Goal: Task Accomplishment & Management: Complete application form

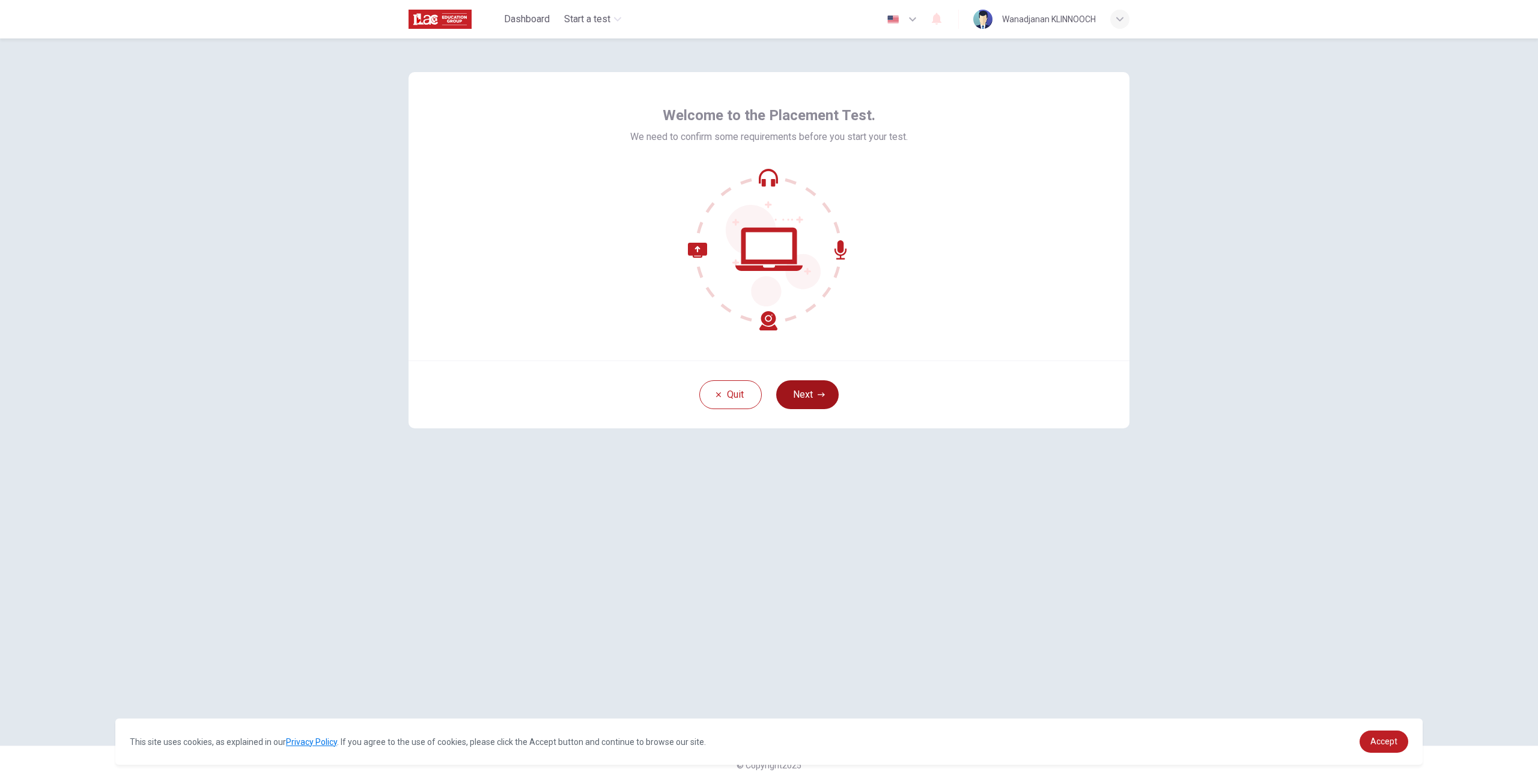
click at [799, 386] on button "Next" at bounding box center [808, 395] width 63 height 29
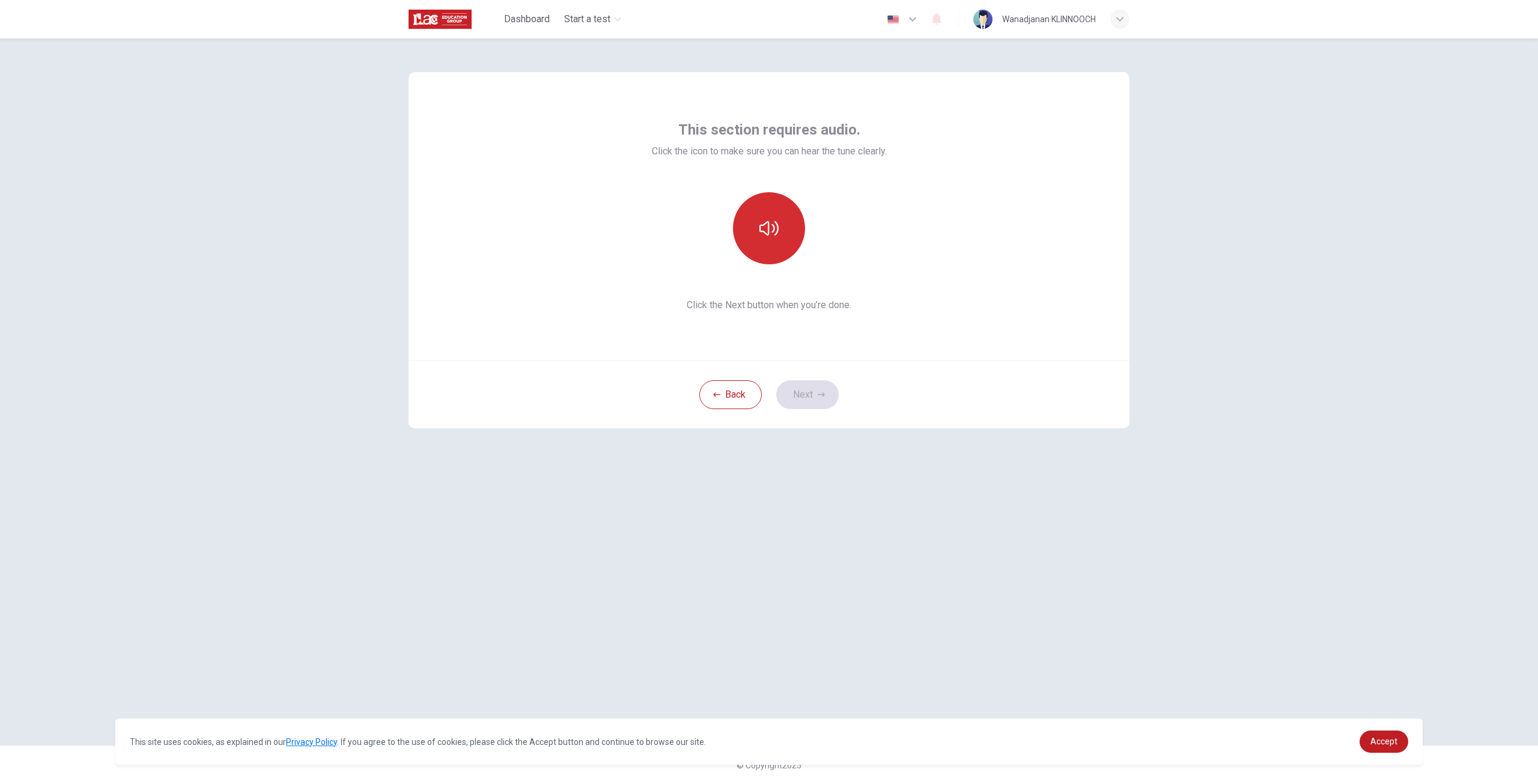
click at [773, 252] on button "button" at bounding box center [769, 228] width 72 height 72
click at [774, 260] on button "button" at bounding box center [769, 228] width 72 height 72
click at [813, 400] on button "Next" at bounding box center [808, 395] width 63 height 29
click at [754, 242] on div "Record" at bounding box center [769, 228] width 72 height 72
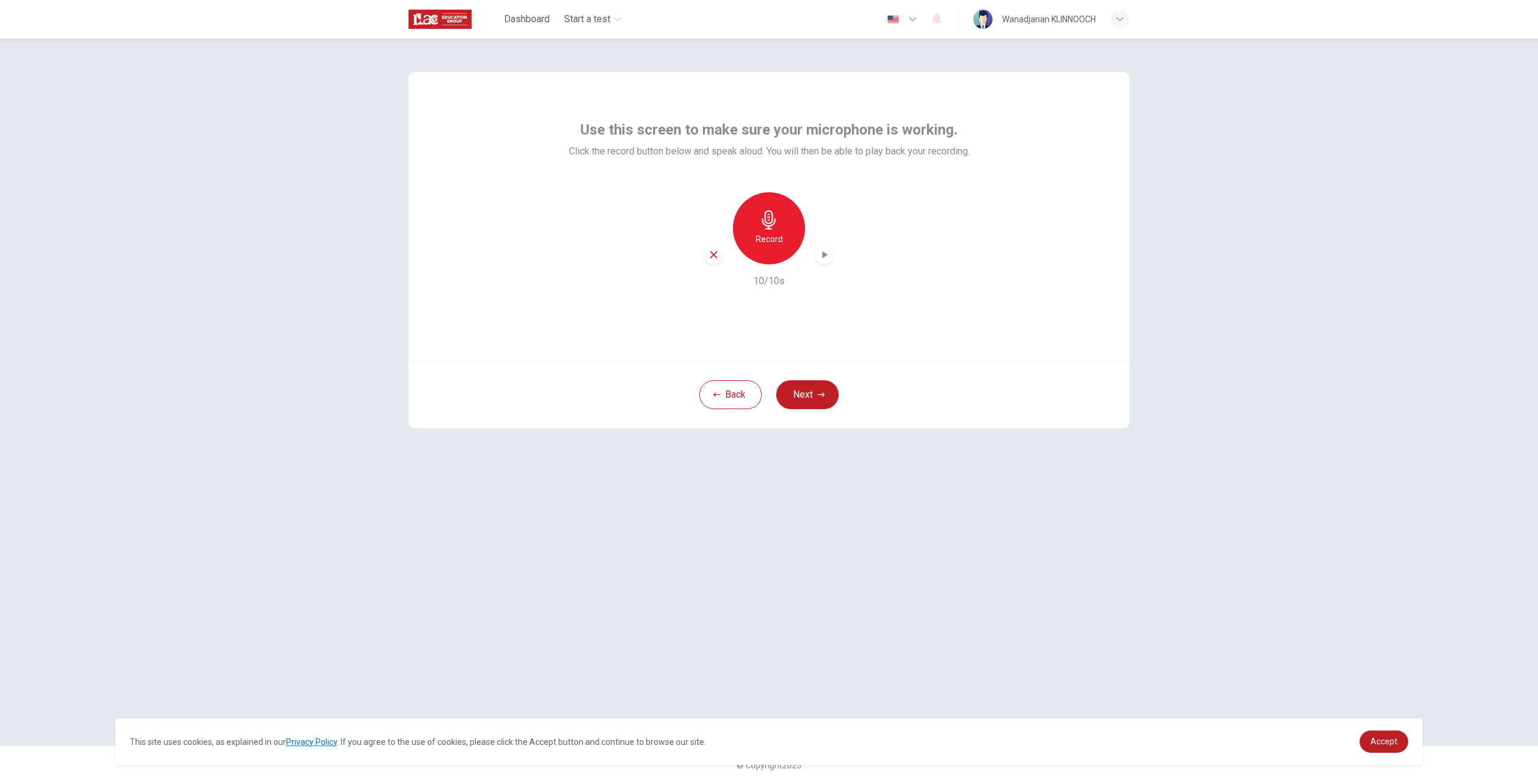
click at [830, 260] on div "button" at bounding box center [824, 254] width 19 height 19
click at [814, 400] on button "Next" at bounding box center [808, 395] width 63 height 29
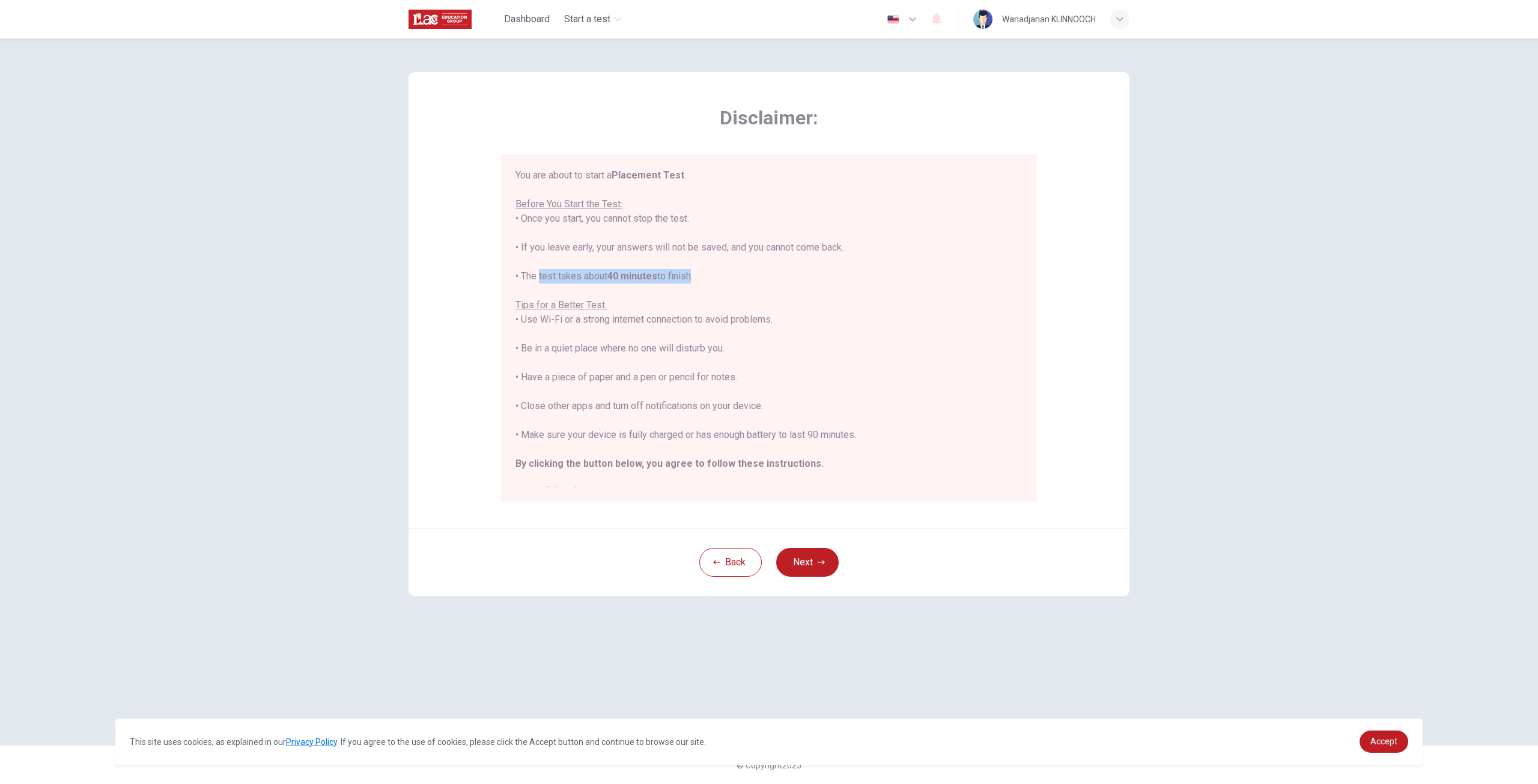
drag, startPoint x: 535, startPoint y: 276, endPoint x: 691, endPoint y: 279, distance: 156.0
click at [691, 279] on div "You are about to start a Placement Test . Before You Start the Test: • Once you…" at bounding box center [768, 334] width 507 height 332
click at [771, 298] on div "You are about to start a Placement Test . Before You Start the Test: • Once you…" at bounding box center [768, 334] width 507 height 332
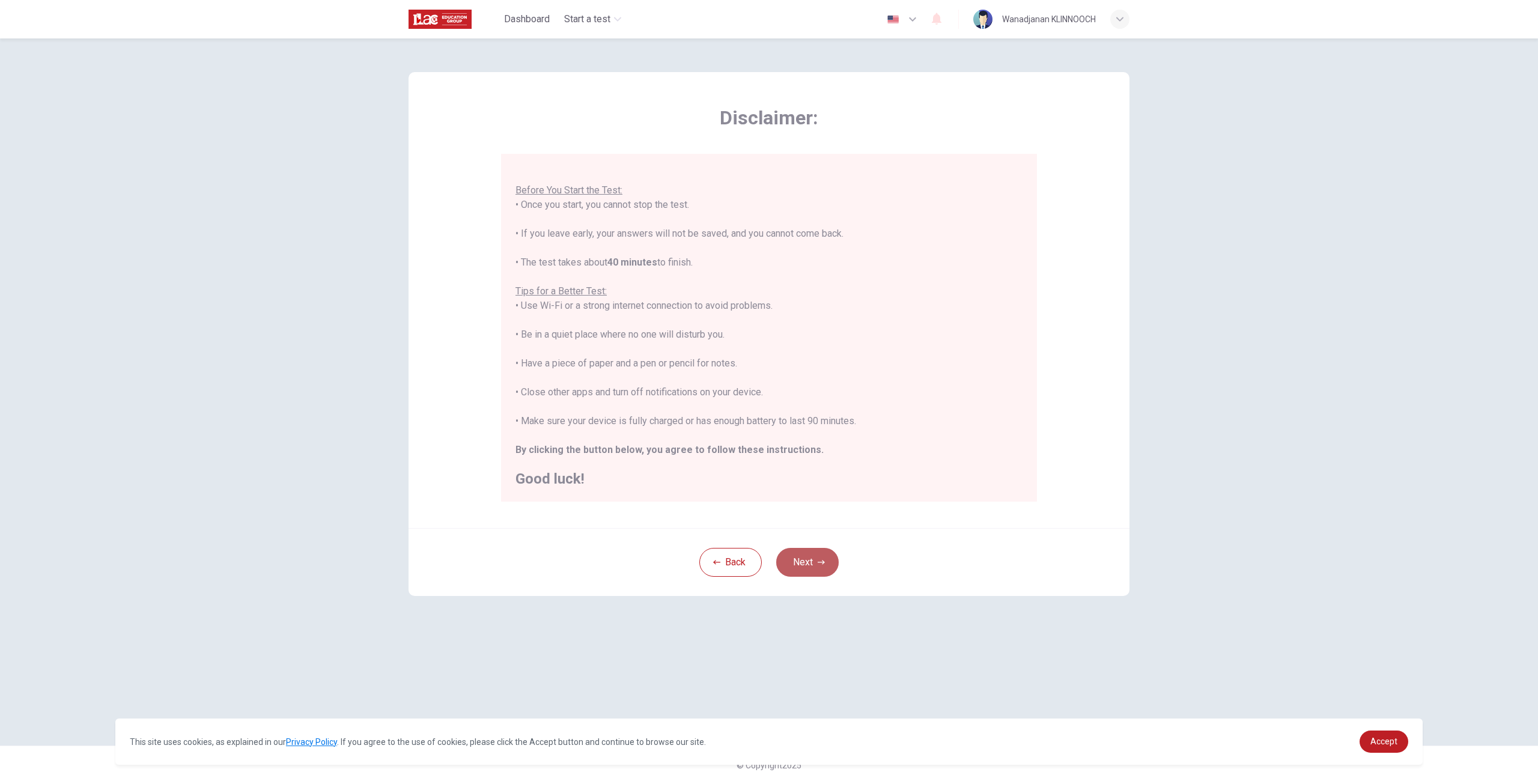
click at [826, 553] on button "Next" at bounding box center [808, 562] width 63 height 29
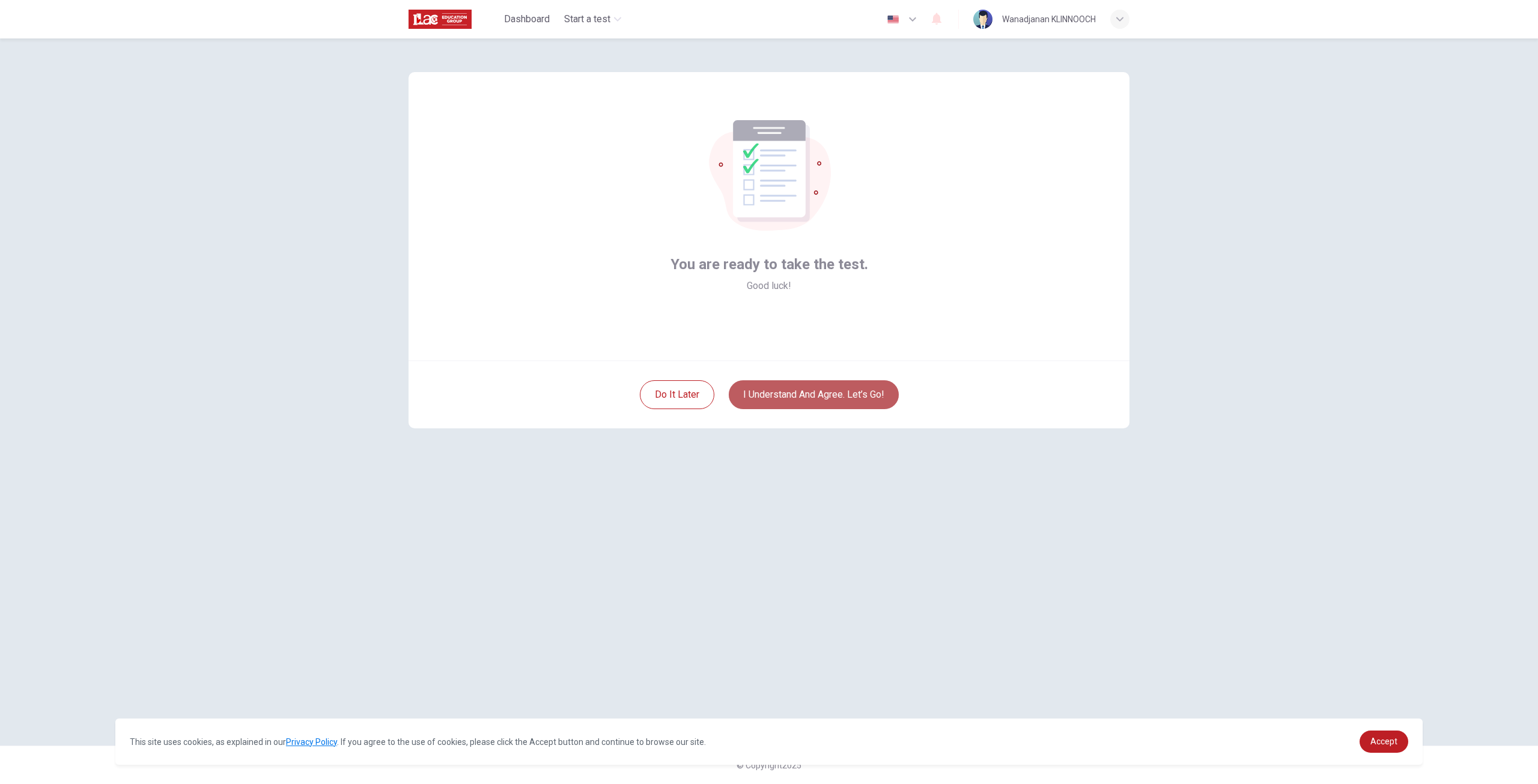
click at [808, 388] on button "I understand and agree. Let’s go!" at bounding box center [813, 395] width 170 height 29
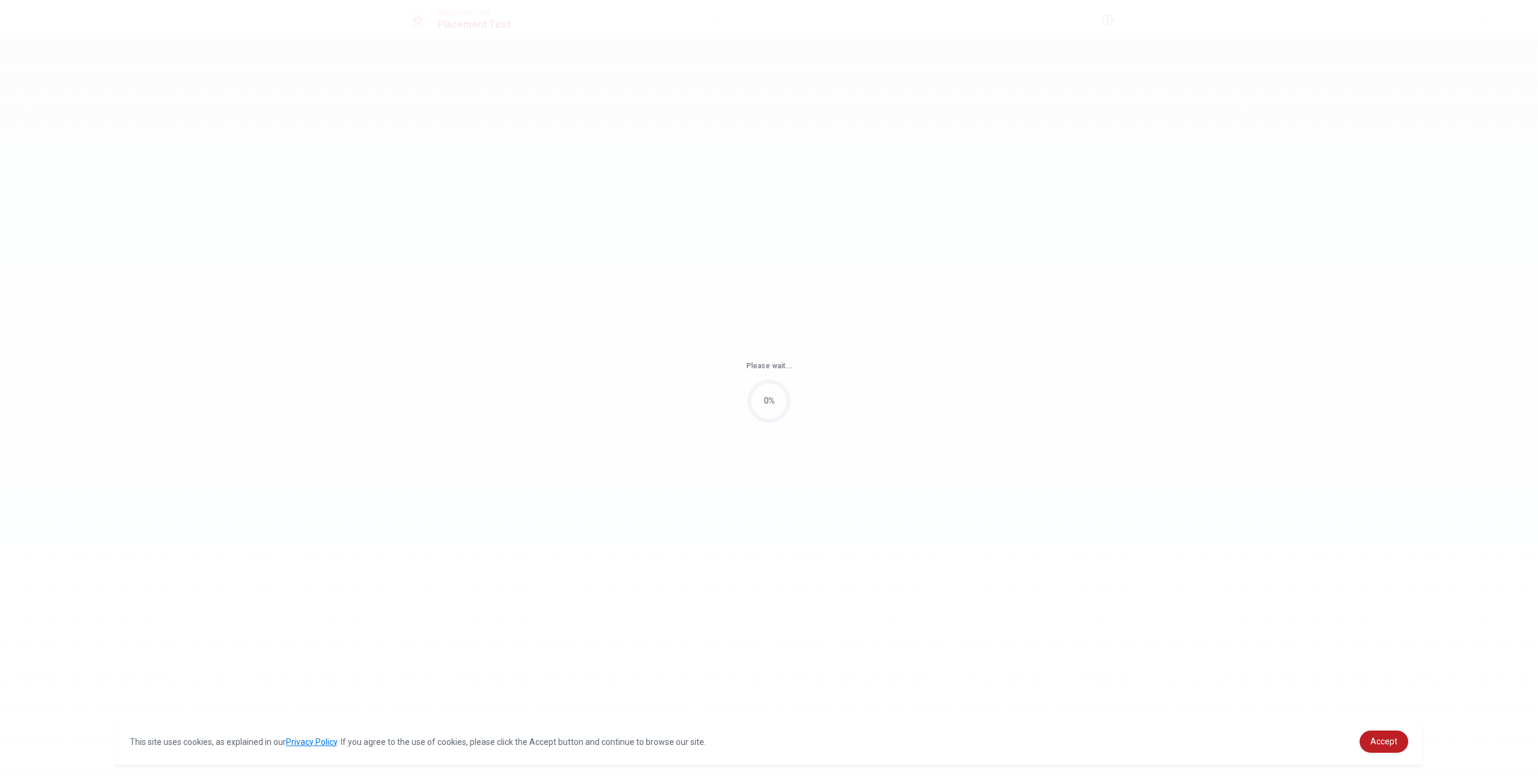
click at [1380, 729] on div "This site uses cookies, as explained in our Privacy Policy . If you agree to th…" at bounding box center [769, 742] width 1307 height 47
click at [1383, 733] on link "Accept" at bounding box center [1384, 741] width 48 height 22
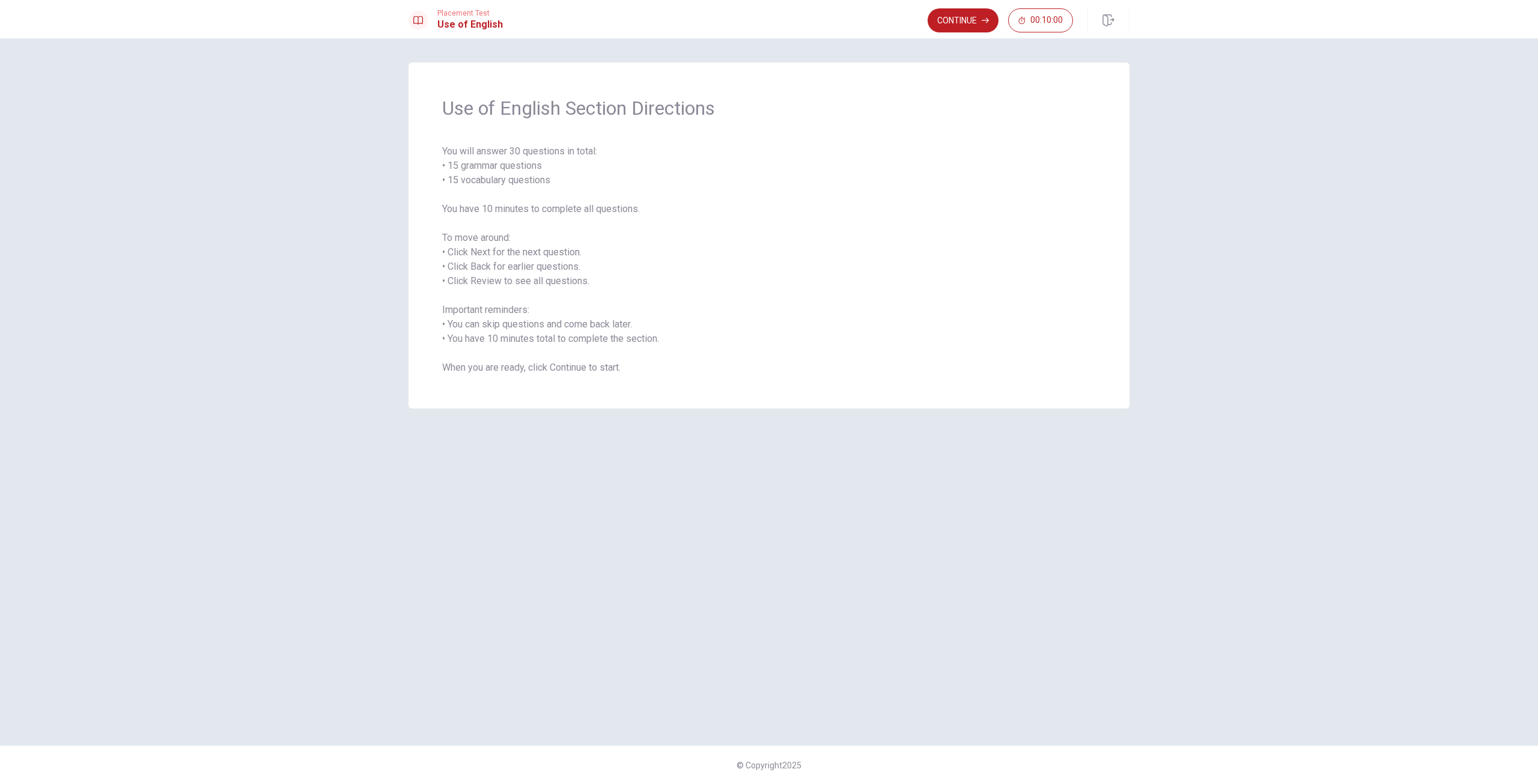
drag, startPoint x: 450, startPoint y: 251, endPoint x: 583, endPoint y: 251, distance: 133.0
click at [562, 249] on span "You will answer 30 questions in total: • 15 grammar questions • 15 vocabulary q…" at bounding box center [769, 259] width 653 height 231
click at [979, 22] on button "Continue" at bounding box center [963, 20] width 71 height 24
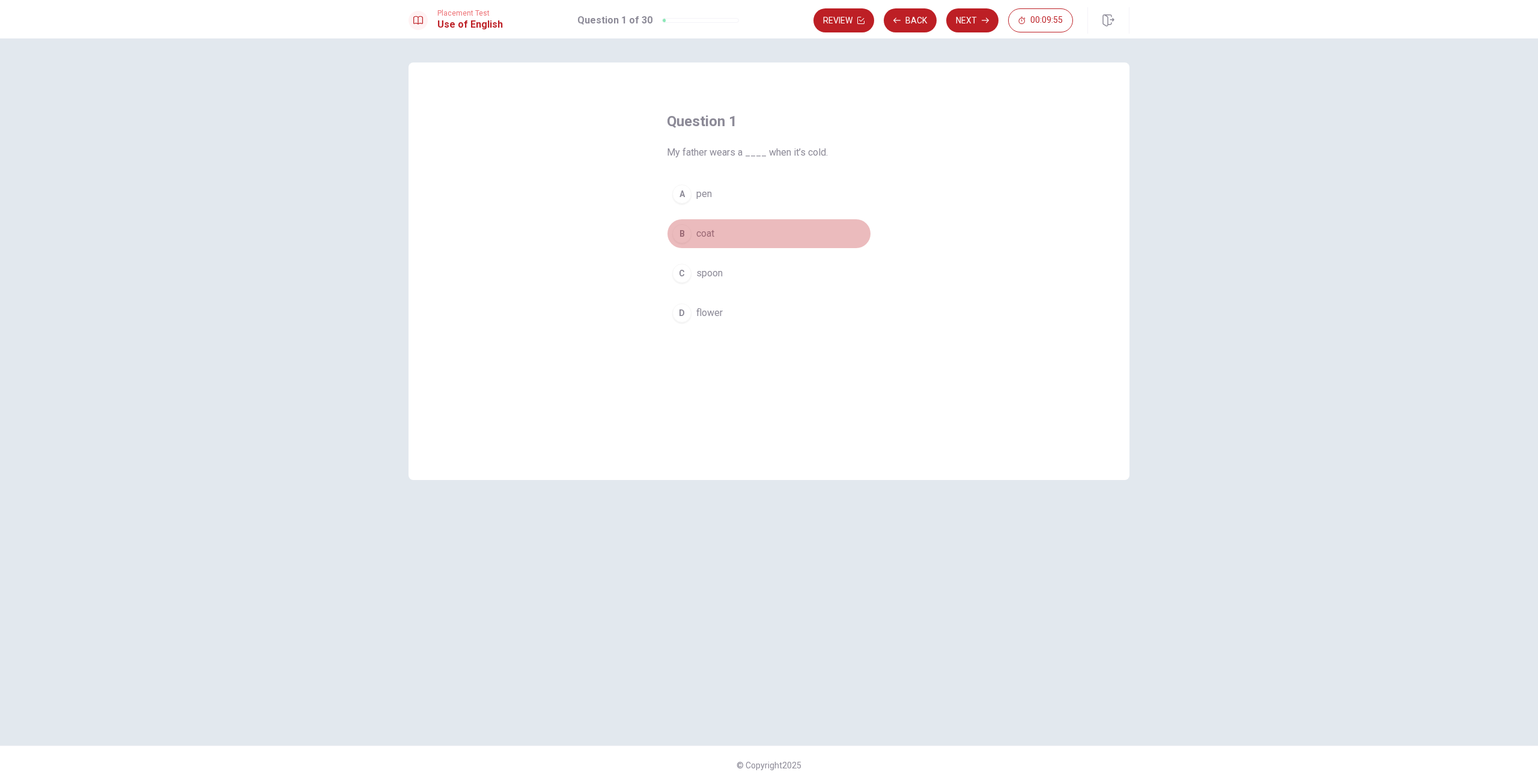
click at [686, 233] on div "B" at bounding box center [681, 233] width 19 height 19
click at [971, 22] on button "Next" at bounding box center [972, 20] width 52 height 24
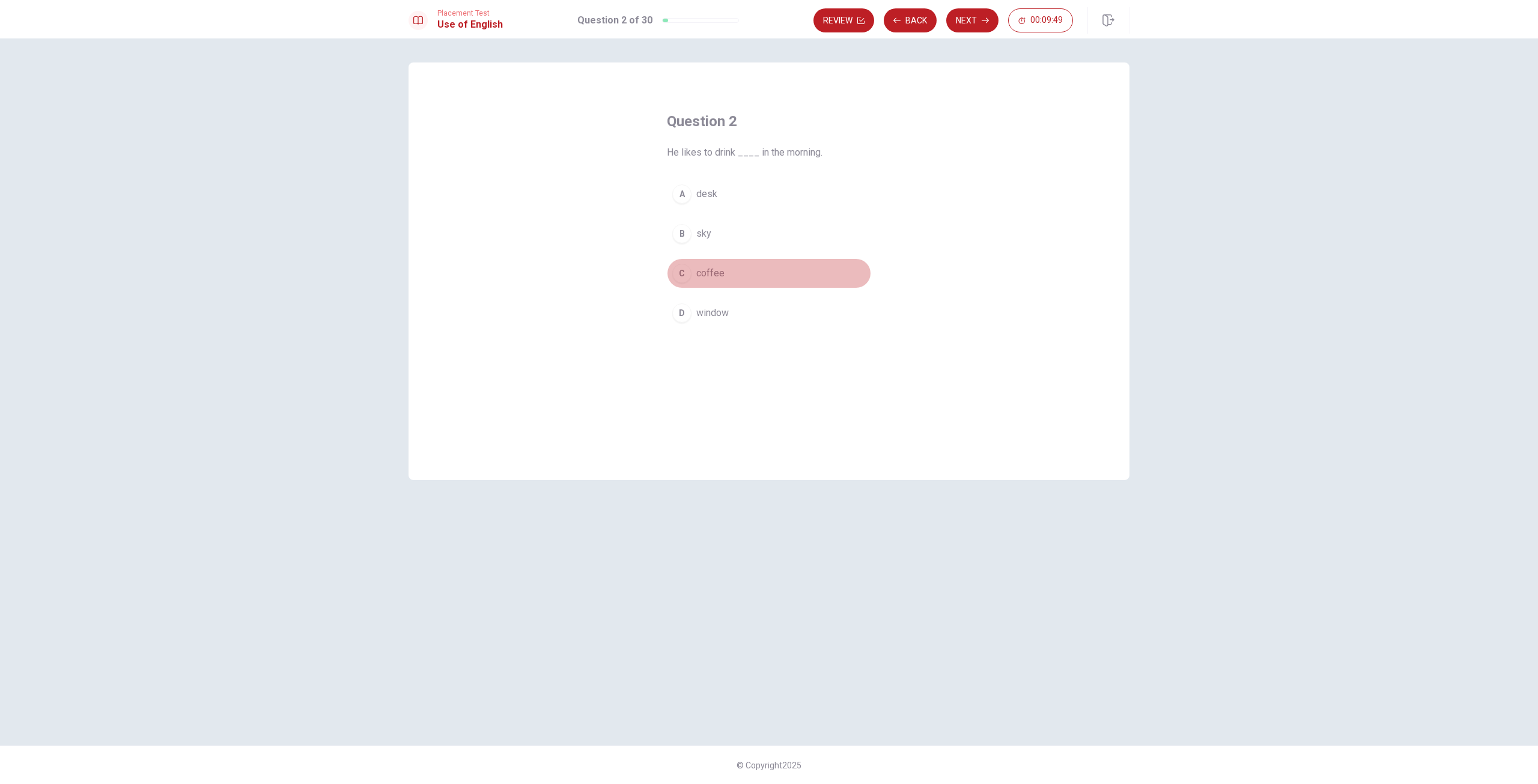
click at [691, 277] on button "C coffee" at bounding box center [769, 273] width 205 height 30
click at [975, 26] on button "Next" at bounding box center [972, 20] width 52 height 24
click at [722, 237] on button "B drives" at bounding box center [769, 233] width 205 height 30
click at [962, 22] on button "Next" at bounding box center [972, 20] width 52 height 24
click at [714, 274] on span "Have" at bounding box center [707, 274] width 22 height 14
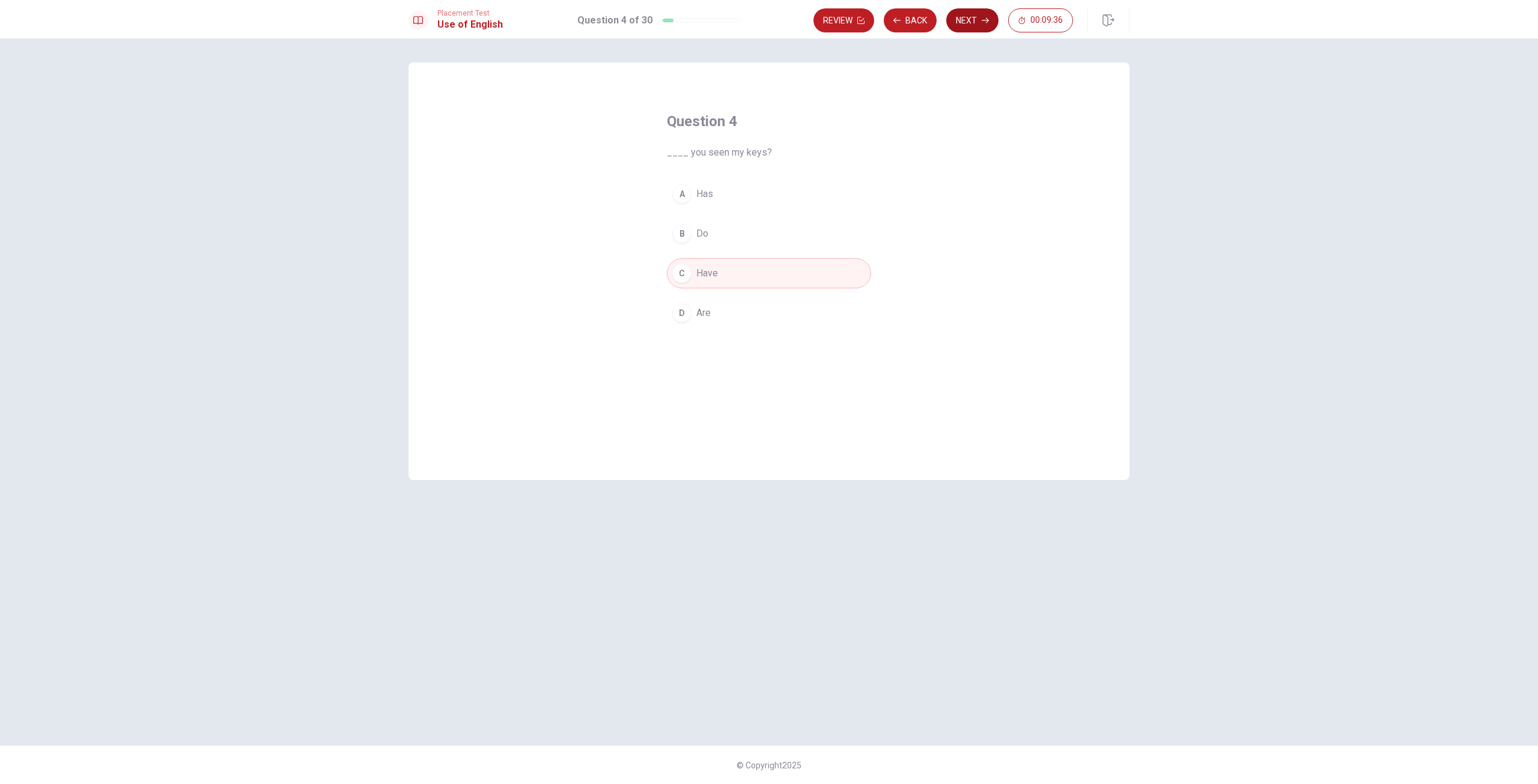
click at [972, 23] on button "Next" at bounding box center [972, 20] width 52 height 24
click at [720, 307] on button "D read" at bounding box center [769, 312] width 205 height 30
click at [972, 26] on button "Next" at bounding box center [972, 20] width 52 height 24
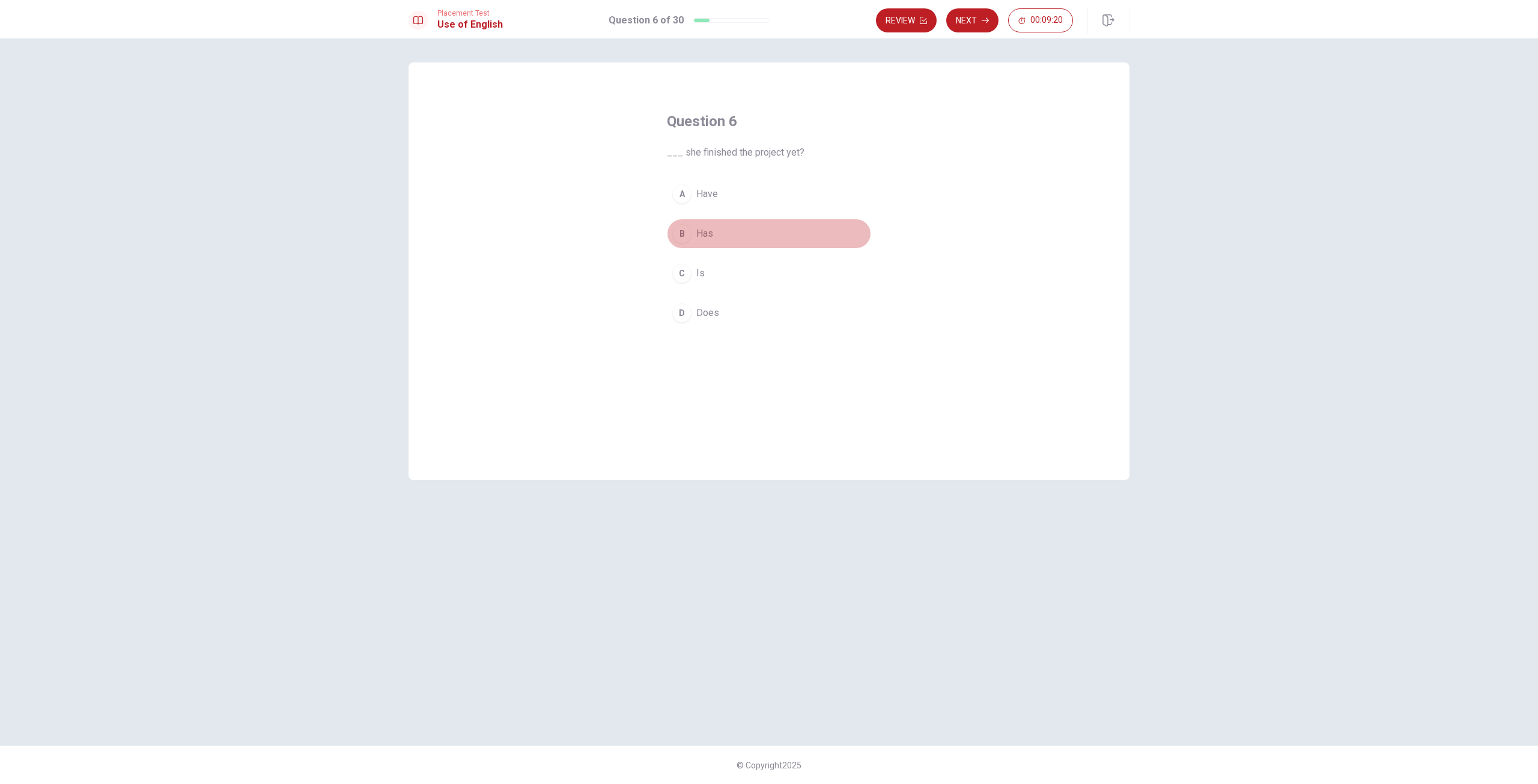
click at [703, 237] on span "Has" at bounding box center [704, 233] width 17 height 14
click at [799, 228] on button "B Has" at bounding box center [769, 233] width 205 height 30
click at [984, 22] on icon "button" at bounding box center [985, 21] width 7 height 7
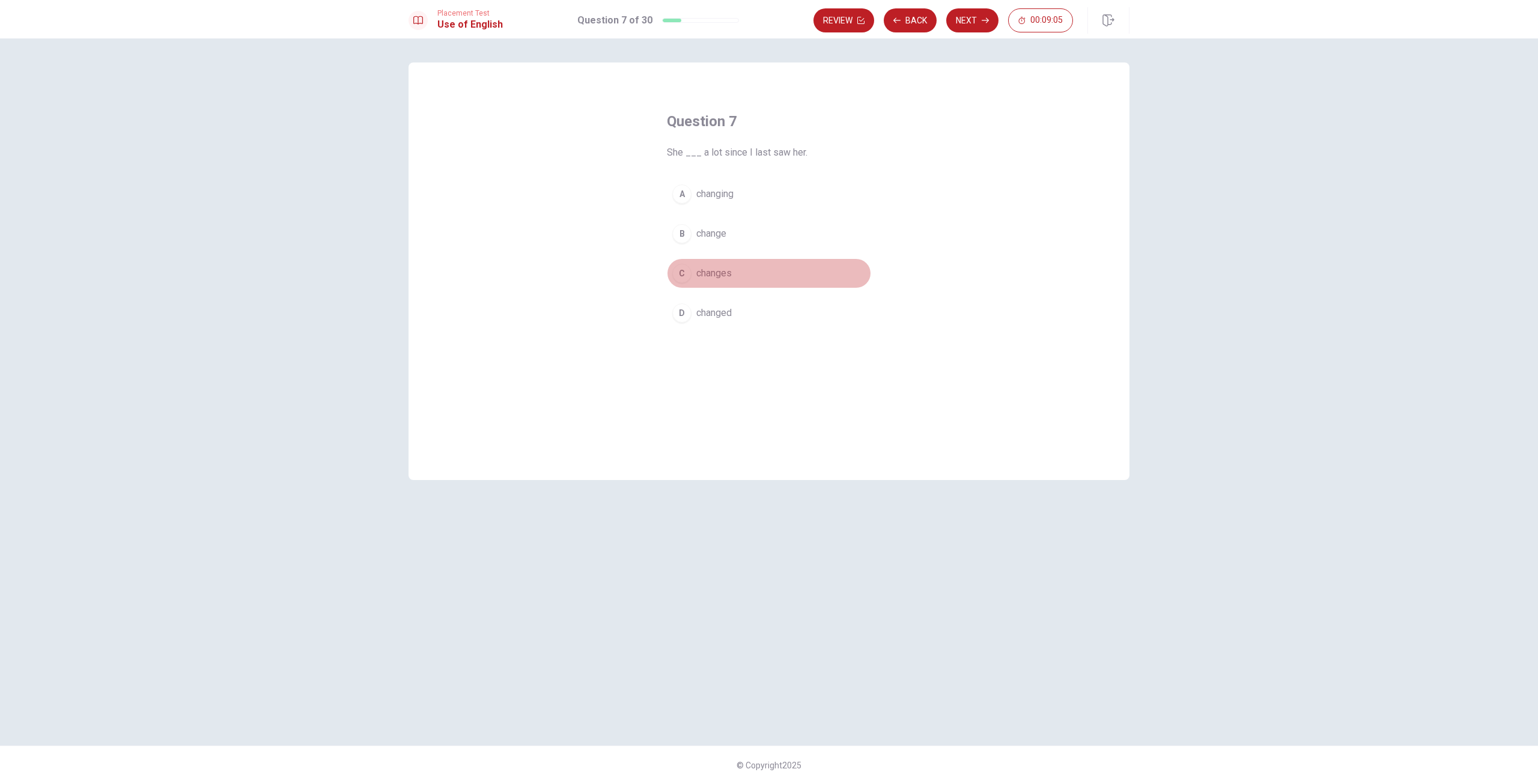
click at [720, 276] on span "changes" at bounding box center [713, 274] width 35 height 14
click at [966, 26] on button "Next" at bounding box center [972, 20] width 52 height 24
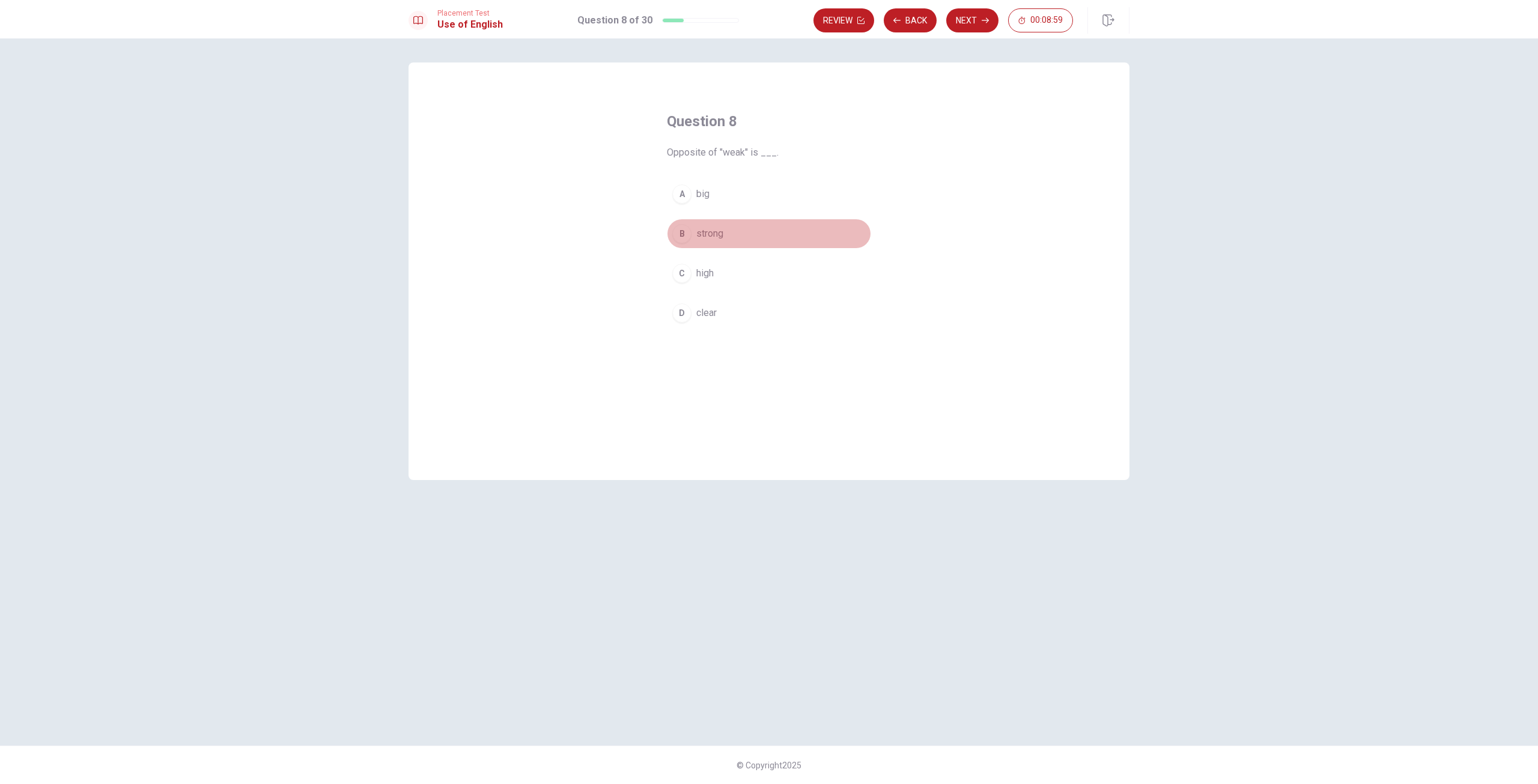
click at [740, 237] on button "B strong" at bounding box center [769, 233] width 205 height 30
click at [971, 22] on button "Next" at bounding box center [972, 20] width 52 height 24
click at [730, 278] on button "C went" at bounding box center [769, 273] width 205 height 30
click at [970, 21] on button "Next" at bounding box center [972, 20] width 52 height 24
drag, startPoint x: 717, startPoint y: 311, endPoint x: 728, endPoint y: 312, distance: 11.0
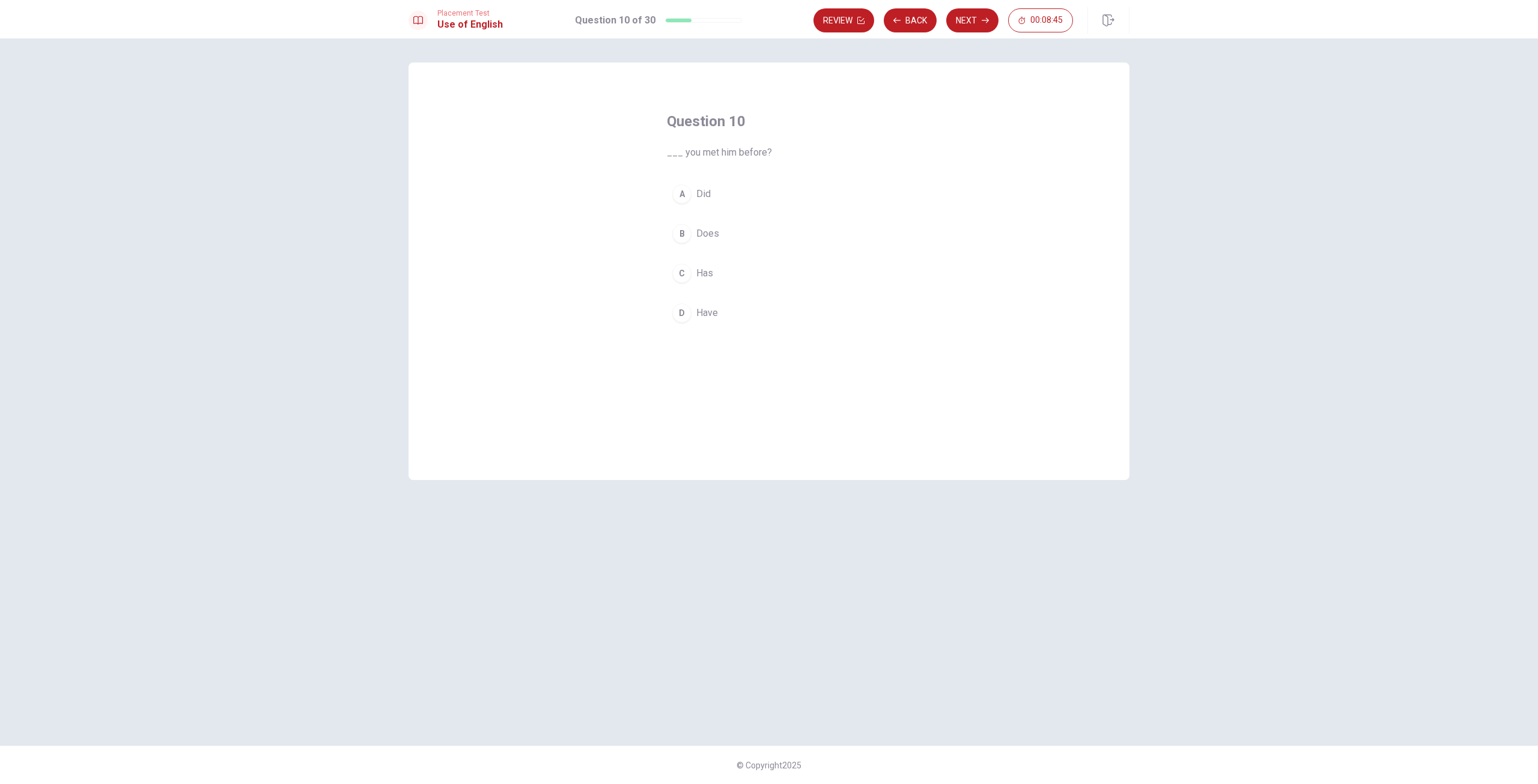
click at [716, 311] on span "Have" at bounding box center [707, 313] width 22 height 14
click at [972, 24] on button "Next" at bounding box center [972, 20] width 52 height 24
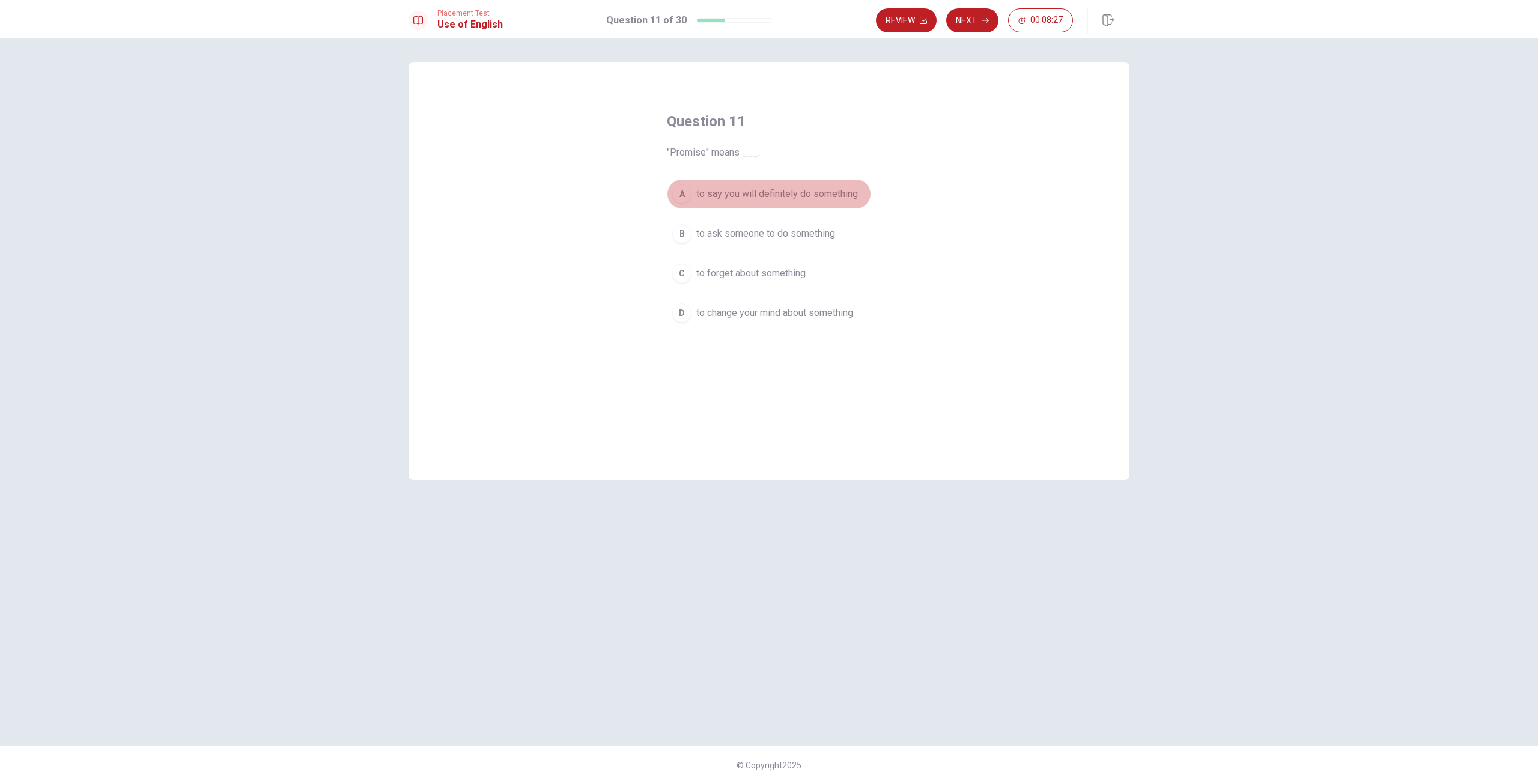
click at [721, 200] on span "to say you will definitely do something" at bounding box center [777, 194] width 162 height 14
click at [977, 22] on button "Next" at bounding box center [972, 20] width 52 height 24
click at [753, 225] on button "B people talking" at bounding box center [769, 233] width 205 height 30
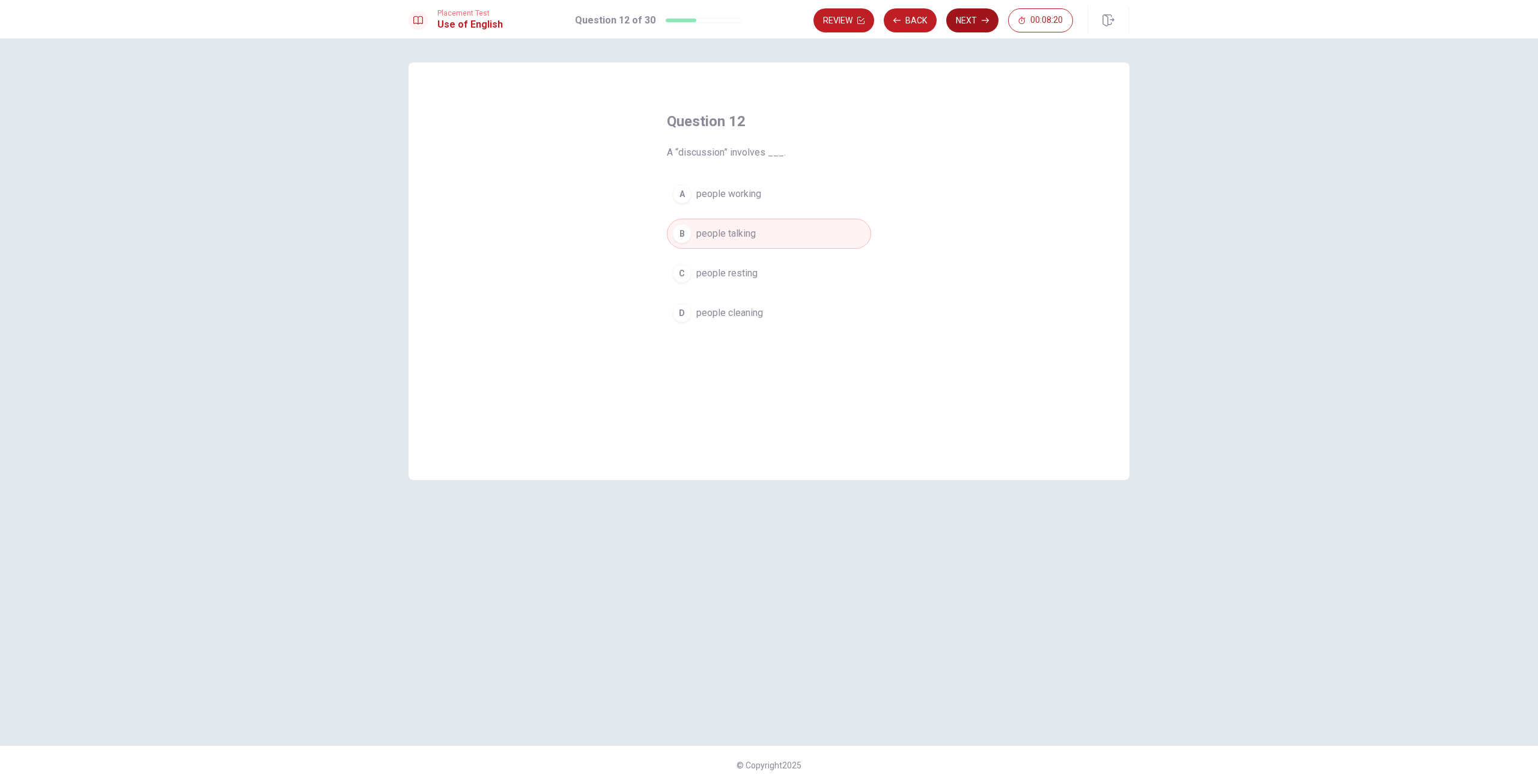
click at [962, 24] on button "Next" at bounding box center [972, 20] width 52 height 24
click at [728, 229] on span "complete" at bounding box center [716, 233] width 39 height 14
click at [974, 22] on button "Next" at bounding box center [972, 20] width 52 height 24
click at [733, 231] on span "a chance" at bounding box center [714, 233] width 37 height 14
click at [967, 19] on button "Next" at bounding box center [972, 20] width 52 height 24
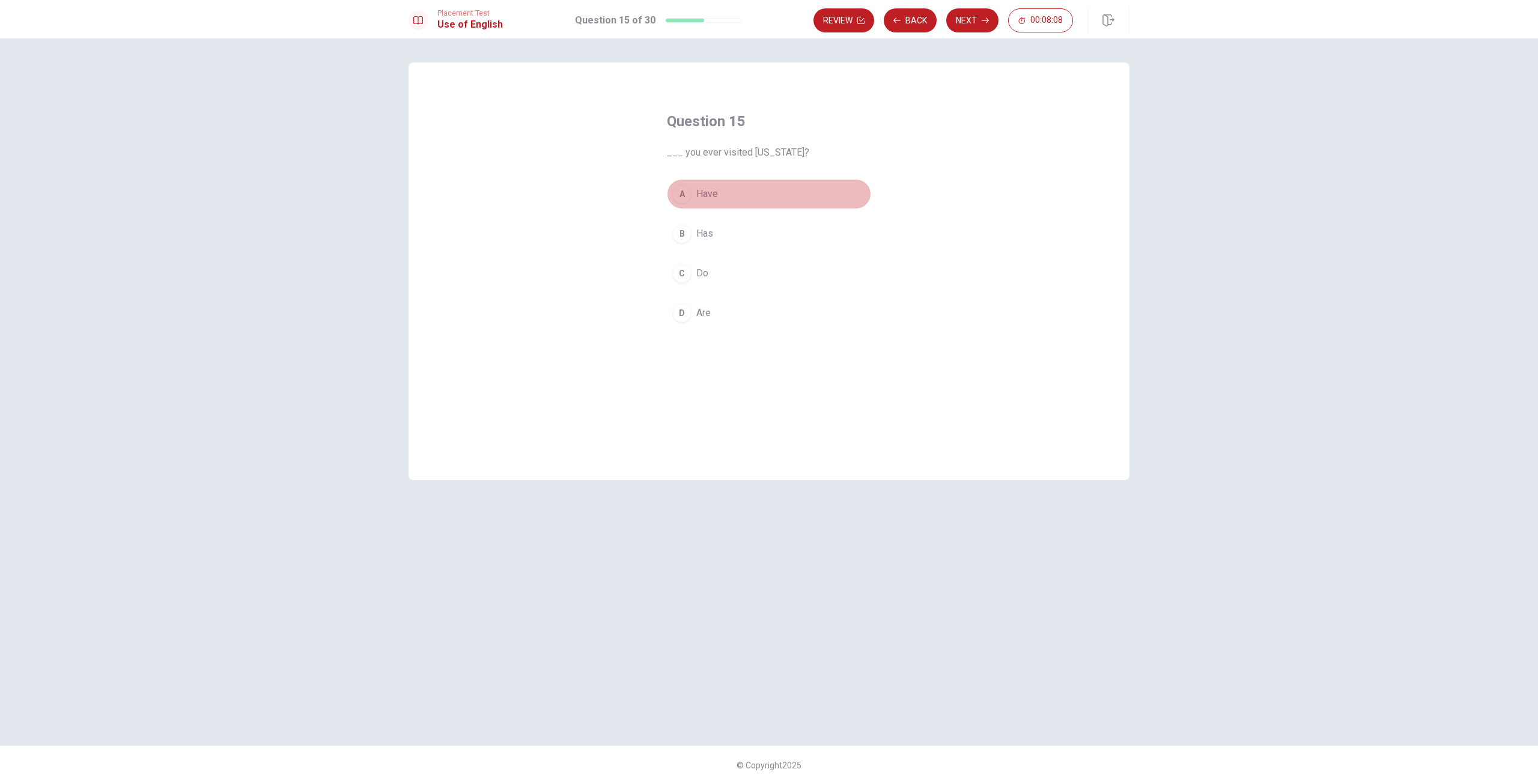
click at [729, 201] on button "A Have" at bounding box center [769, 193] width 205 height 30
click at [974, 17] on button "Next" at bounding box center [972, 20] width 52 height 24
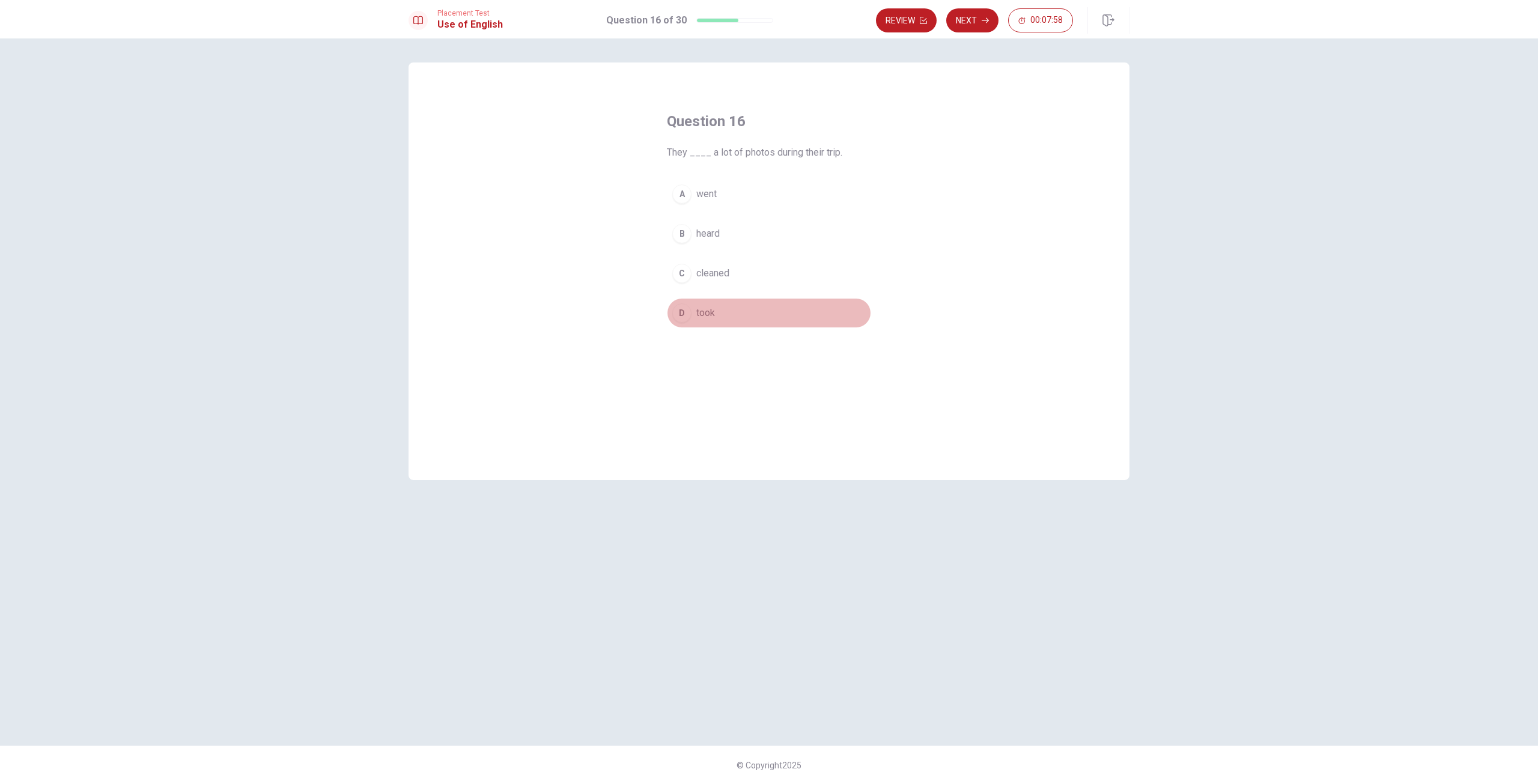
click at [726, 311] on button "D took" at bounding box center [769, 312] width 205 height 30
click at [972, 17] on button "Next" at bounding box center [972, 20] width 52 height 24
click at [727, 194] on button "A play" at bounding box center [769, 193] width 205 height 30
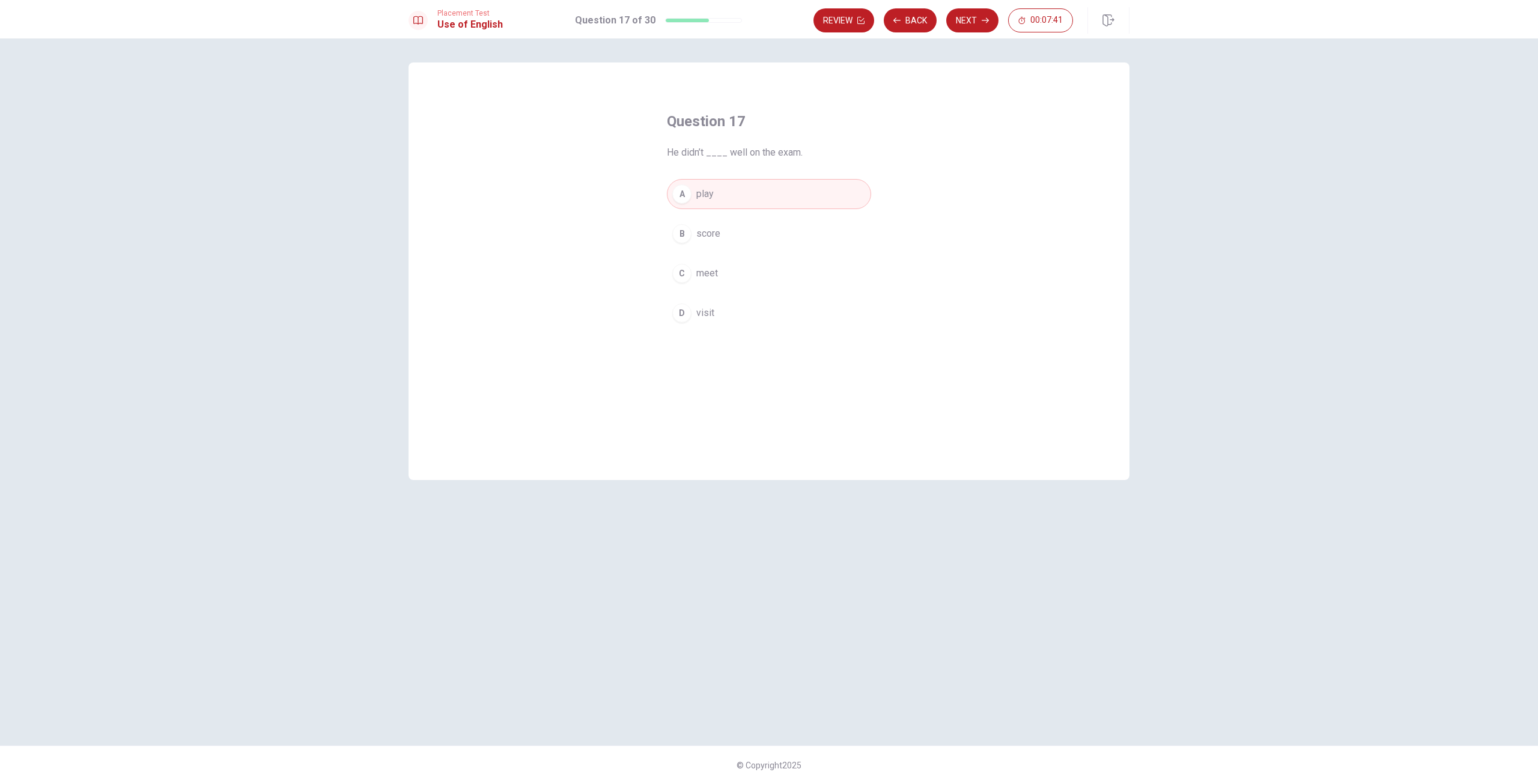
click at [802, 231] on button "B score" at bounding box center [769, 233] width 205 height 30
click at [963, 20] on button "Next" at bounding box center [972, 20] width 52 height 24
click at [747, 277] on button "C is coming" at bounding box center [769, 273] width 205 height 30
click at [973, 22] on button "Next" at bounding box center [972, 20] width 52 height 24
click at [720, 309] on button "D clear" at bounding box center [769, 312] width 205 height 30
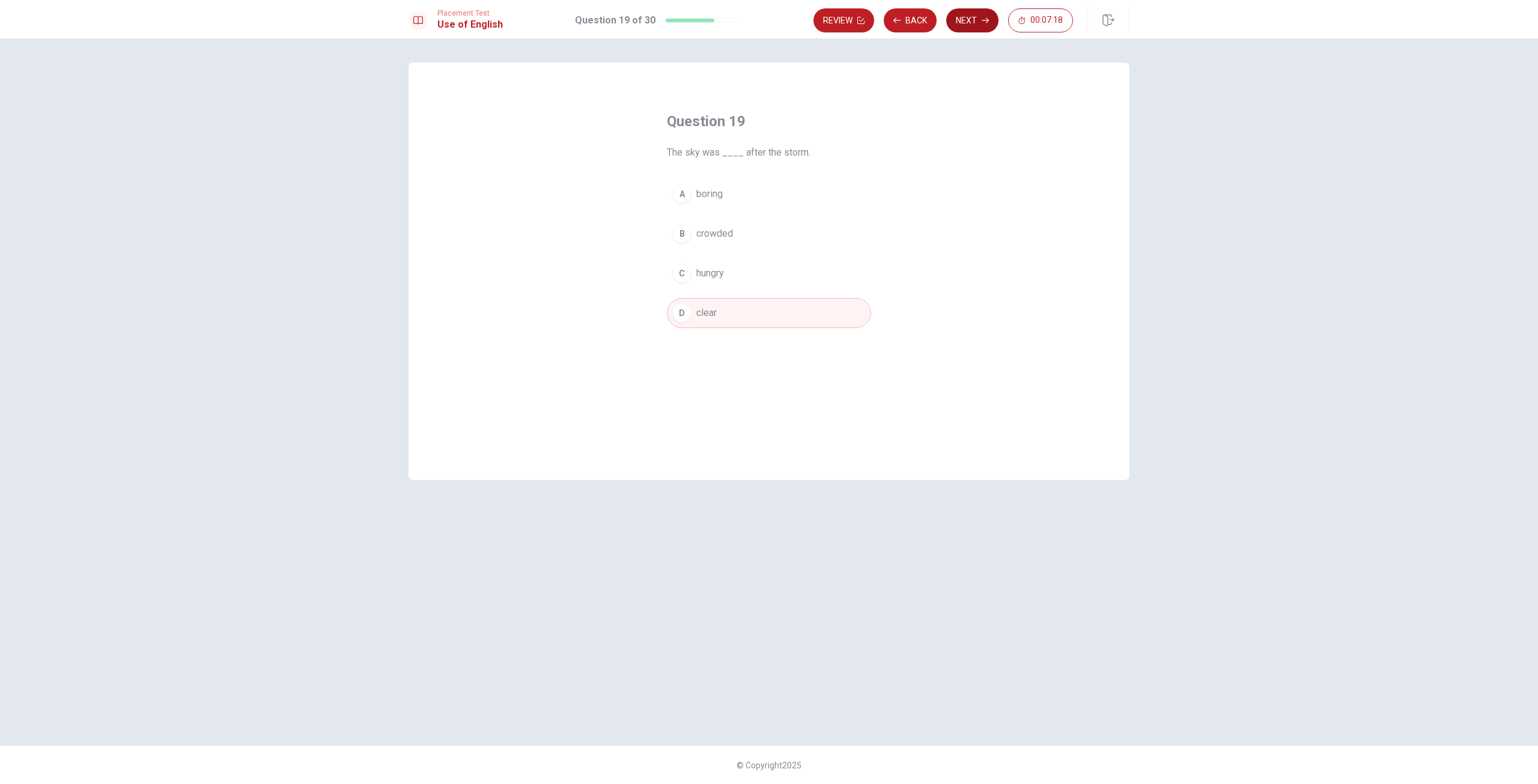
click at [967, 26] on button "Next" at bounding box center [972, 20] width 52 height 24
click at [730, 217] on button "A interesting" at bounding box center [769, 208] width 205 height 30
click at [966, 14] on button "Next" at bounding box center [972, 20] width 52 height 24
click at [769, 199] on span "a result of an action" at bounding box center [738, 194] width 83 height 14
click at [984, 24] on button "Next" at bounding box center [972, 20] width 52 height 24
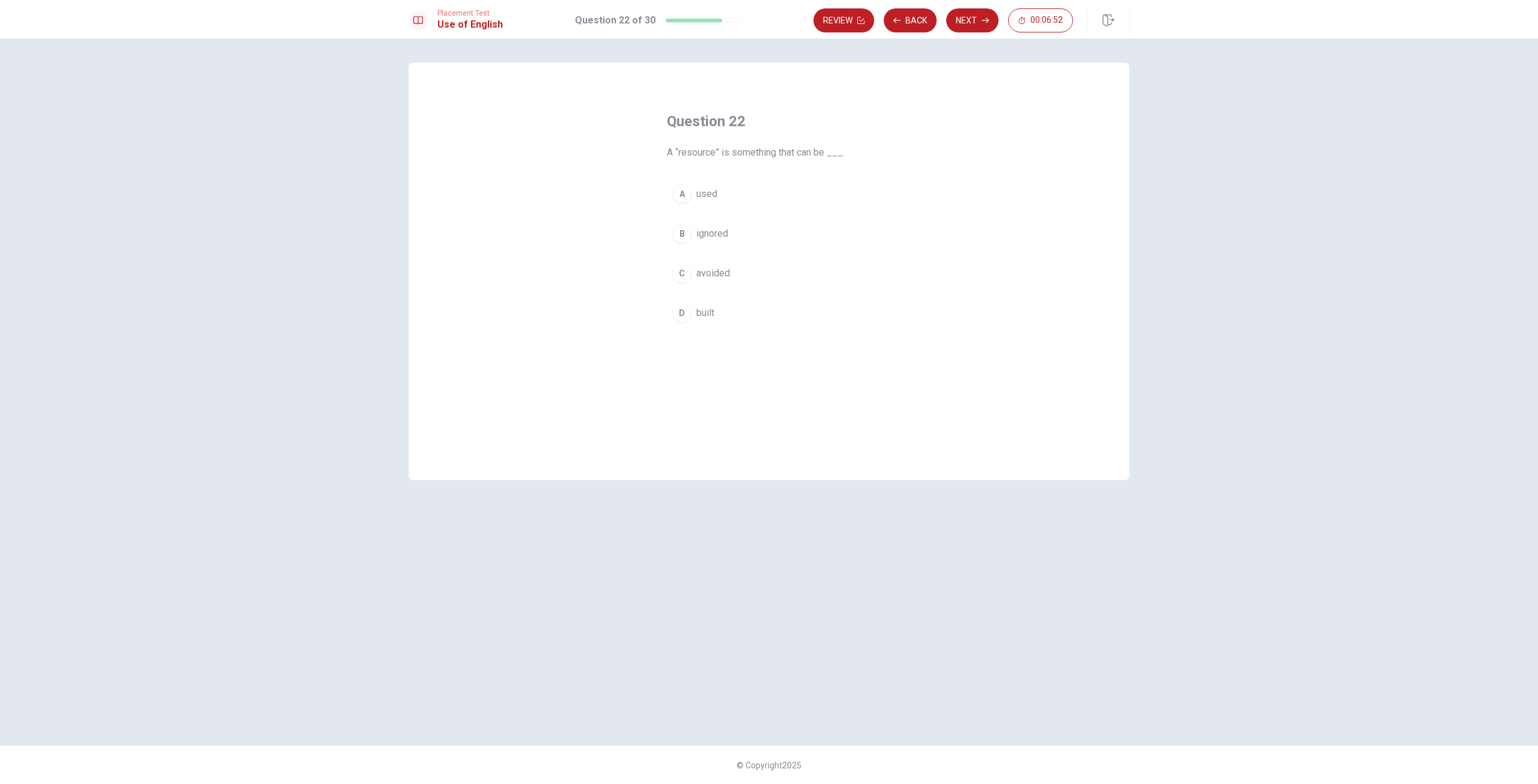
click at [715, 190] on span "used" at bounding box center [706, 194] width 21 height 14
click at [962, 19] on button "Next" at bounding box center [972, 20] width 52 height 24
click at [714, 199] on span "study" at bounding box center [708, 194] width 23 height 14
click at [766, 218] on div "A study B studied C studying D studies" at bounding box center [769, 253] width 205 height 149
click at [760, 235] on button "B studied" at bounding box center [769, 233] width 205 height 30
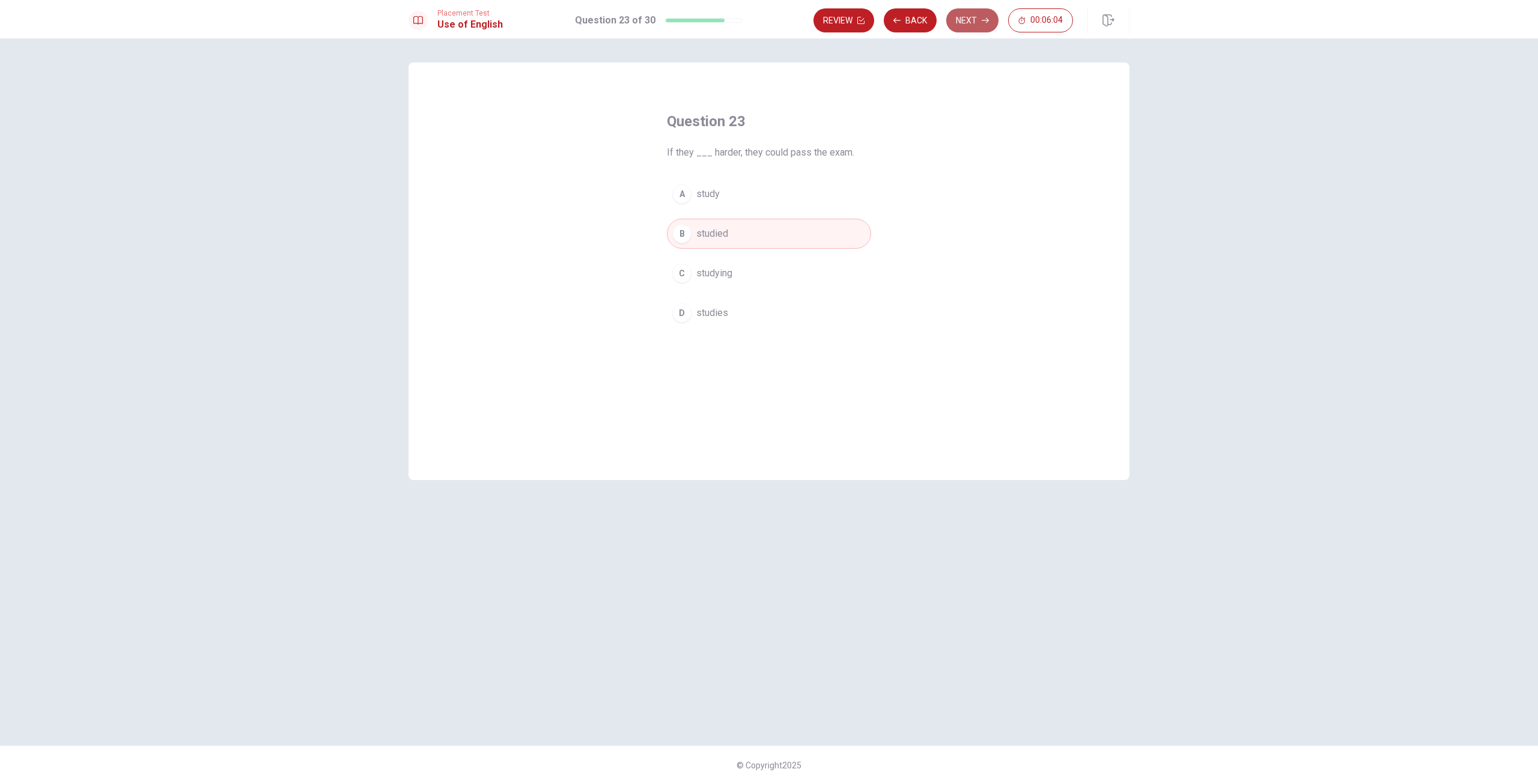
click at [963, 11] on button "Next" at bounding box center [972, 20] width 52 height 24
click at [719, 274] on span "meeting" at bounding box center [713, 274] width 34 height 14
click at [972, 16] on button "Next" at bounding box center [972, 20] width 52 height 24
click at [722, 196] on button "A Have" at bounding box center [769, 193] width 205 height 30
click at [960, 19] on button "Next" at bounding box center [972, 20] width 52 height 24
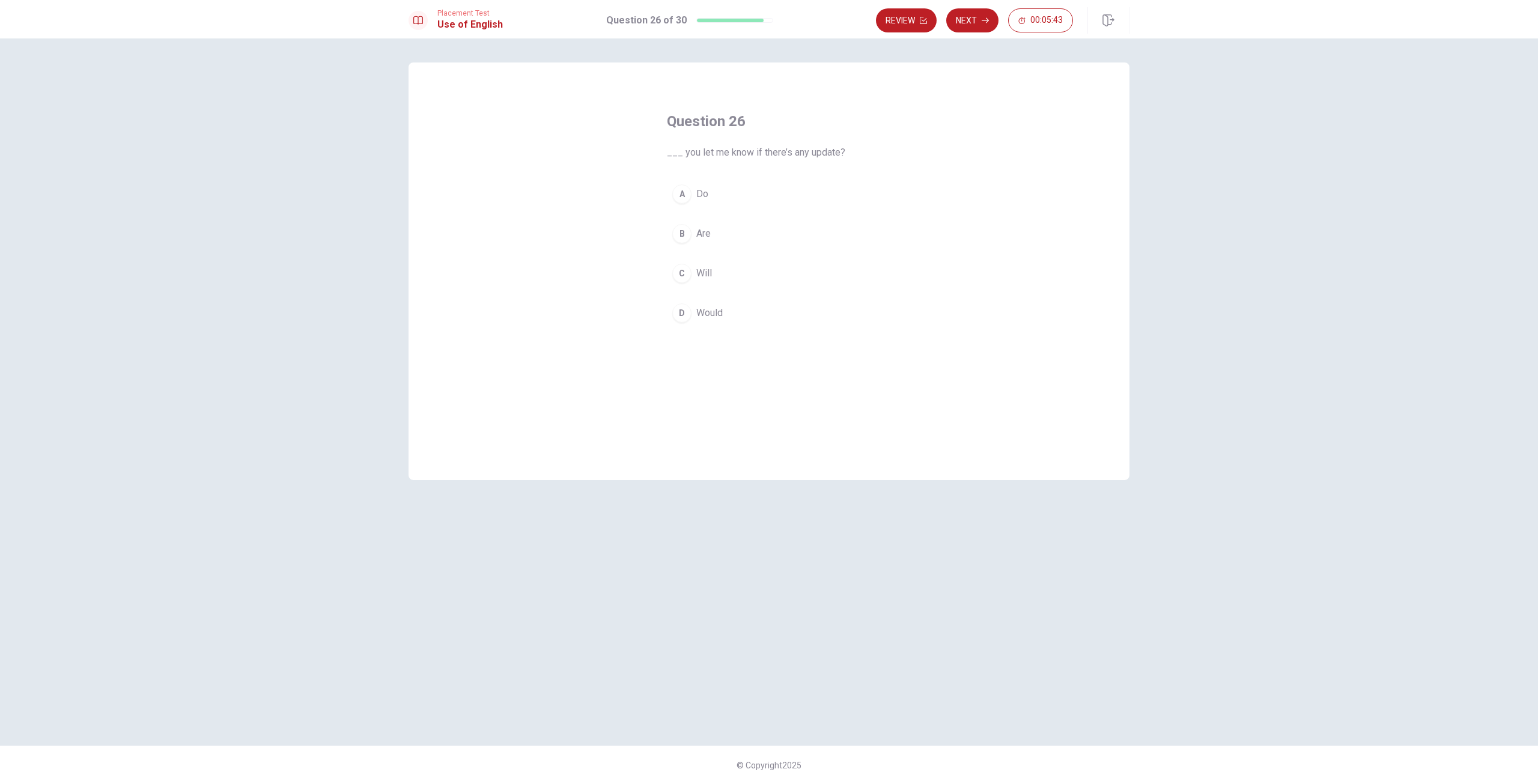
click at [681, 313] on div "D" at bounding box center [681, 312] width 19 height 19
click at [976, 17] on button "Next" at bounding box center [972, 20] width 52 height 24
click at [713, 205] on span "followed" at bounding box center [715, 208] width 38 height 14
click at [966, 16] on button "Next" at bounding box center [972, 20] width 52 height 24
click at [742, 239] on button "B seen" at bounding box center [769, 233] width 205 height 30
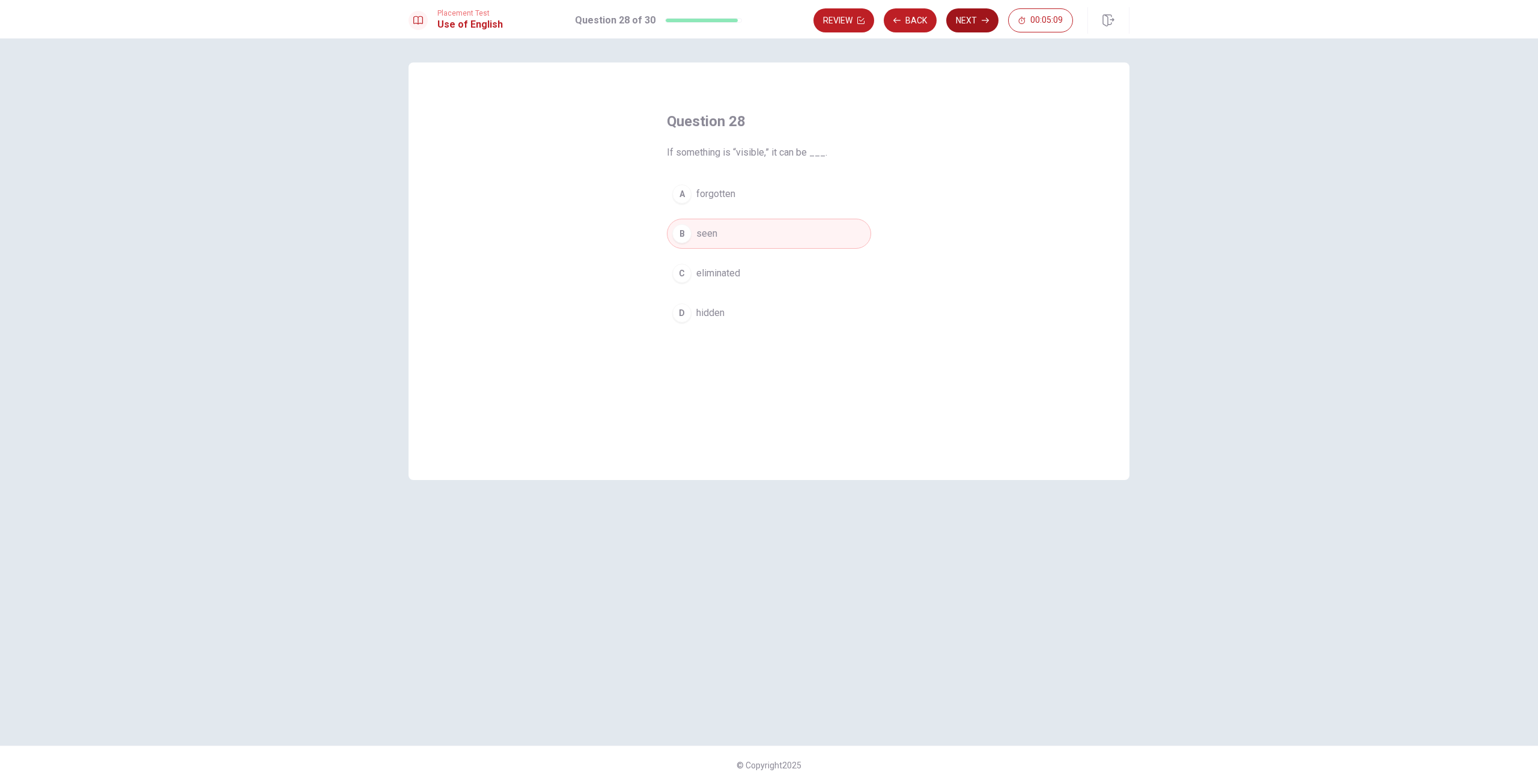
click at [977, 20] on button "Next" at bounding box center [972, 20] width 52 height 24
click at [728, 233] on span "highlight" at bounding box center [713, 233] width 35 height 14
click at [964, 22] on button "Next" at bounding box center [972, 20] width 52 height 24
click at [715, 210] on span "goes" at bounding box center [707, 208] width 22 height 14
click at [644, 153] on div "Question 30 He ___ to the gym every day if he had the chance. A goes B going C …" at bounding box center [768, 227] width 252 height 269
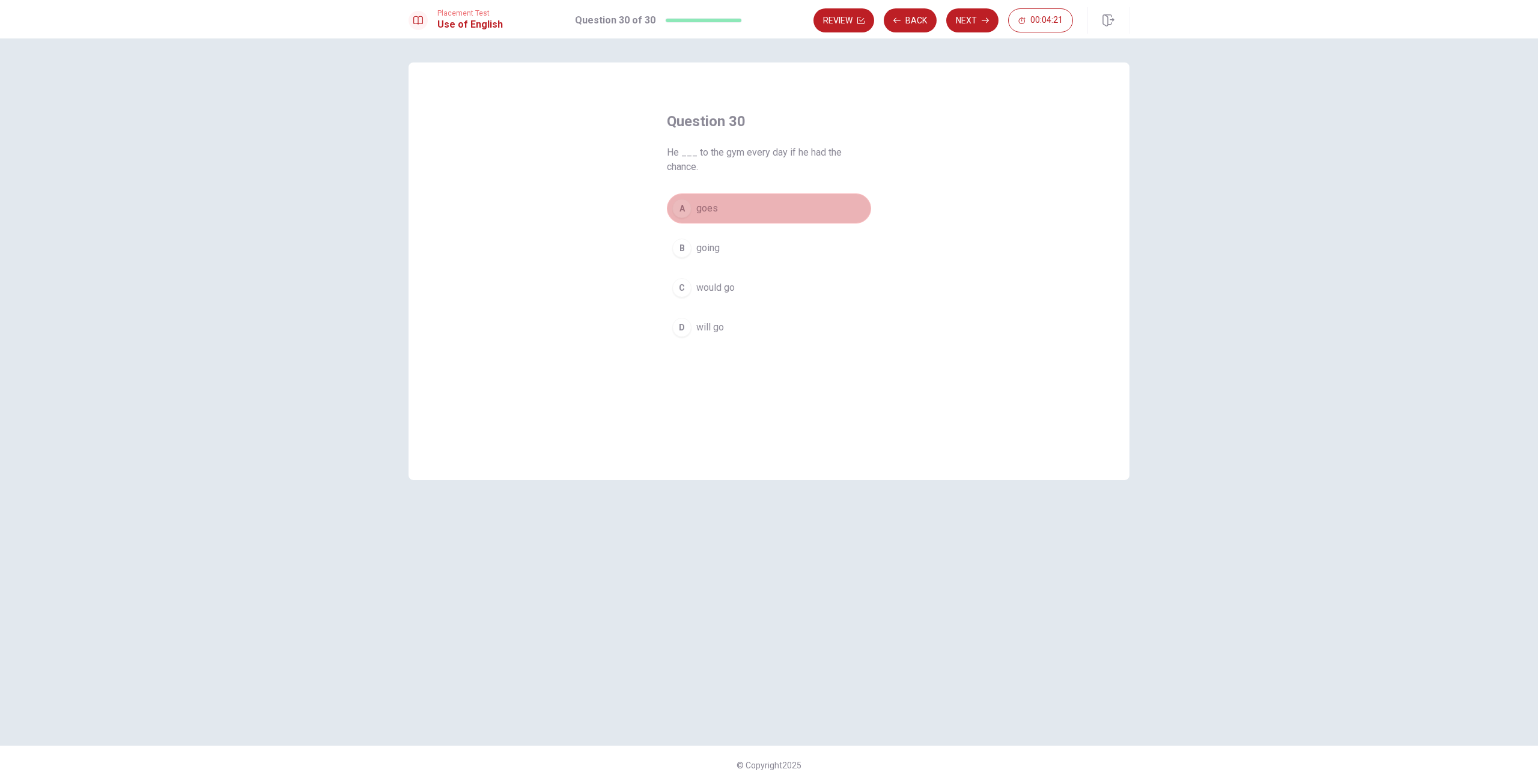
click at [747, 205] on button "A goes" at bounding box center [769, 208] width 205 height 30
click at [924, 20] on button "Back" at bounding box center [910, 20] width 53 height 24
click at [825, 28] on button "Review" at bounding box center [843, 20] width 61 height 24
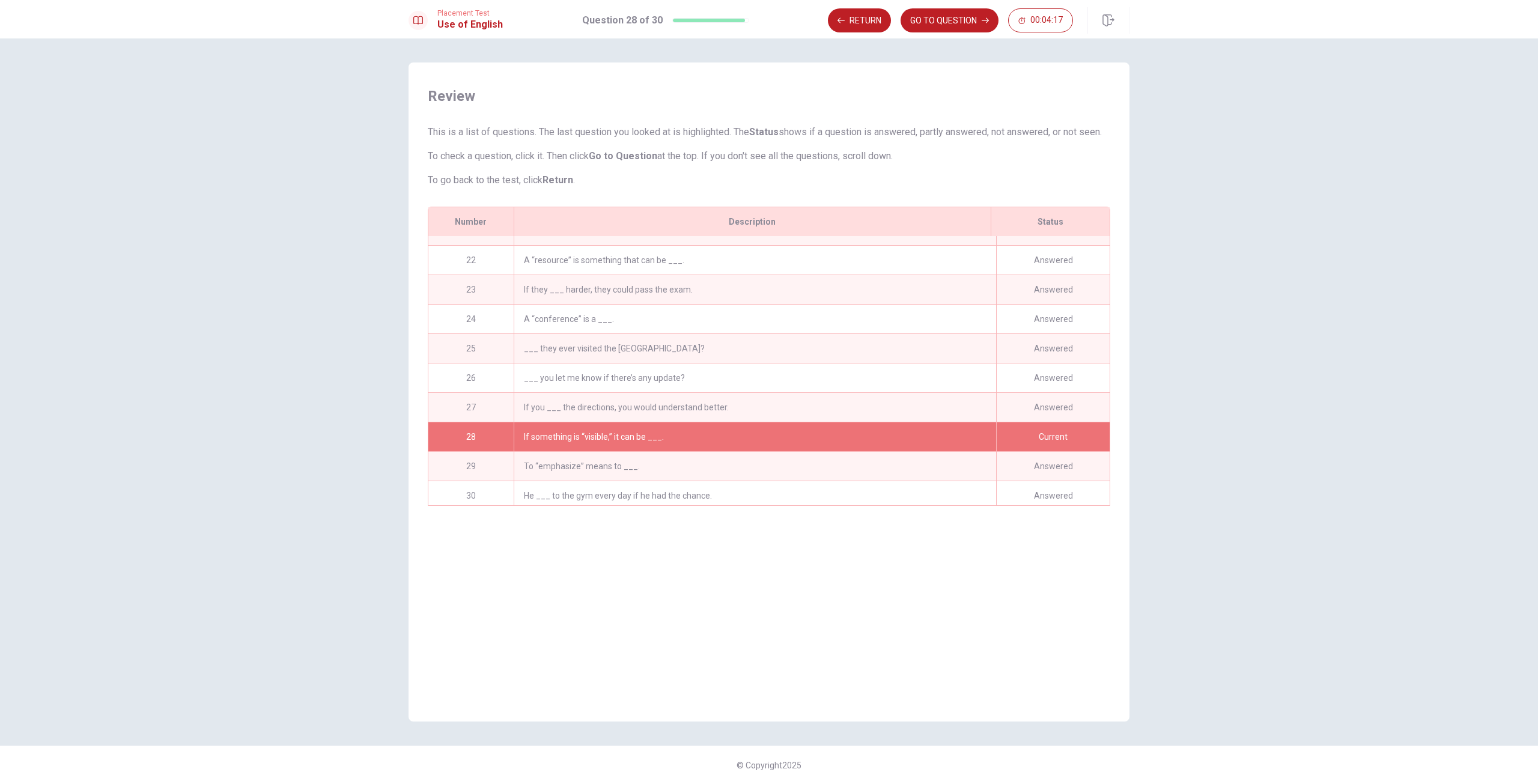
scroll to position [619, 0]
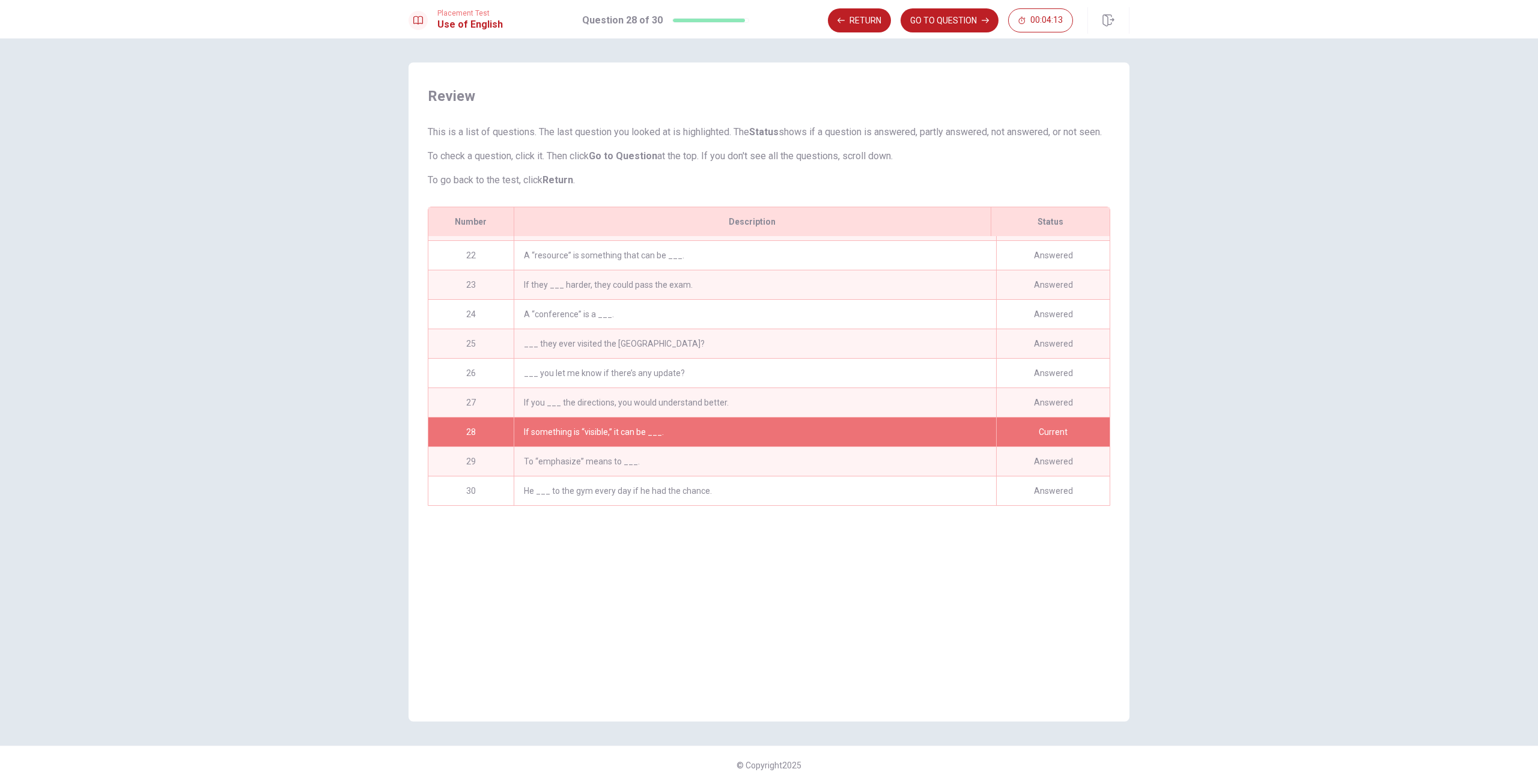
click at [588, 417] on div "If you ___ the directions, you would understand better." at bounding box center [755, 402] width 483 height 29
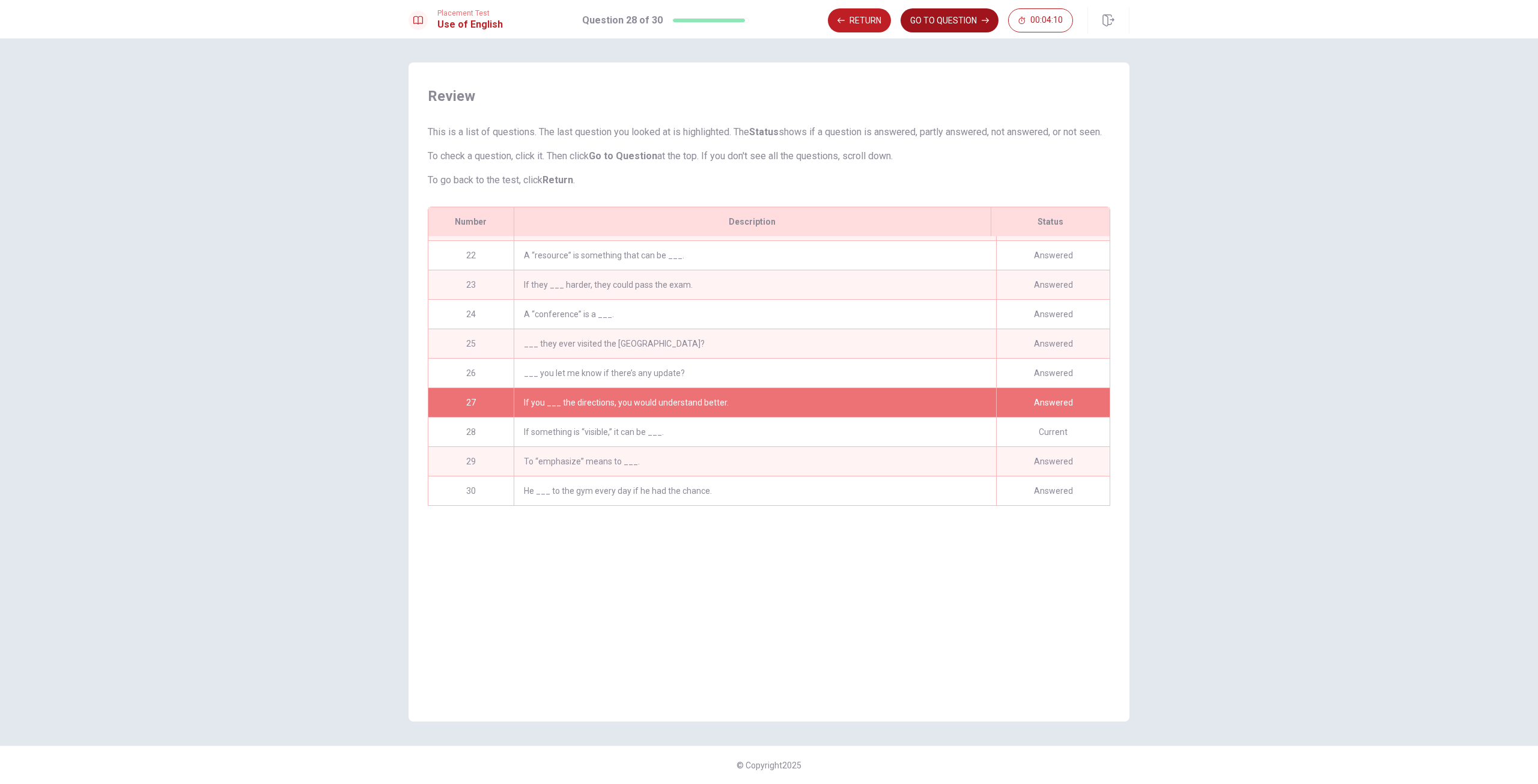
click at [921, 21] on button "GO TO QUESTION" at bounding box center [948, 20] width 98 height 24
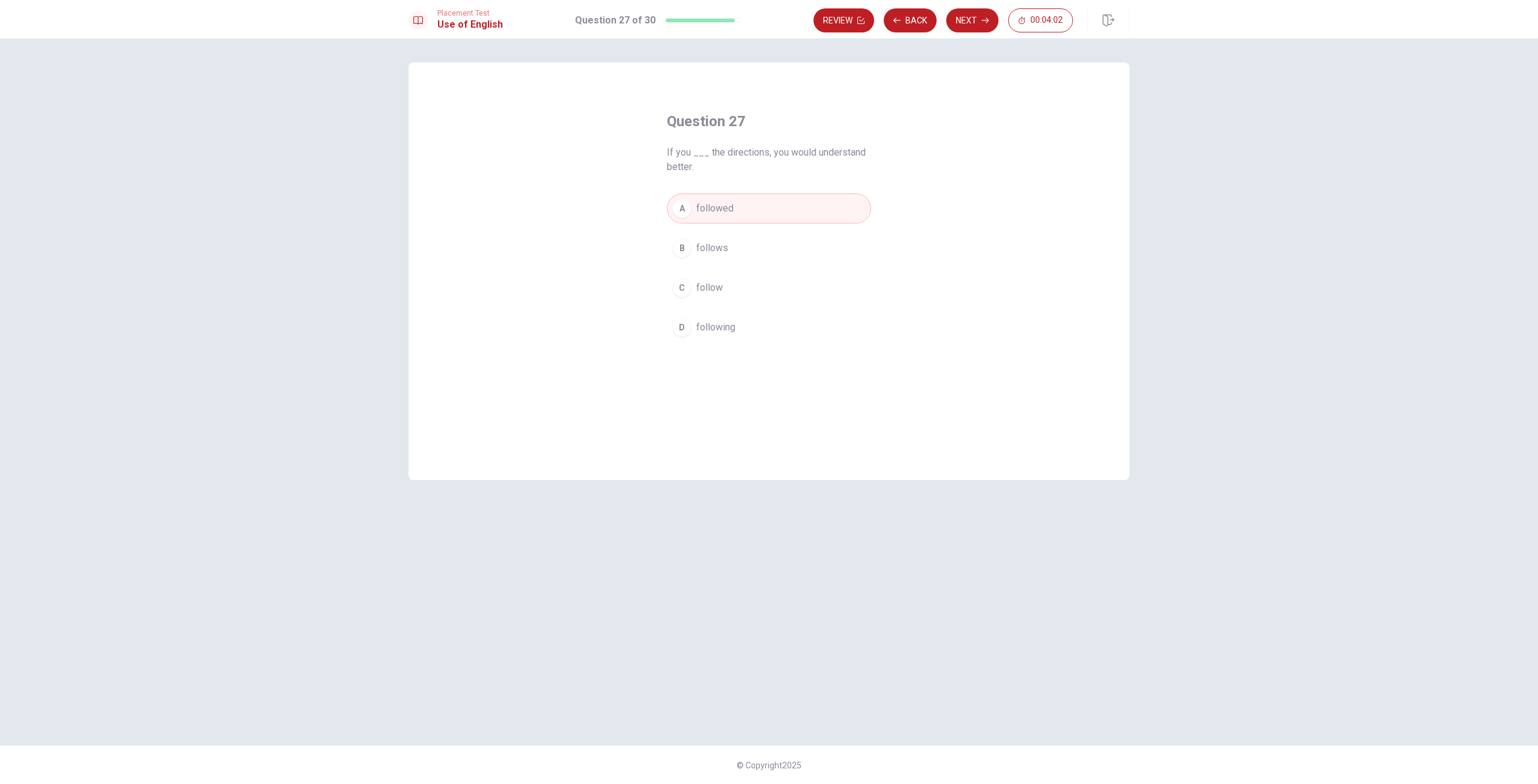
click at [769, 283] on button "C follow" at bounding box center [769, 287] width 205 height 30
click at [854, 25] on button "Review" at bounding box center [843, 20] width 61 height 24
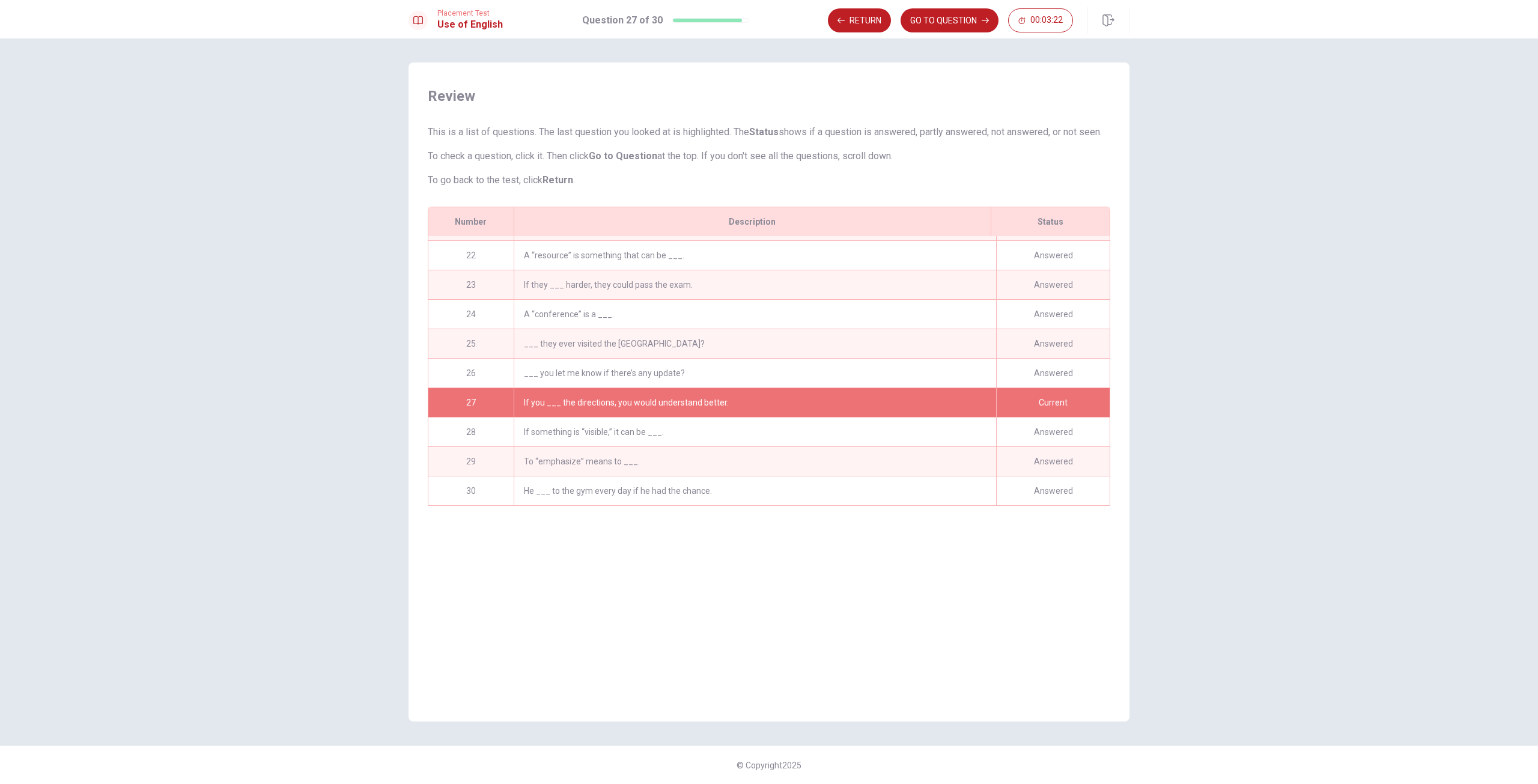
click at [587, 290] on div "If they ___ harder, they could pass the exam." at bounding box center [755, 284] width 483 height 29
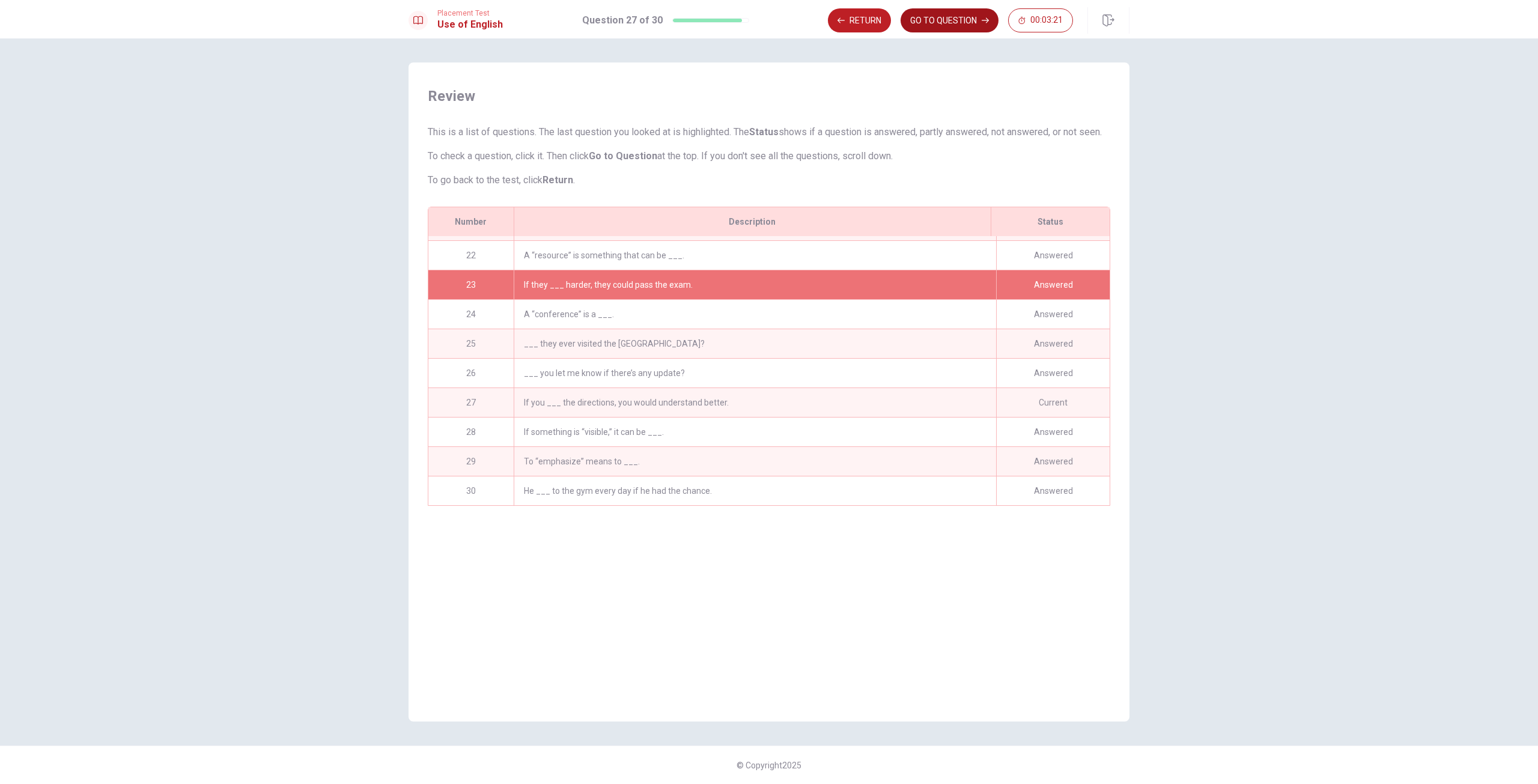
click at [962, 15] on button "GO TO QUESTION" at bounding box center [948, 20] width 98 height 24
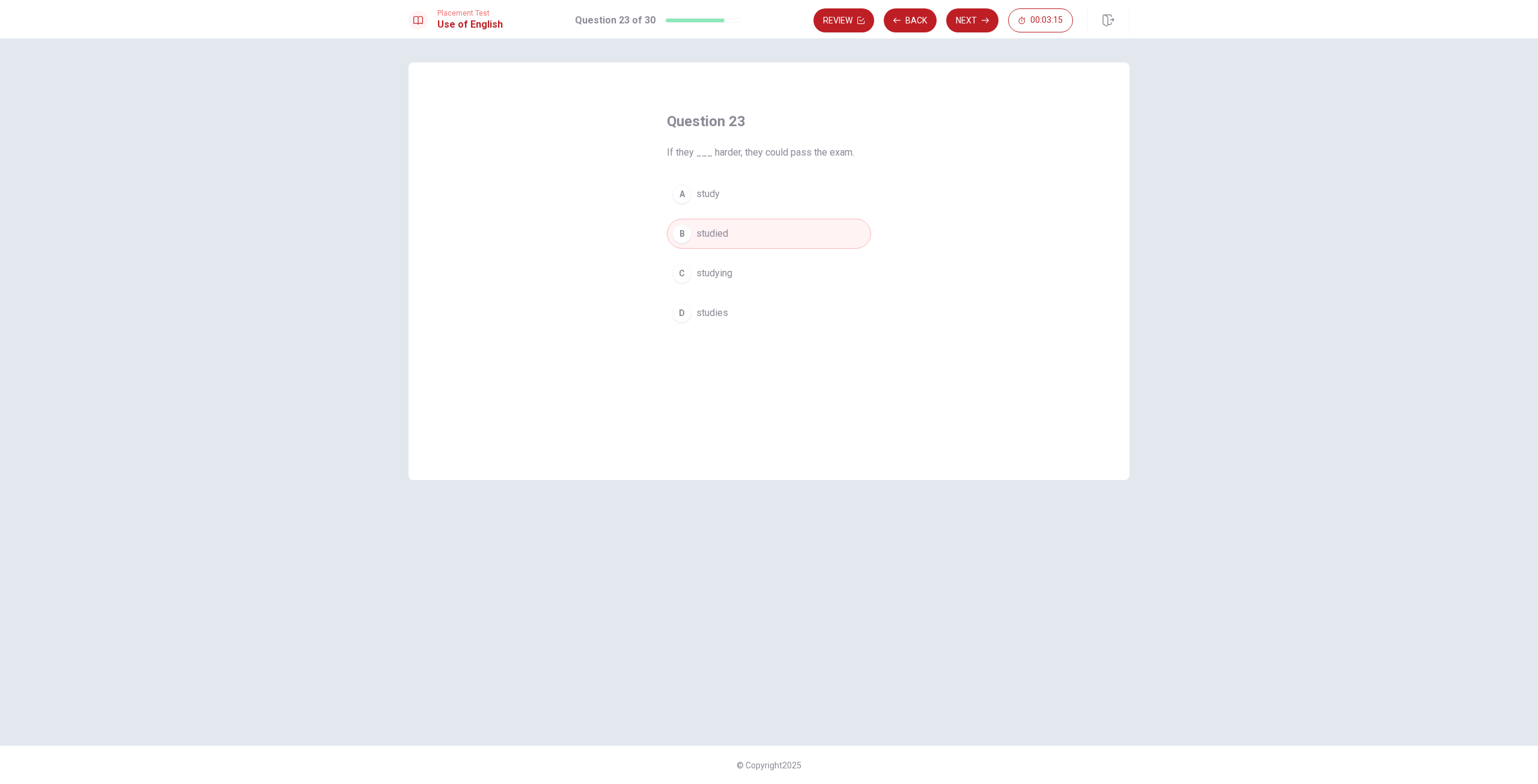
click at [735, 194] on button "A study" at bounding box center [769, 193] width 205 height 30
click at [964, 18] on button "Next" at bounding box center [972, 20] width 52 height 24
click at [964, 18] on div "Review Back Next 00:03:04" at bounding box center [942, 20] width 259 height 24
click at [845, 19] on button "Review" at bounding box center [843, 20] width 61 height 24
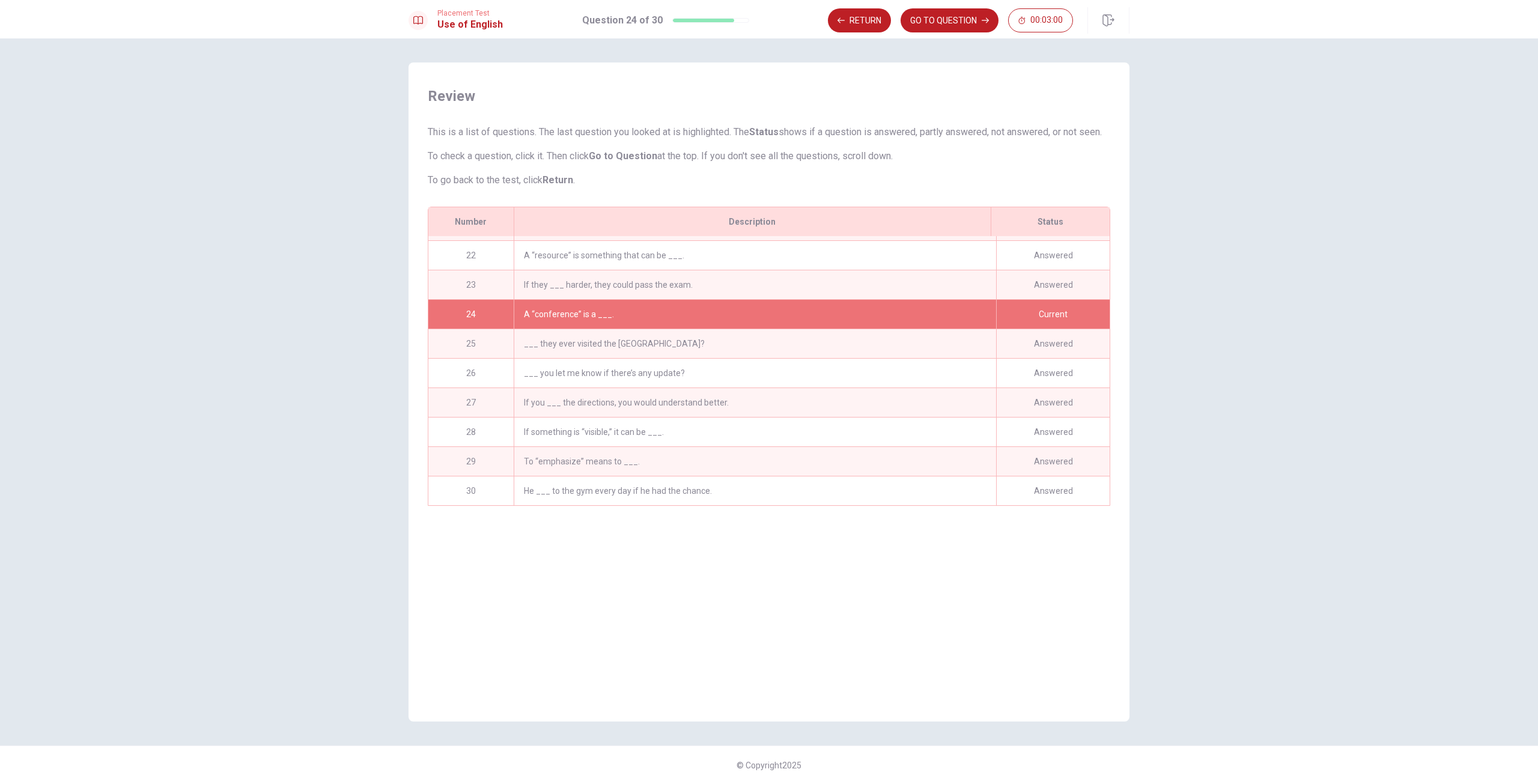
click at [726, 494] on div "He ___ to the gym every day if he had the chance." at bounding box center [755, 491] width 483 height 29
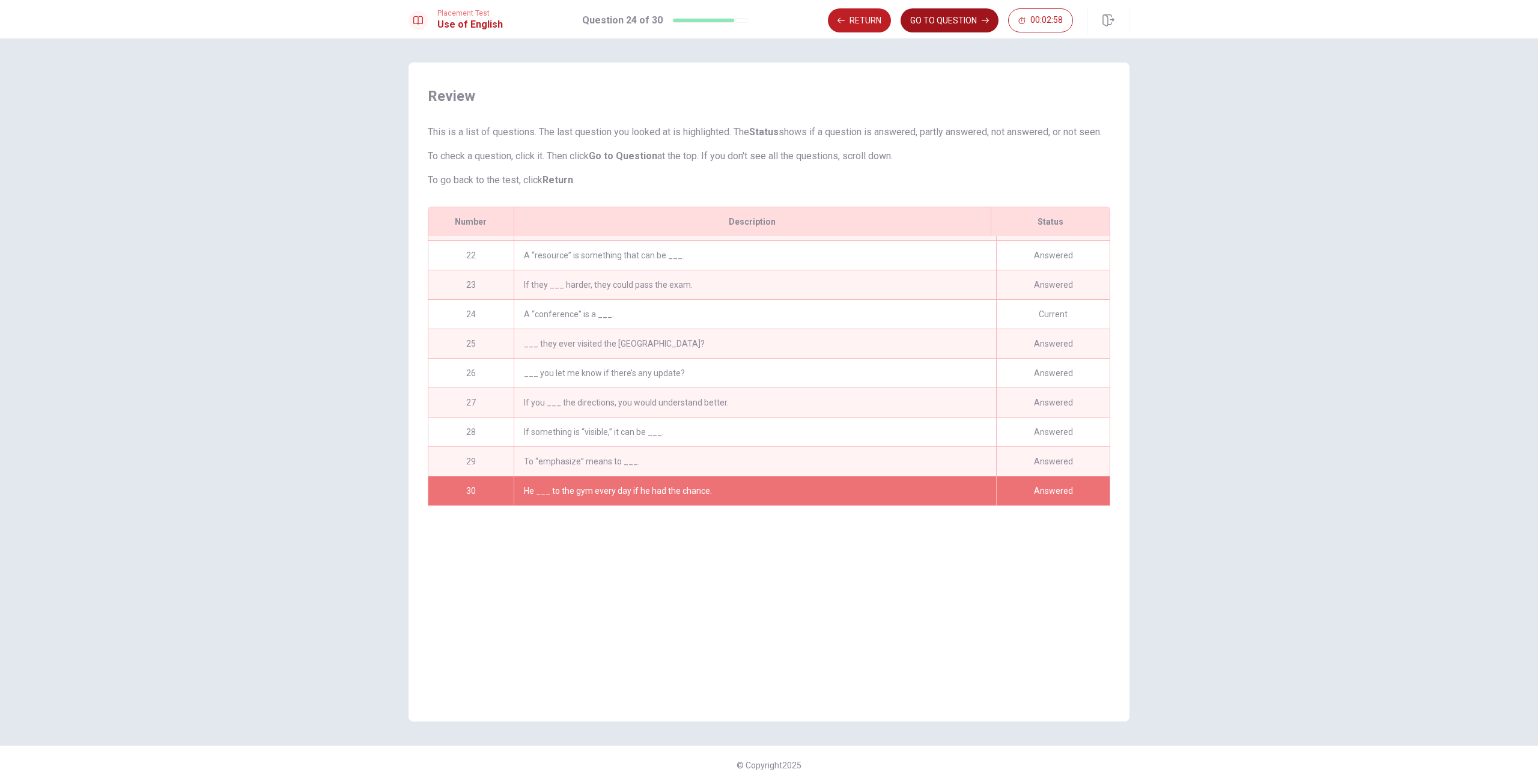
click at [957, 22] on button "GO TO QUESTION" at bounding box center [948, 20] width 98 height 24
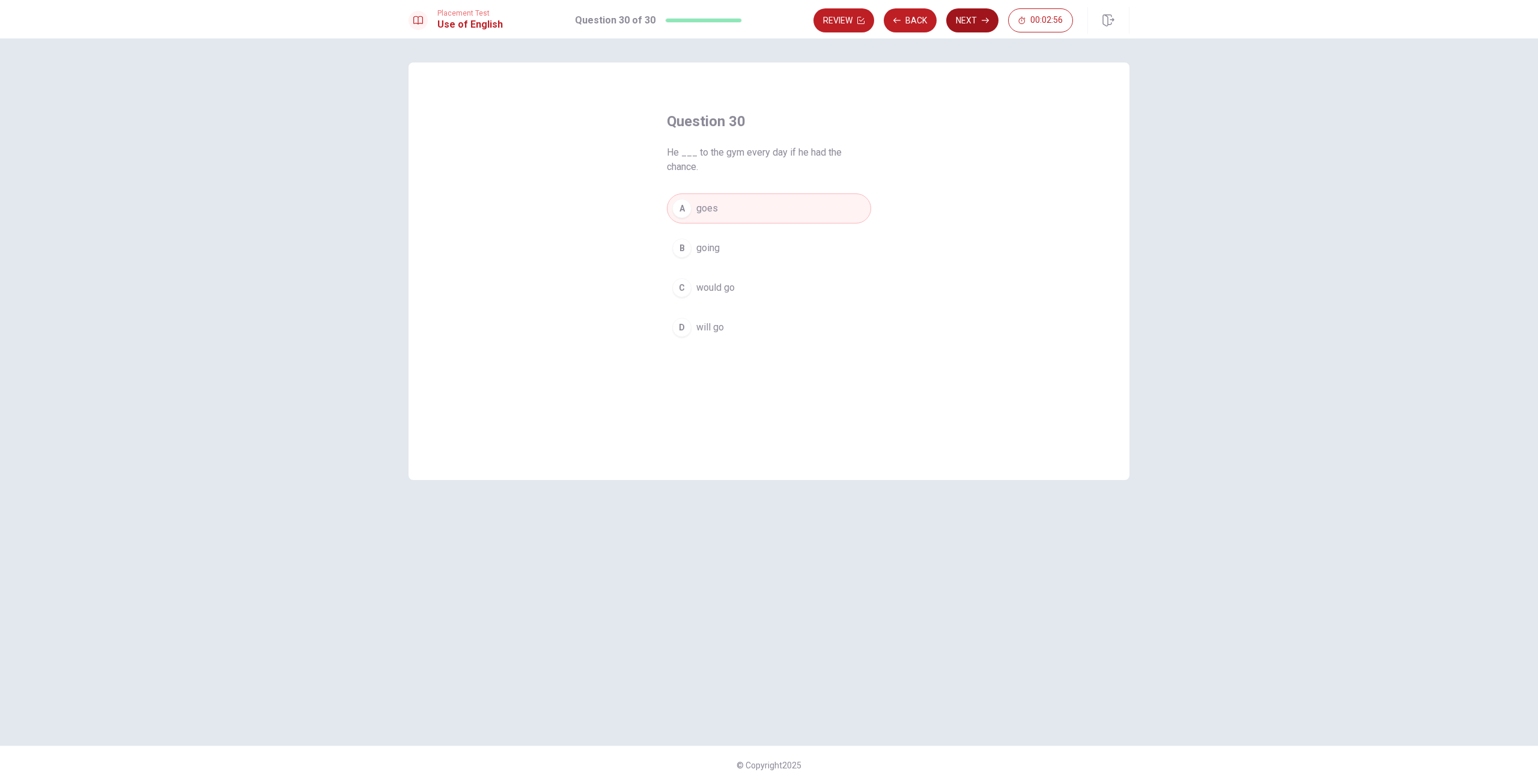
click at [975, 22] on button "Next" at bounding box center [972, 20] width 52 height 24
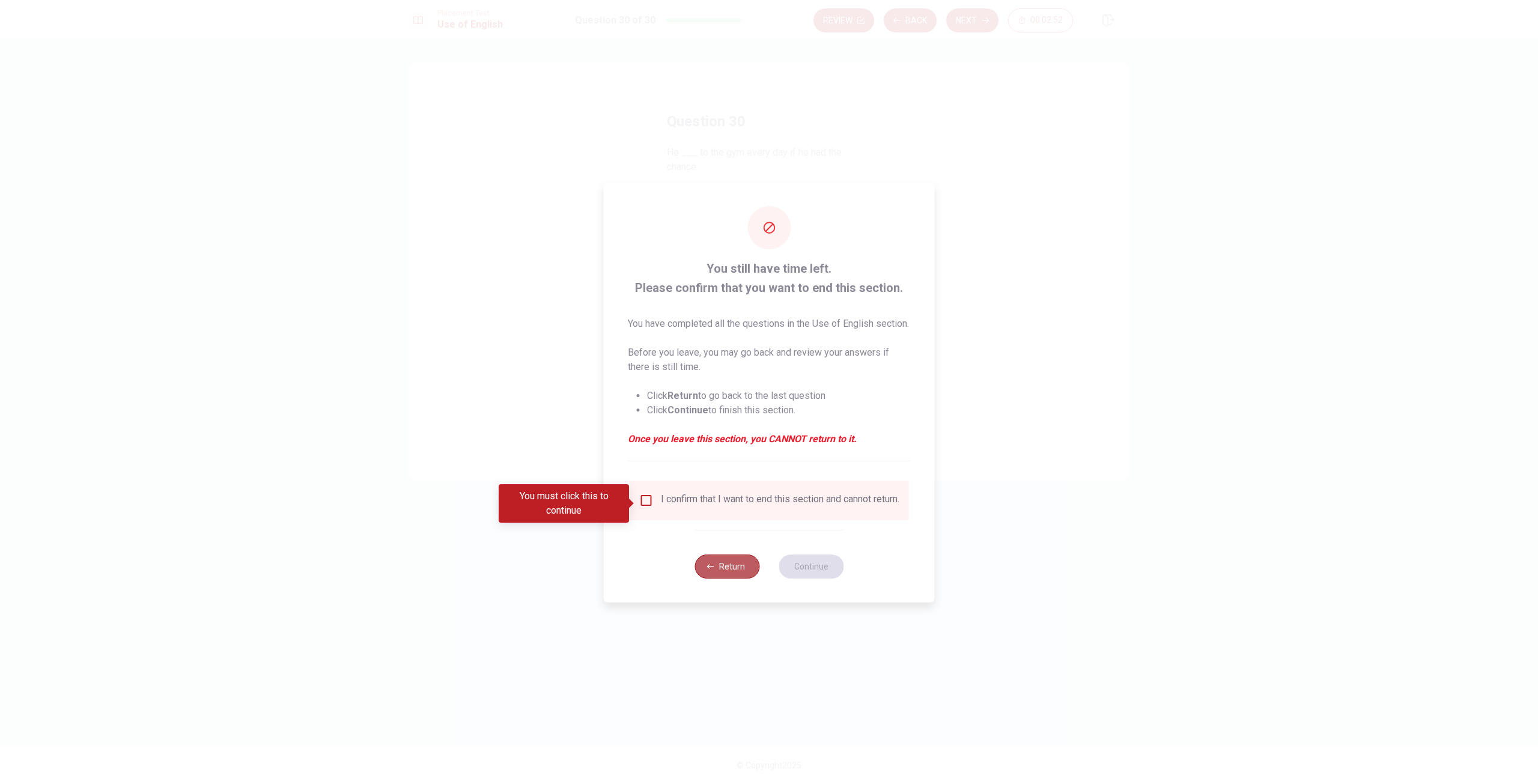
click at [728, 579] on button "Return" at bounding box center [727, 566] width 65 height 24
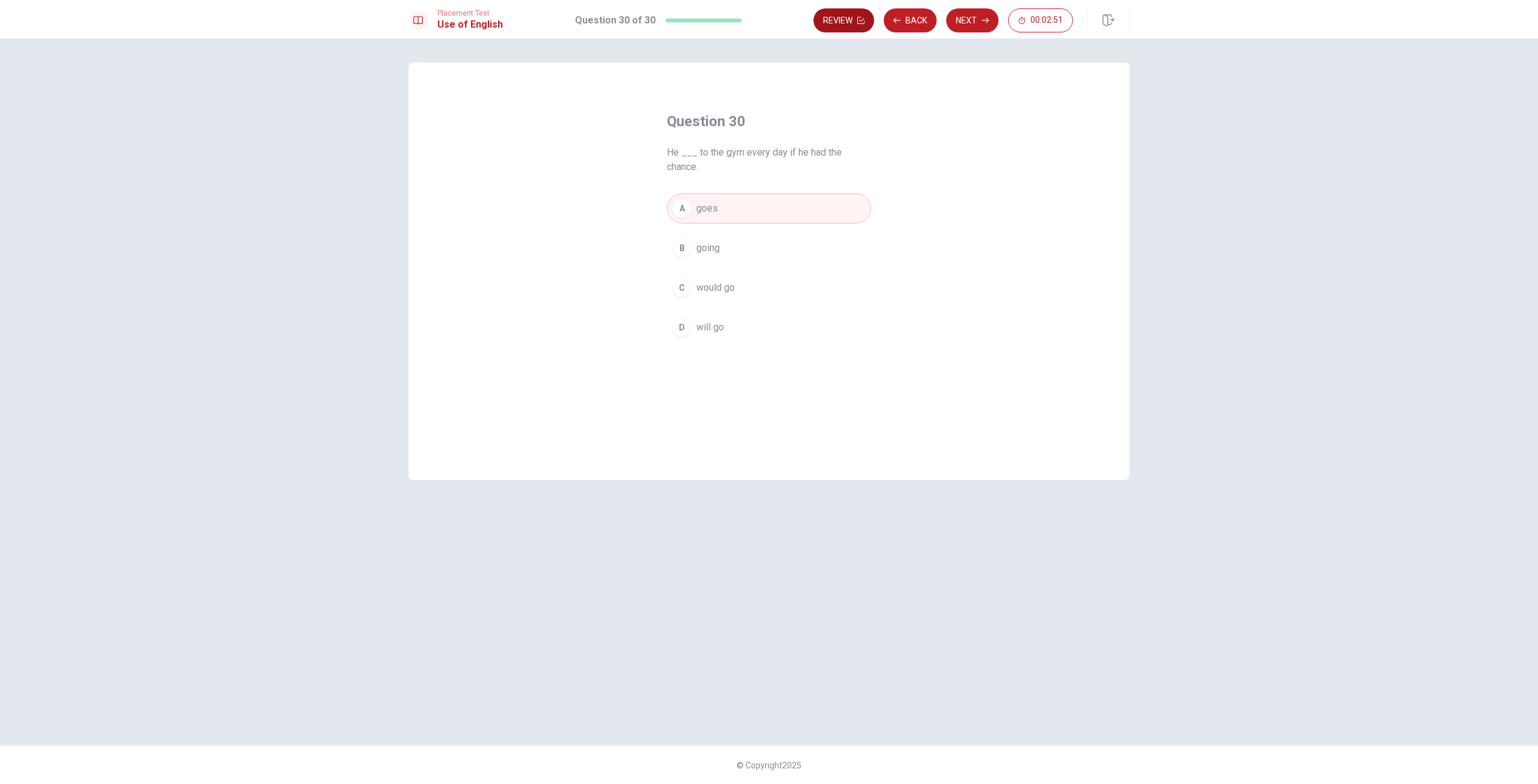
click at [873, 19] on div "Review Back Next 00:02:51" at bounding box center [942, 20] width 259 height 24
click at [862, 19] on icon "button" at bounding box center [861, 21] width 7 height 7
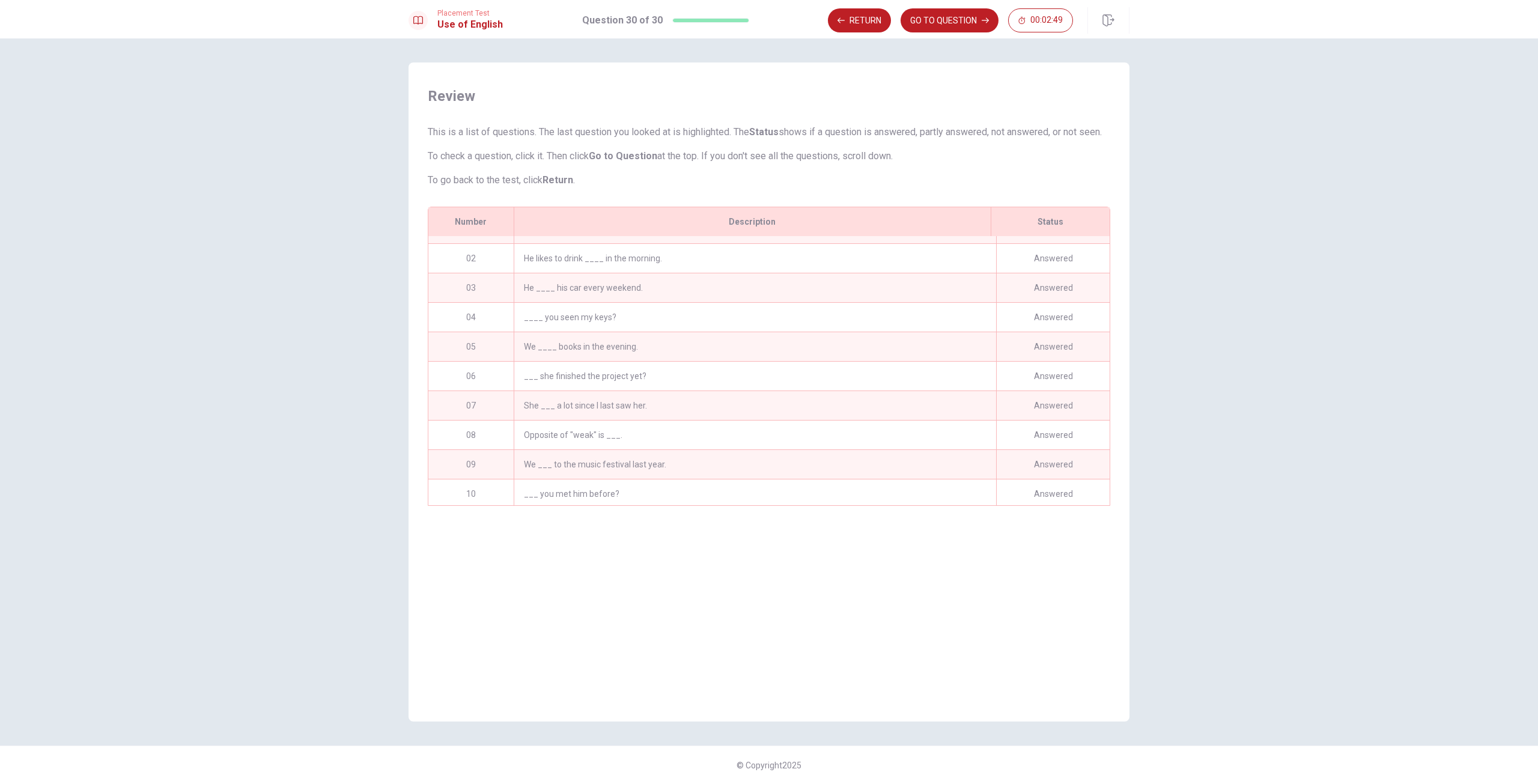
scroll to position [0, 0]
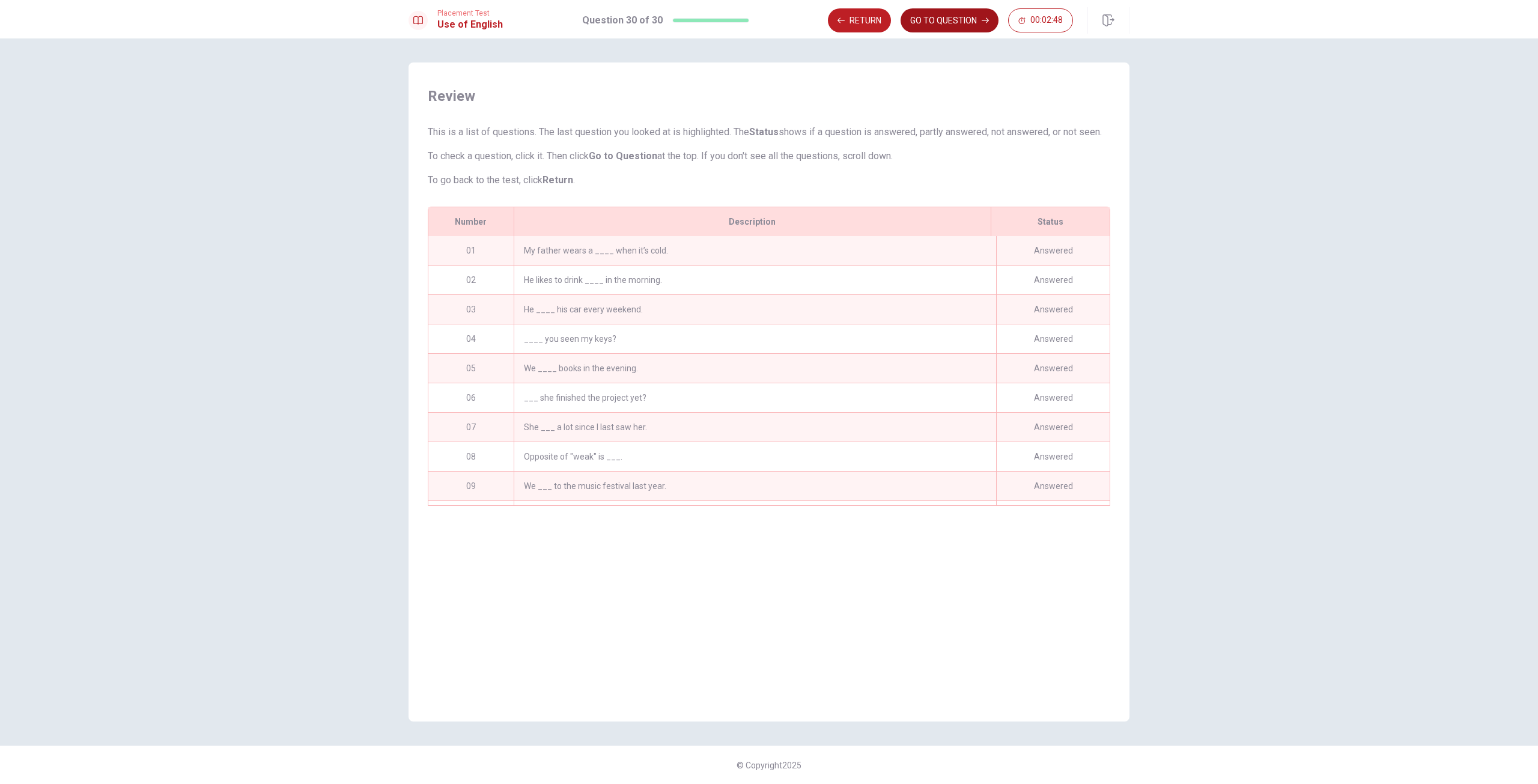
click at [968, 17] on button "GO TO QUESTION" at bounding box center [948, 20] width 98 height 24
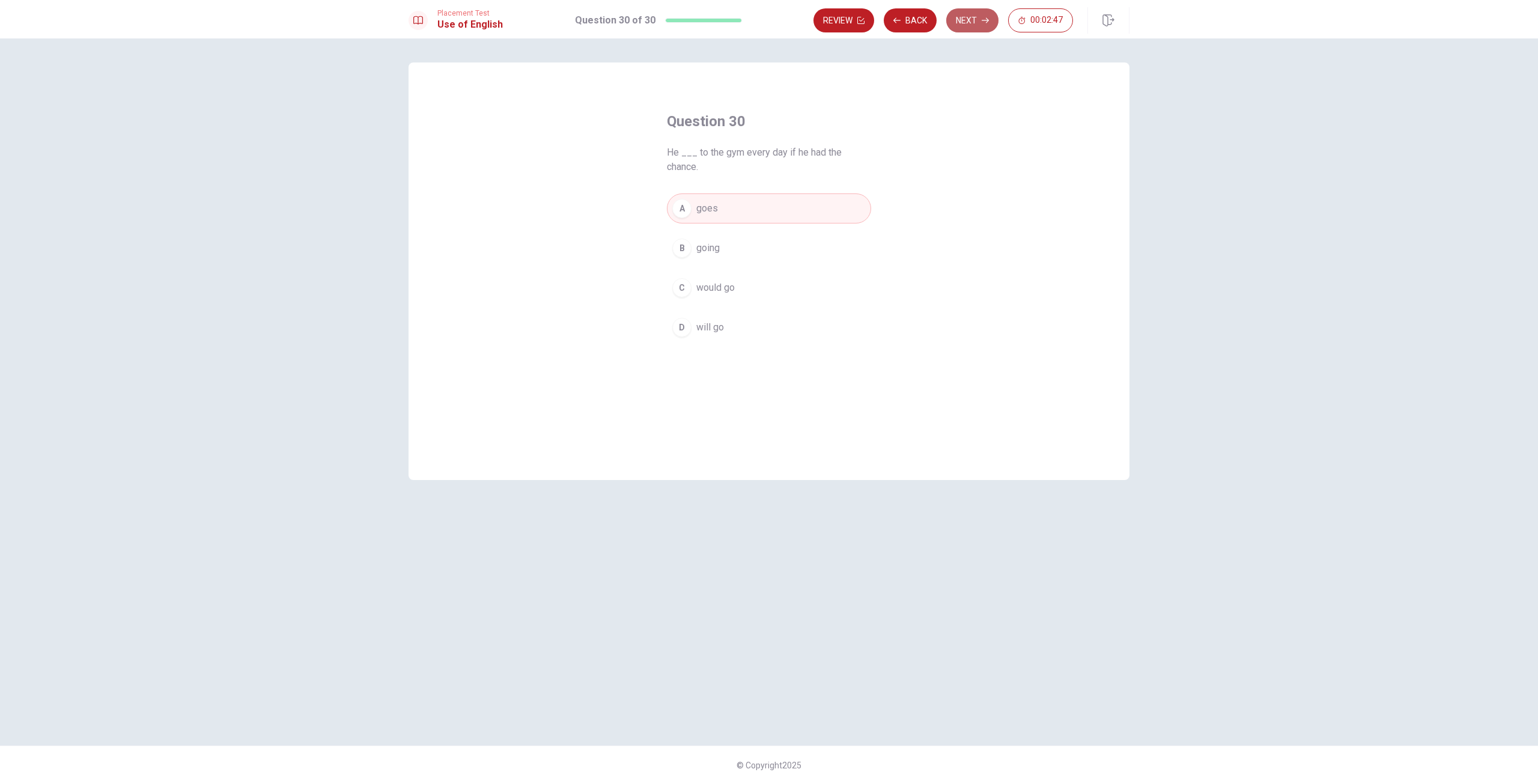
click at [977, 25] on button "Next" at bounding box center [972, 20] width 52 height 24
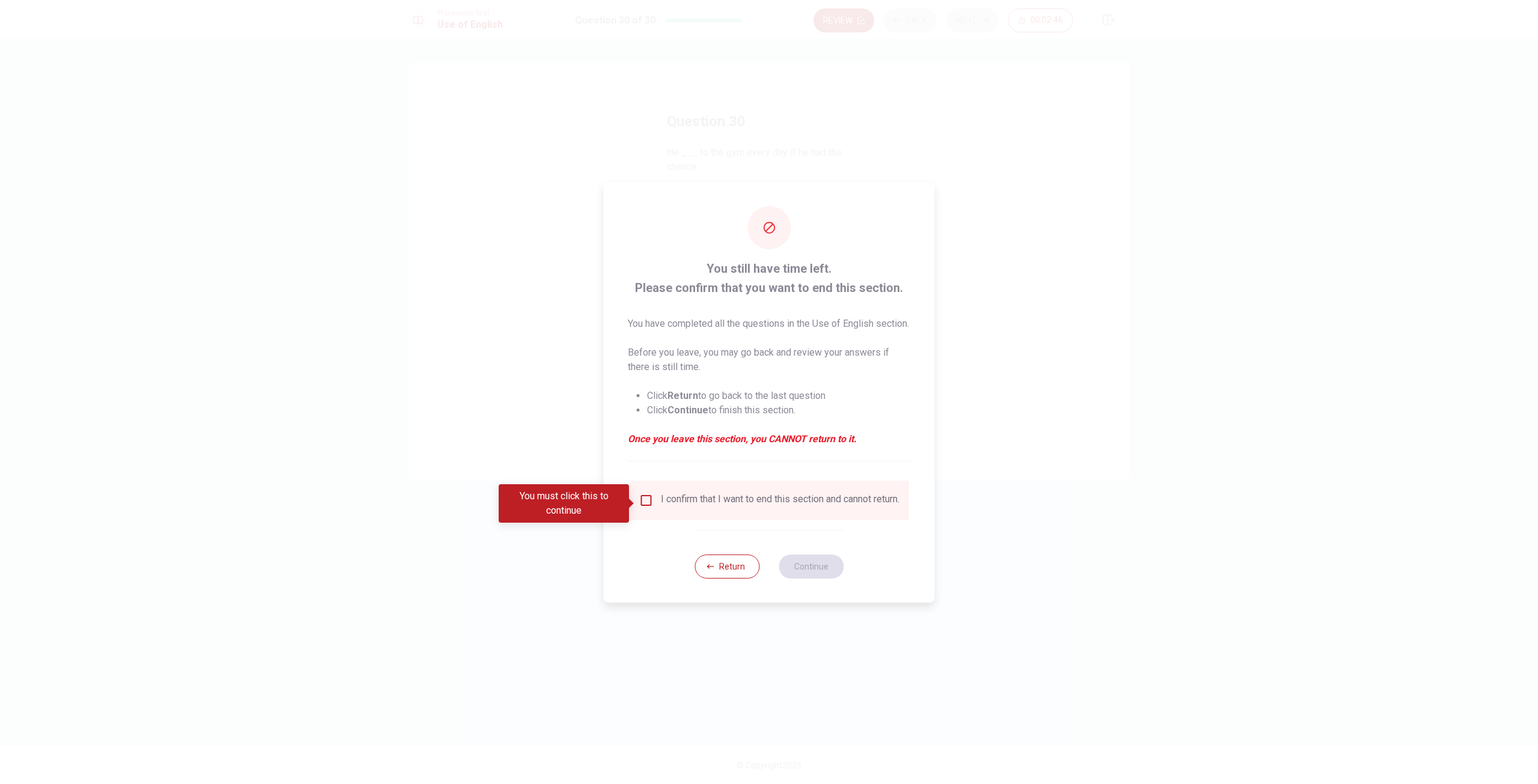
click at [660, 508] on div "I confirm that I want to end this section and cannot return." at bounding box center [780, 501] width 239 height 14
click at [639, 506] on input "You must click this to continue" at bounding box center [646, 501] width 14 height 14
click at [824, 577] on button "Continue" at bounding box center [811, 566] width 65 height 24
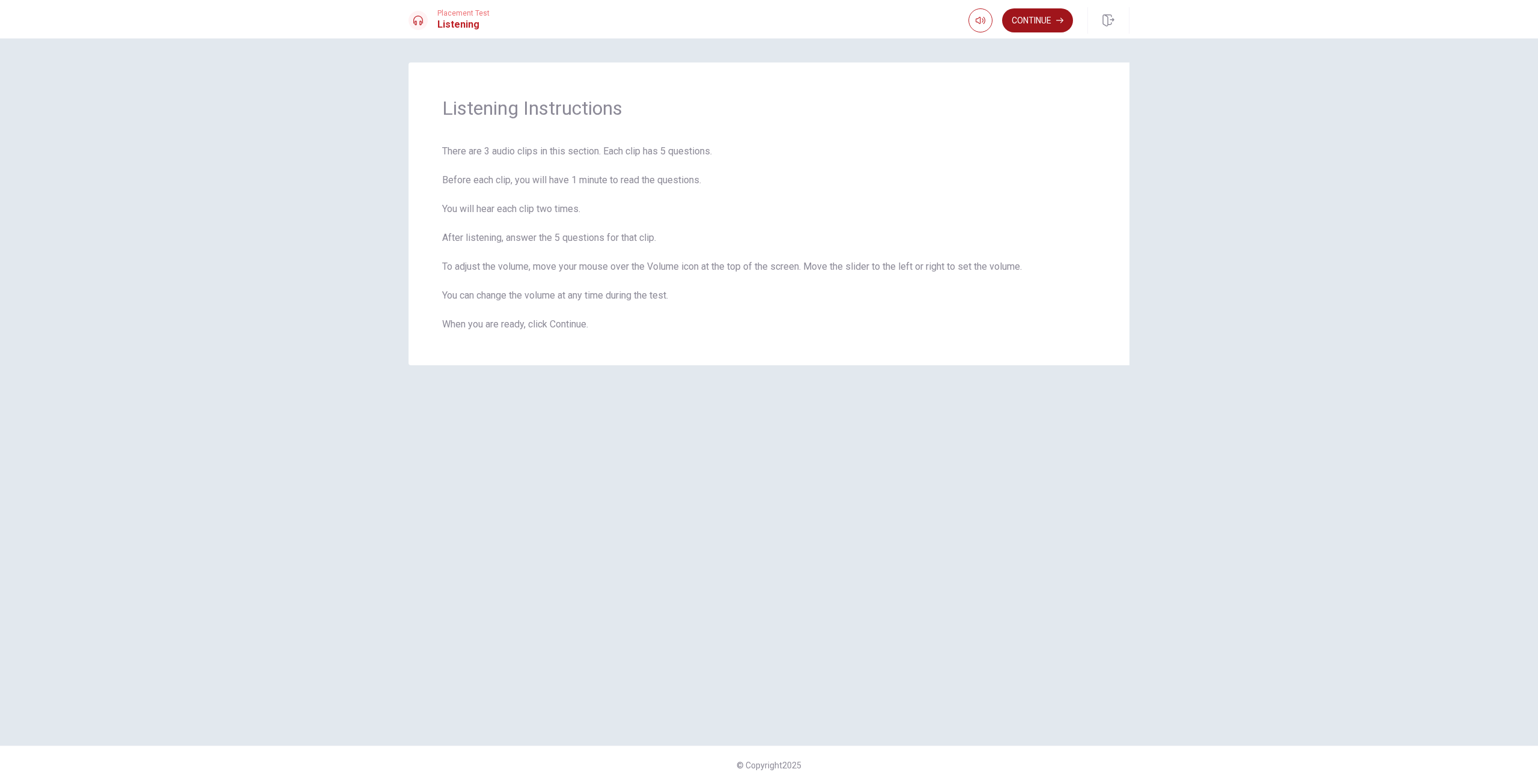
click at [1032, 22] on button "Continue" at bounding box center [1037, 20] width 71 height 24
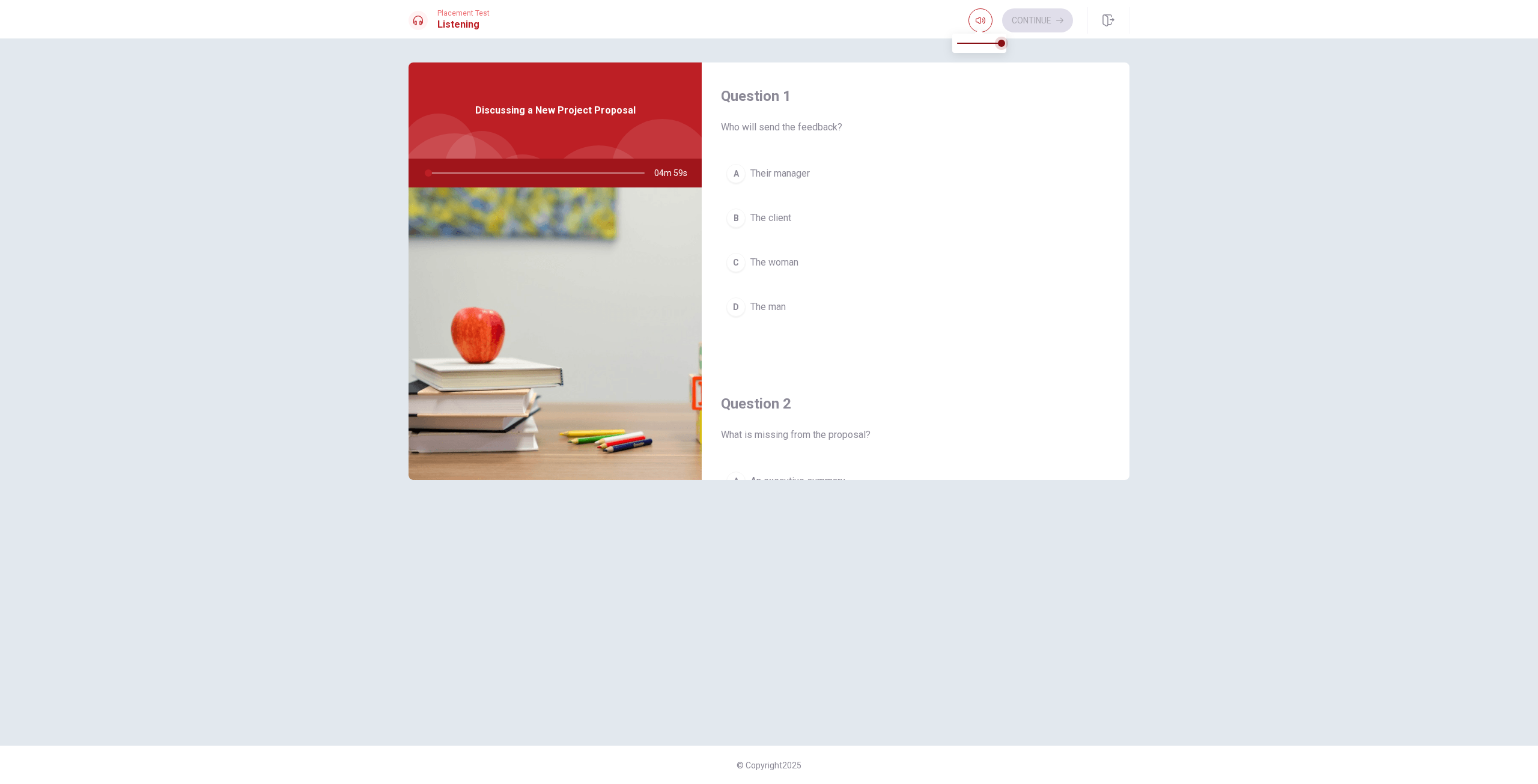
type input "0"
type input "0.9"
type input "0"
type input "0.8"
type input "0"
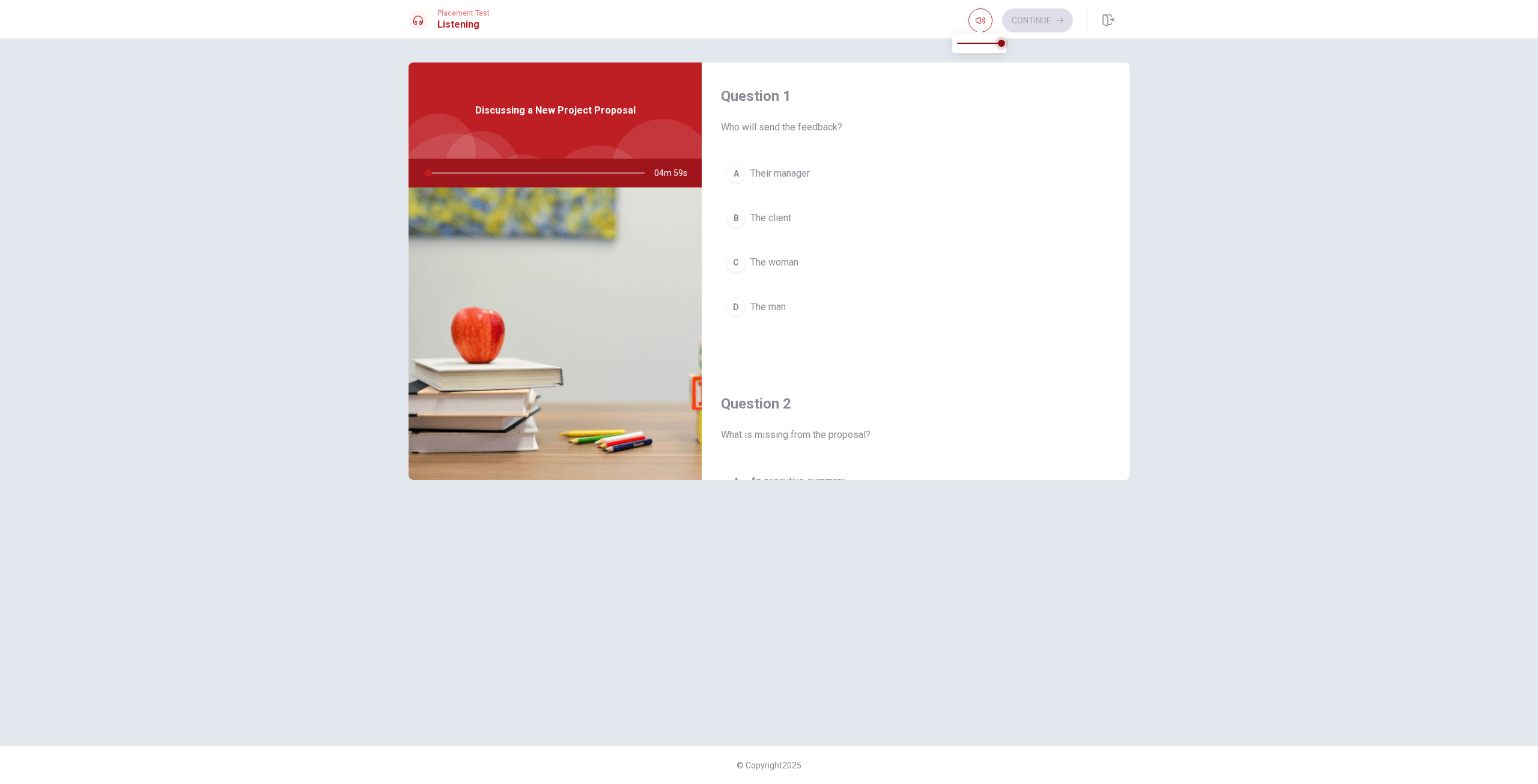
type input "0.7"
type input "0"
type input "0.6"
type input "0"
type input "0.7"
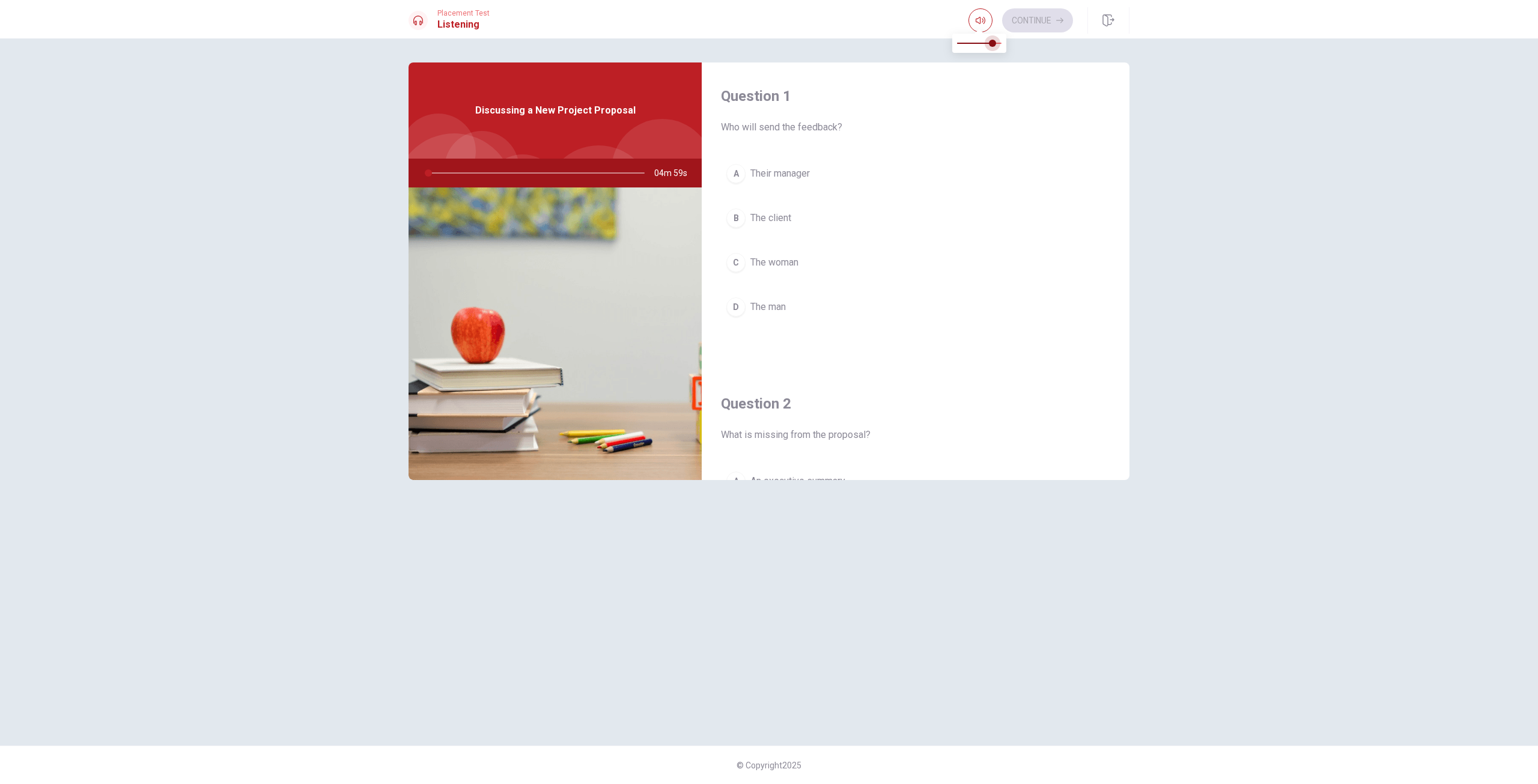
type input "0"
type input "0.8"
type input "0"
type input "0.9"
type input "0"
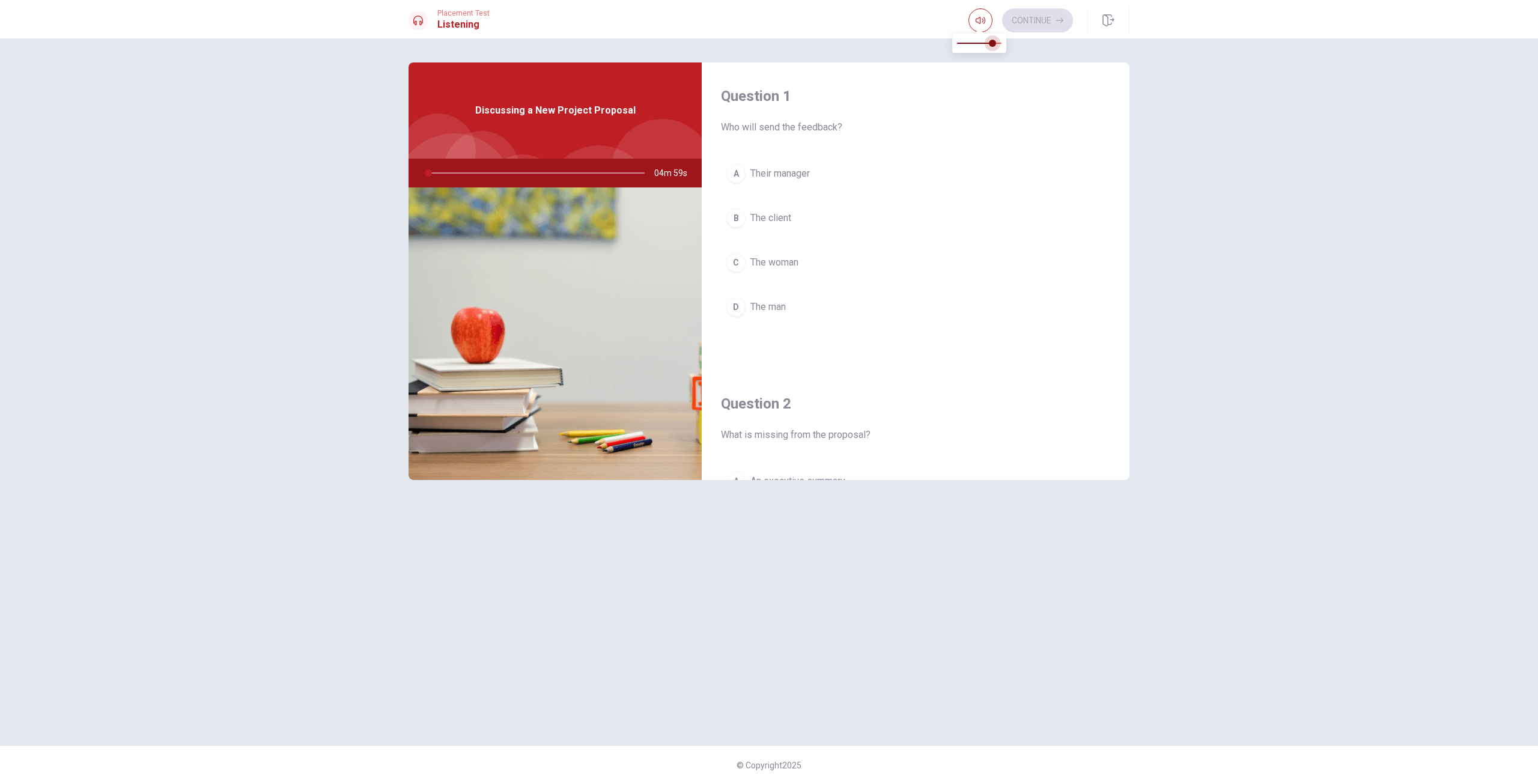
type input "1"
drag, startPoint x: 995, startPoint y: 48, endPoint x: 1022, endPoint y: 47, distance: 27.0
click at [1022, 47] on body "This site uses cookies, as explained in our Privacy Policy . If you agree to th…" at bounding box center [769, 392] width 1538 height 784
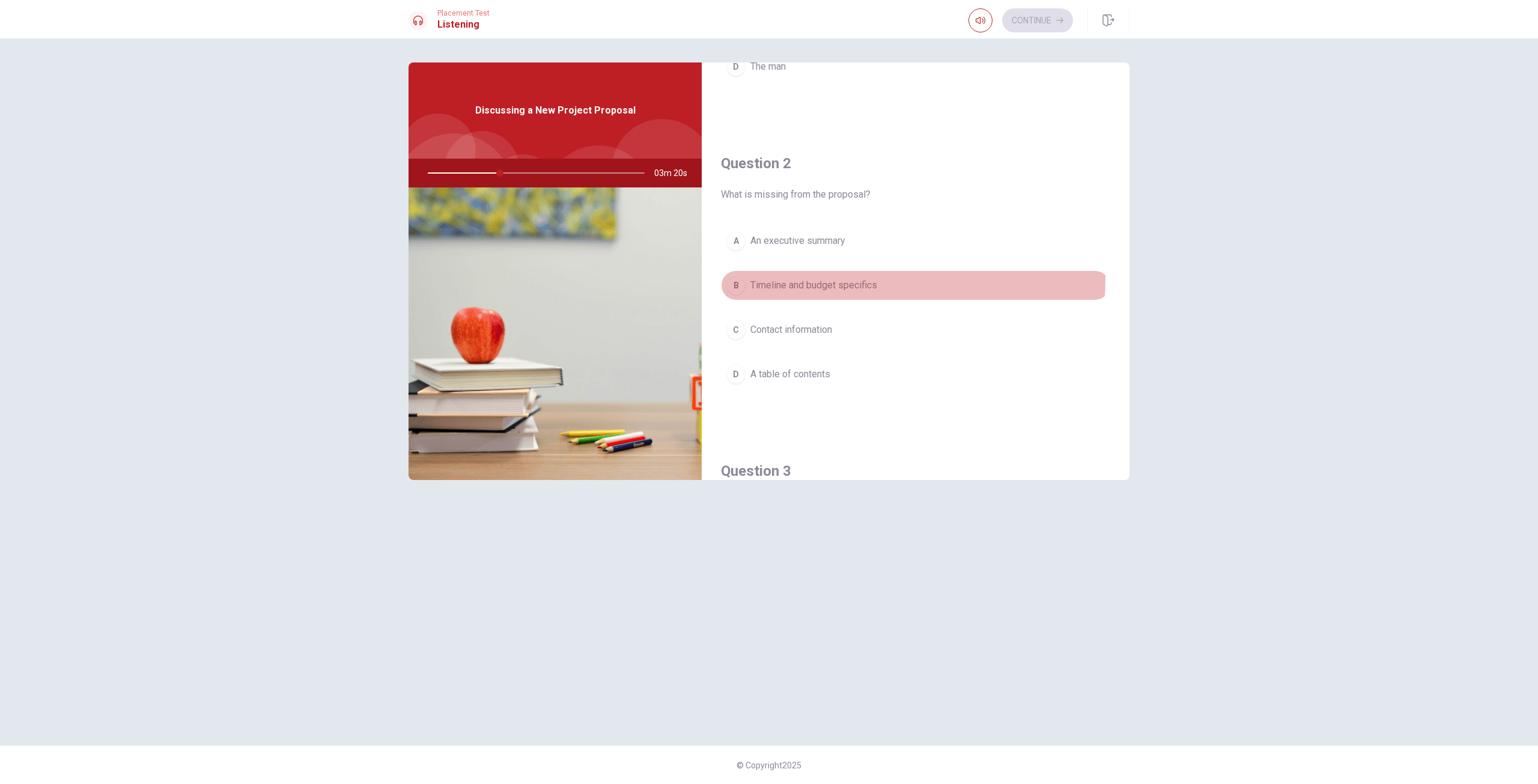
click at [872, 280] on span "Timeline and budget specifics" at bounding box center [813, 285] width 127 height 14
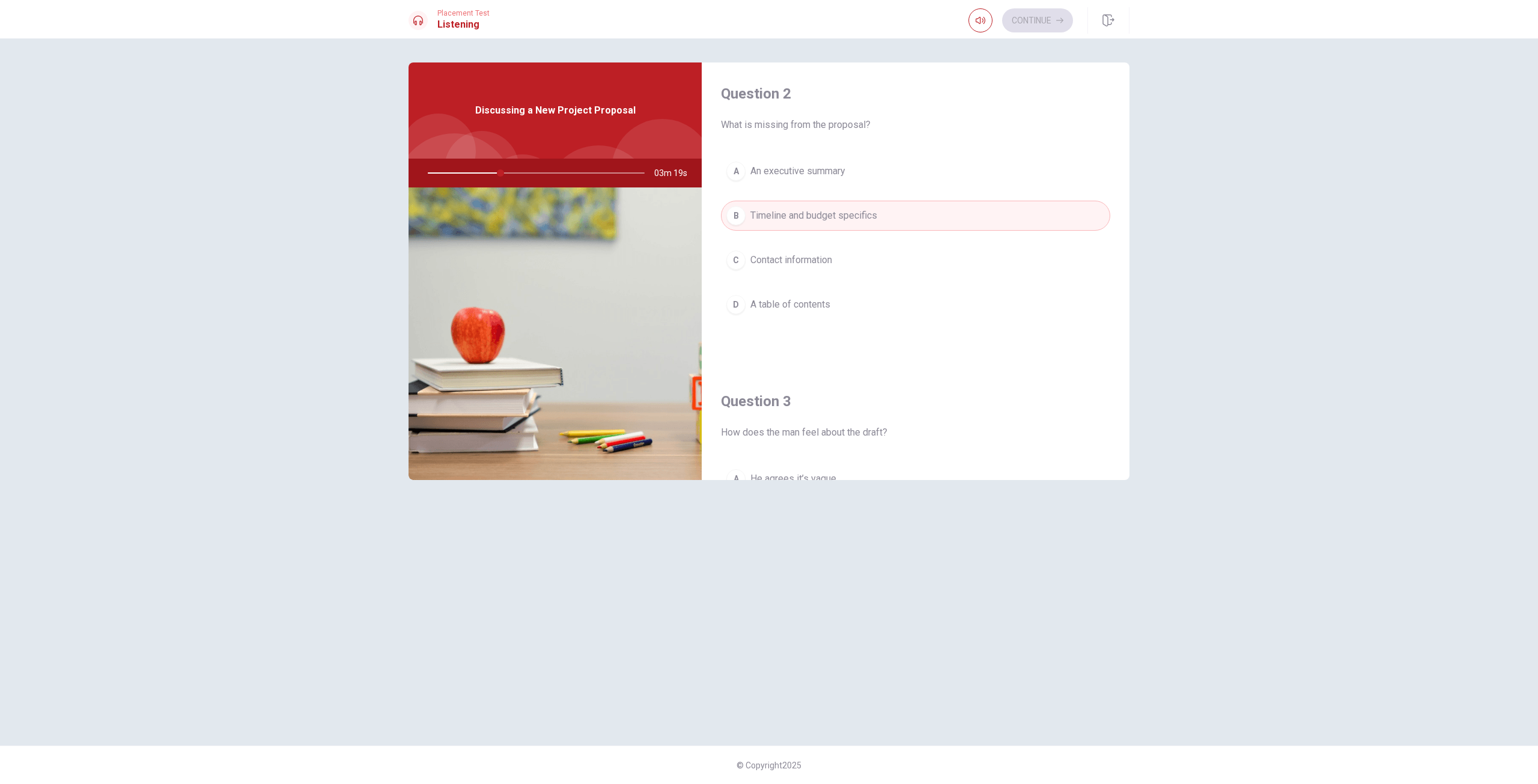
scroll to position [421, 0]
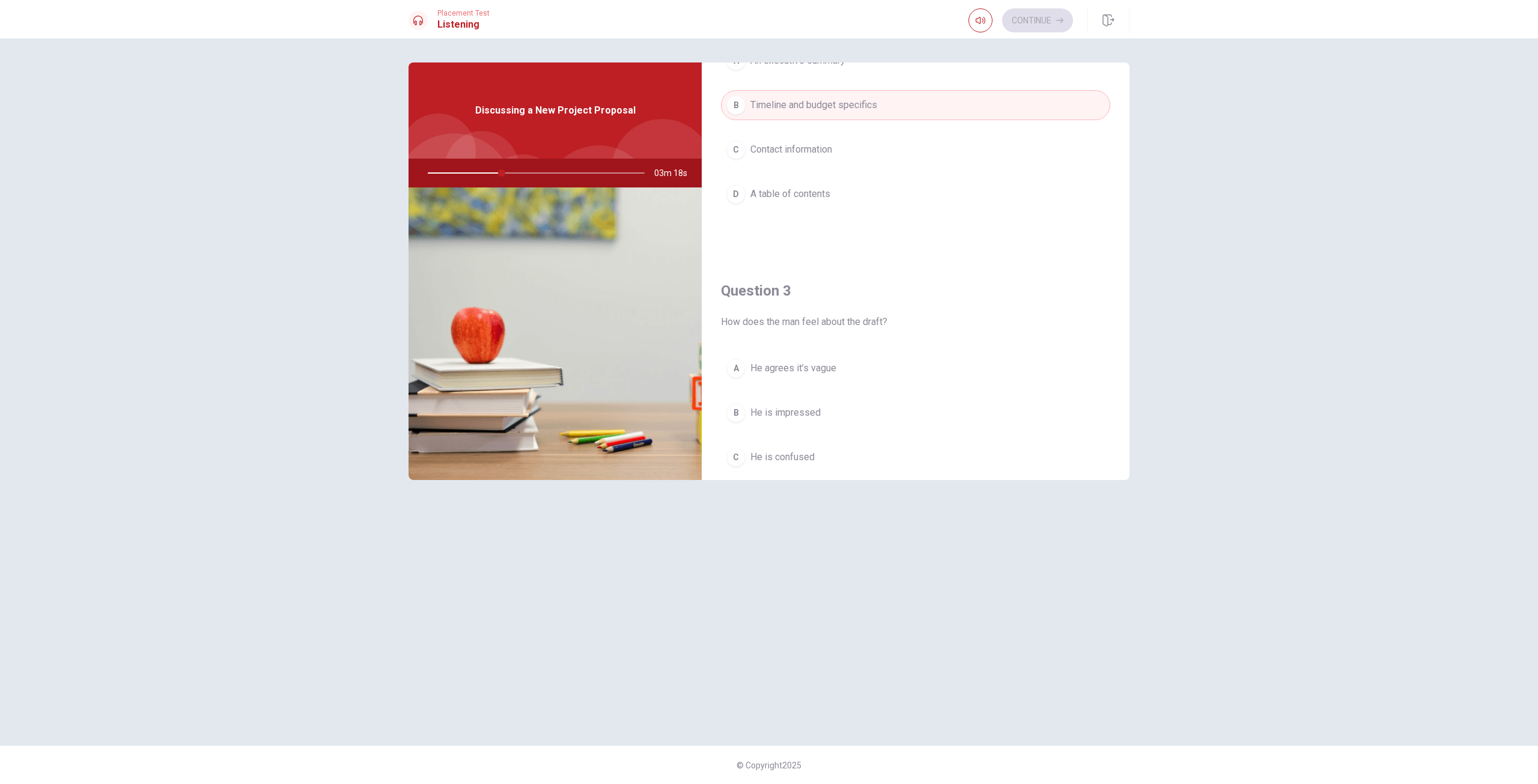
click at [865, 371] on button "A He agrees it’s vague" at bounding box center [915, 368] width 389 height 30
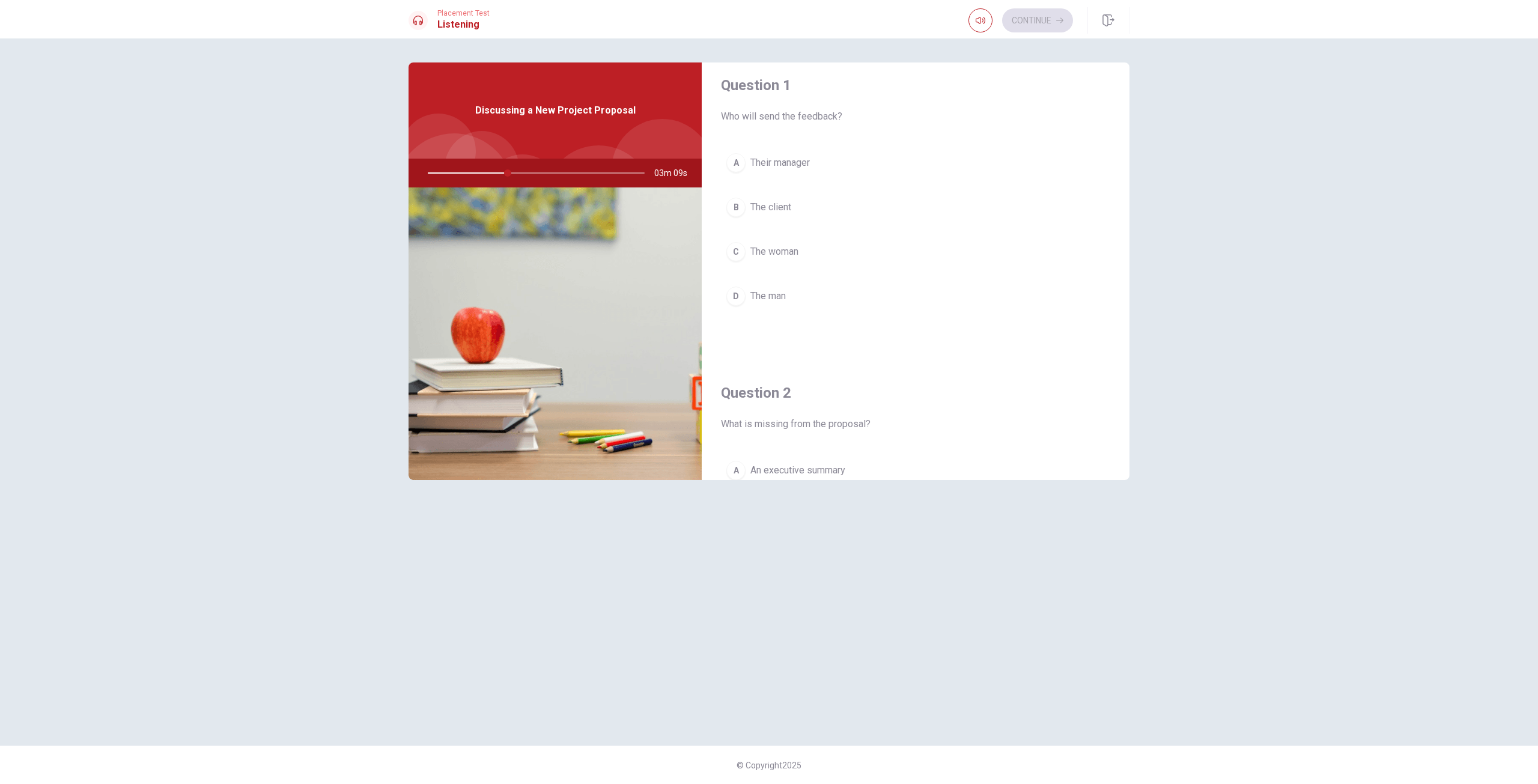
scroll to position [0, 0]
click at [797, 264] on span "The woman" at bounding box center [774, 263] width 48 height 14
click at [873, 344] on span "Provide feedback for revision" at bounding box center [813, 344] width 126 height 14
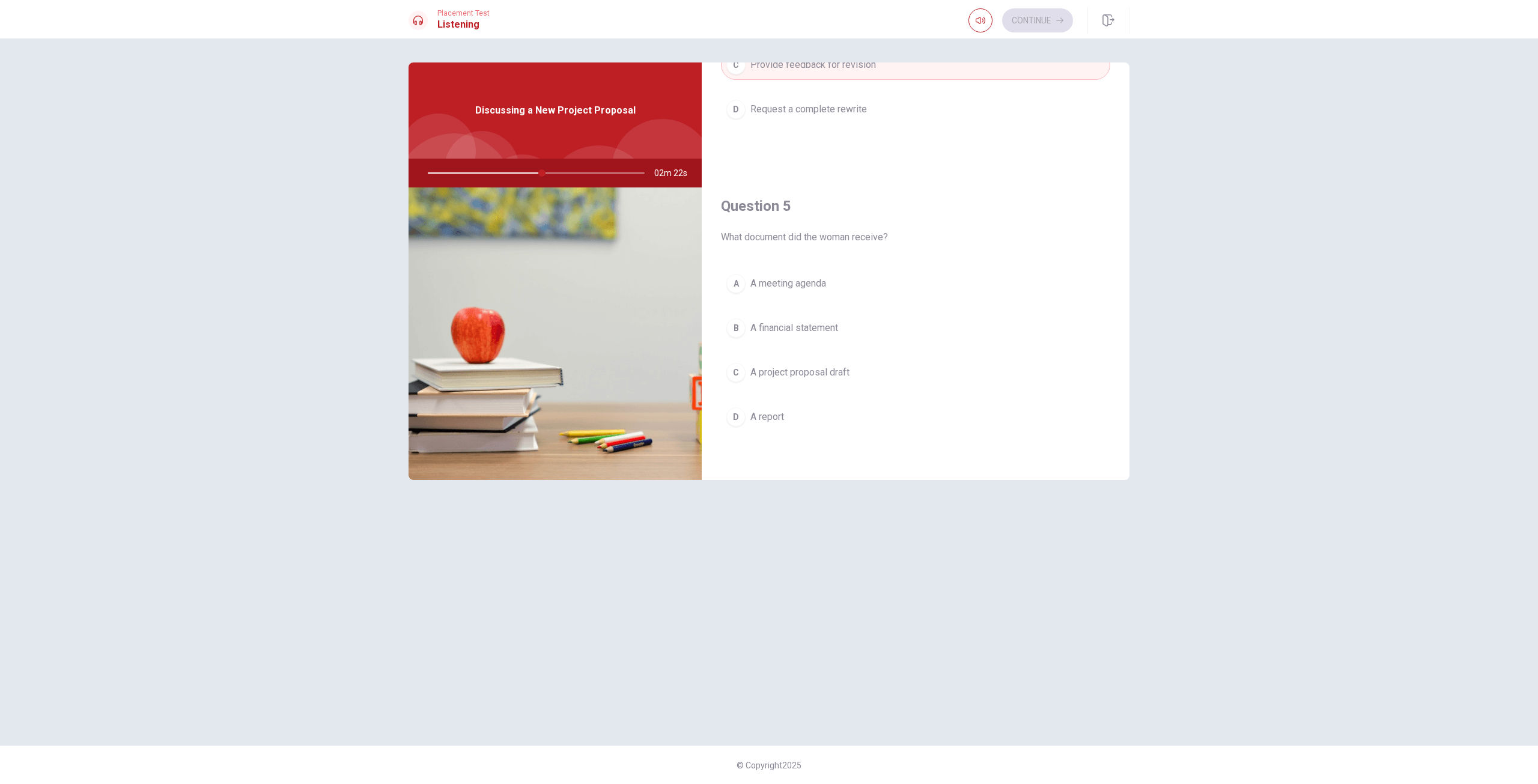
click at [866, 369] on button "C A project proposal draft" at bounding box center [915, 371] width 389 height 30
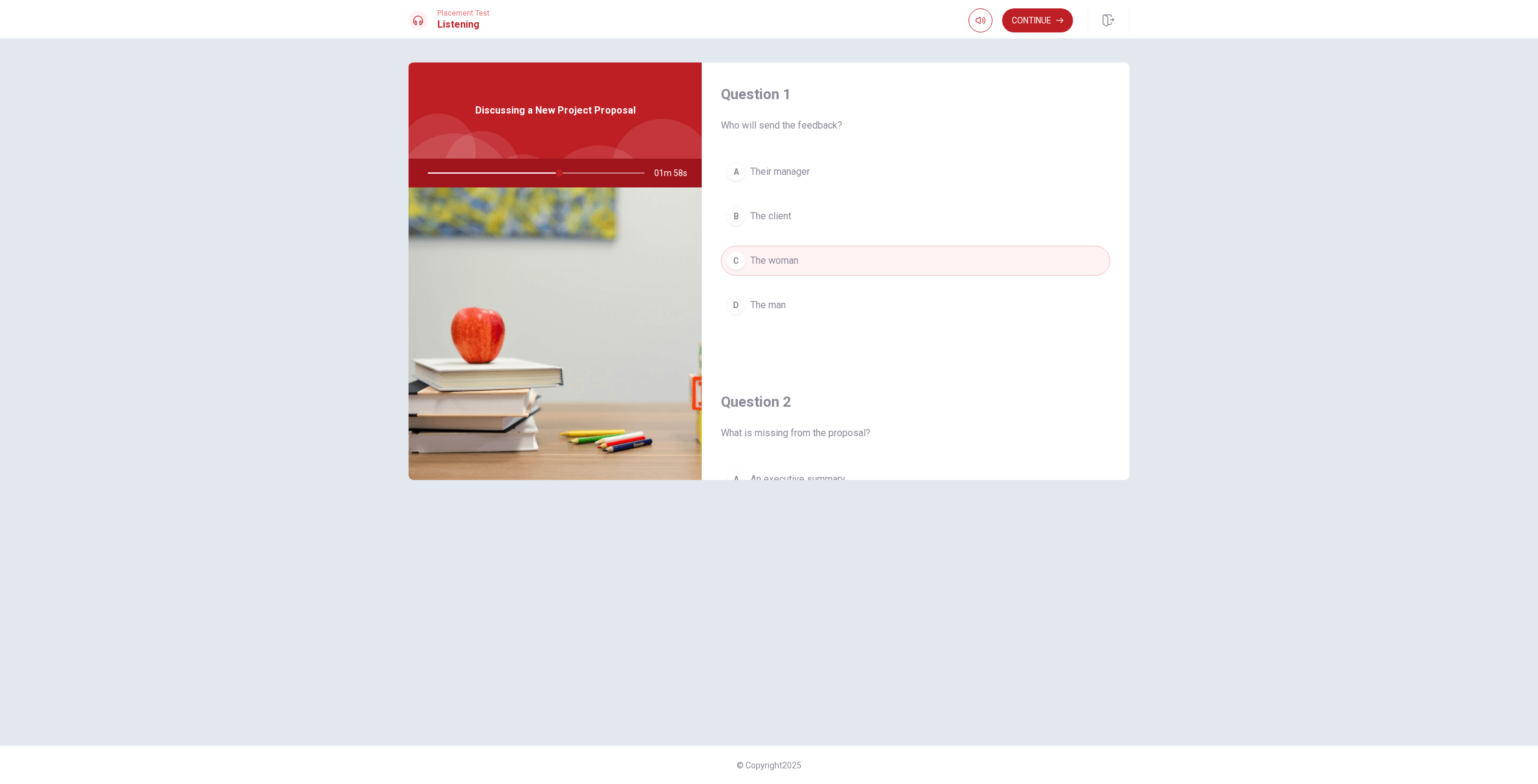
scroll to position [0, 0]
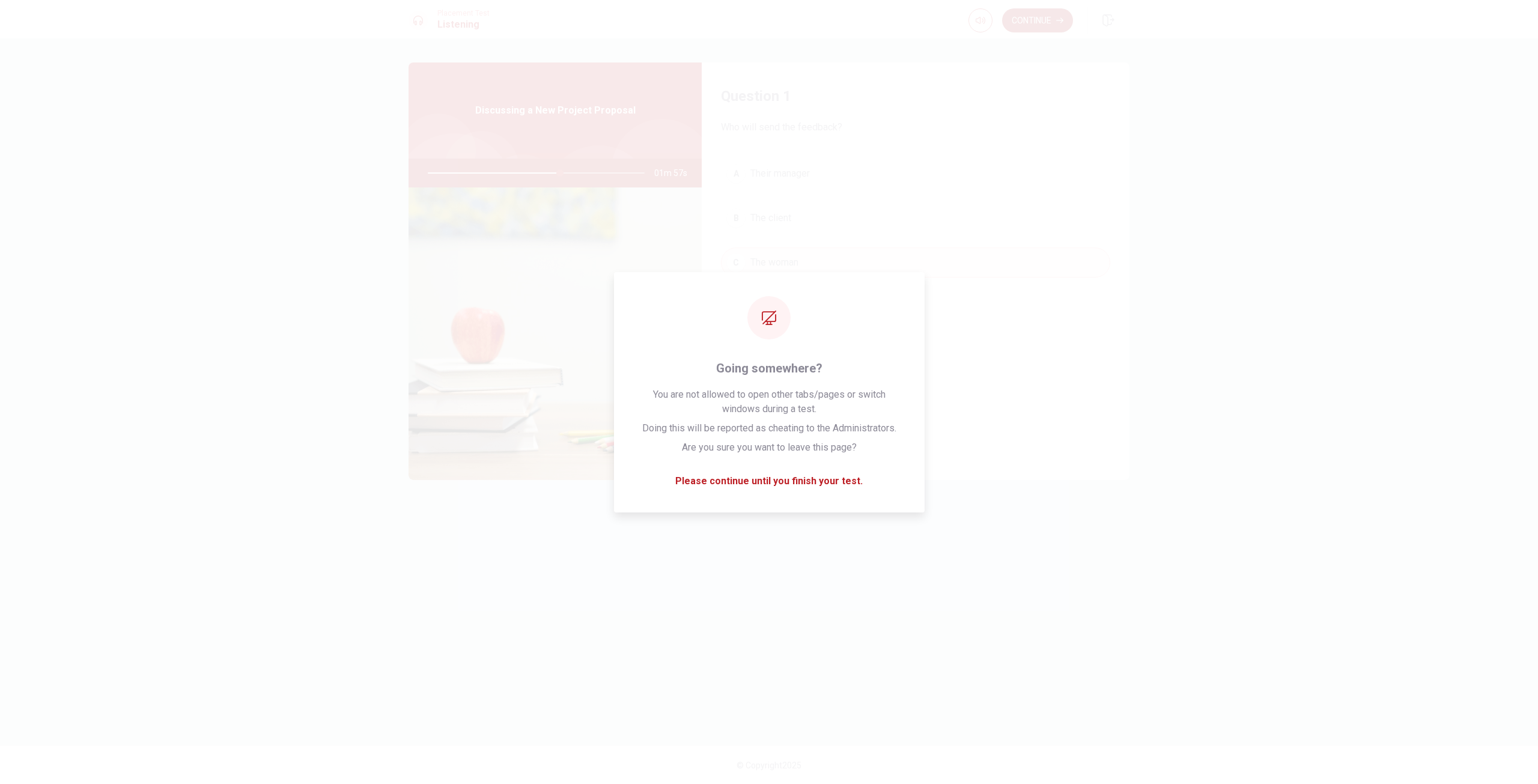
click at [1049, 21] on button "Continue" at bounding box center [1037, 20] width 71 height 24
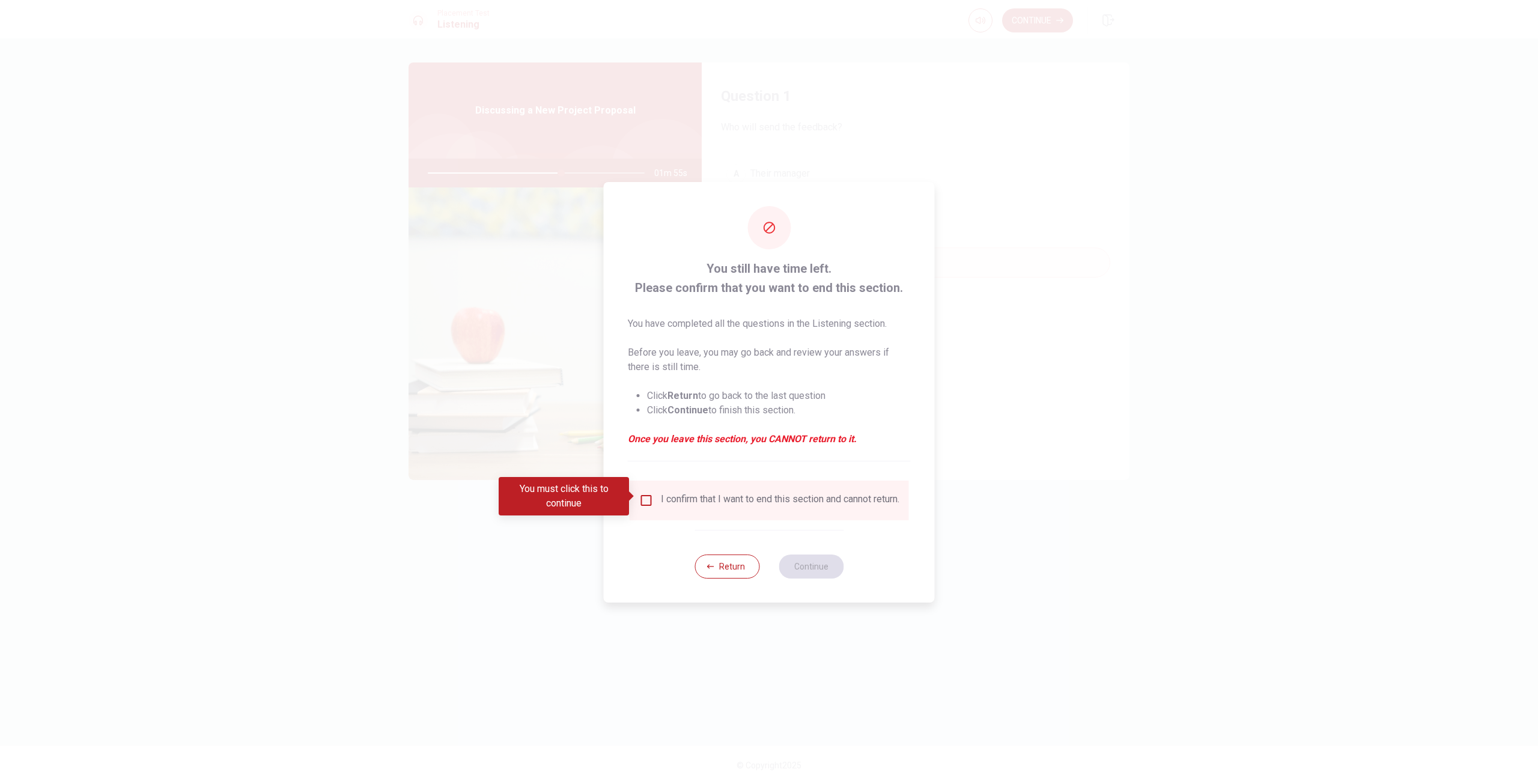
click at [730, 482] on div "I confirm that I want to end this section and cannot return." at bounding box center [769, 501] width 279 height 39
click at [738, 565] on button "Return" at bounding box center [727, 566] width 65 height 24
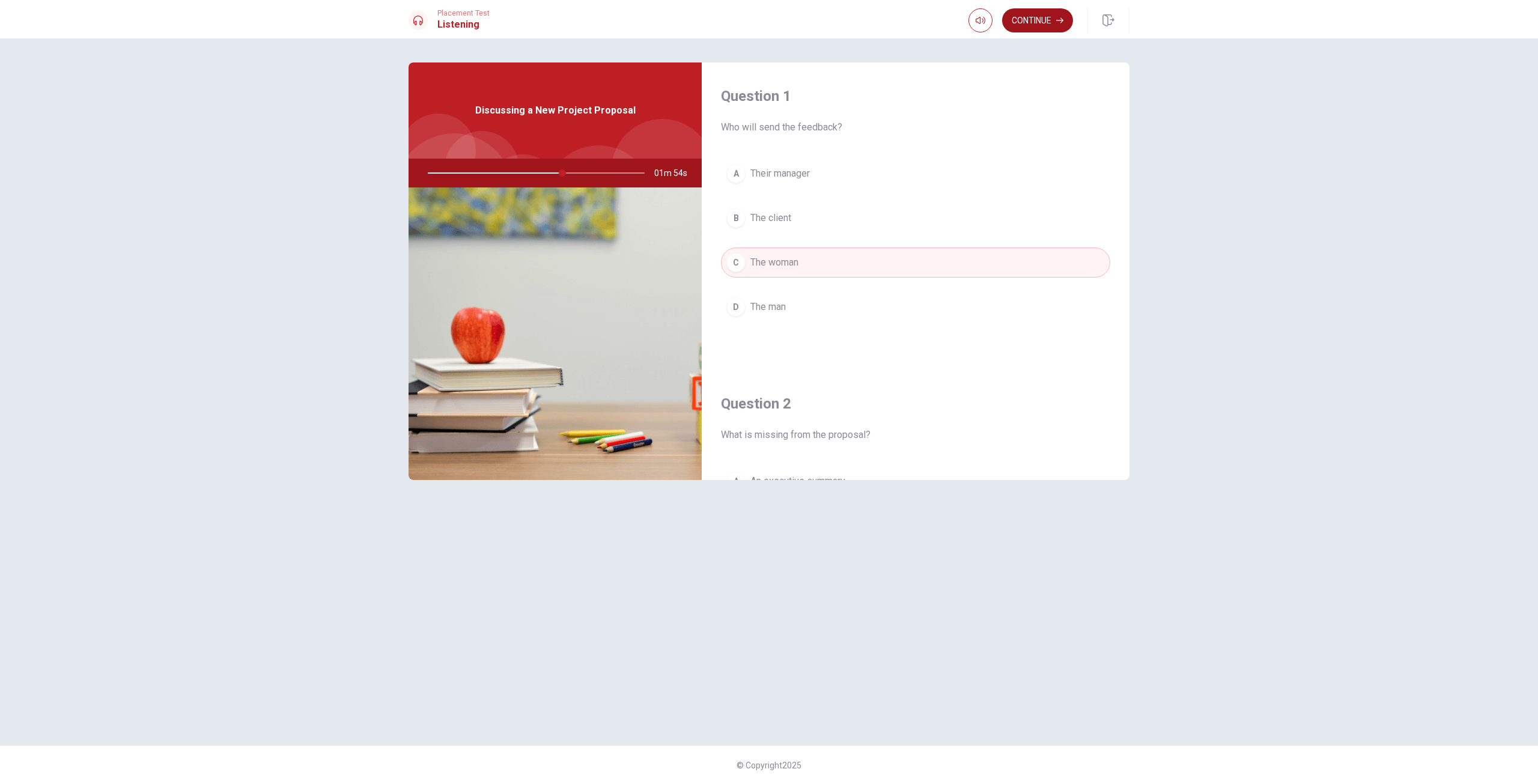
click at [1046, 17] on button "Continue" at bounding box center [1037, 20] width 71 height 24
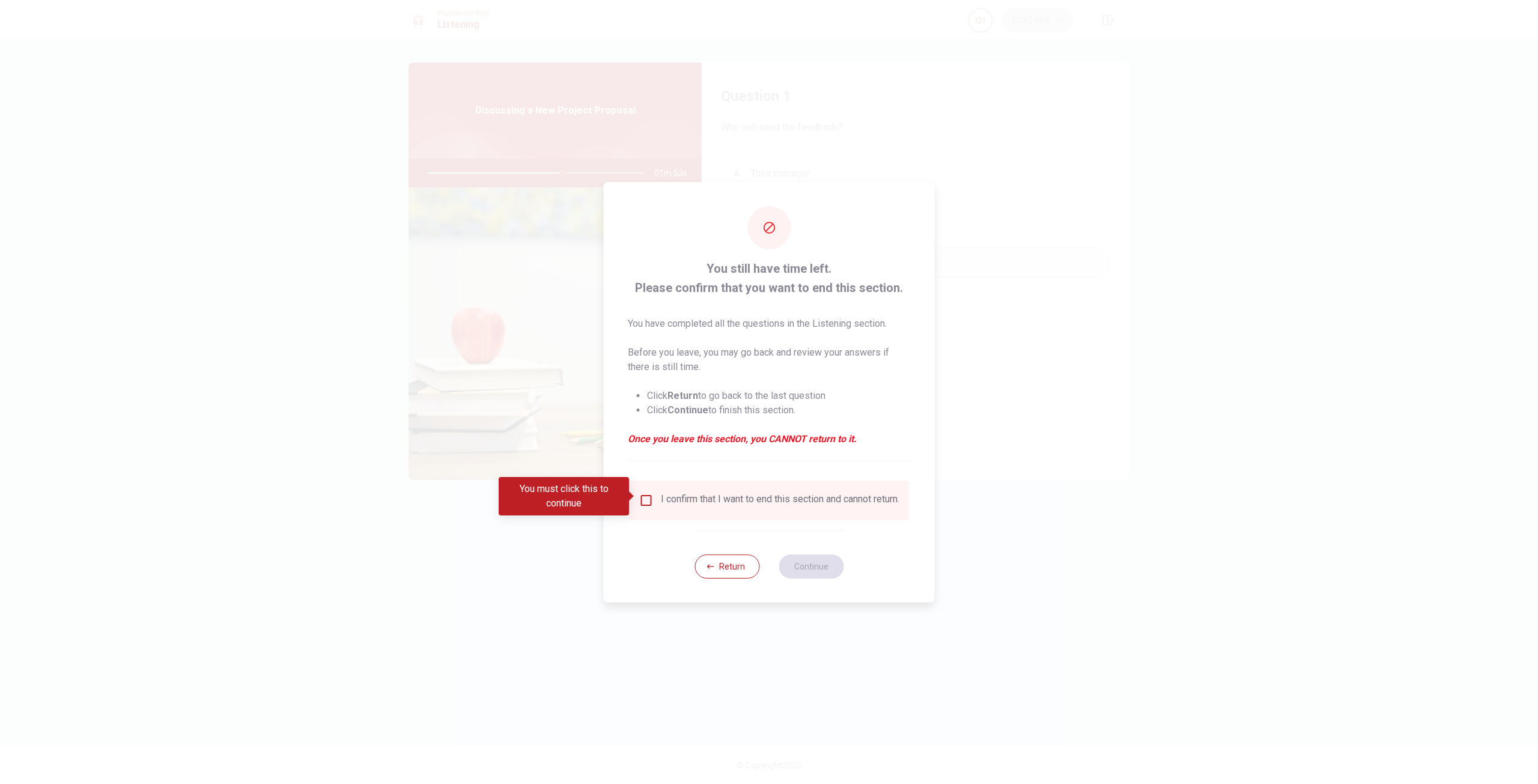
click at [733, 496] on div "I confirm that I want to end this section and cannot return." at bounding box center [780, 501] width 239 height 14
click at [677, 500] on div "I confirm that I want to end this section and cannot return." at bounding box center [780, 501] width 239 height 14
click at [640, 500] on input "You must click this to continue" at bounding box center [646, 501] width 14 height 14
click at [800, 572] on button "Continue" at bounding box center [811, 566] width 65 height 24
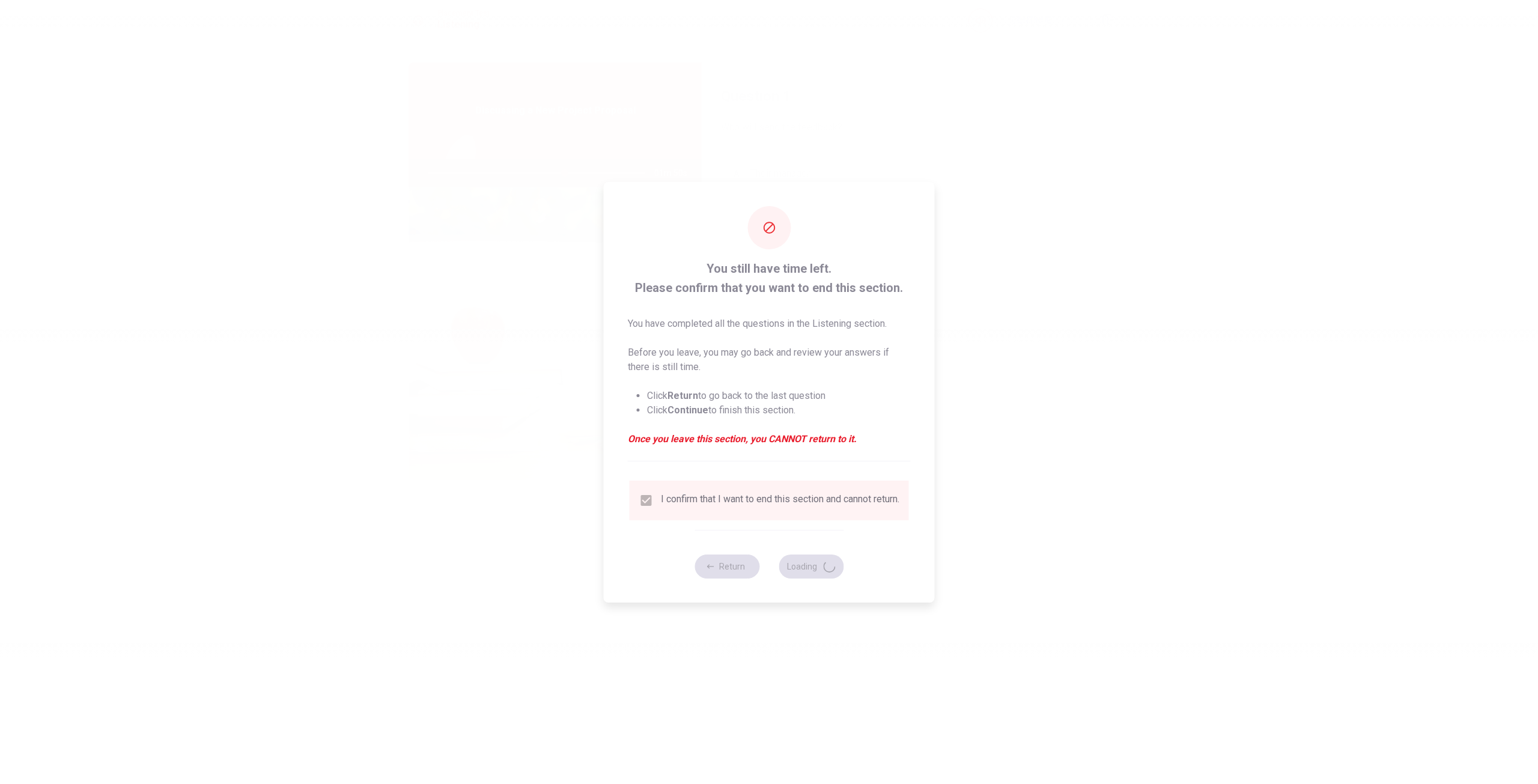
type input "64"
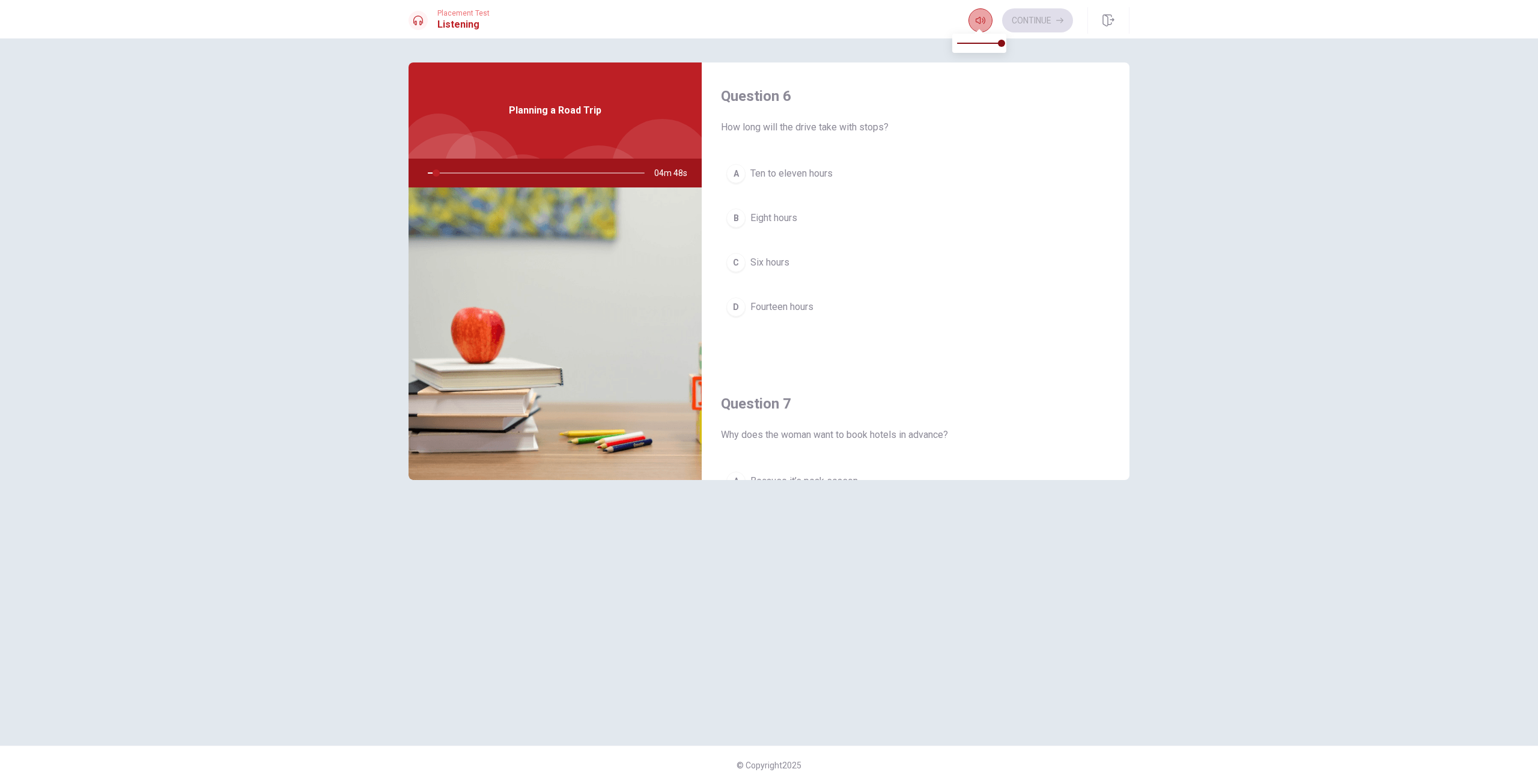
click at [973, 12] on button "button" at bounding box center [980, 20] width 24 height 24
type input "4"
type input "0.3"
type input "4"
type input "0.2"
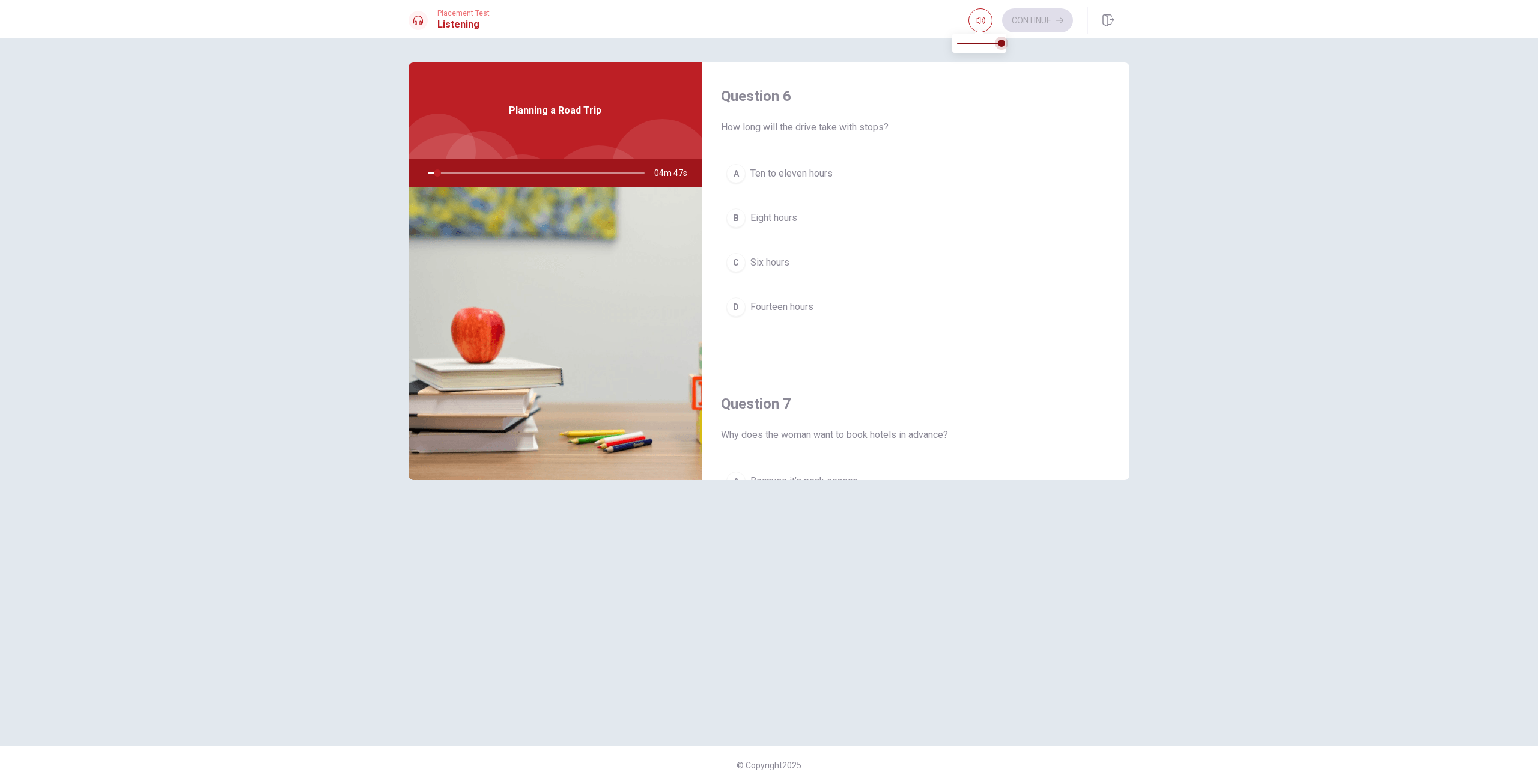
type input "4"
type input "0.1"
type input "4"
type input "0"
drag, startPoint x: 972, startPoint y: 42, endPoint x: 955, endPoint y: 42, distance: 17.0
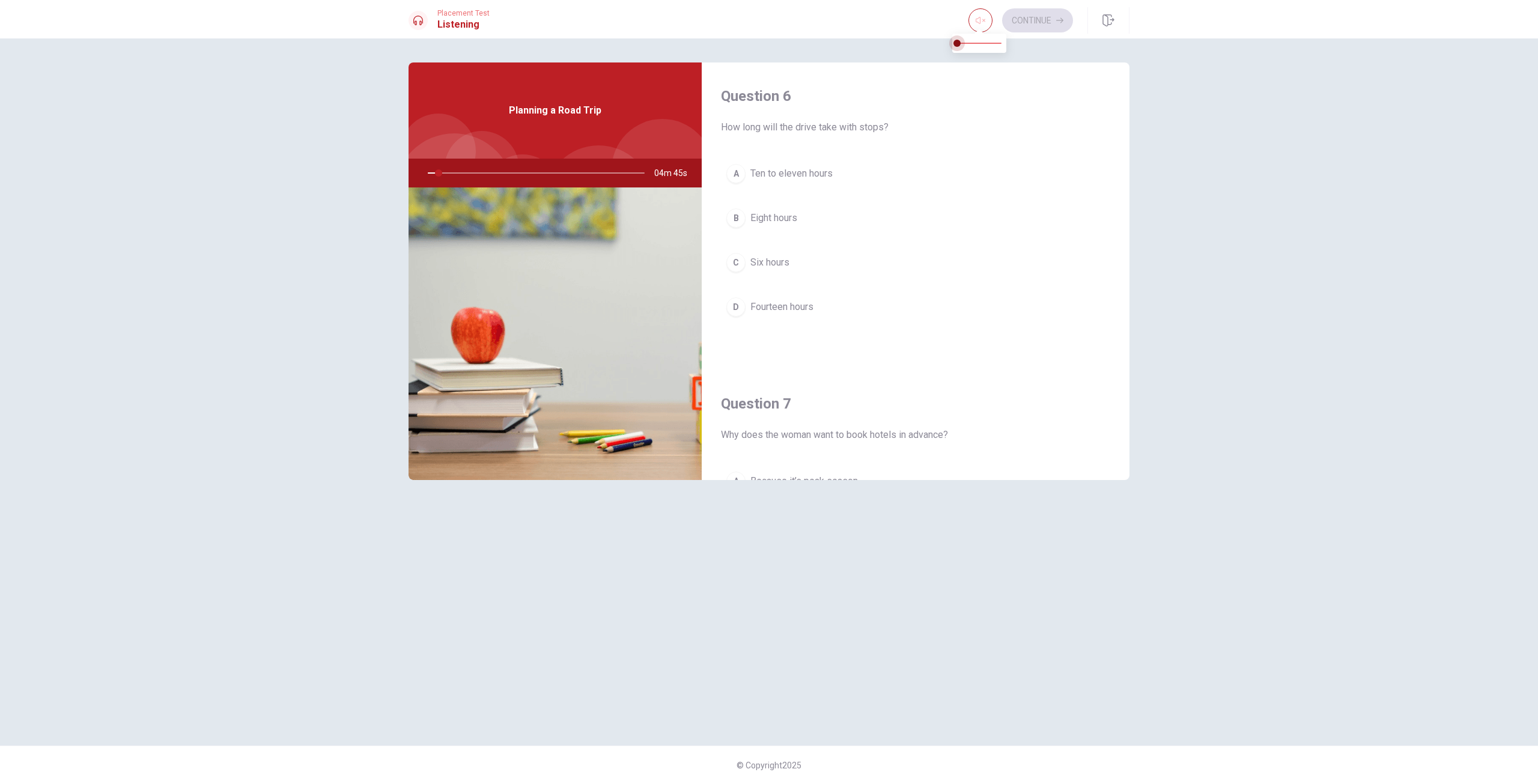
click at [957, 42] on span at bounding box center [979, 43] width 45 height 17
click at [986, 22] on button "button" at bounding box center [980, 20] width 24 height 24
type input "14"
type input "0.7"
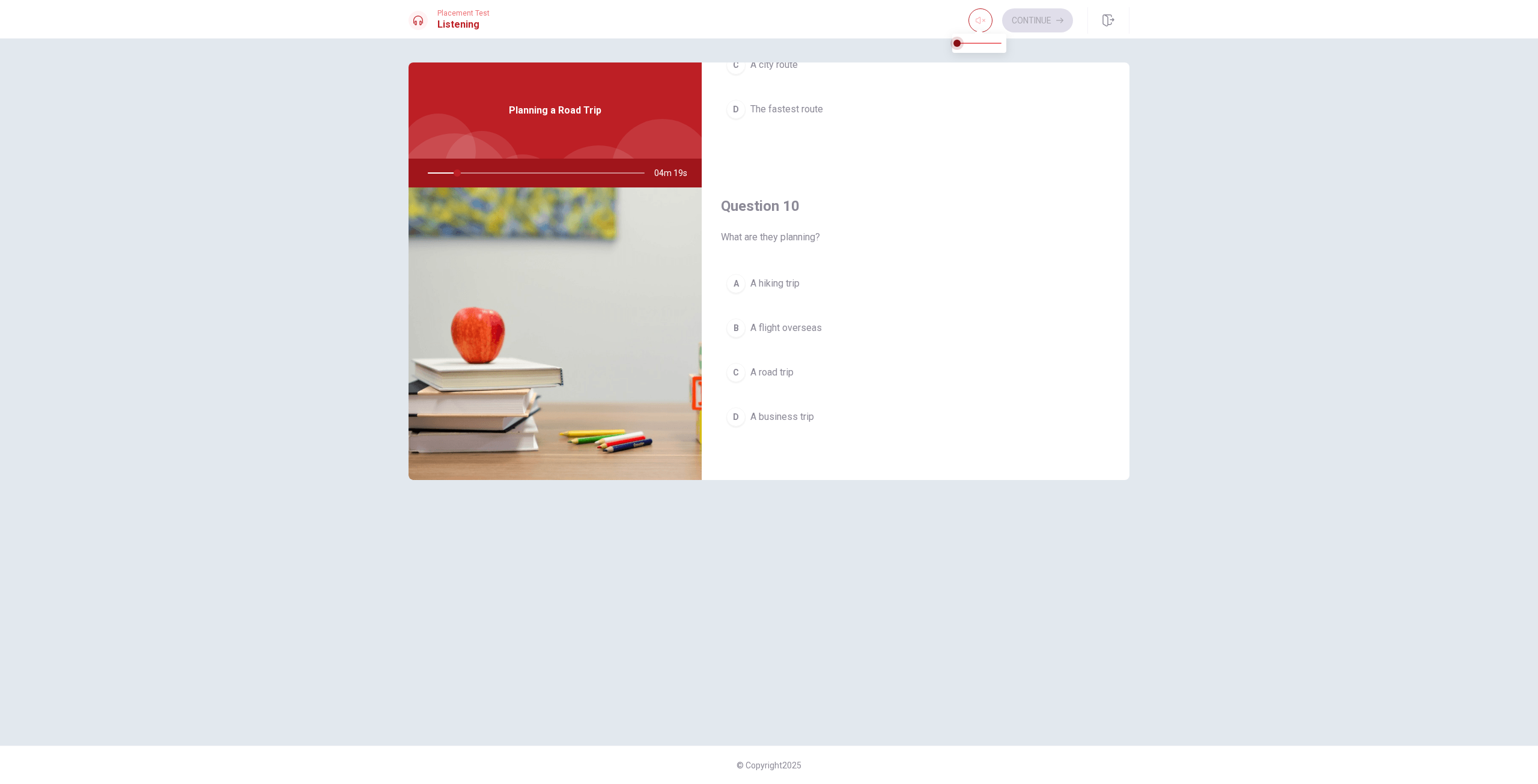
type input "14"
type input "0.8"
type input "14"
type input "0.9"
type input "14"
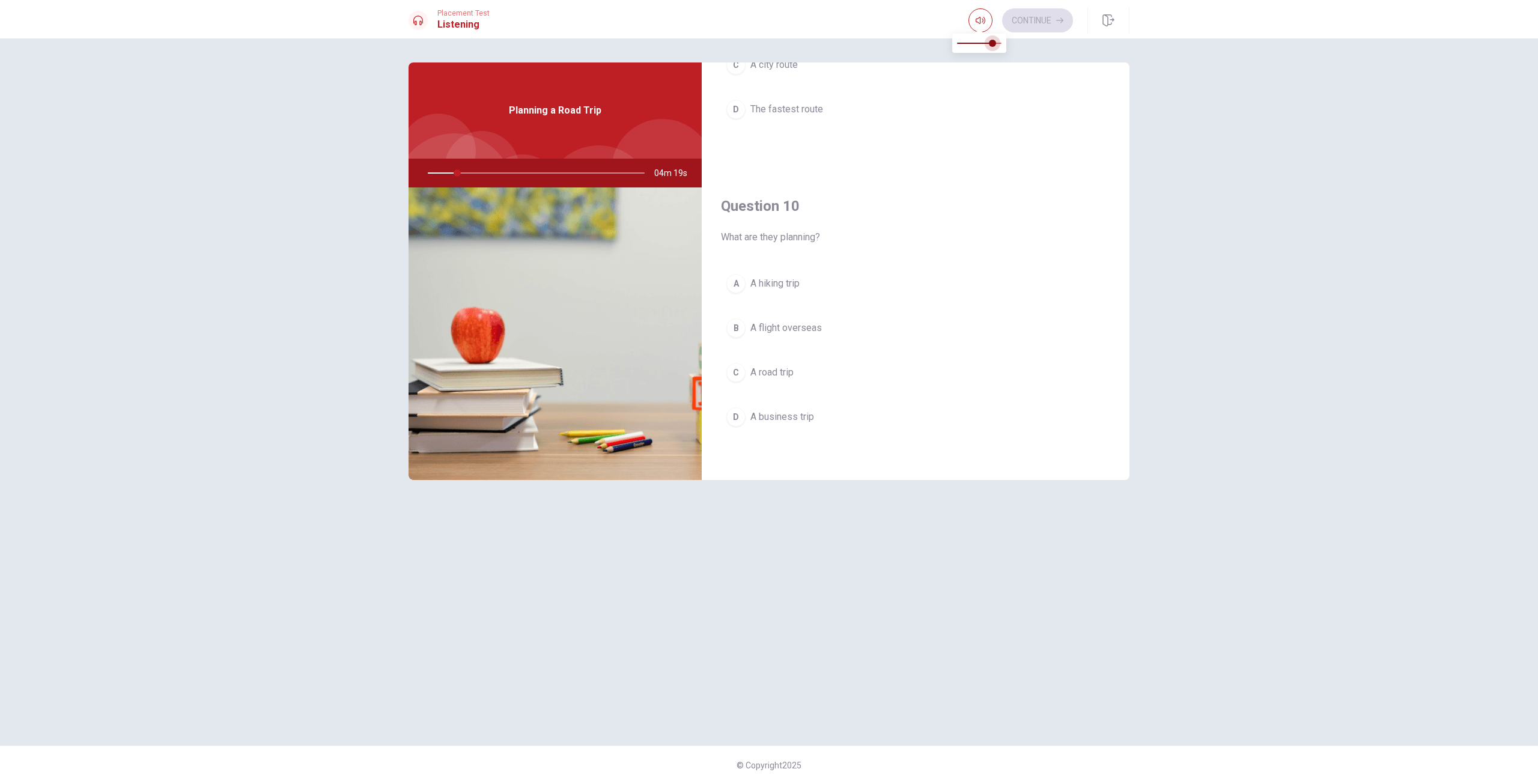
type input "1"
drag, startPoint x: 987, startPoint y: 45, endPoint x: 1013, endPoint y: 54, distance: 27.5
click at [1014, 46] on body "This site uses cookies, as explained in our Privacy Policy . If you agree to th…" at bounding box center [769, 392] width 1538 height 784
click at [1058, 88] on h4 "Question 6" at bounding box center [915, 95] width 389 height 19
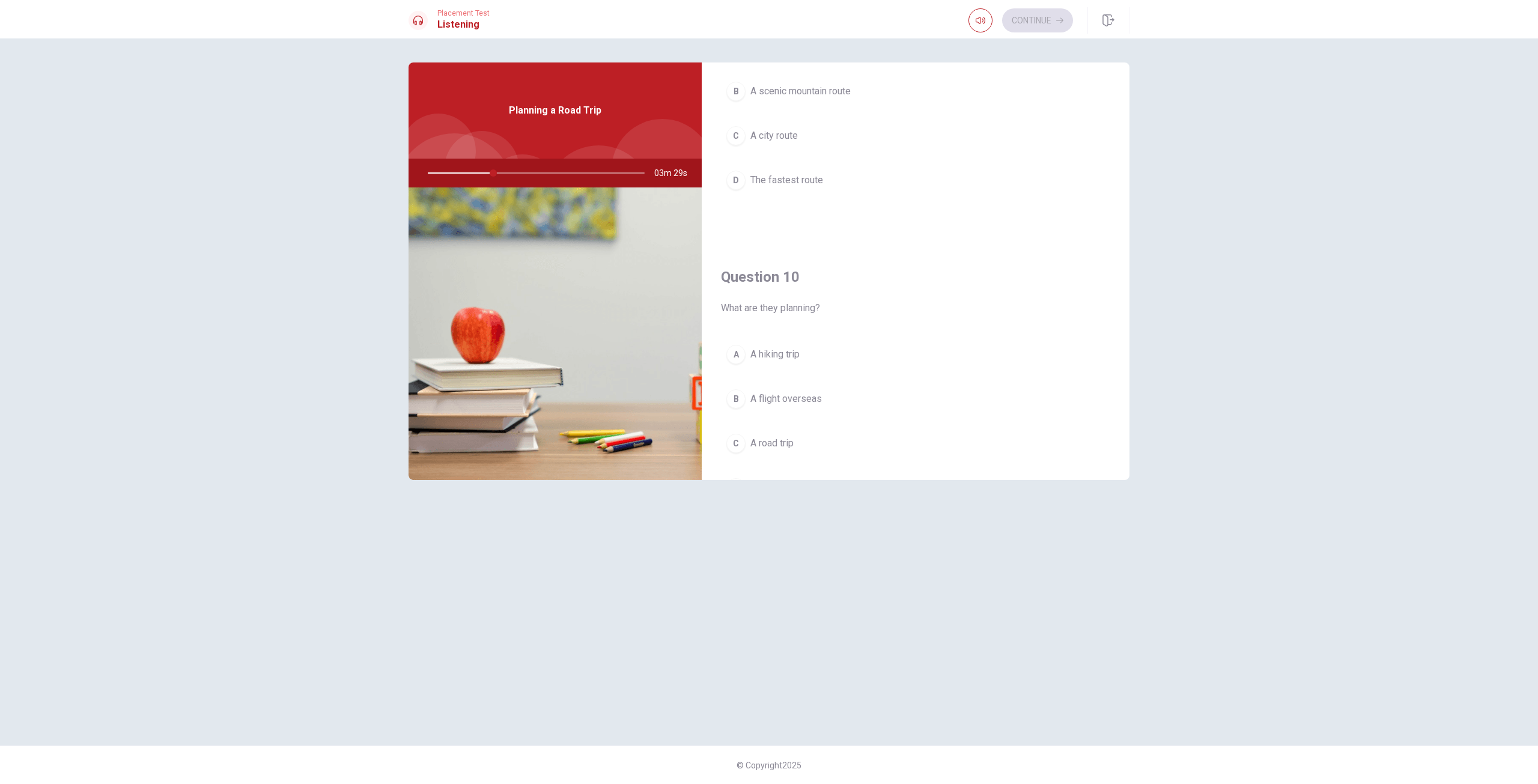
scroll to position [1120, 0]
click at [807, 365] on button "C A road trip" at bounding box center [915, 371] width 389 height 30
click at [829, 257] on span "A scenic mountain route" at bounding box center [800, 261] width 100 height 14
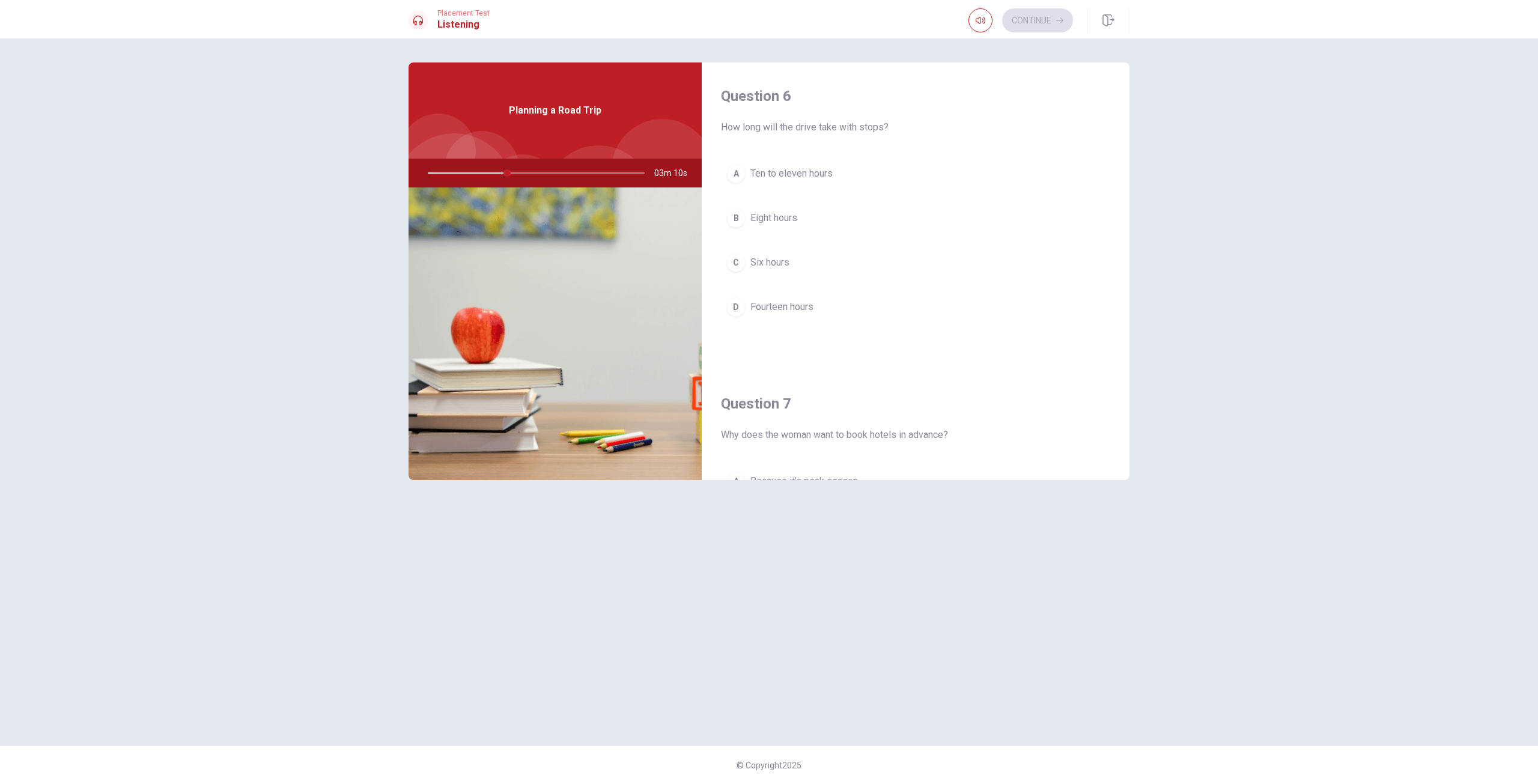
click at [806, 173] on span "Ten to eleven hours" at bounding box center [791, 173] width 83 height 14
click at [837, 179] on span "Because it’s peak season" at bounding box center [804, 180] width 108 height 14
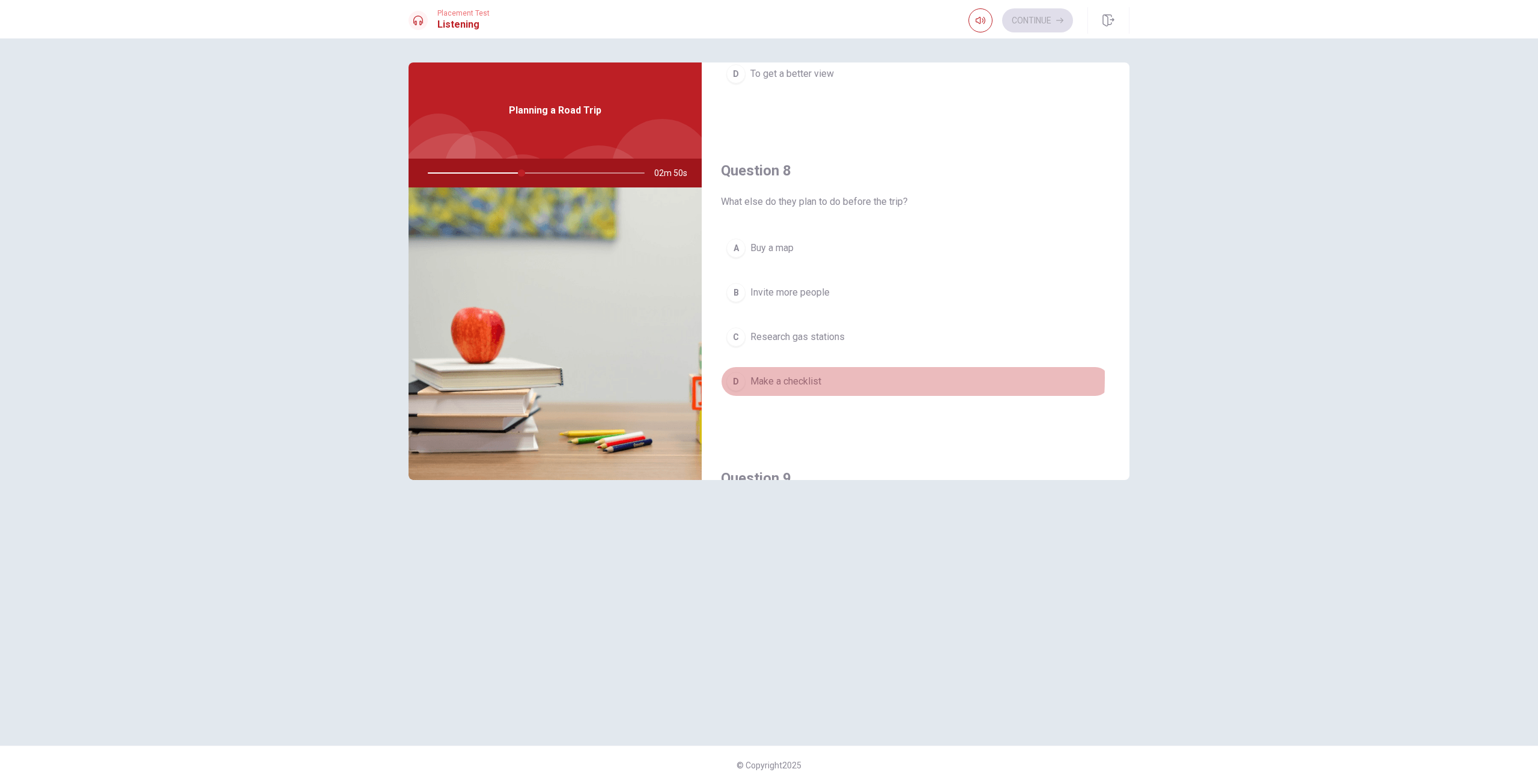
click at [833, 378] on button "D Make a checklist" at bounding box center [915, 380] width 389 height 30
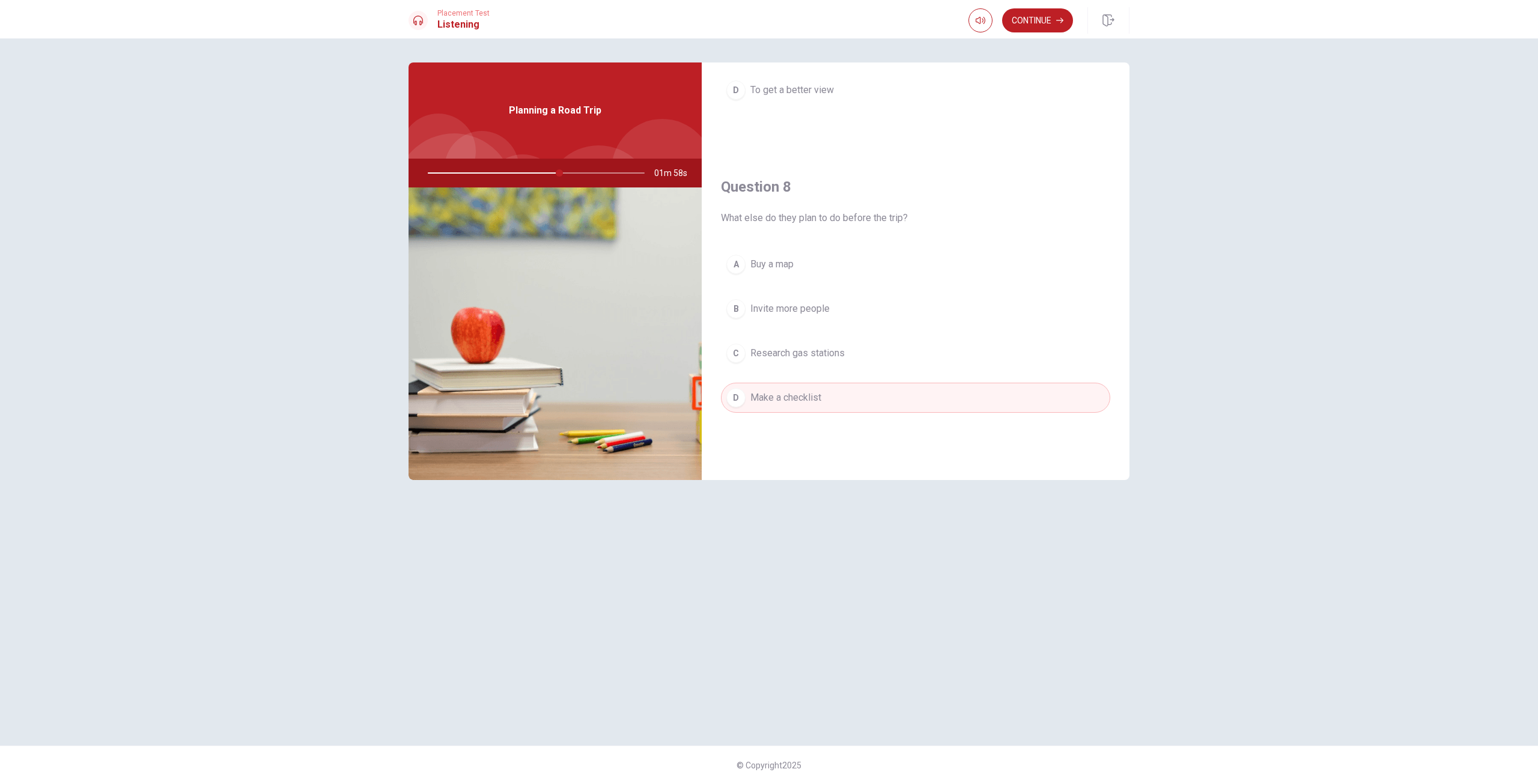
scroll to position [600, 0]
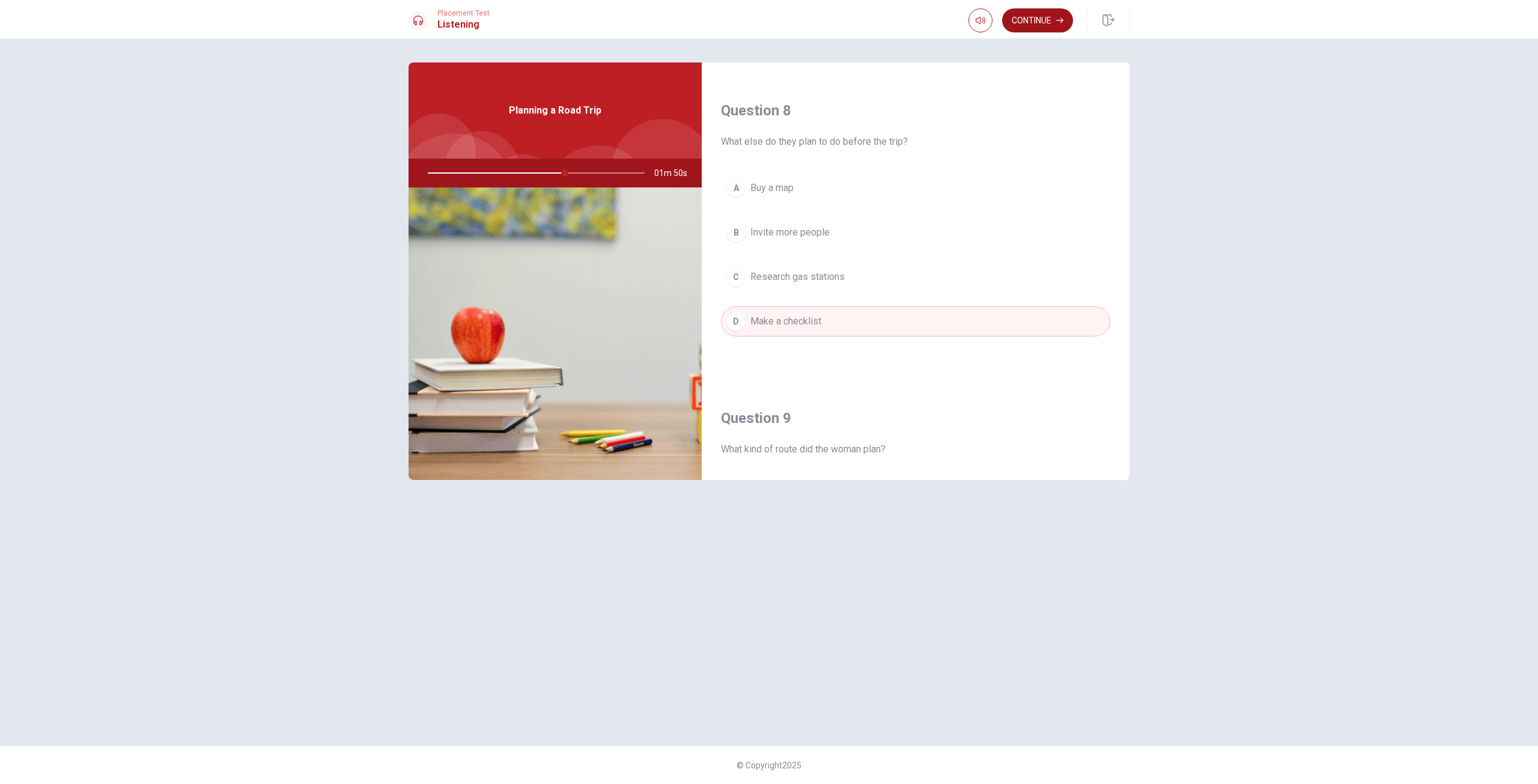
click at [1043, 19] on button "Continue" at bounding box center [1037, 20] width 71 height 24
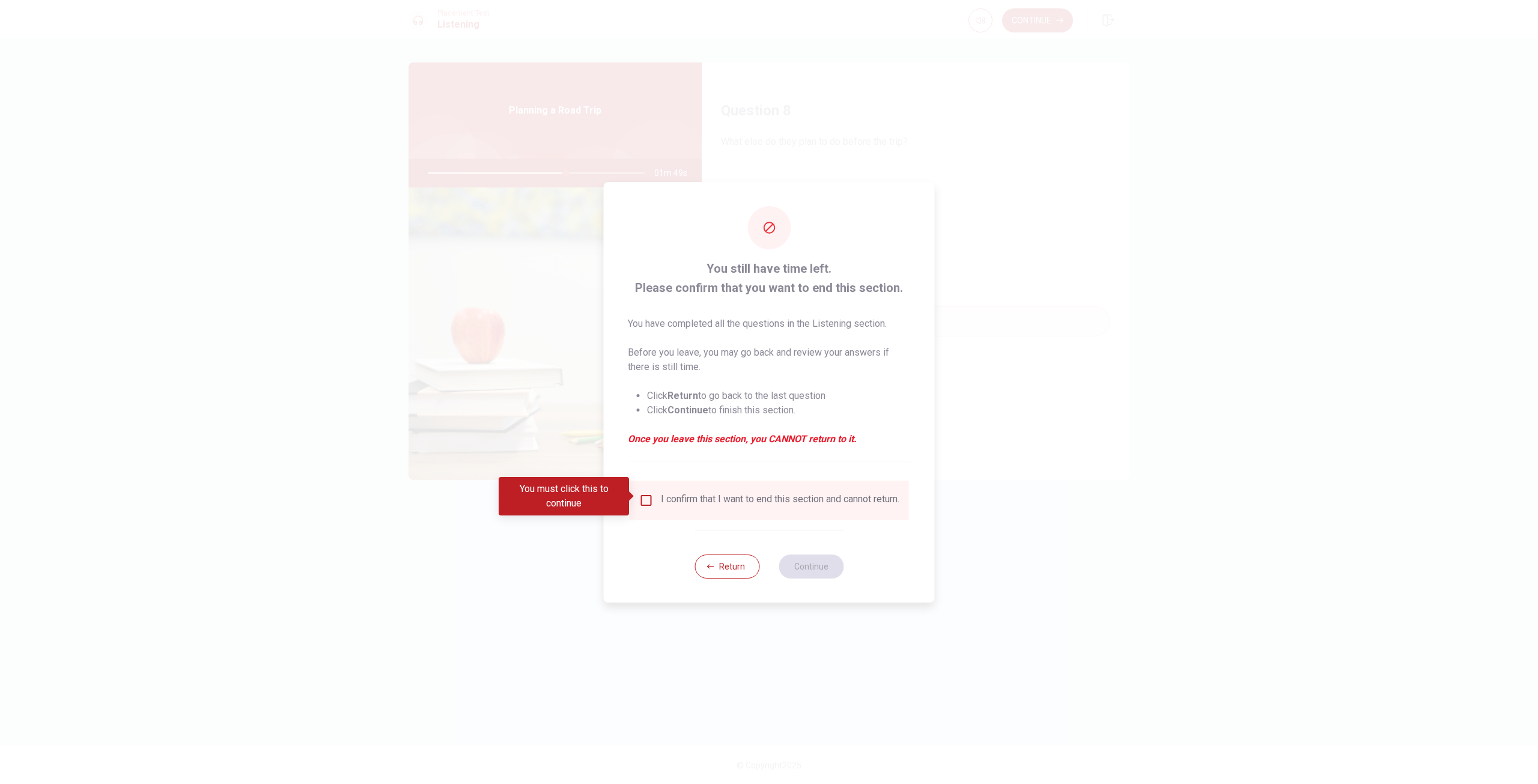
click at [655, 497] on div "I confirm that I want to end this section and cannot return." at bounding box center [769, 501] width 260 height 14
click at [651, 493] on input "You must click this to continue" at bounding box center [646, 501] width 14 height 14
click at [800, 570] on button "Continue" at bounding box center [811, 566] width 65 height 24
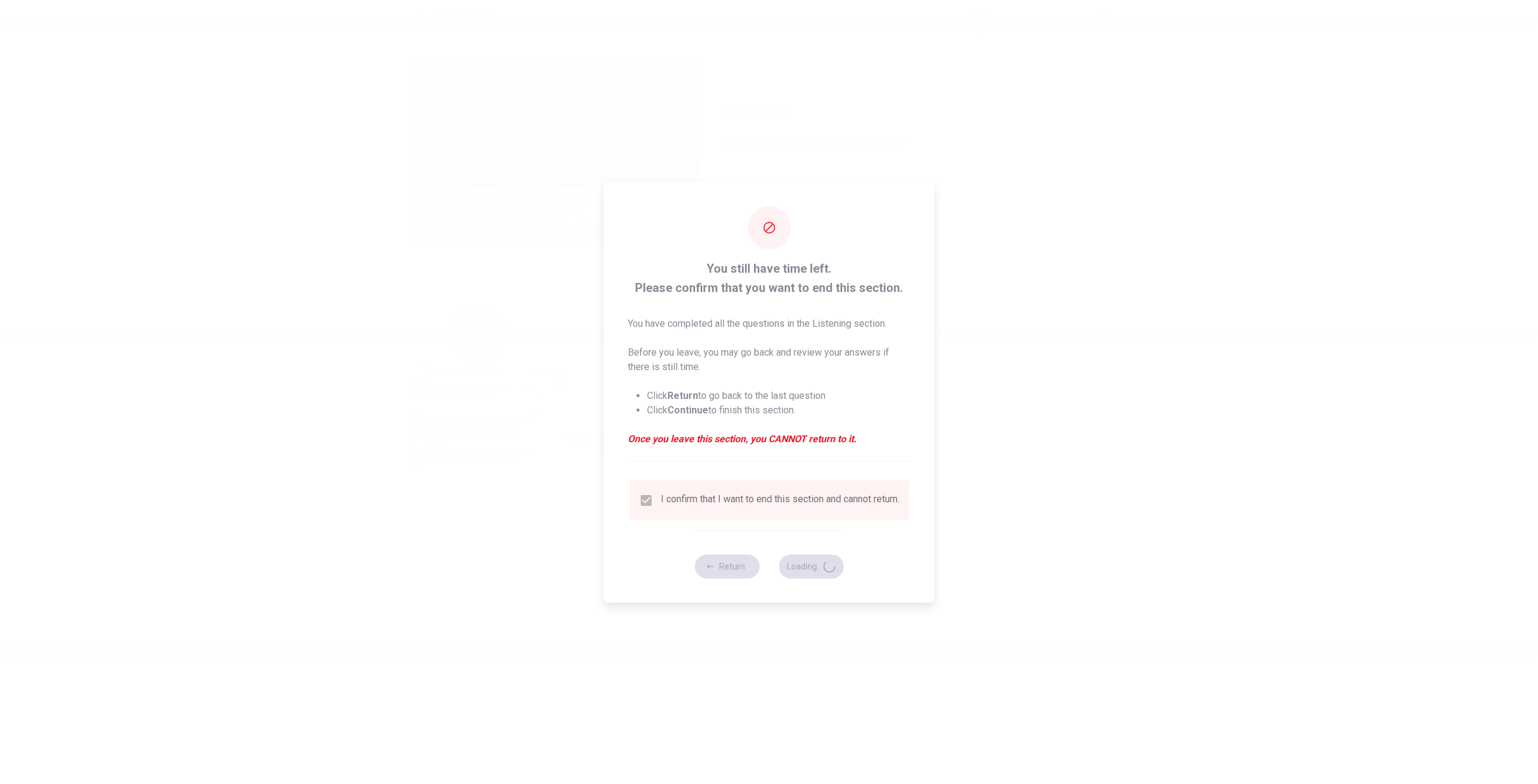
type input "65"
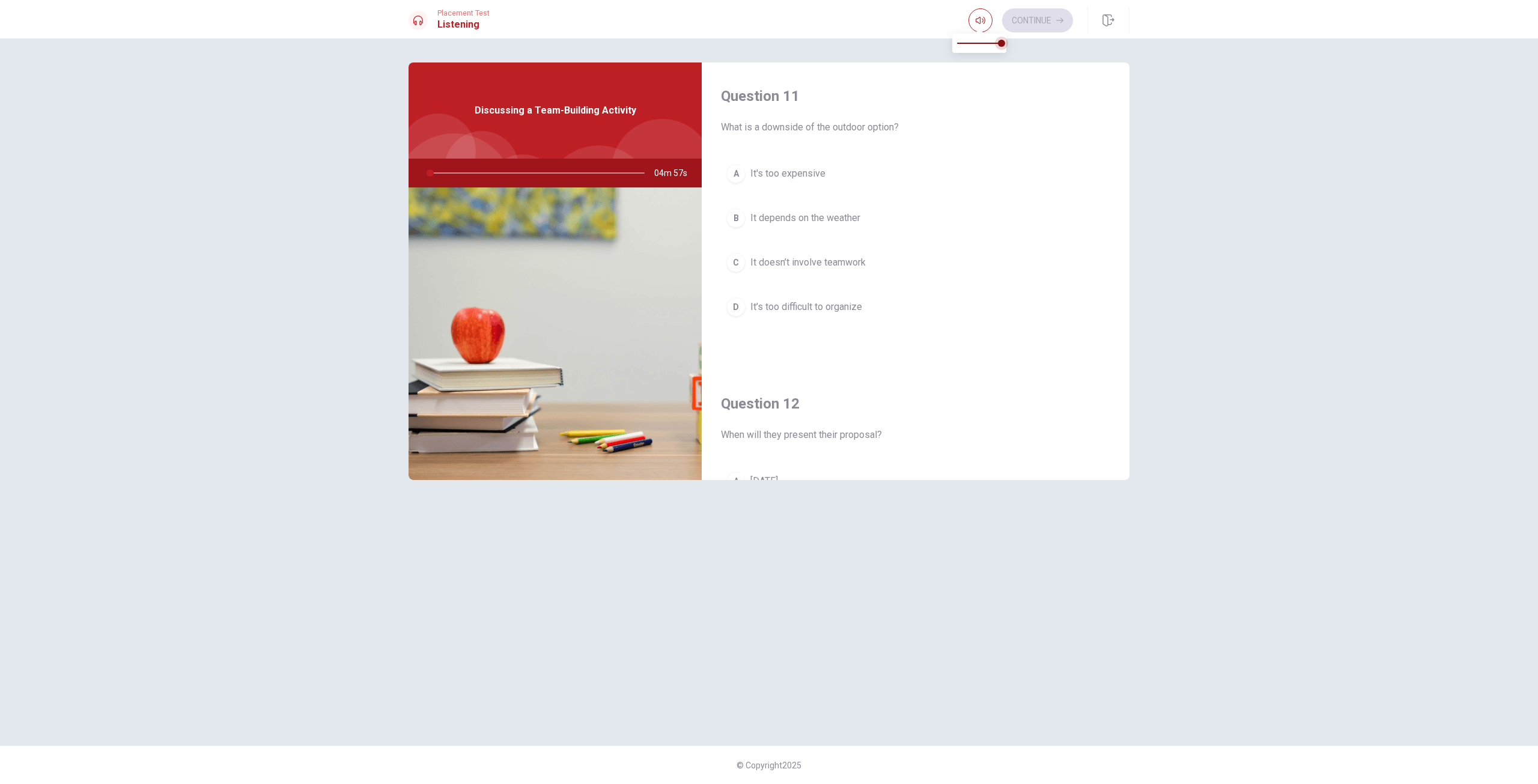
type input "1"
type input "0.4"
type input "1"
type input "0.3"
type input "1"
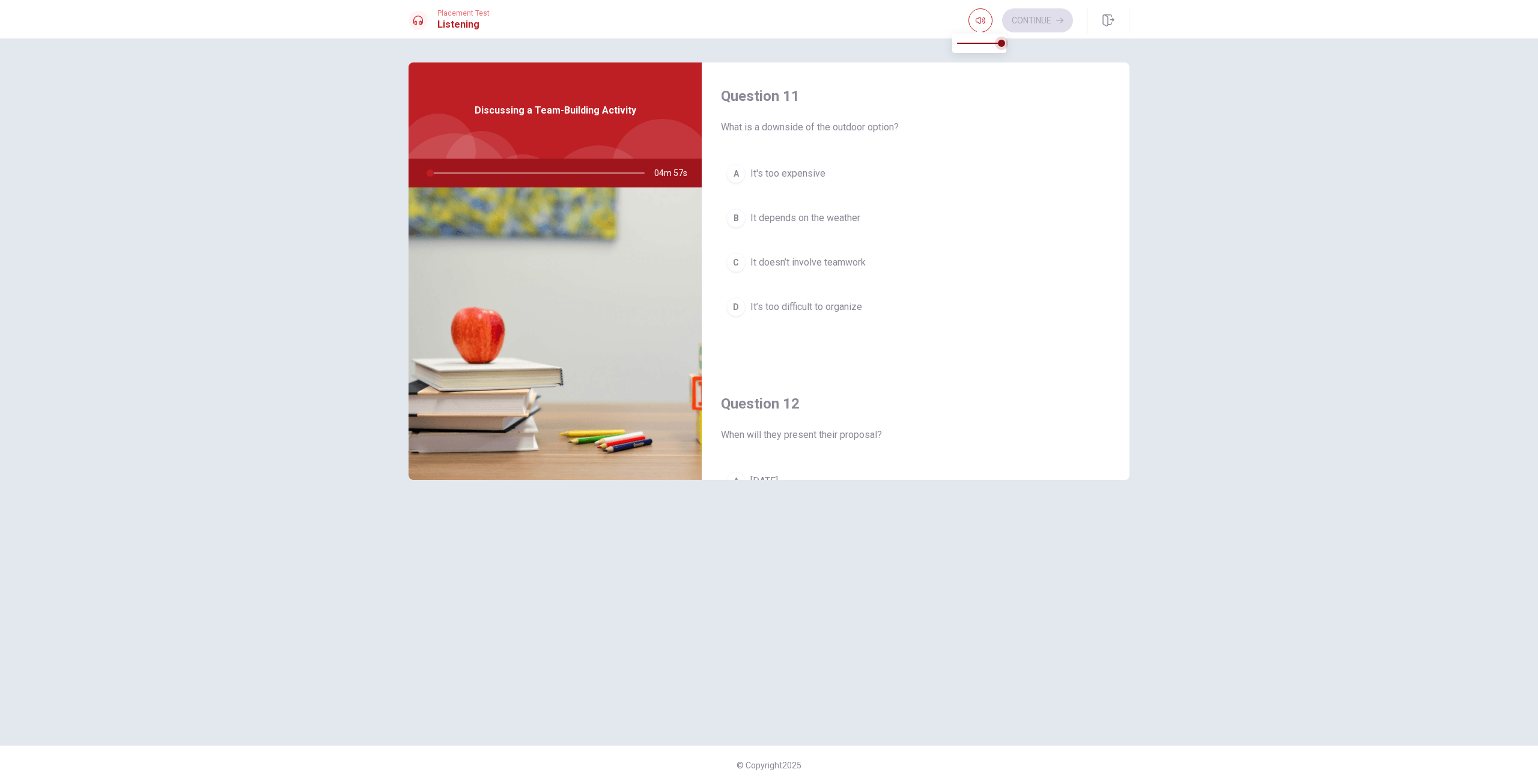
type input "0.2"
type input "1"
type input "0.1"
type input "1"
type input "0"
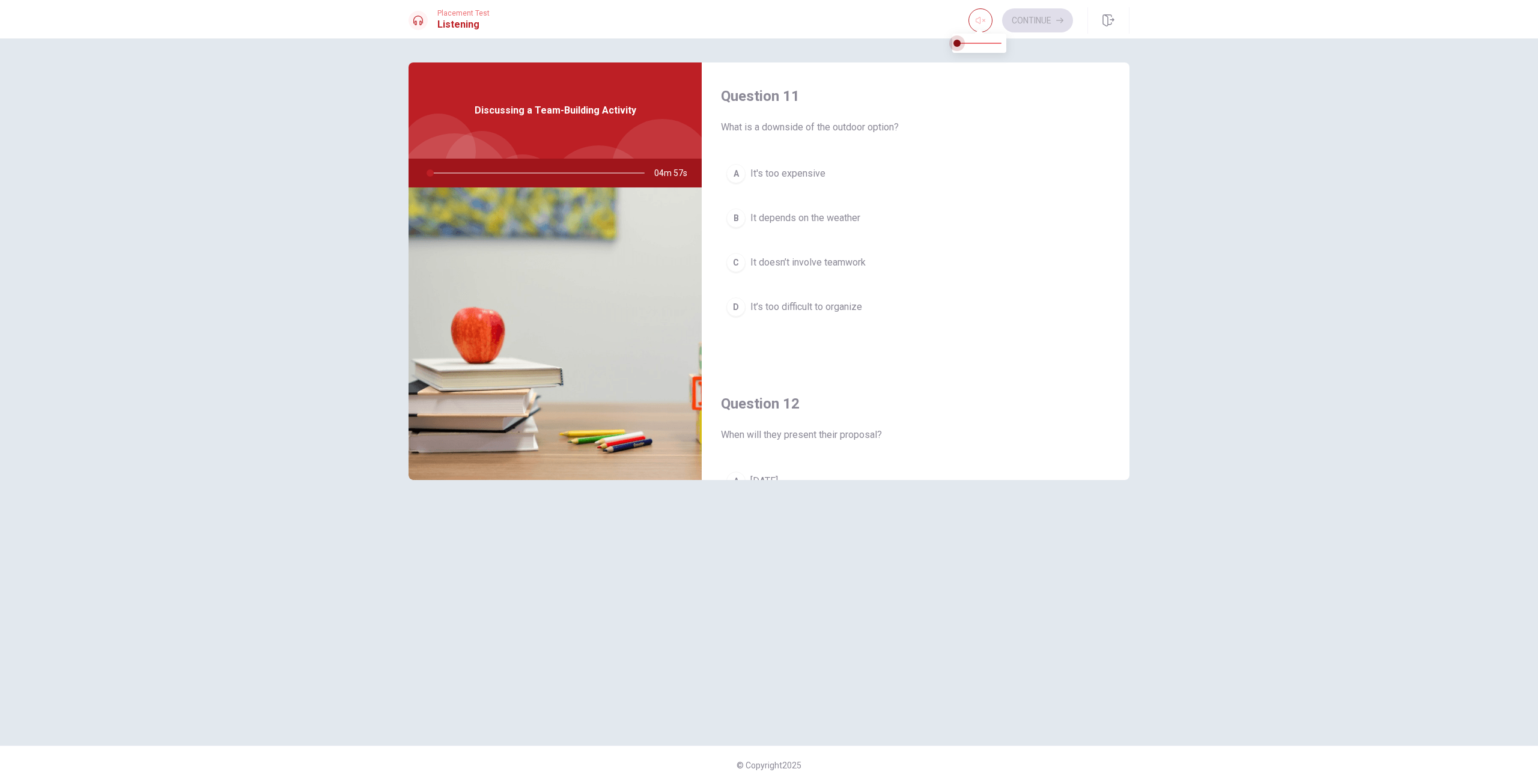
drag, startPoint x: 952, startPoint y: 45, endPoint x: 927, endPoint y: 43, distance: 25.1
click at [927, 42] on body "This site uses cookies, as explained in our Privacy Policy . If you agree to th…" at bounding box center [769, 392] width 1538 height 784
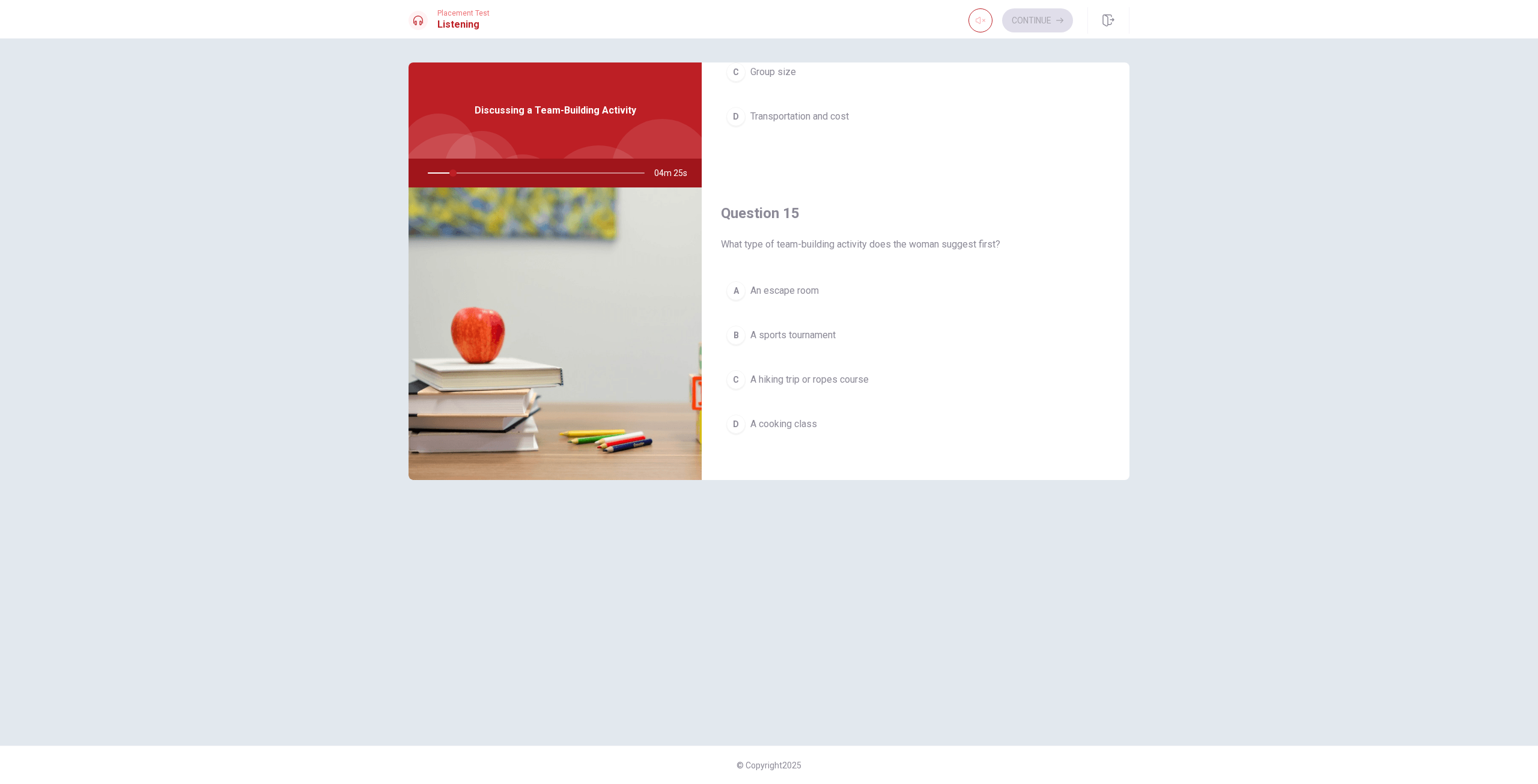
scroll to position [1120, 0]
type input "14"
type input "0.7"
type input "14"
type input "0.8"
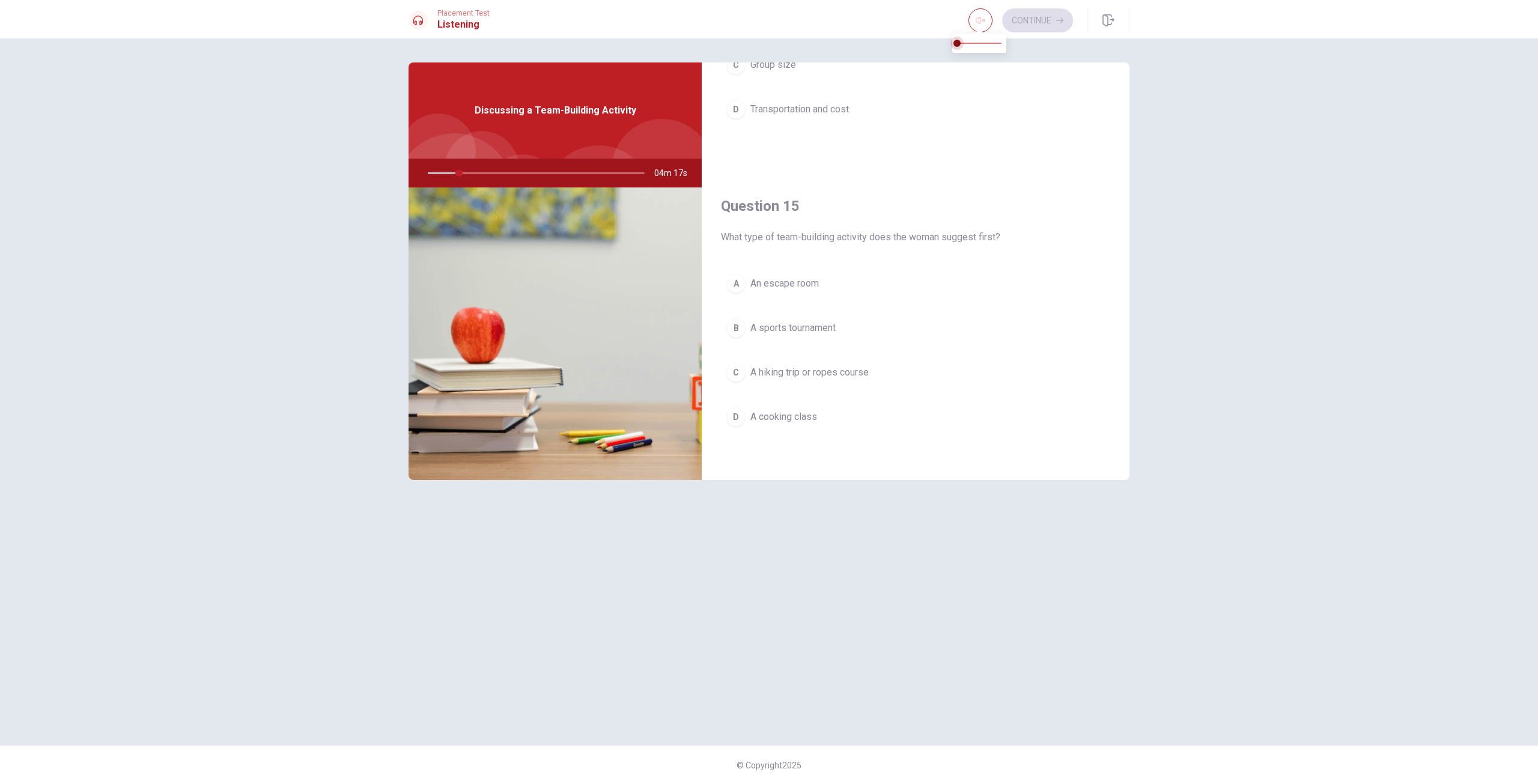
type input "14"
type input "0.9"
type input "14"
type input "1"
drag, startPoint x: 989, startPoint y: 47, endPoint x: 1006, endPoint y: 48, distance: 17.0
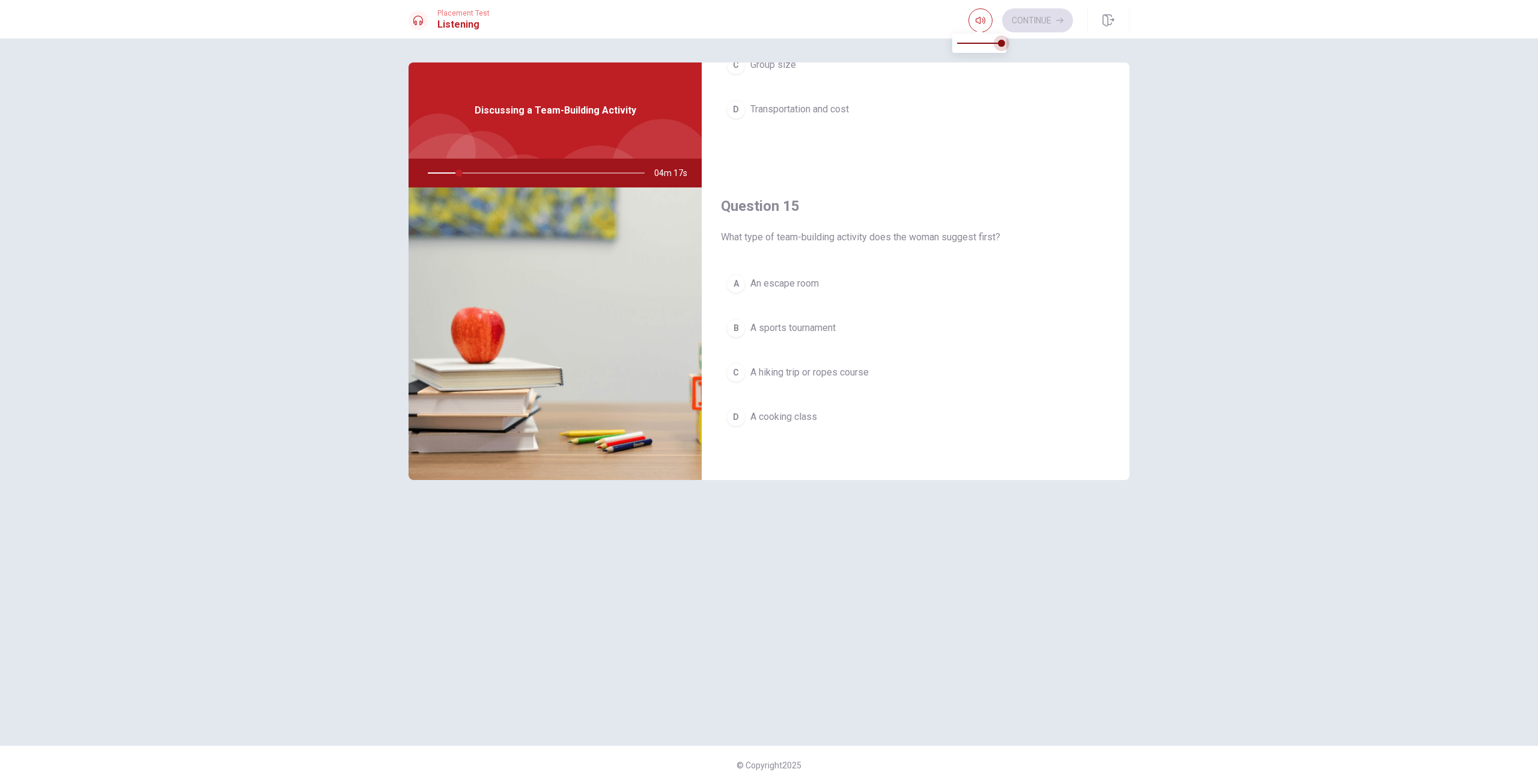
click at [1001, 48] on span at bounding box center [979, 43] width 45 height 17
click at [852, 362] on button "C A hiking trip or ropes course" at bounding box center [915, 371] width 389 height 30
click at [801, 433] on button "D Next week" at bounding box center [915, 433] width 389 height 30
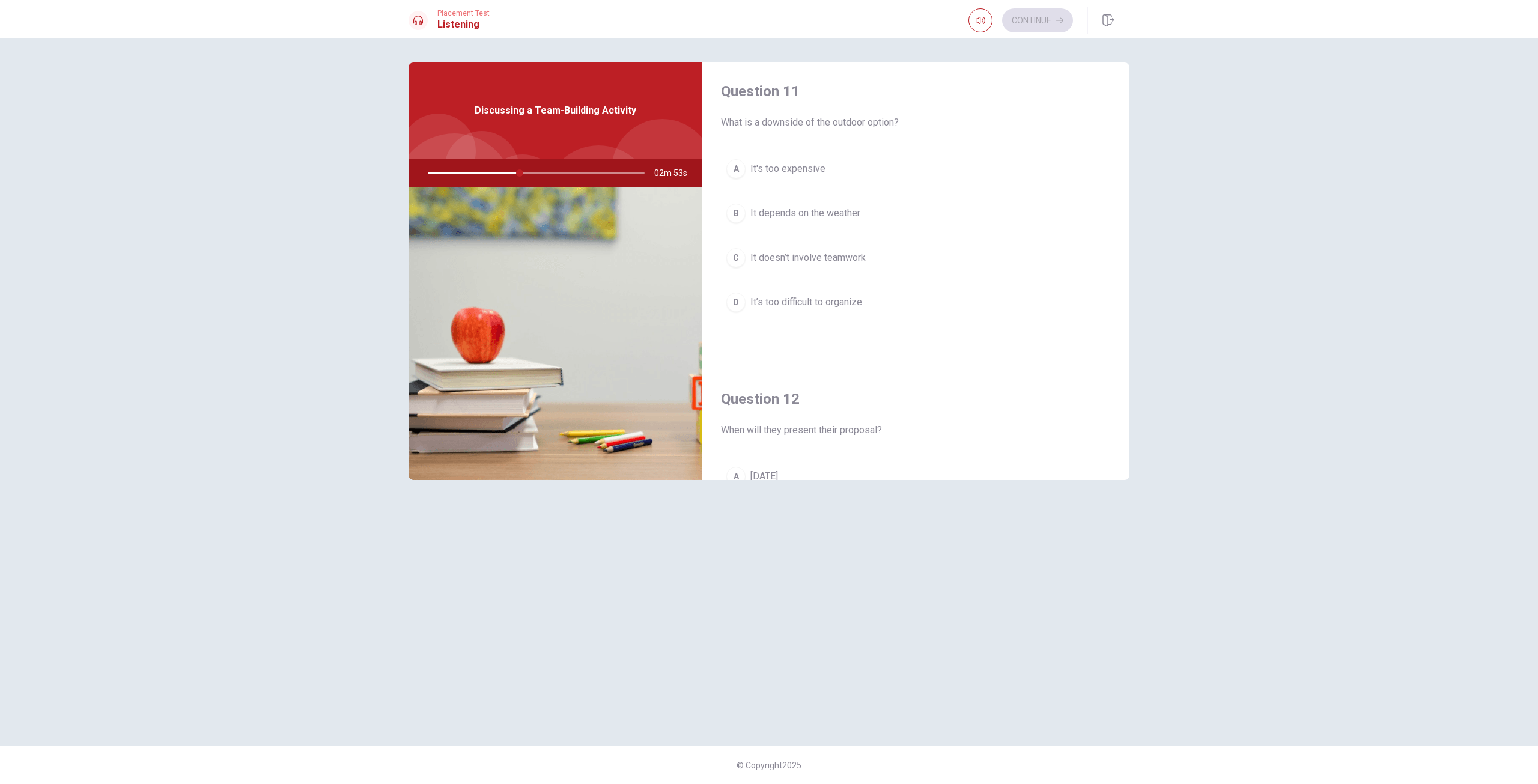
scroll to position [0, 0]
click at [872, 222] on button "B It depends on the weather" at bounding box center [915, 217] width 389 height 30
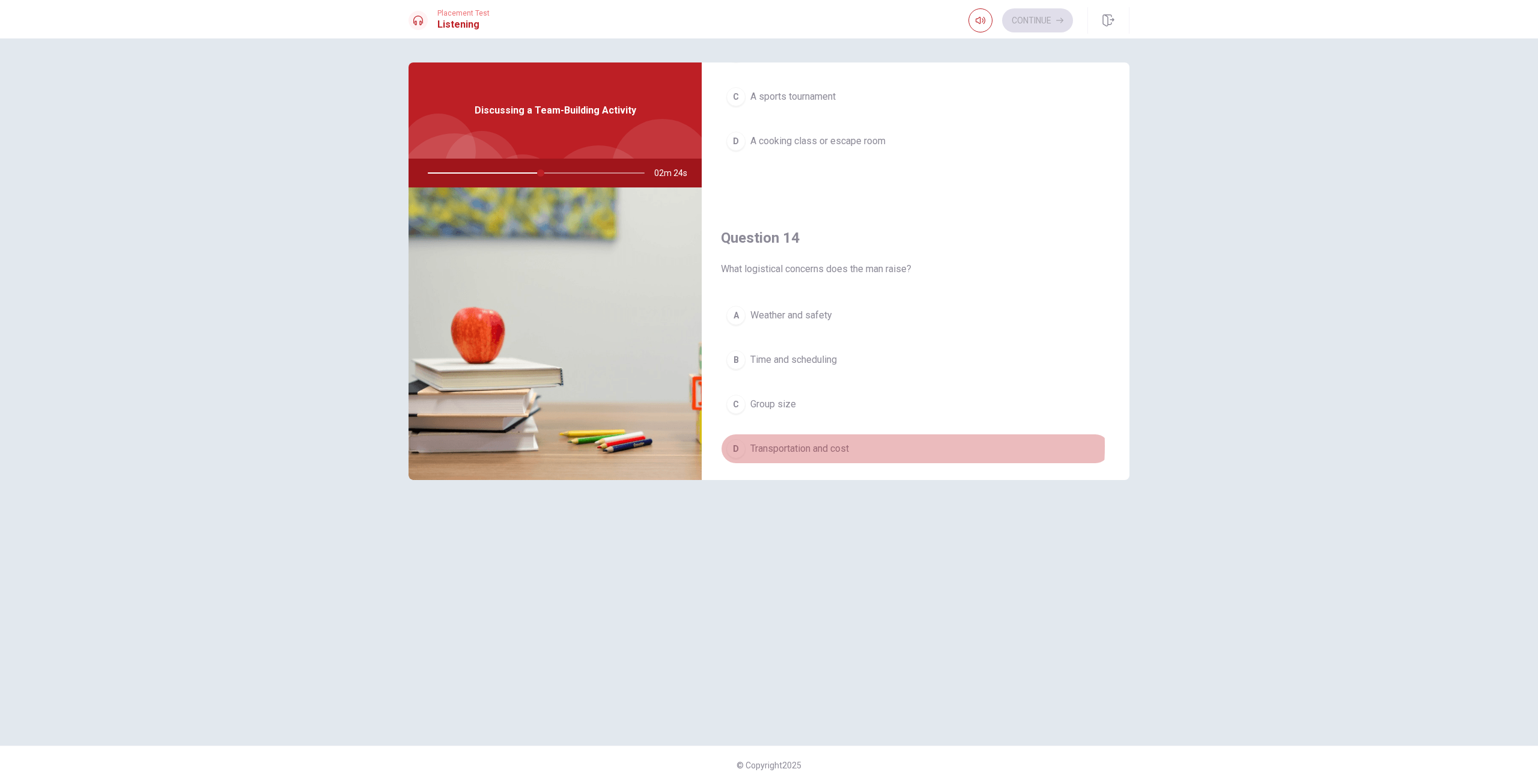
click at [843, 445] on span "Transportation and cost" at bounding box center [800, 449] width 99 height 14
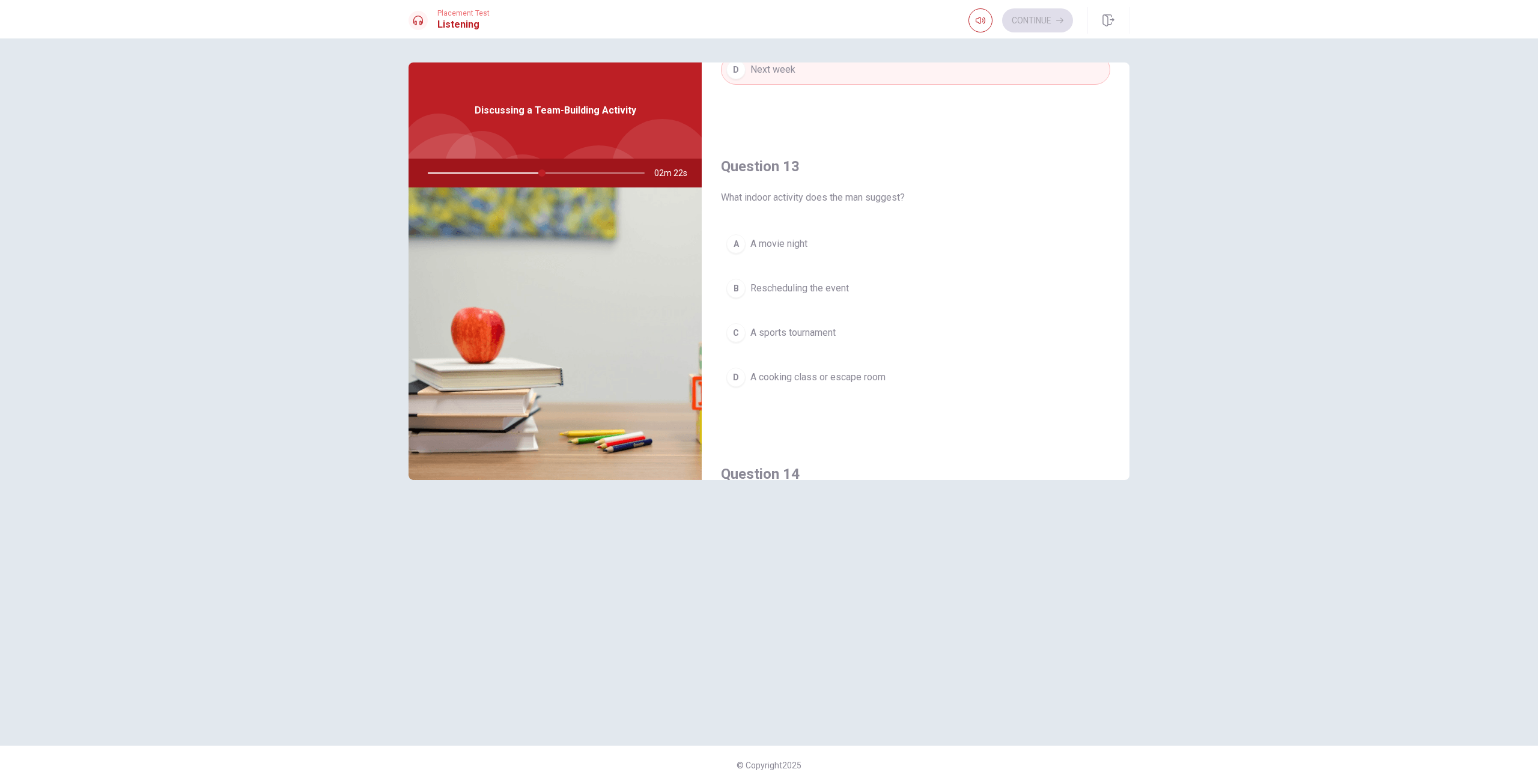
scroll to position [541, 0]
click at [873, 384] on span "A cooking class or escape room" at bounding box center [817, 381] width 135 height 14
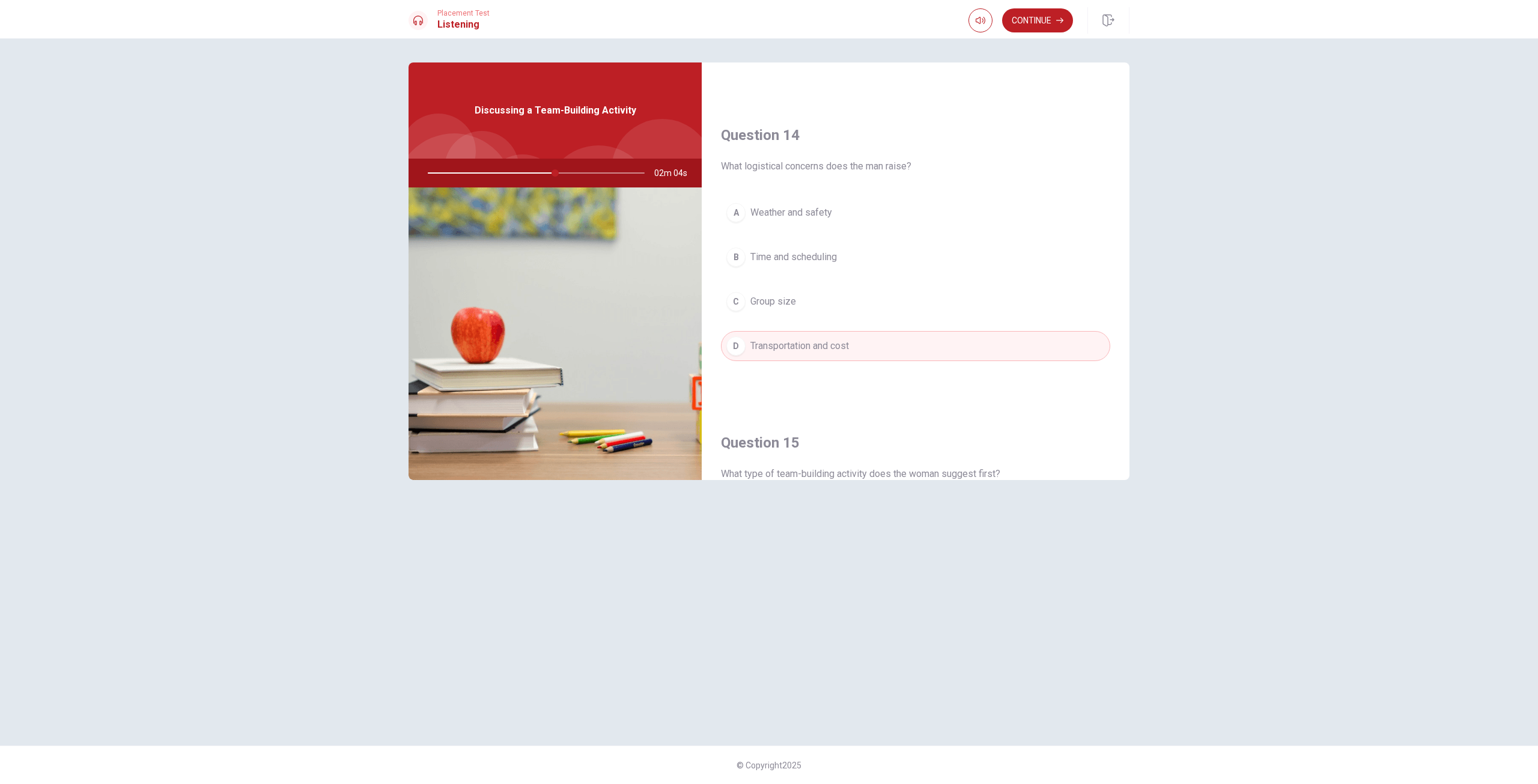
scroll to position [901, 0]
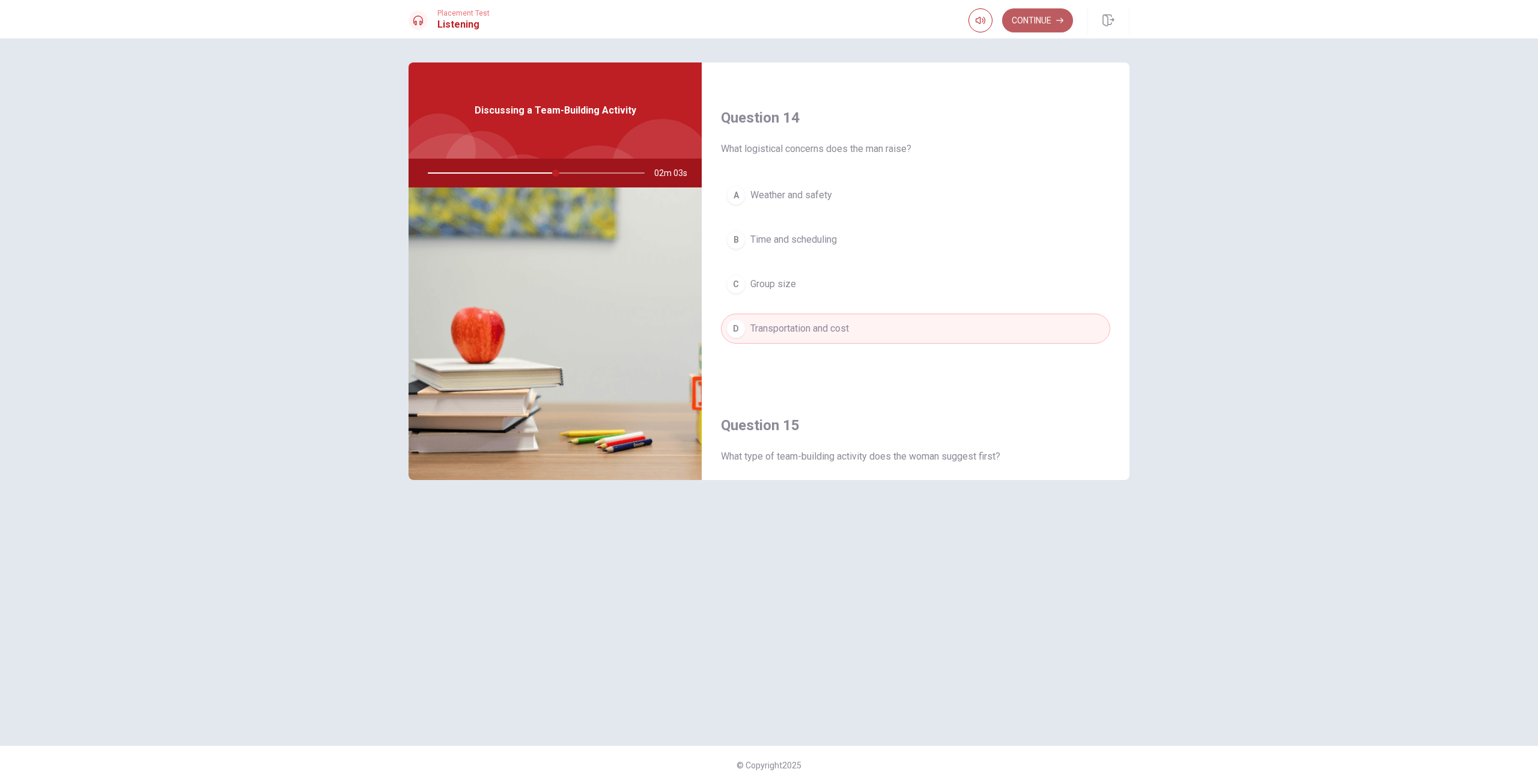
click at [1044, 24] on button "Continue" at bounding box center [1037, 20] width 71 height 24
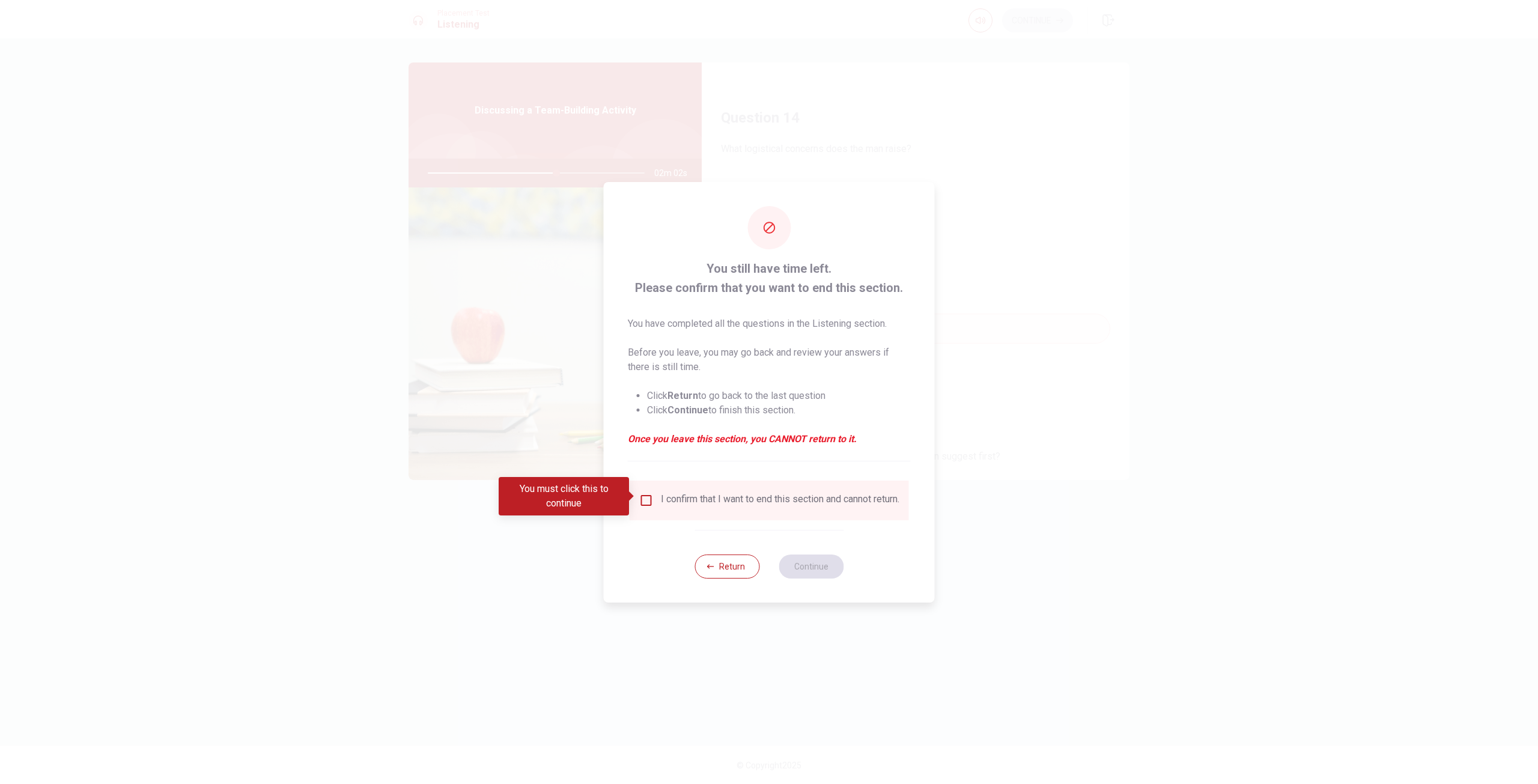
click at [650, 487] on div "I confirm that I want to end this section and cannot return." at bounding box center [769, 501] width 279 height 39
click at [644, 493] on input "You must click this to continue" at bounding box center [646, 501] width 14 height 14
click at [797, 564] on button "Continue" at bounding box center [811, 566] width 65 height 24
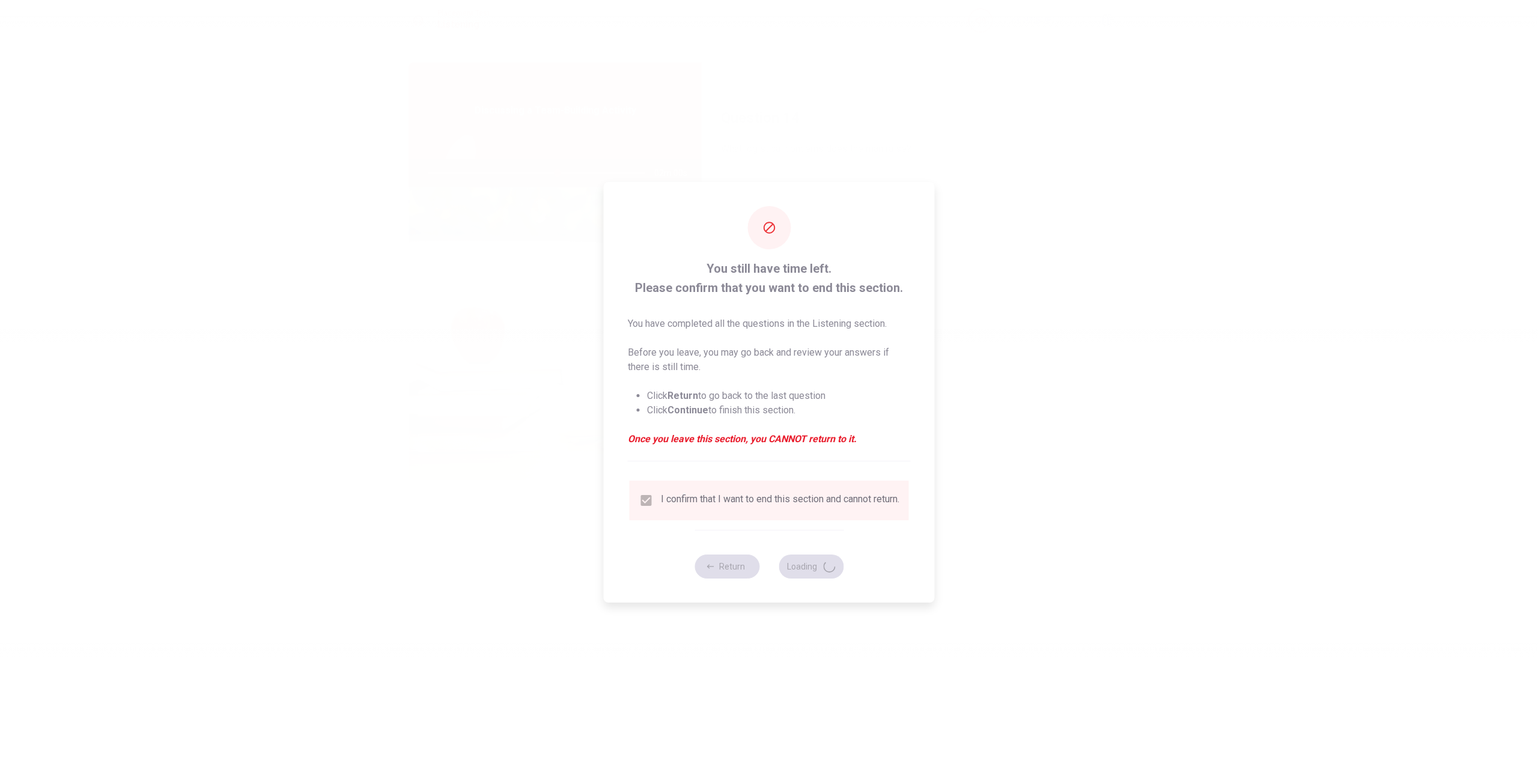
type input "60"
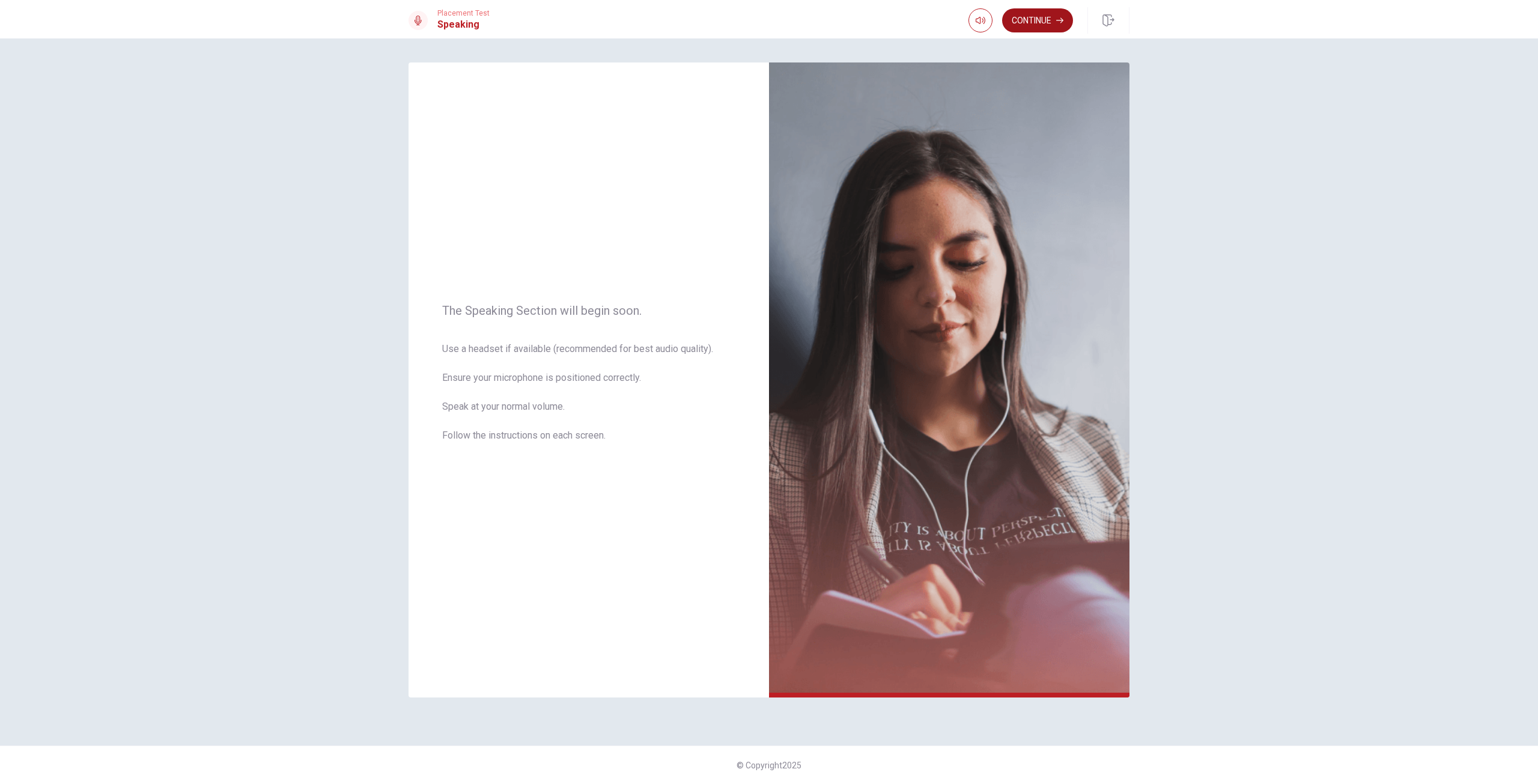
click at [1037, 28] on button "Continue" at bounding box center [1037, 20] width 71 height 24
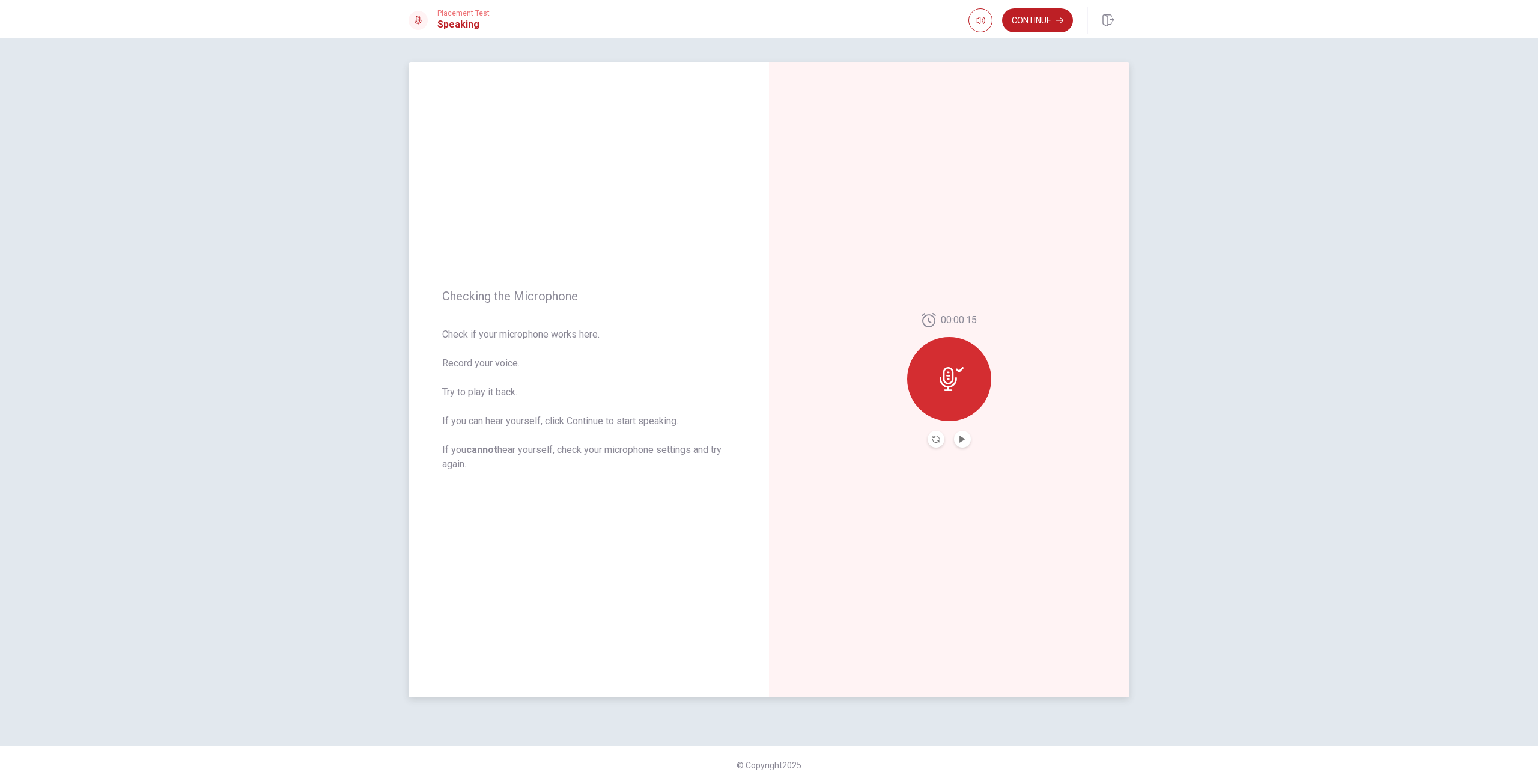
drag, startPoint x: 954, startPoint y: 443, endPoint x: 962, endPoint y: 445, distance: 8.2
click at [956, 444] on div at bounding box center [949, 439] width 43 height 17
click at [963, 446] on button "Play Audio" at bounding box center [962, 439] width 17 height 17
click at [939, 434] on button "Record Again" at bounding box center [936, 439] width 17 height 17
click at [947, 393] on span "Stop Recording" at bounding box center [949, 401] width 45 height 19
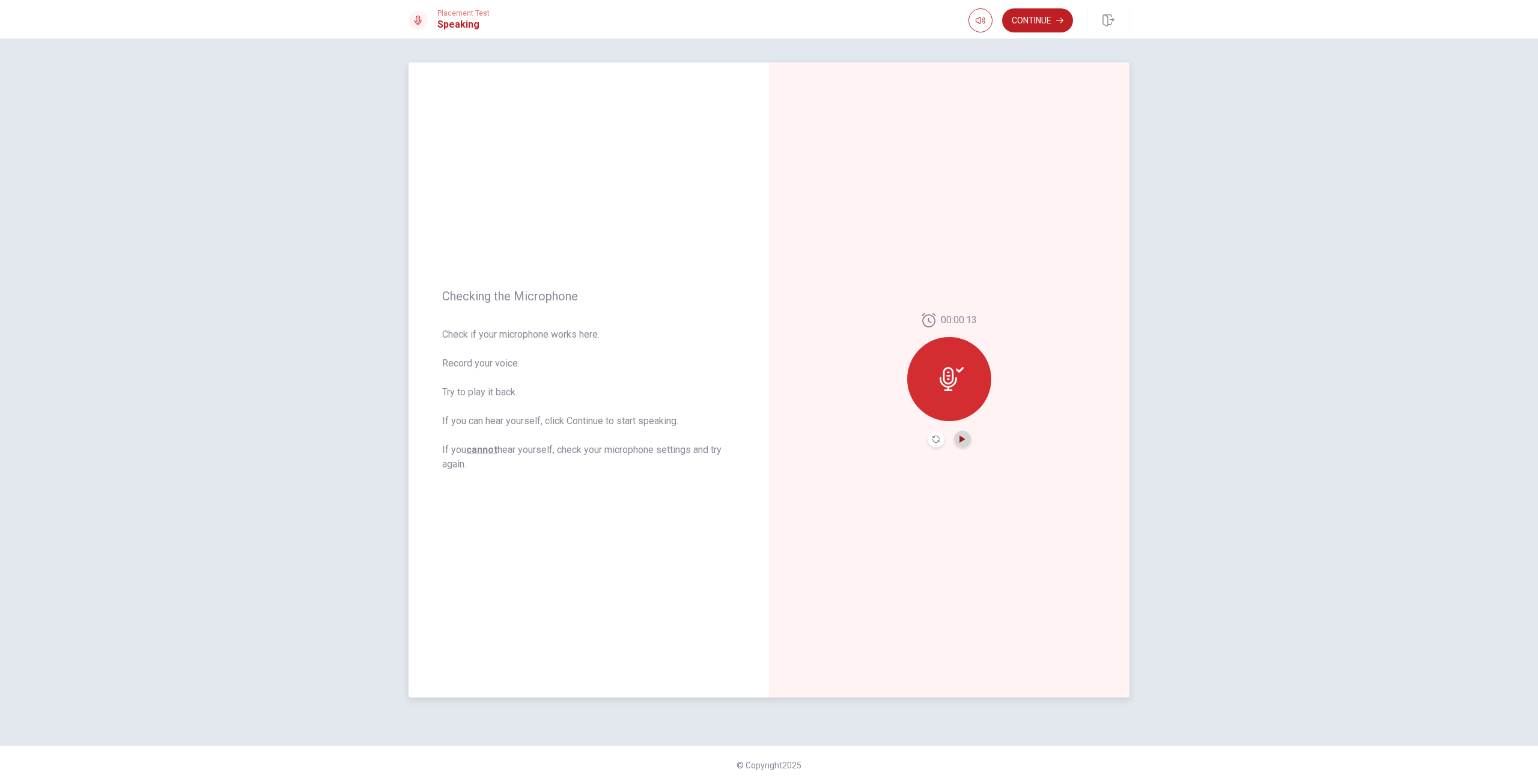
click at [960, 437] on icon "Play Audio" at bounding box center [962, 439] width 5 height 7
click at [944, 433] on div at bounding box center [949, 439] width 43 height 17
click at [933, 440] on icon "Record Again" at bounding box center [936, 439] width 7 height 7
click at [957, 410] on span "Stop Recording" at bounding box center [949, 401] width 45 height 19
click at [963, 435] on button "Play Audio" at bounding box center [962, 439] width 17 height 17
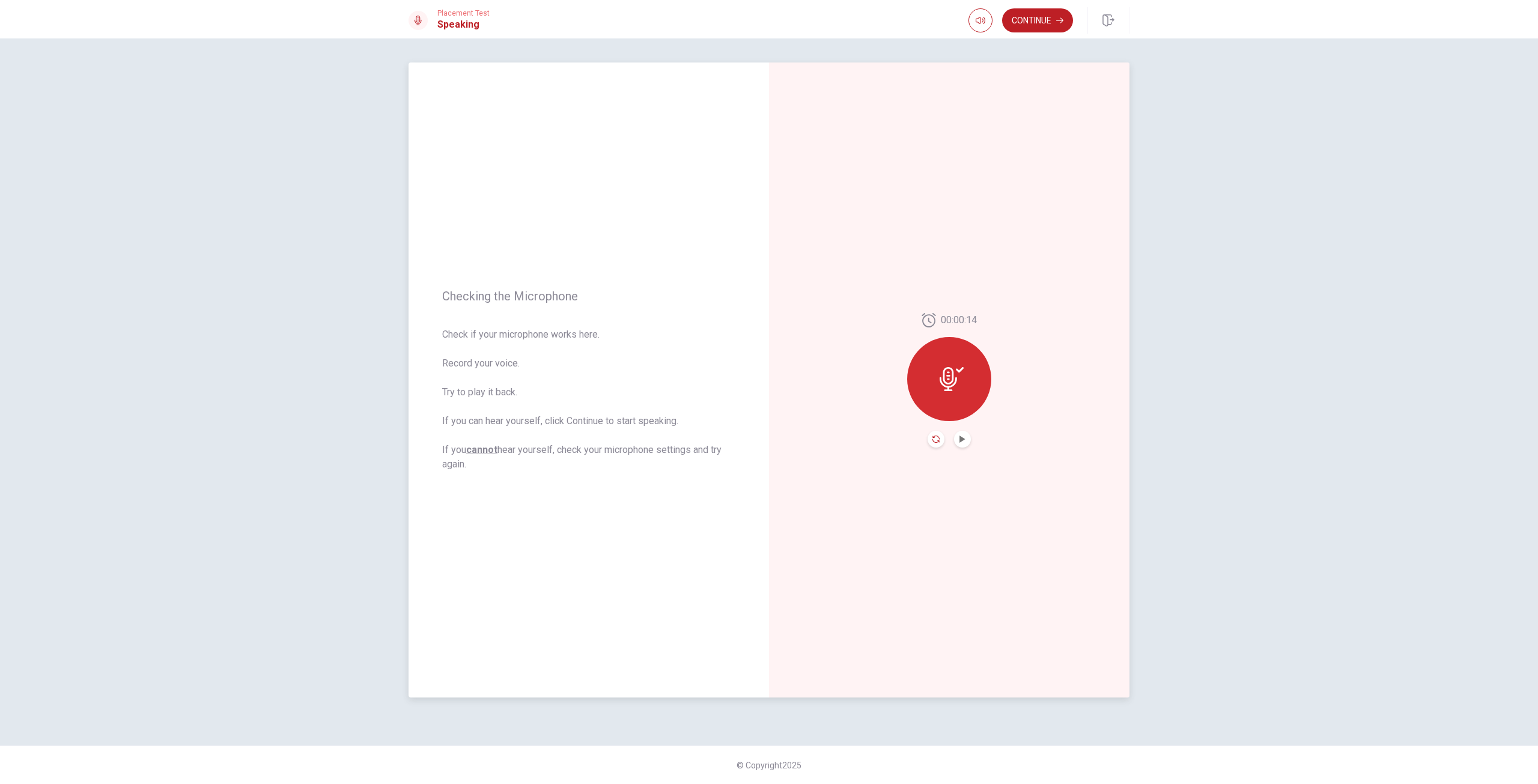
click at [937, 438] on icon "Record Again" at bounding box center [936, 439] width 7 height 7
click at [951, 413] on div "Stop Recording" at bounding box center [949, 388] width 84 height 84
click at [961, 428] on div "00:00:13" at bounding box center [949, 380] width 84 height 135
click at [962, 432] on button "Play Audio" at bounding box center [962, 439] width 17 height 17
click at [937, 437] on icon "Record Again" at bounding box center [936, 439] width 7 height 7
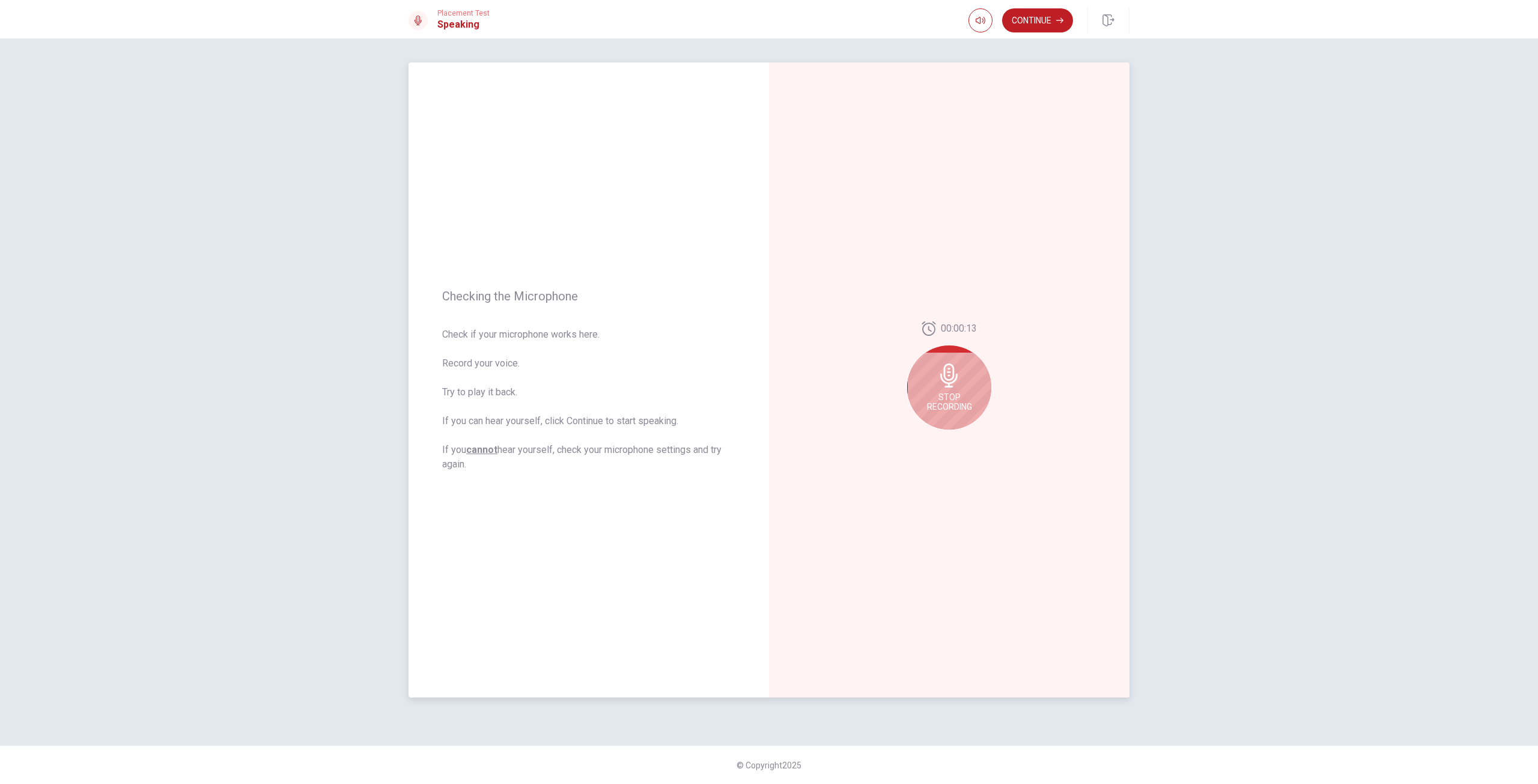
click at [959, 410] on span "Stop Recording" at bounding box center [949, 401] width 45 height 19
click at [974, 428] on div "00:00:13" at bounding box center [949, 380] width 84 height 135
click at [969, 437] on button "Play Audio" at bounding box center [962, 439] width 17 height 17
click at [1032, 20] on button "Continue" at bounding box center [1037, 20] width 71 height 24
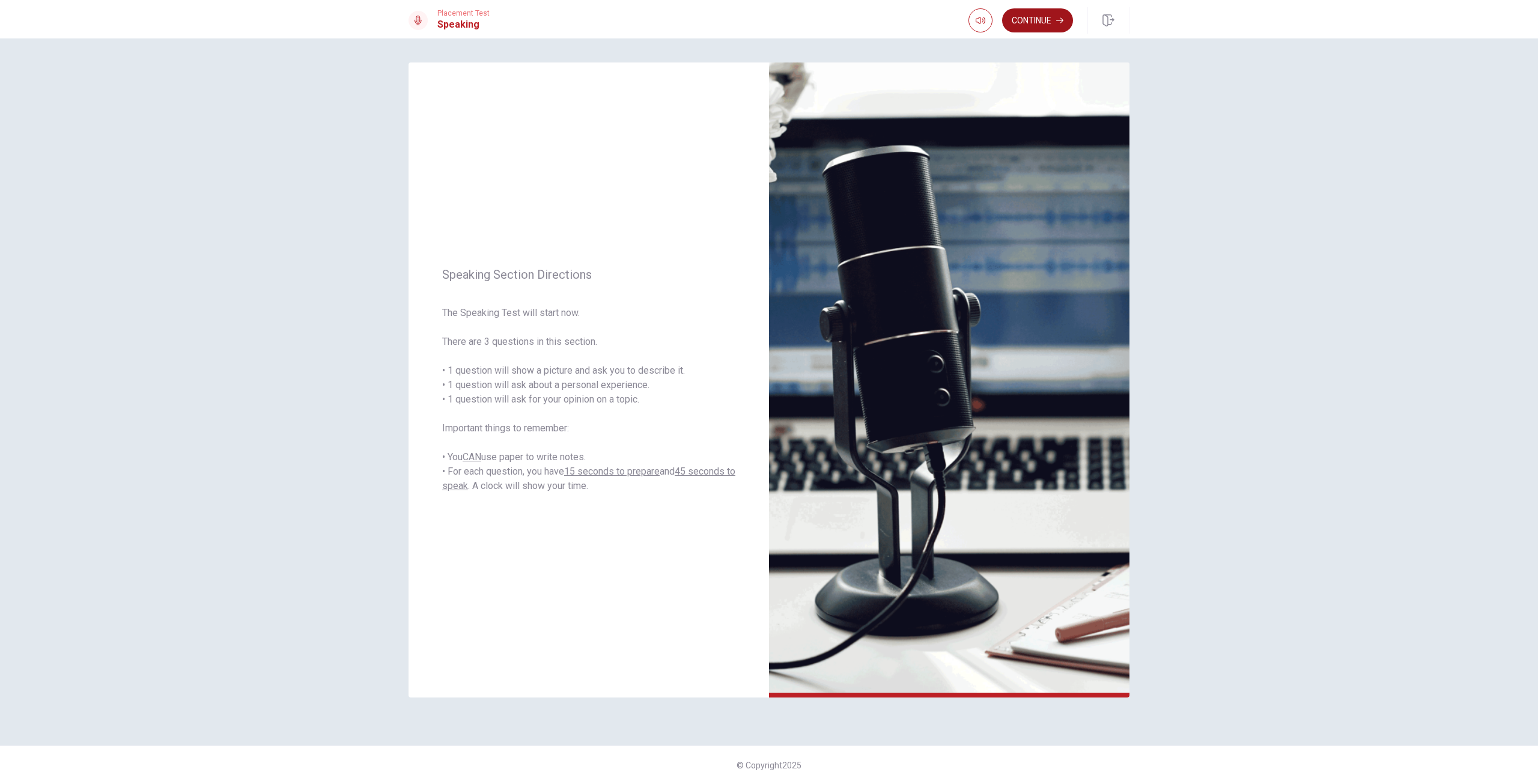
click at [1029, 15] on button "Continue" at bounding box center [1037, 20] width 71 height 24
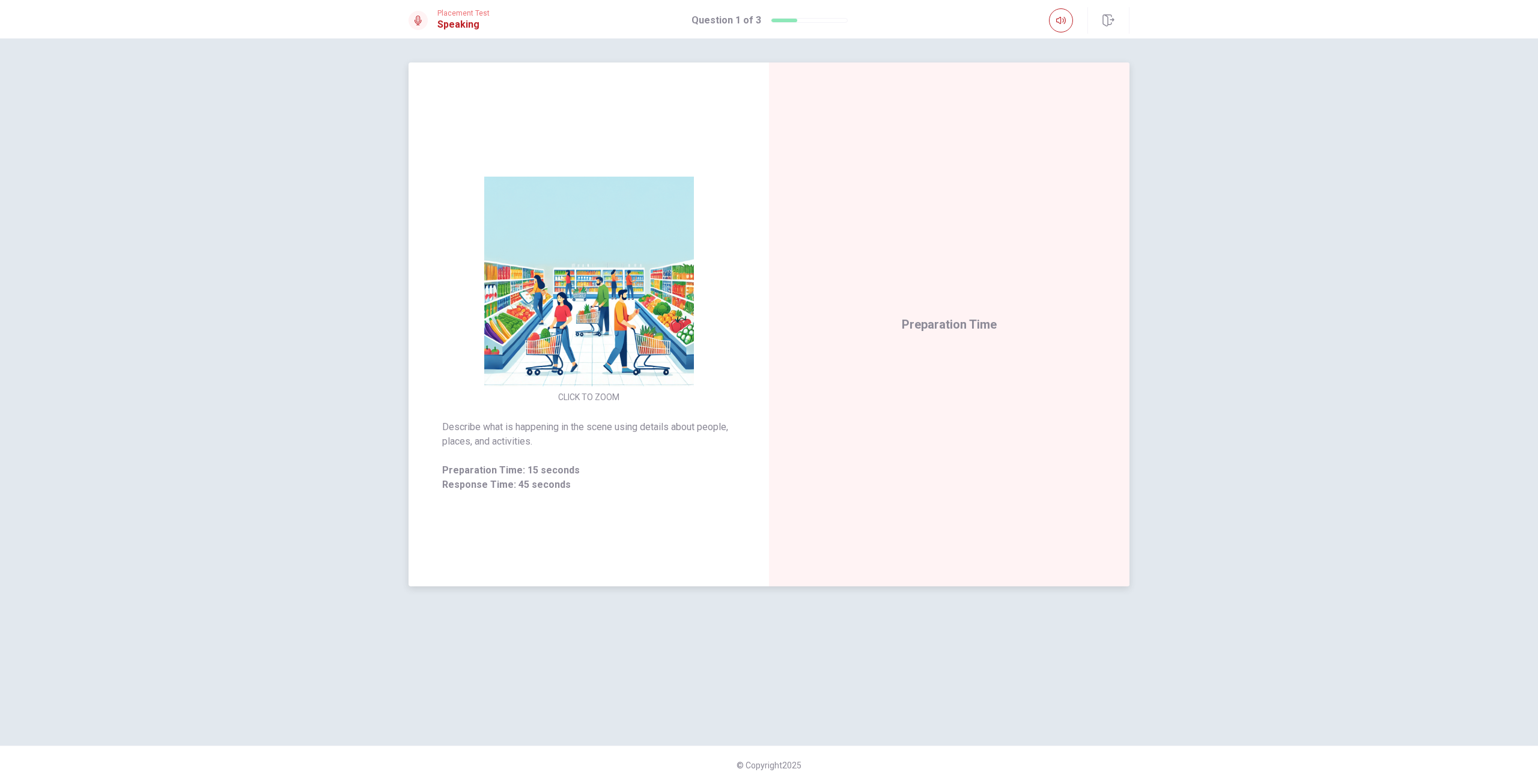
click at [567, 282] on img at bounding box center [589, 282] width 231 height 210
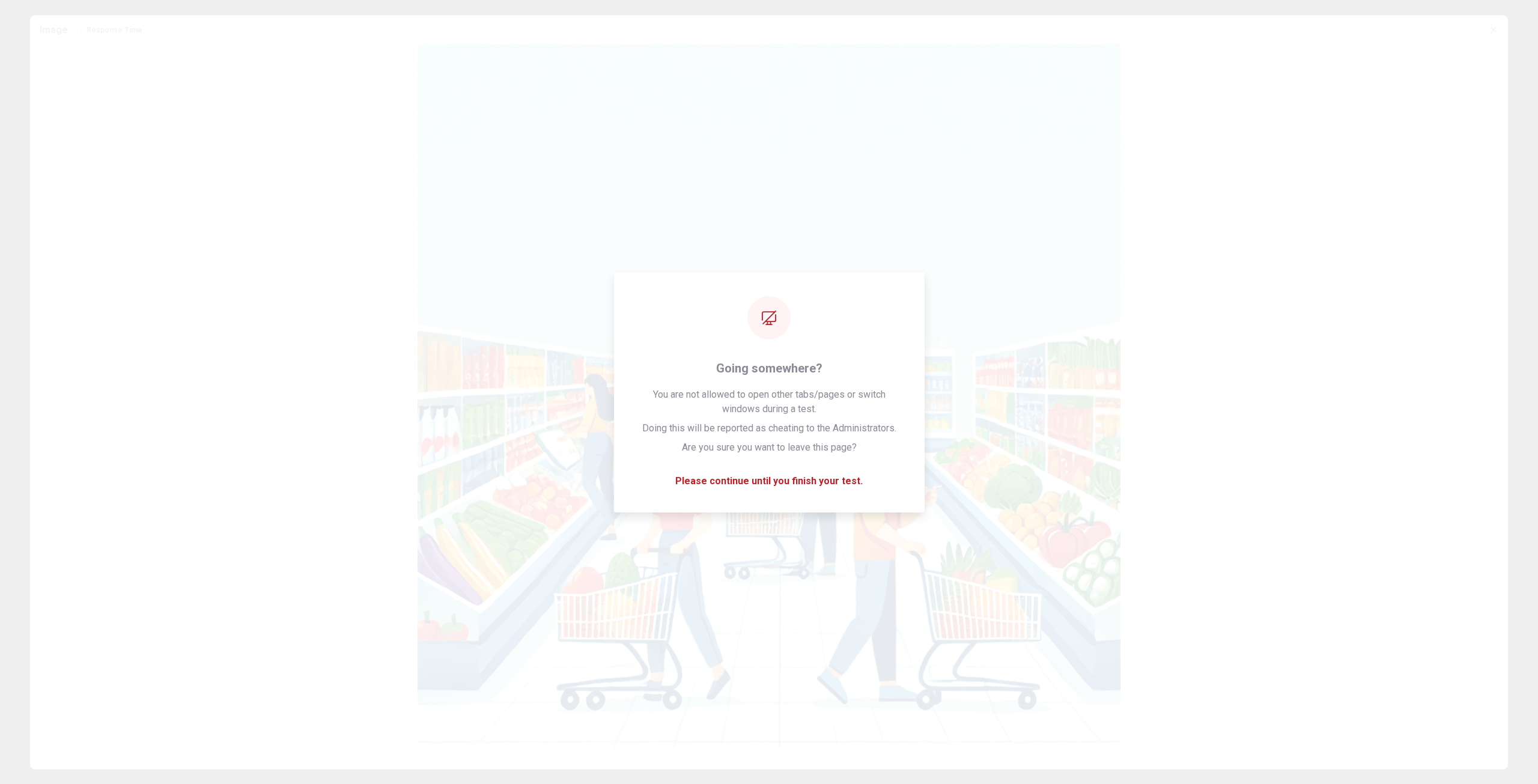
click at [1490, 35] on button "button" at bounding box center [1493, 29] width 19 height 19
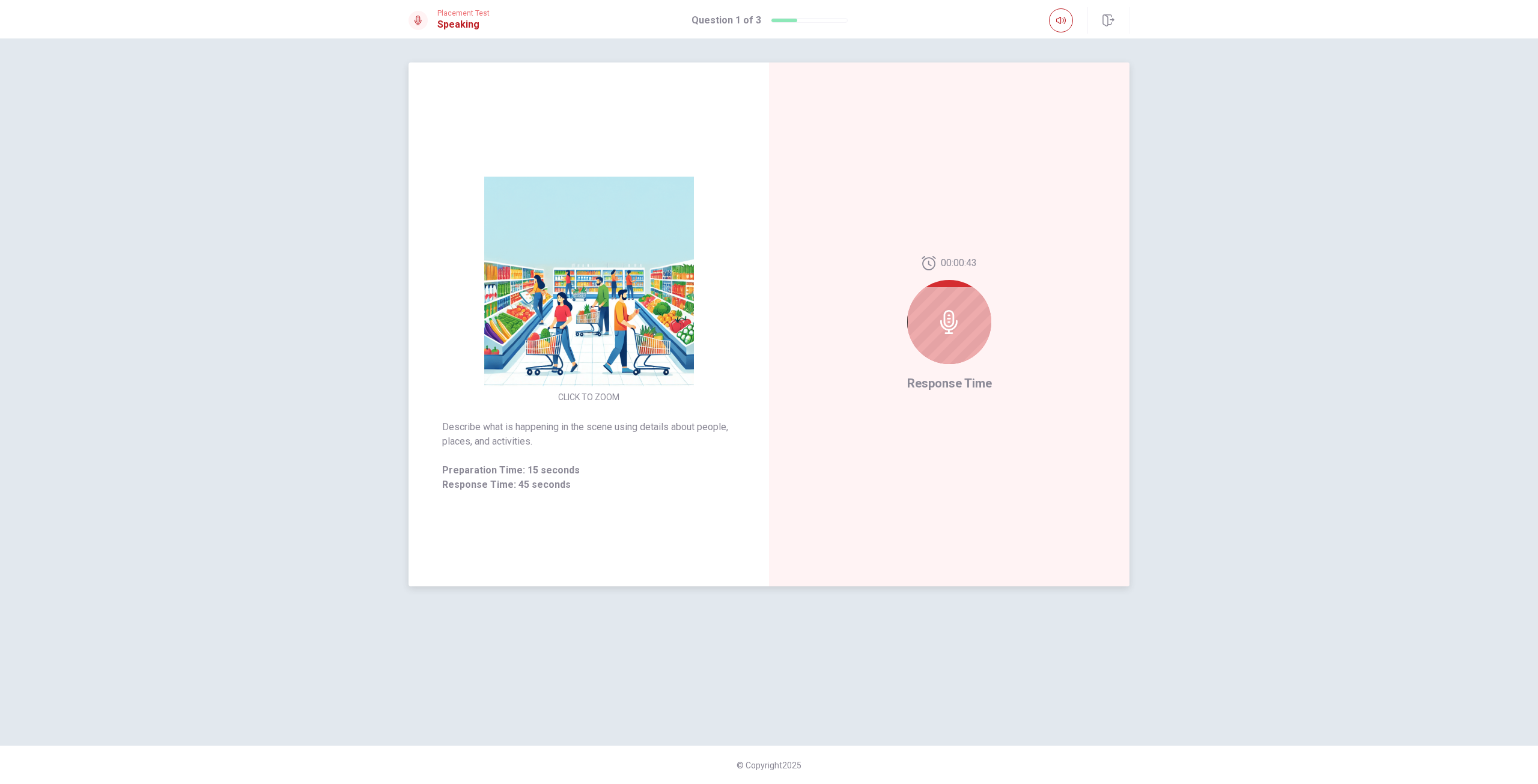
click at [646, 279] on img at bounding box center [589, 282] width 231 height 210
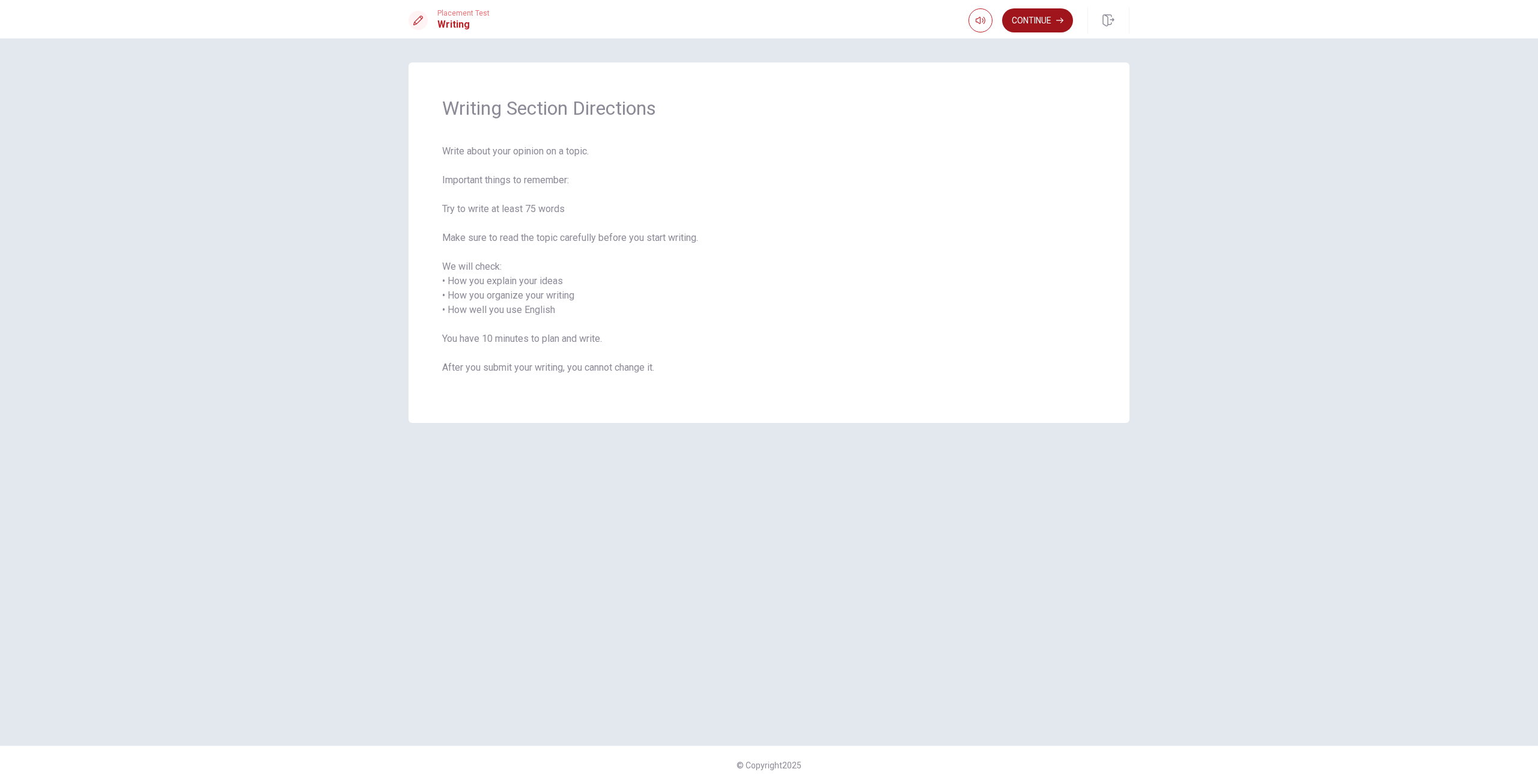
click at [1062, 13] on button "Continue" at bounding box center [1037, 20] width 71 height 24
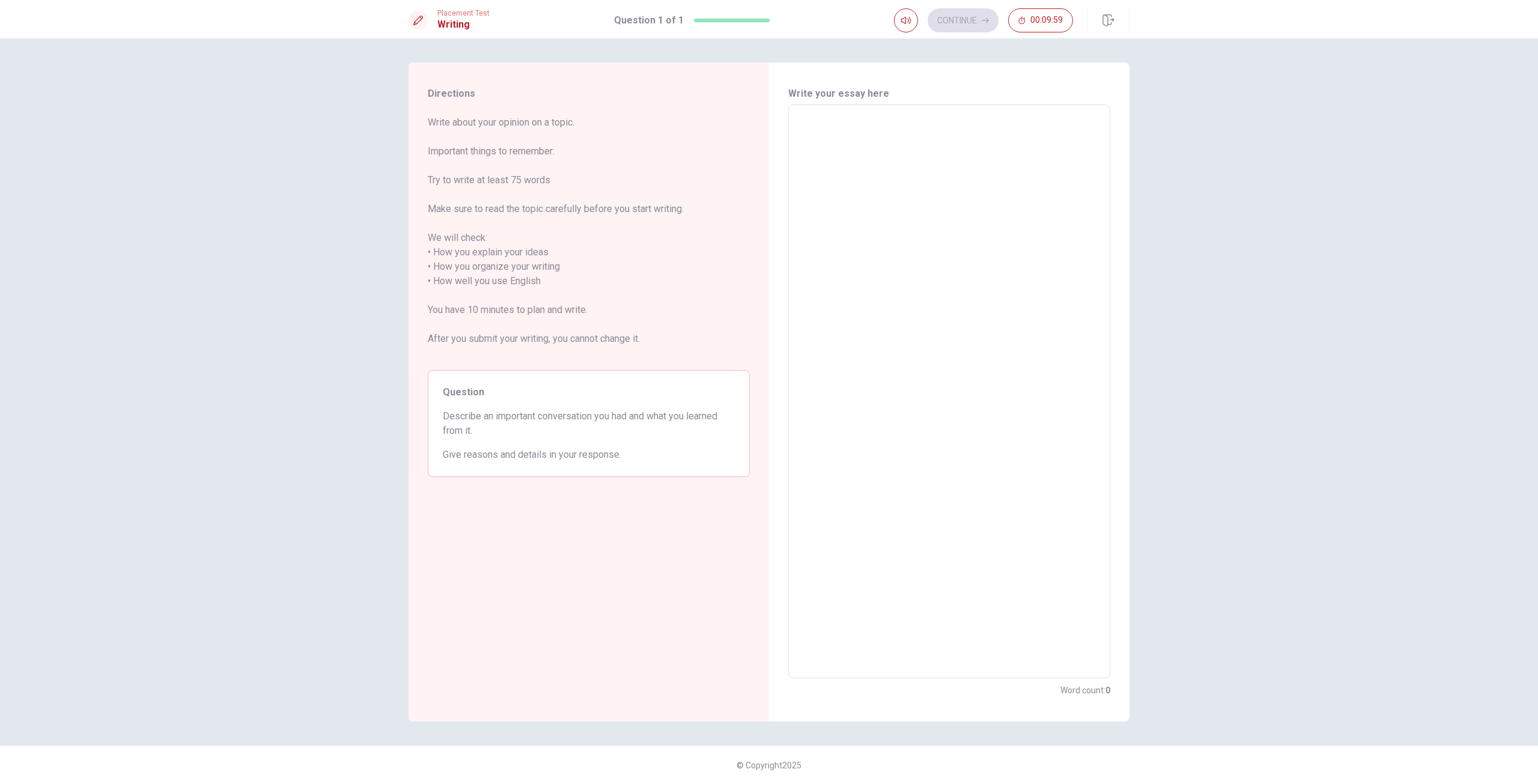
click at [949, 259] on textarea at bounding box center [949, 391] width 305 height 553
click at [979, 194] on textarea "To enrich screen reader interactions, please activate Accessibility in Grammarl…" at bounding box center [949, 391] width 305 height 553
type textarea "x"
click at [825, 122] on textarea "To enrich screen reader interactions, please activate Accessibility in Grammarl…" at bounding box center [949, 391] width 305 height 553
click at [824, 121] on textarea "To enrich screen reader interactions, please activate Accessibility in Grammarl…" at bounding box center [949, 391] width 305 height 553
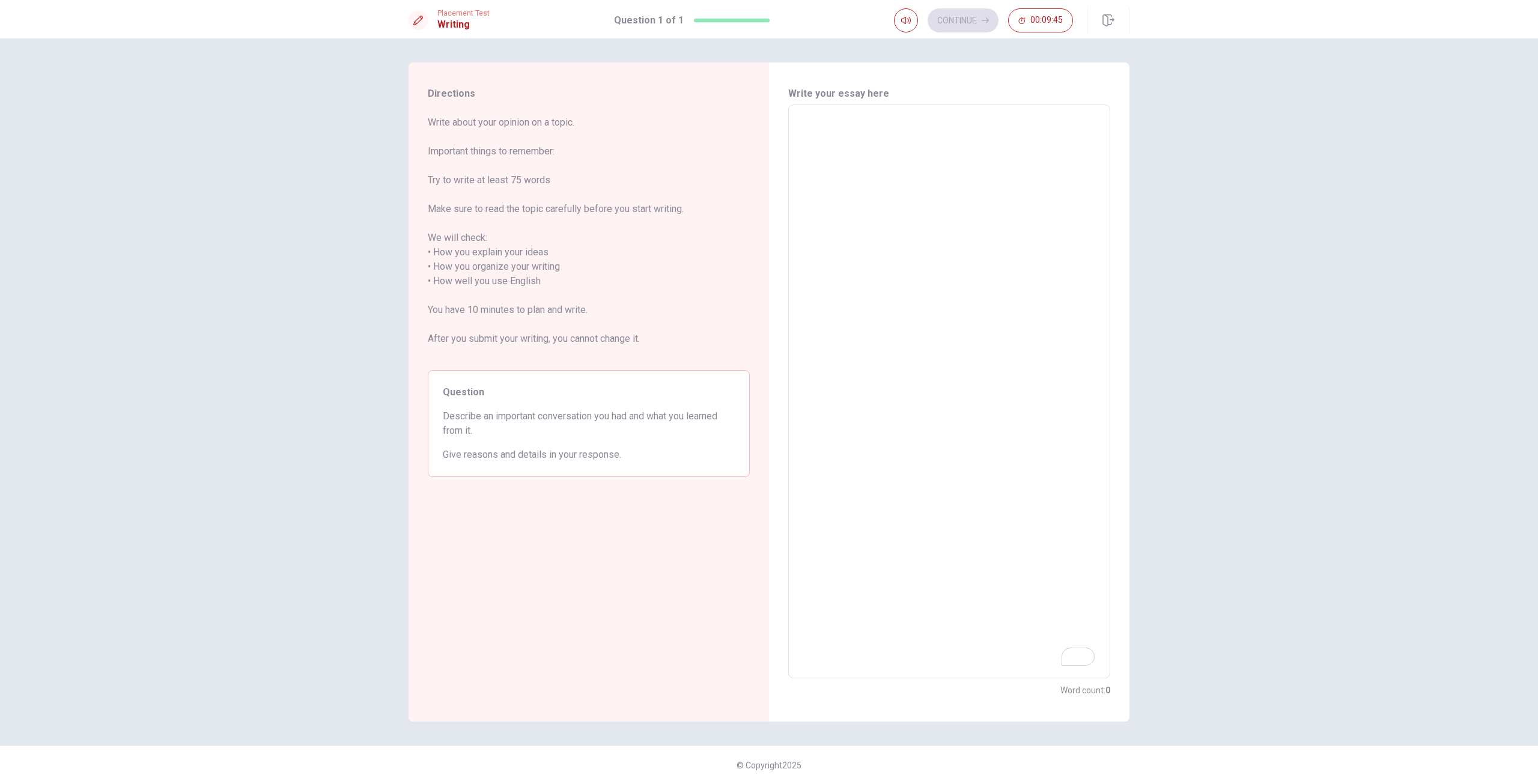
type textarea "x"
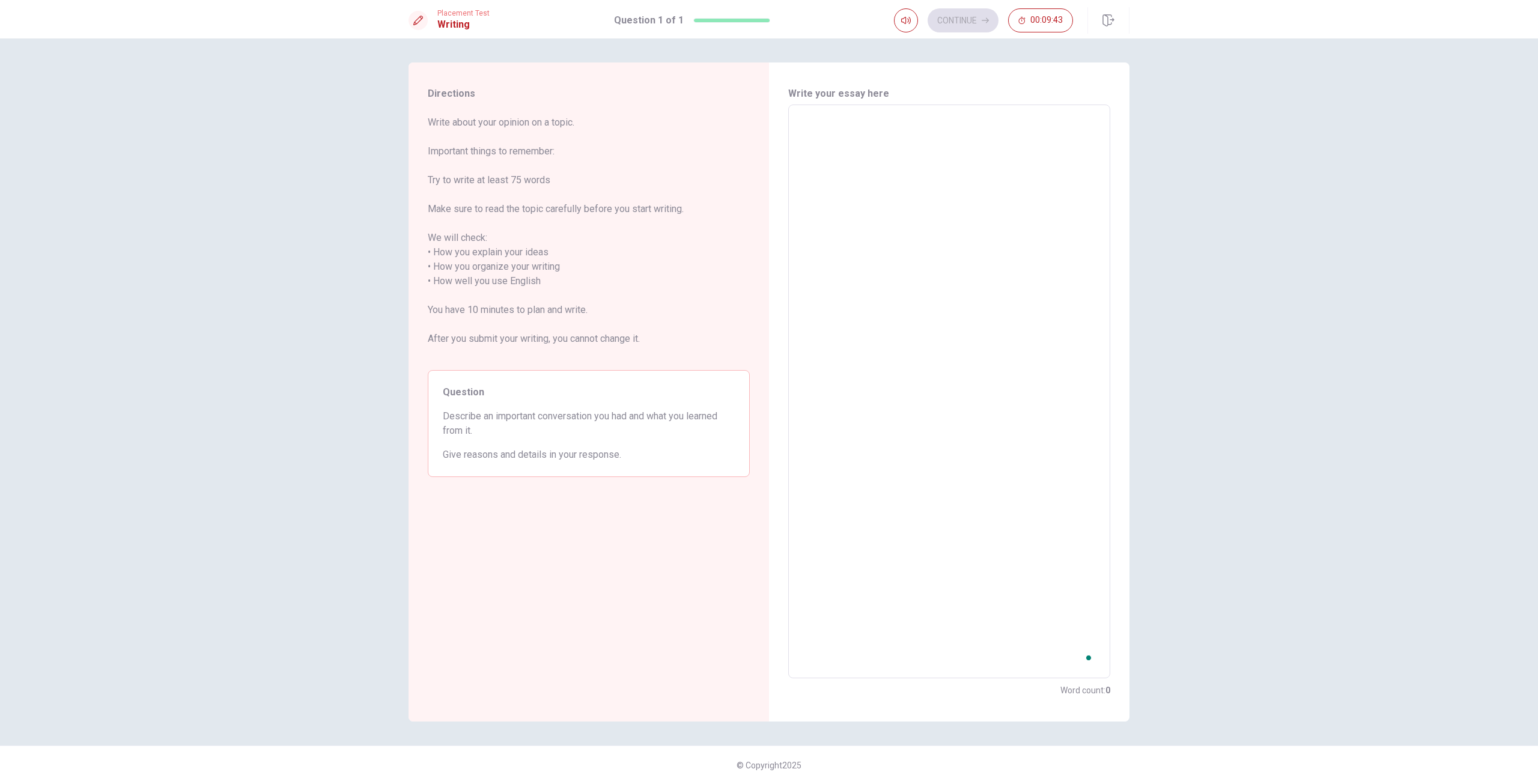
type textarea "i"
type textarea "x"
type textarea "in"
type textarea "x"
type textarea "i"
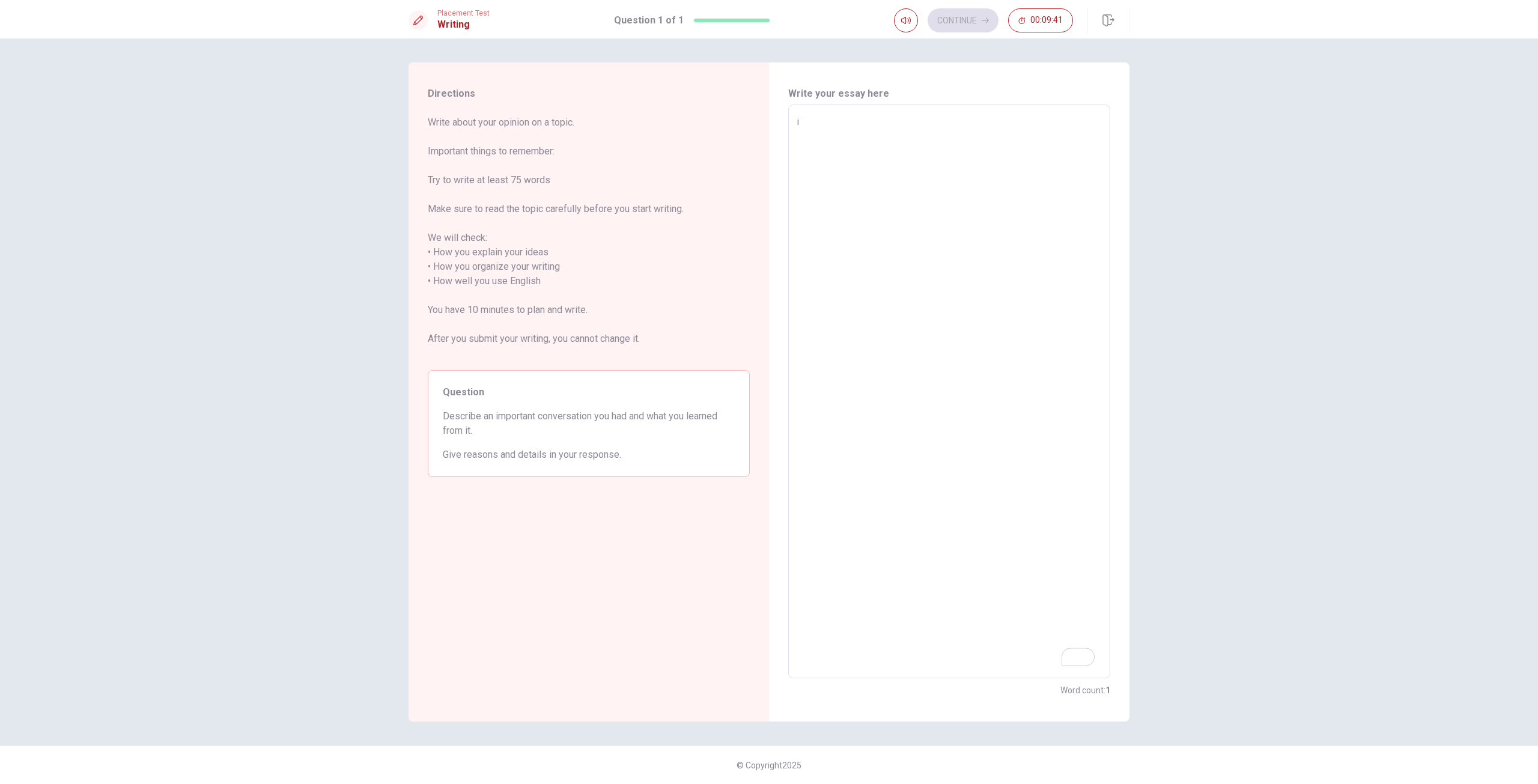
type textarea "x"
type textarea "d"
type textarea "x"
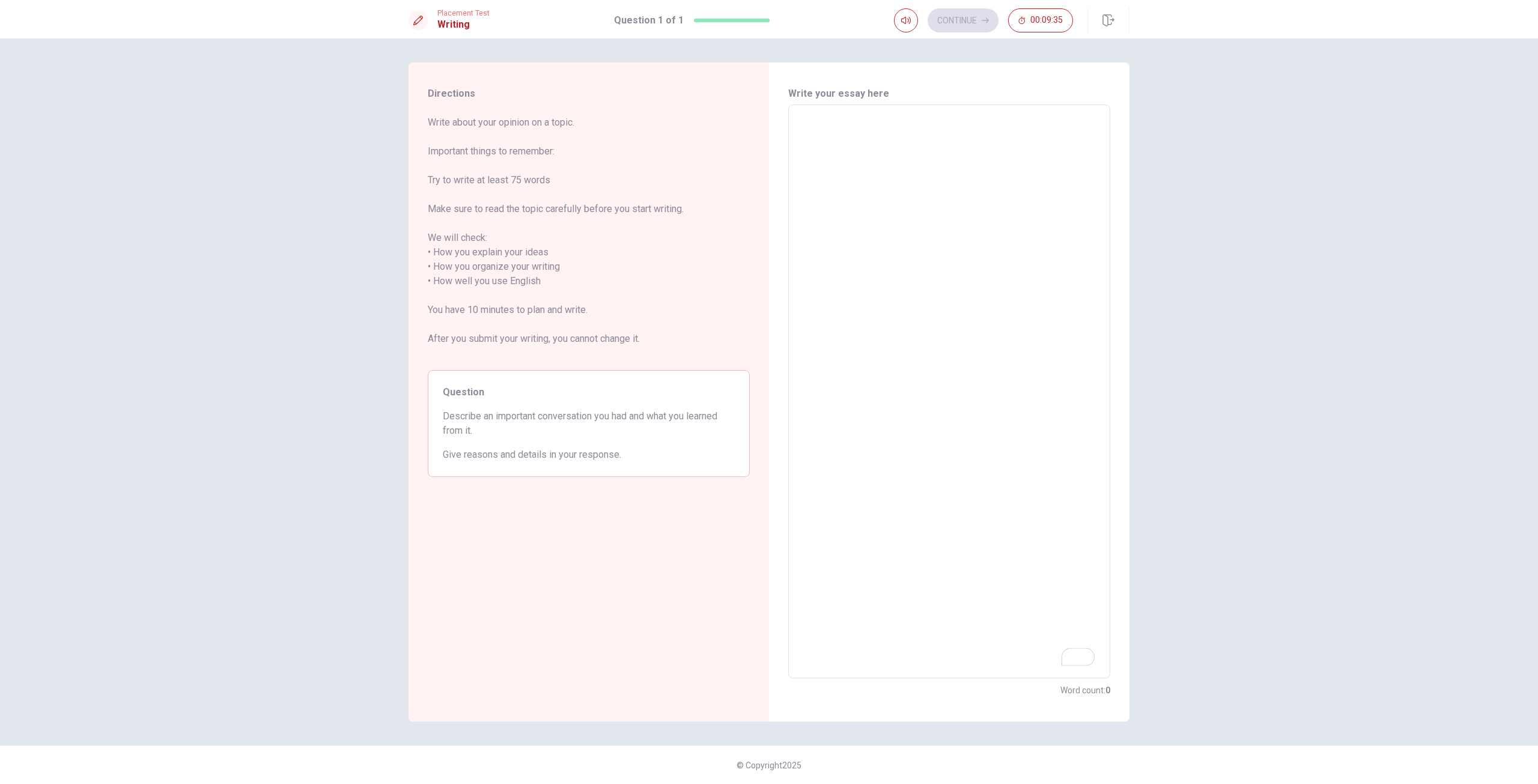
type textarea "x"
type textarea "w"
type textarea "x"
type textarea "wh"
type textarea "x"
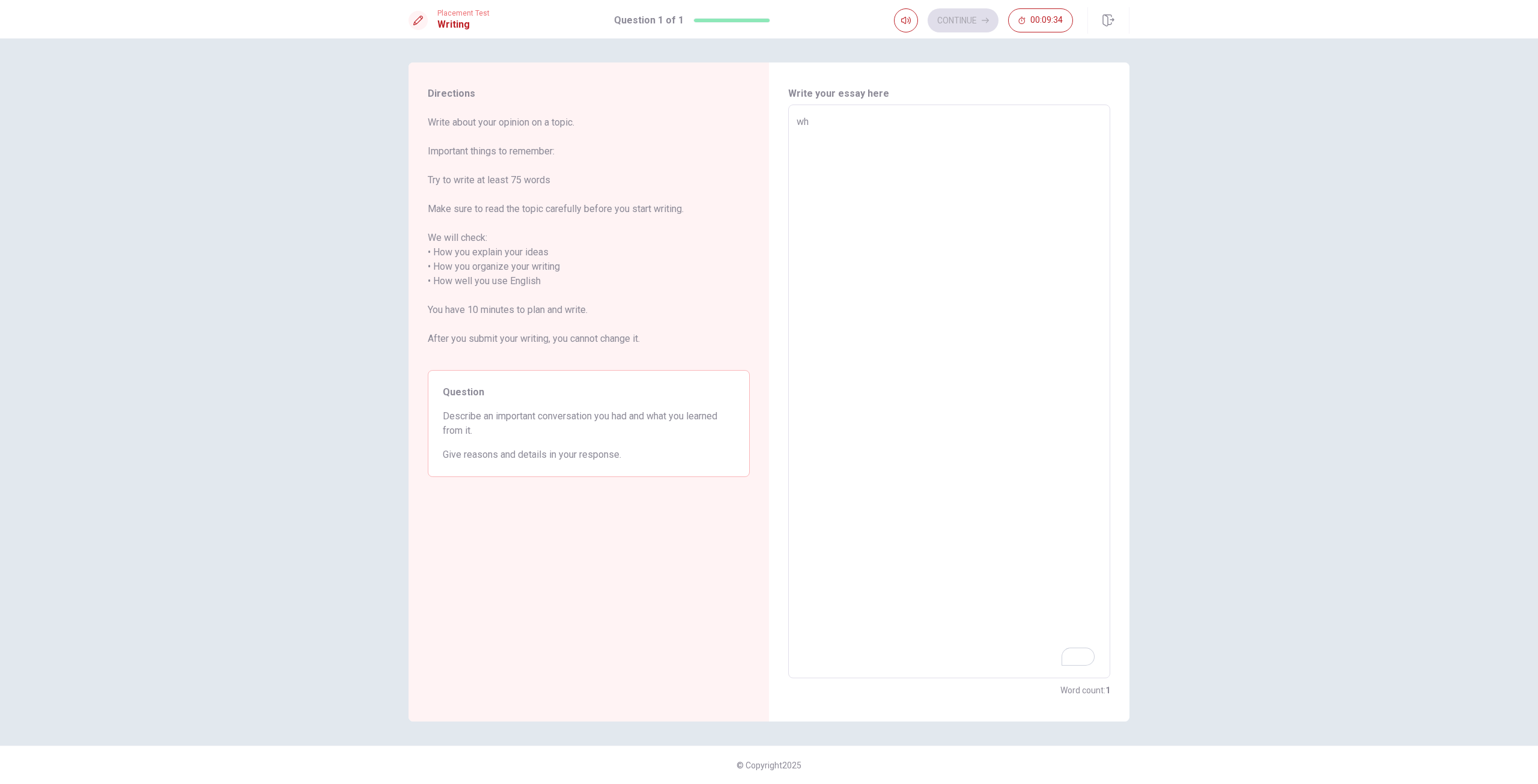
type textarea "whe"
type textarea "x"
type textarea "when"
type textarea "x"
type textarea "when"
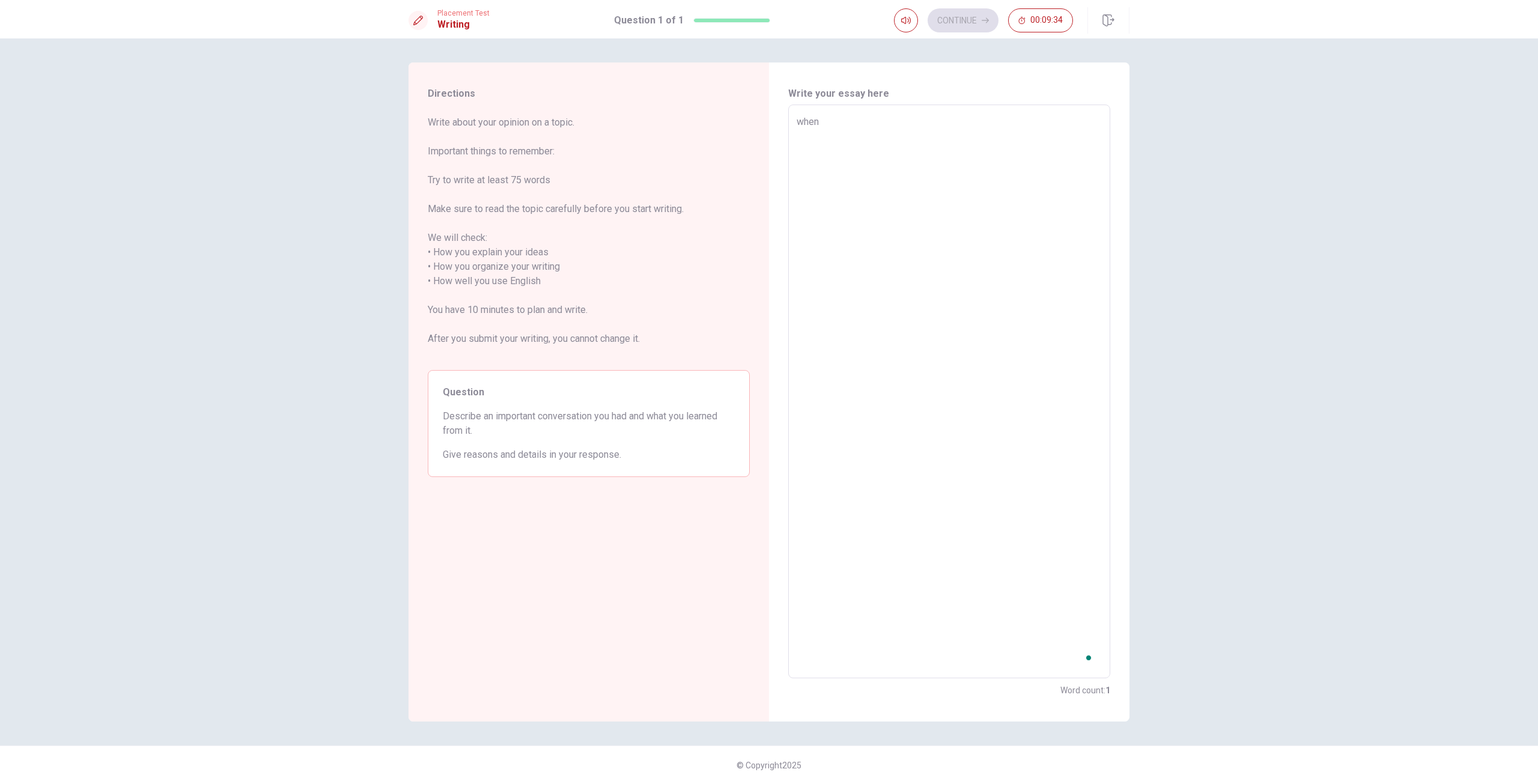
type textarea "x"
type textarea "when t"
type textarea "x"
type textarea "when te"
type textarea "x"
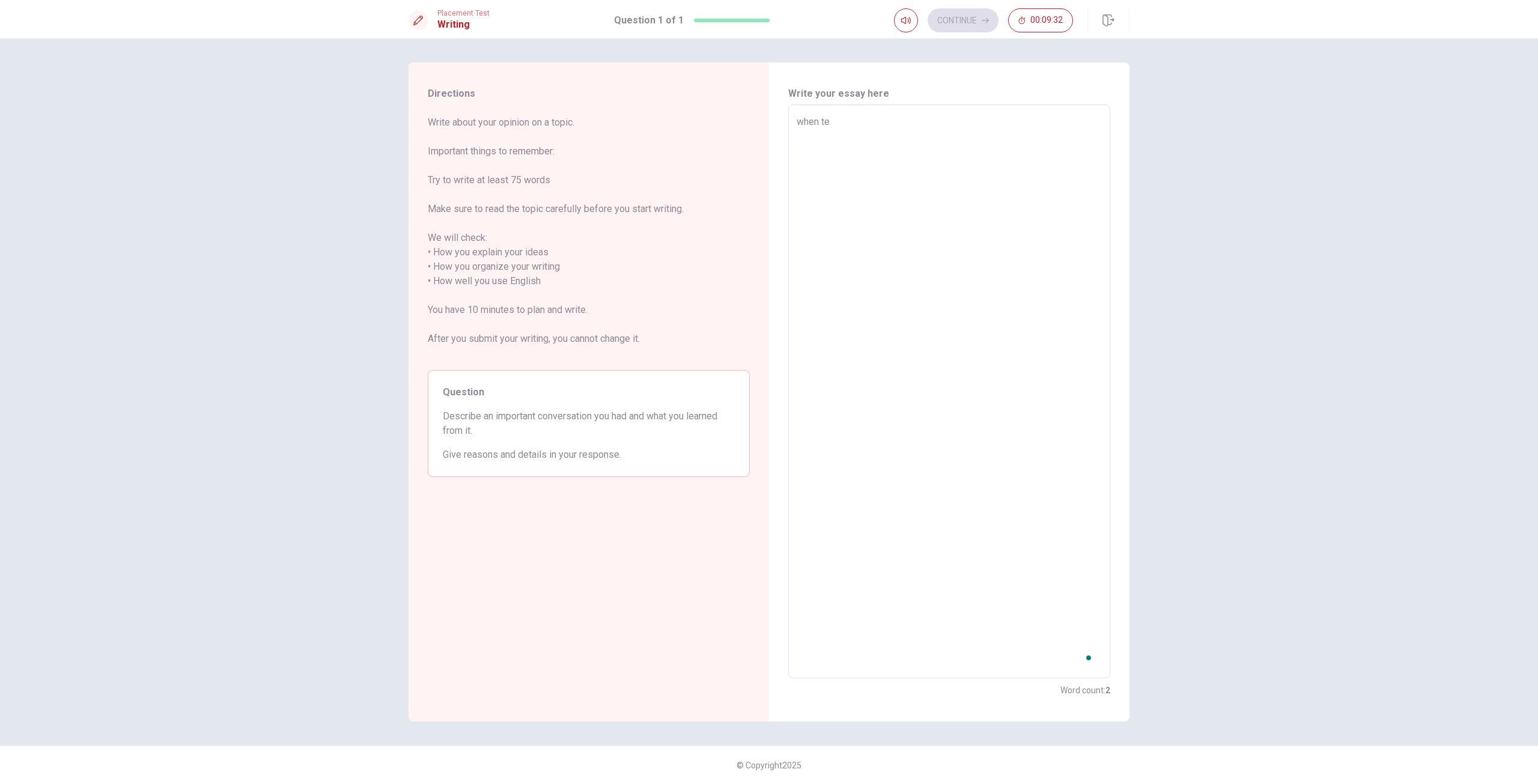
type textarea "when tec"
type textarea "x"
type textarea "when tech"
type textarea "x"
type textarea "when techo"
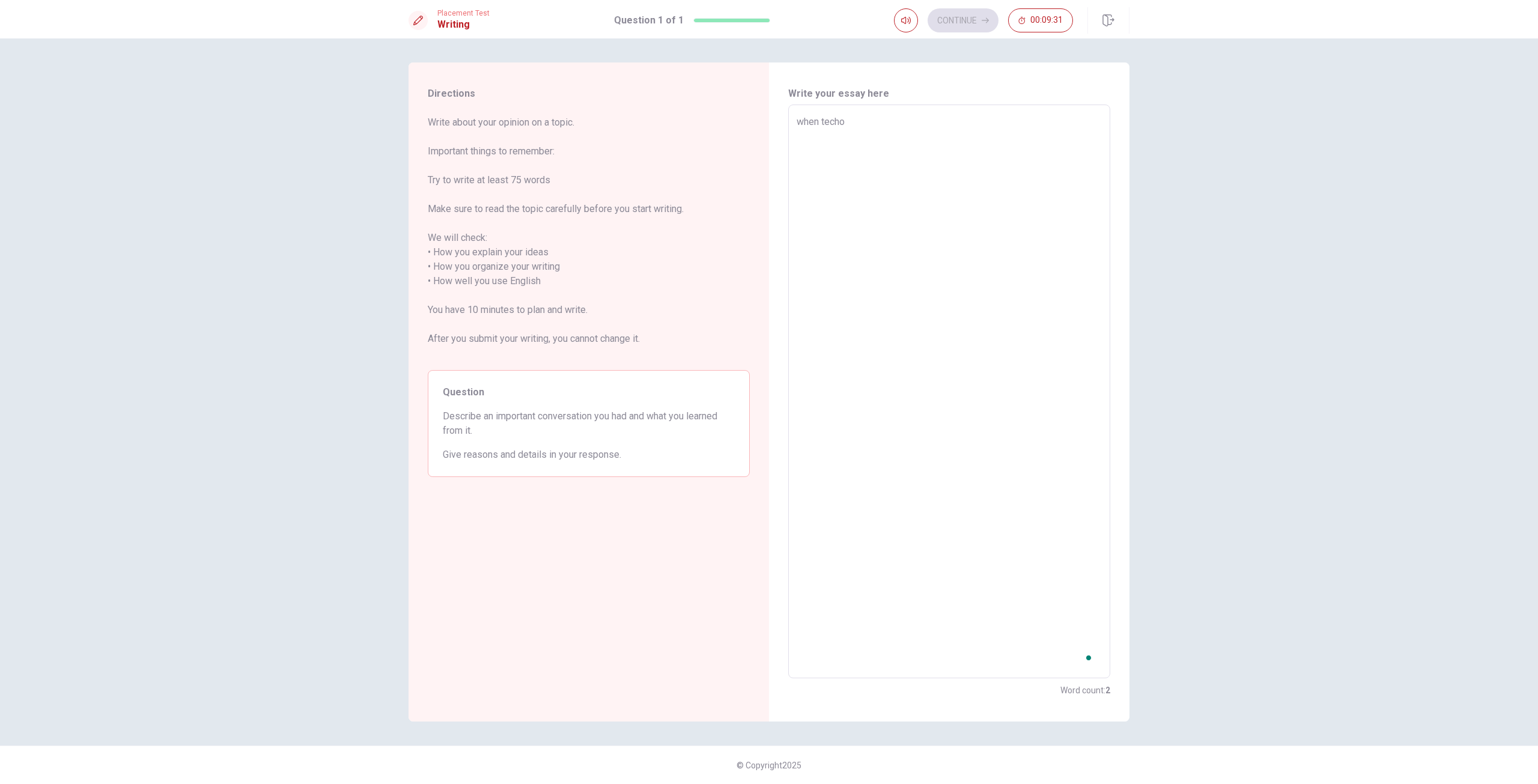
type textarea "x"
type textarea "when tech"
type textarea "x"
type textarea "when techn"
type textarea "x"
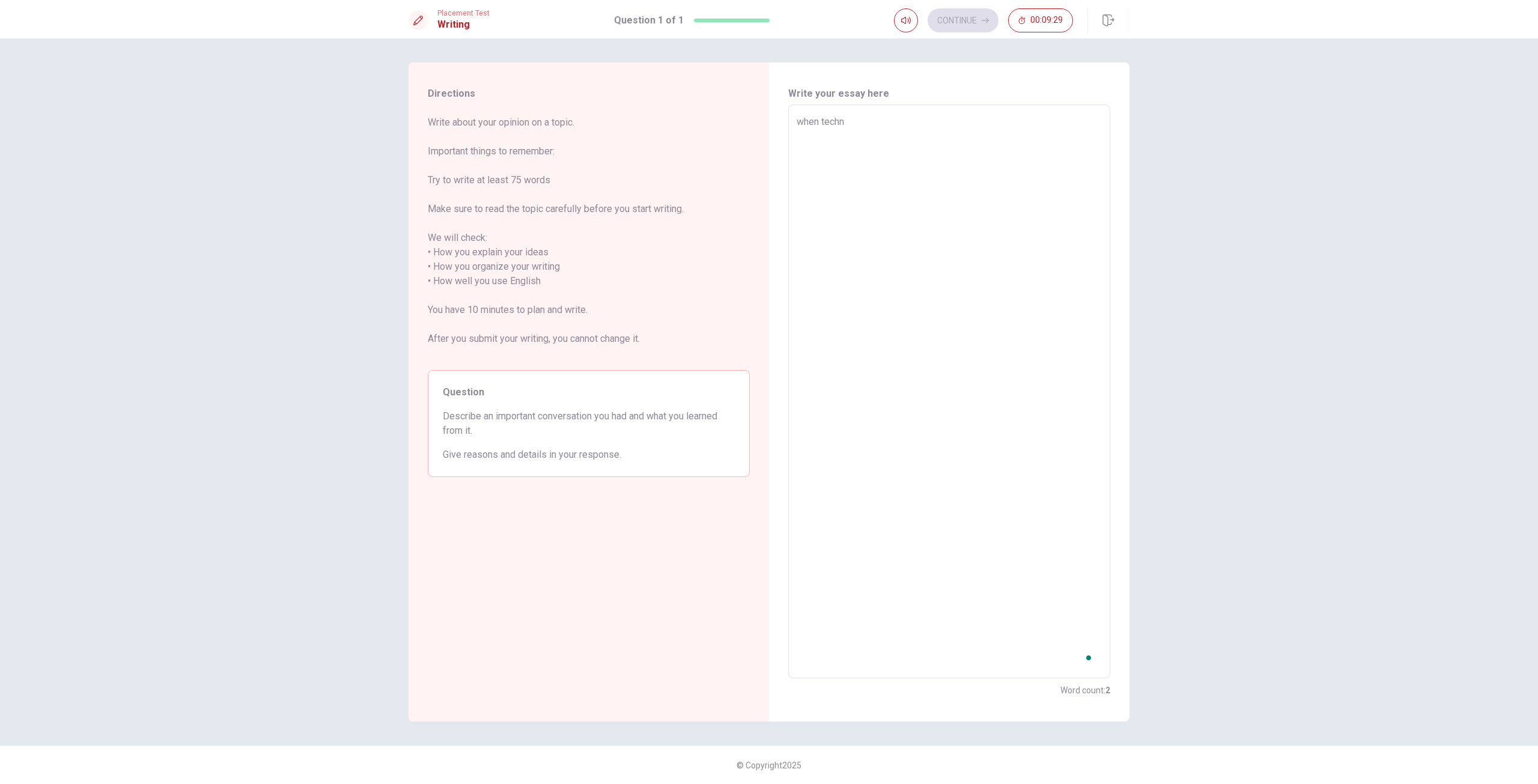
type textarea "when techno"
type textarea "x"
type textarea "when technol"
type textarea "x"
type textarea "when technolo"
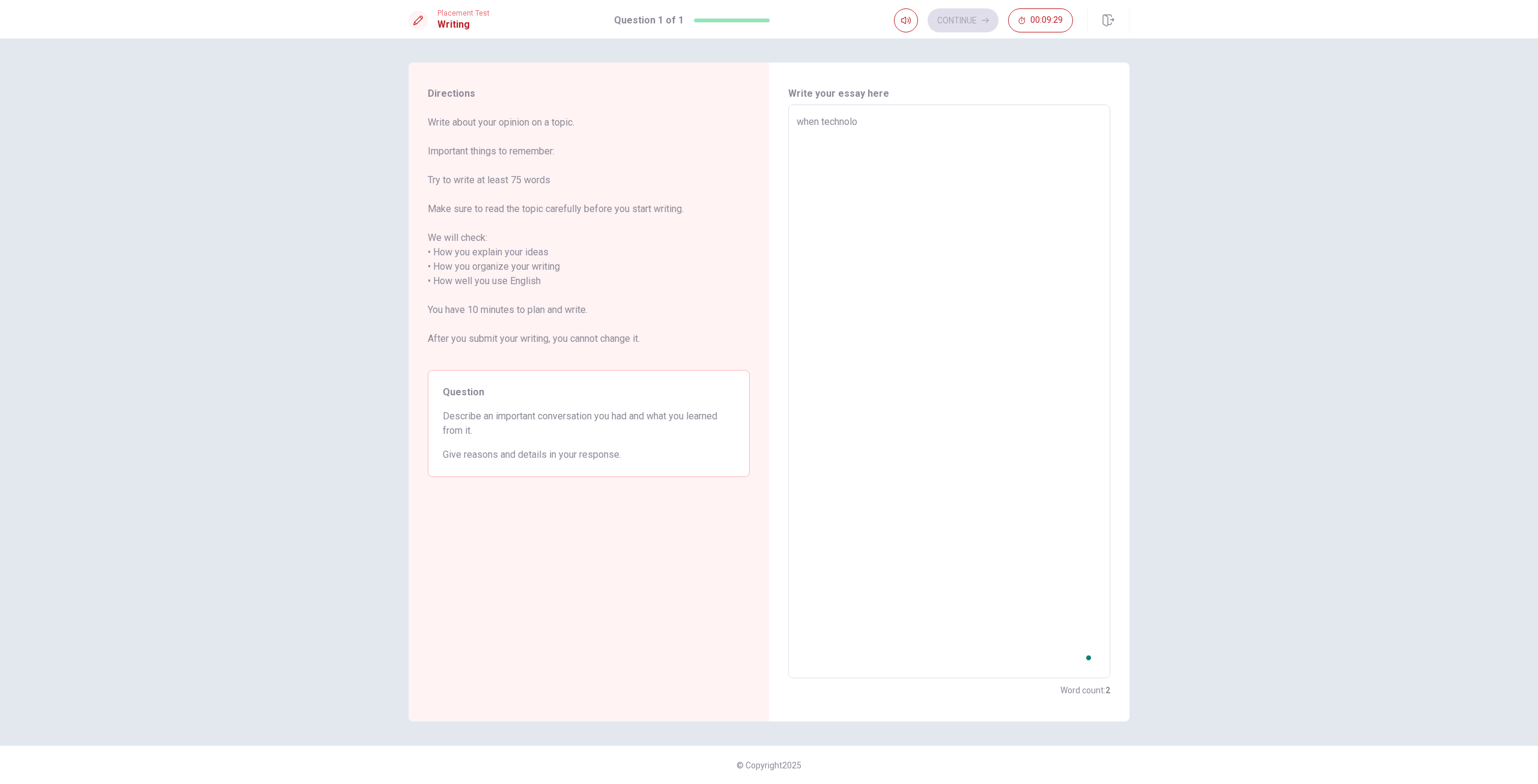
type textarea "x"
type textarea "when technolog"
type textarea "x"
type textarea "when technologi"
type textarea "x"
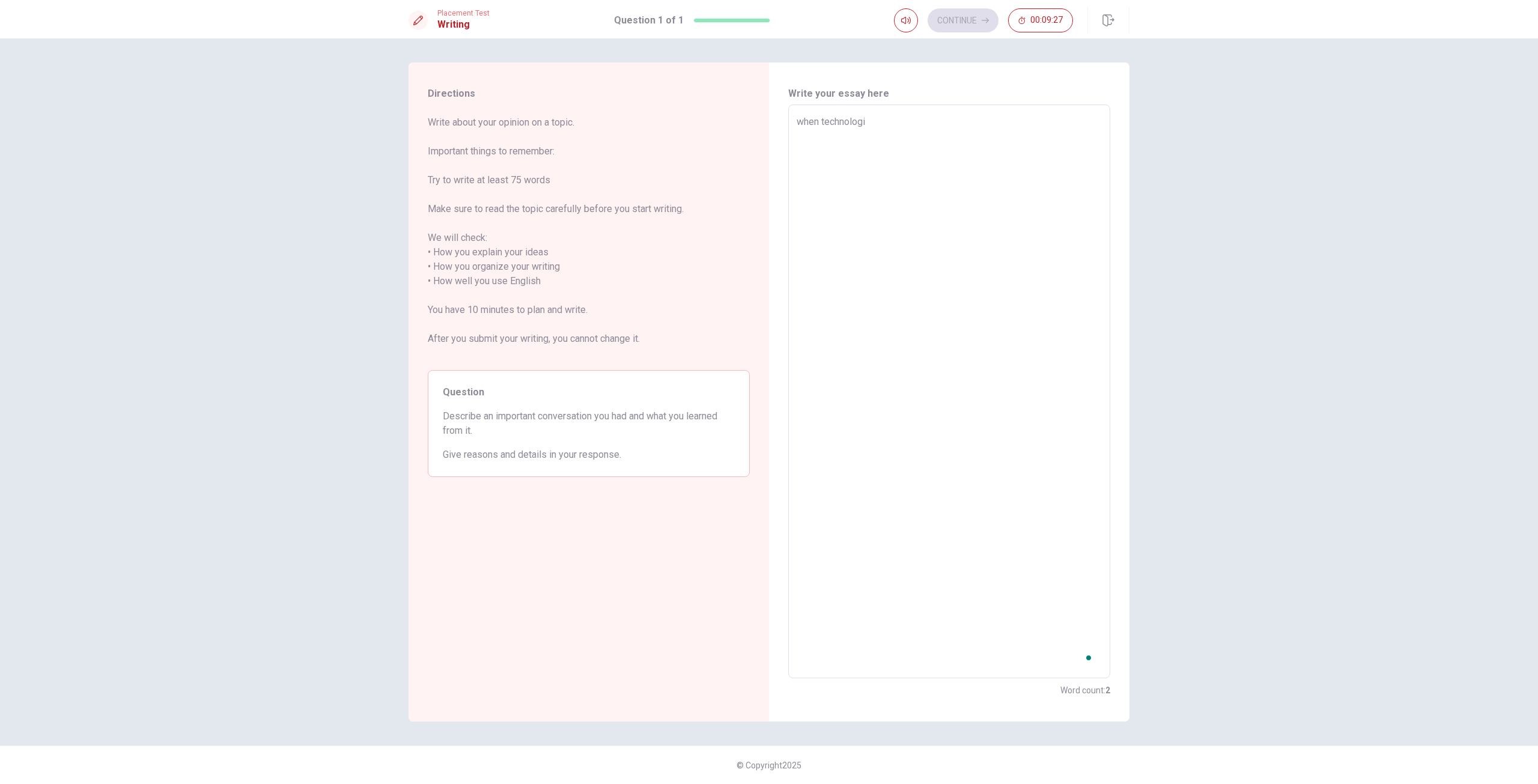
type textarea "when technologie"
type textarea "x"
type textarea "when technologies"
type textarea "x"
type textarea "when technologies"
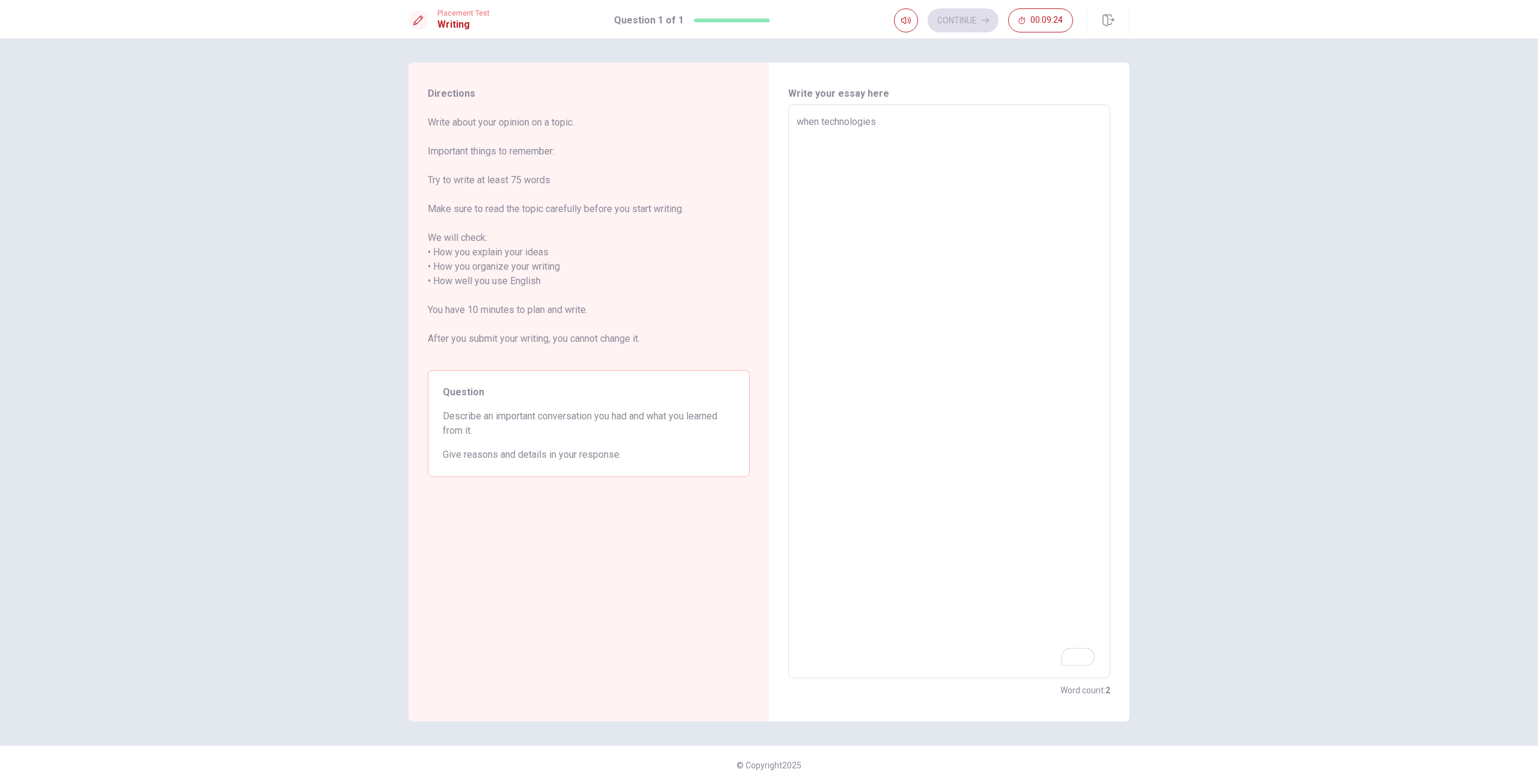
type textarea "x"
type textarea "when technologies a"
type textarea "x"
type textarea "when technologies an"
type textarea "x"
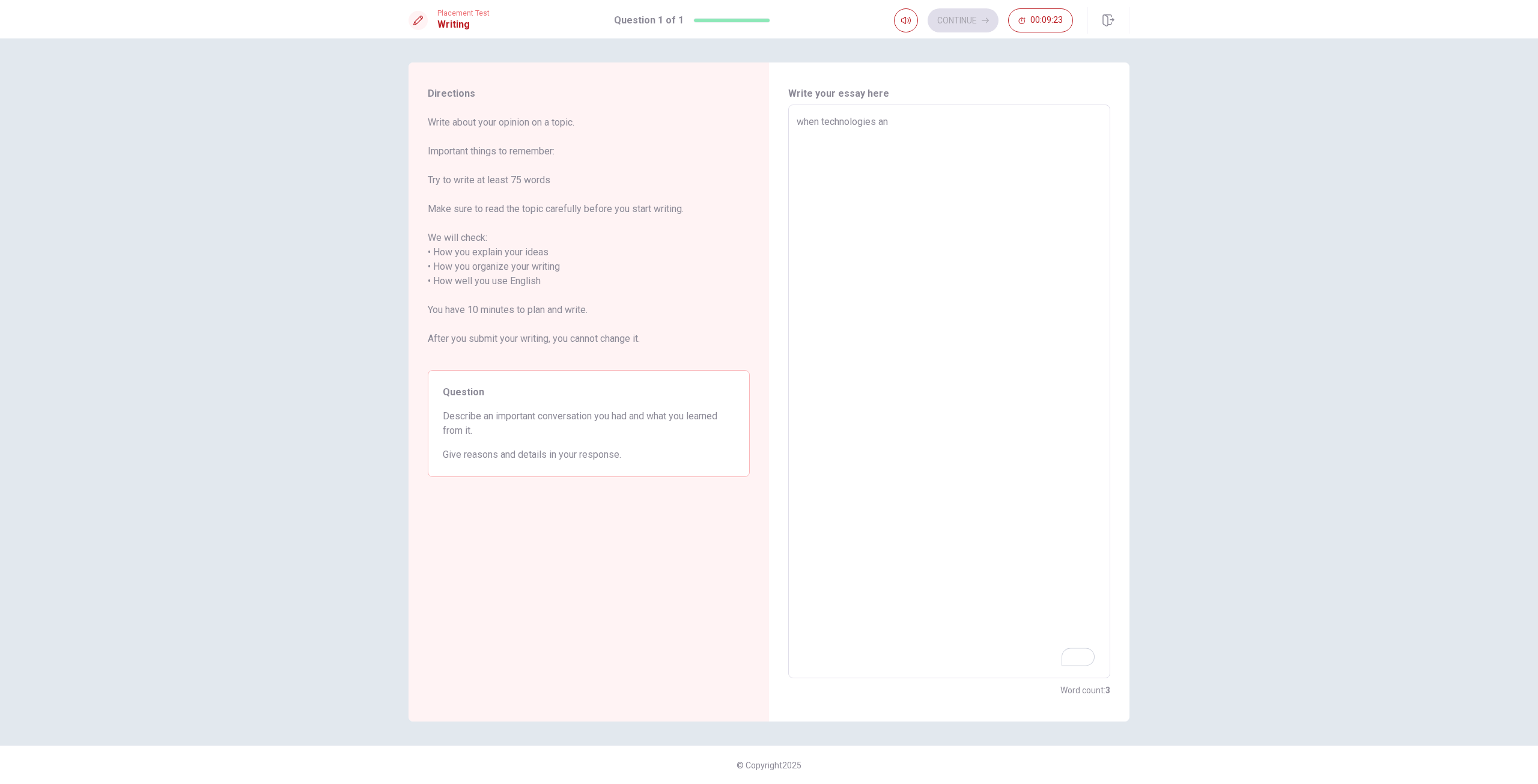
type textarea "when technologies and"
type textarea "x"
type textarea "when technologies and"
type textarea "x"
type textarea "when technologies and i"
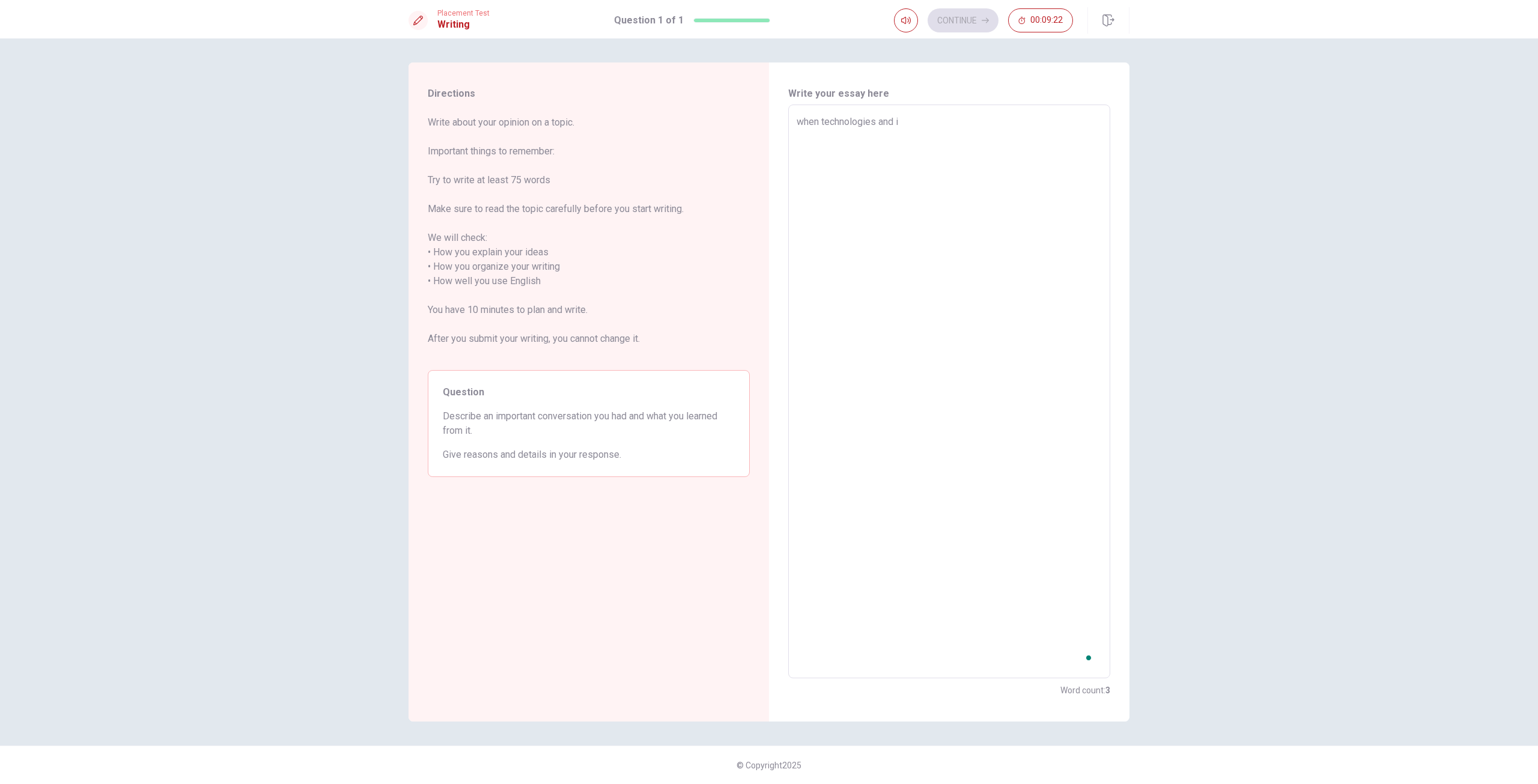
type textarea "x"
type textarea "when technologies and in"
type textarea "x"
type textarea "when technologies and int"
type textarea "x"
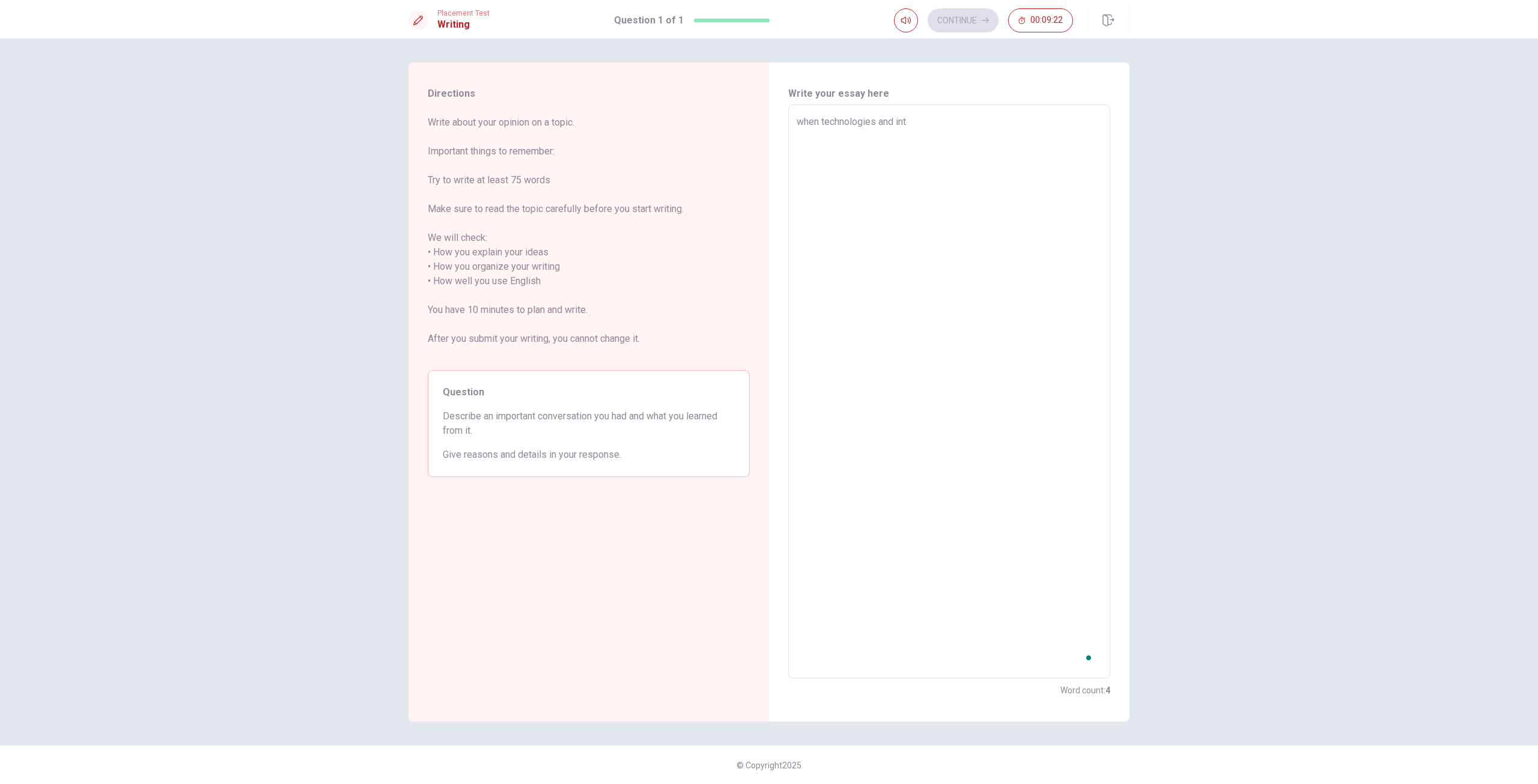
type textarea "when technologies and inte"
type textarea "x"
type textarea "when technologies and inter"
type textarea "x"
type textarea "when technologies and intern"
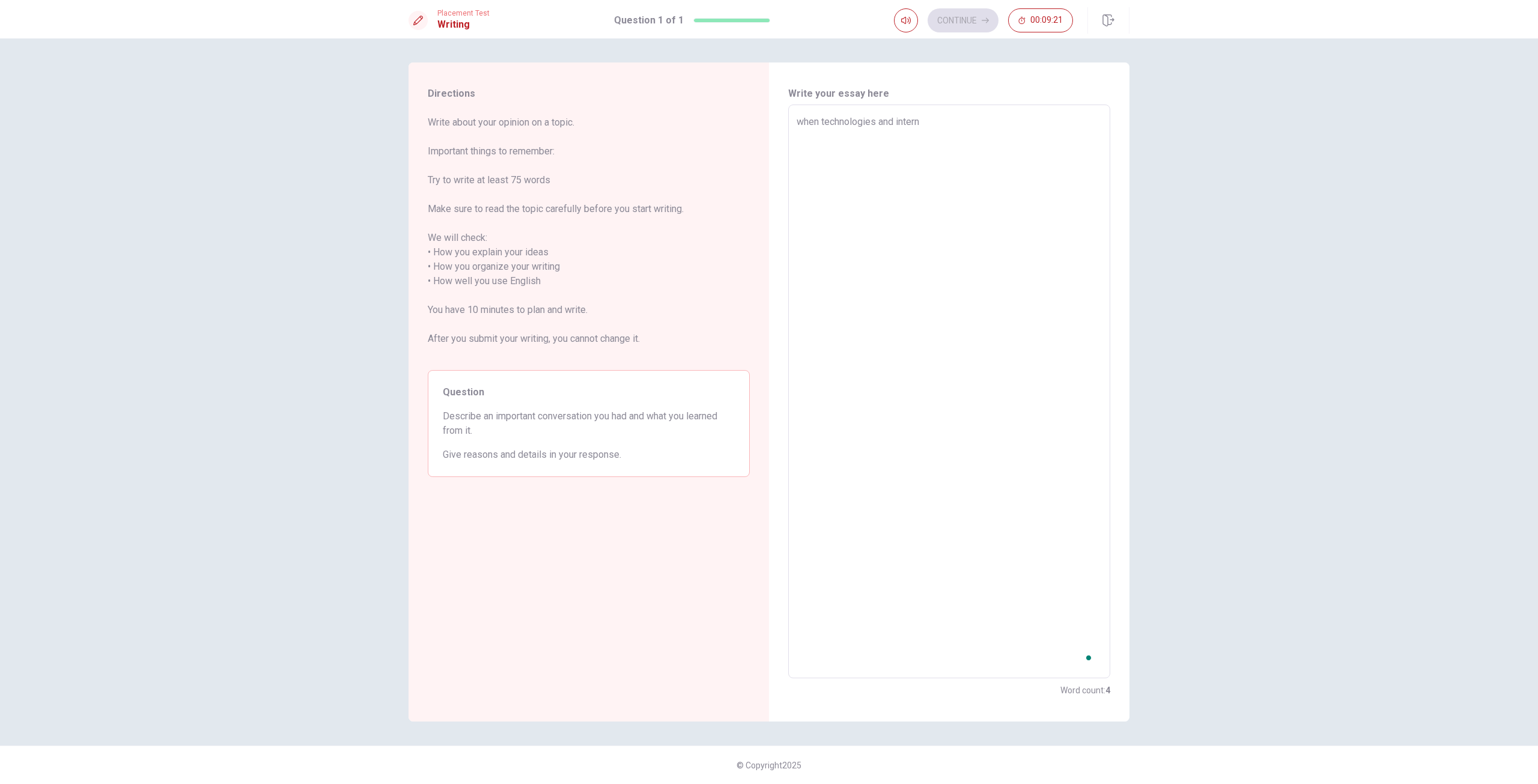
type textarea "x"
type textarea "when technologies and interne"
type textarea "x"
type textarea "when technologies and internet"
type textarea "x"
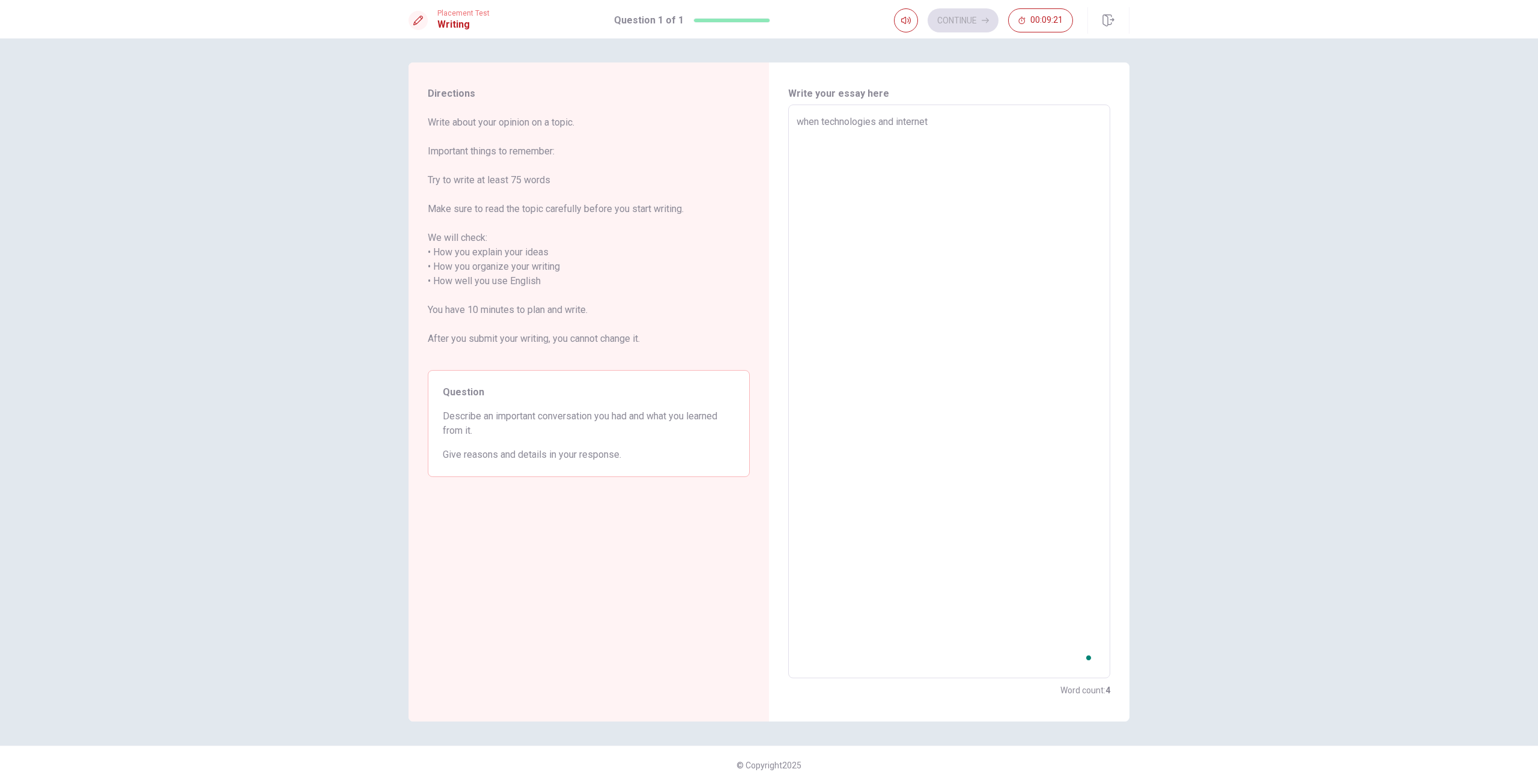
type textarea "when technologies and internet"
click at [811, 123] on textarea "when technologies and internet" at bounding box center [949, 391] width 305 height 553
type textarea "x"
type textarea "W technologies and internet"
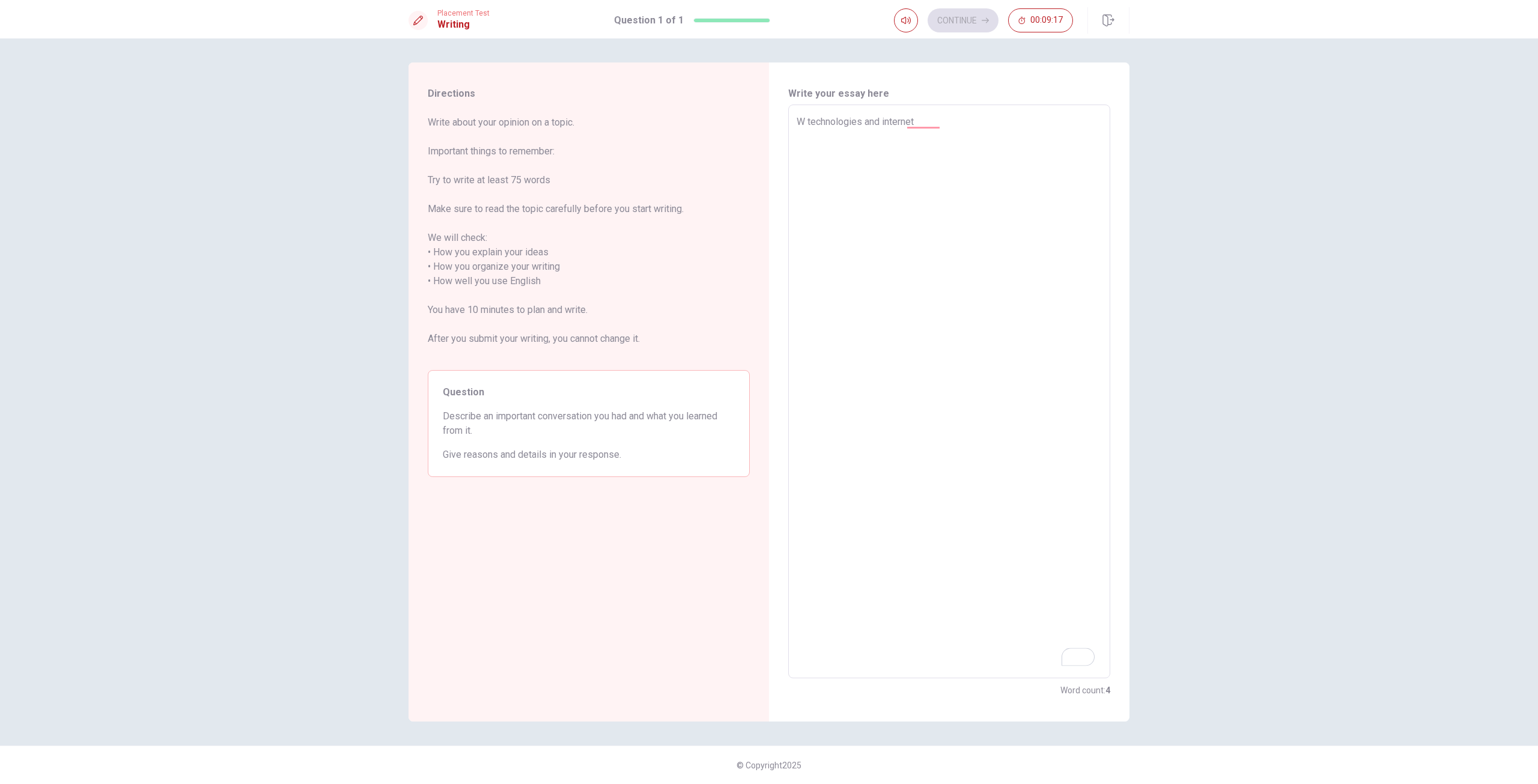
type textarea "x"
type textarea "Wh technologies and internet"
type textarea "x"
type textarea "Whe technologies and internet"
type textarea "x"
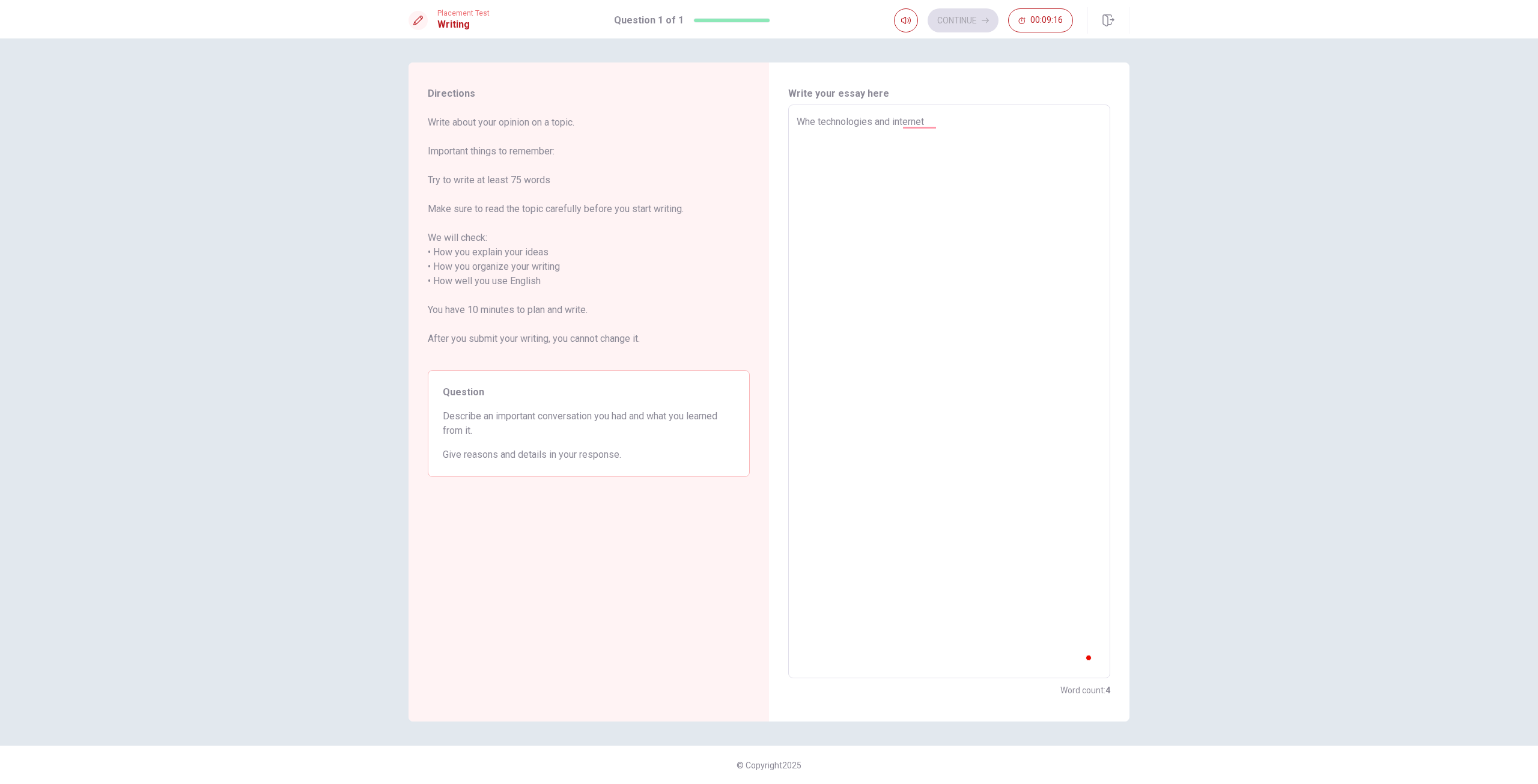
type textarea "When technologies and internet"
click at [817, 125] on textarea "When technologies and internet" at bounding box center [949, 391] width 305 height 553
type textarea "x"
type textarea "Itechnologies and internet"
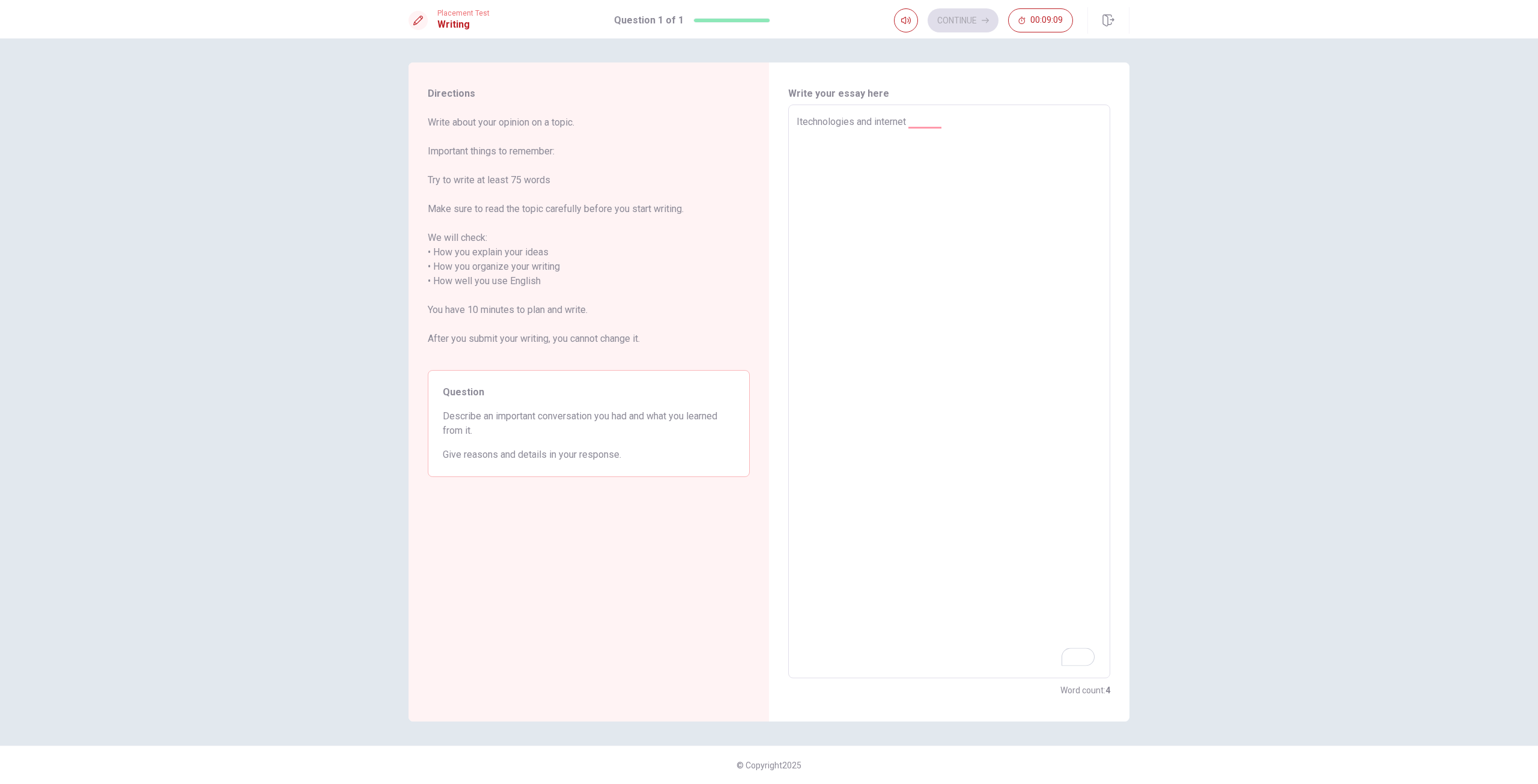
type textarea "x"
type textarea "technologies and internet"
type textarea "x"
type textarea "Itechnologies and internet"
type textarea "x"
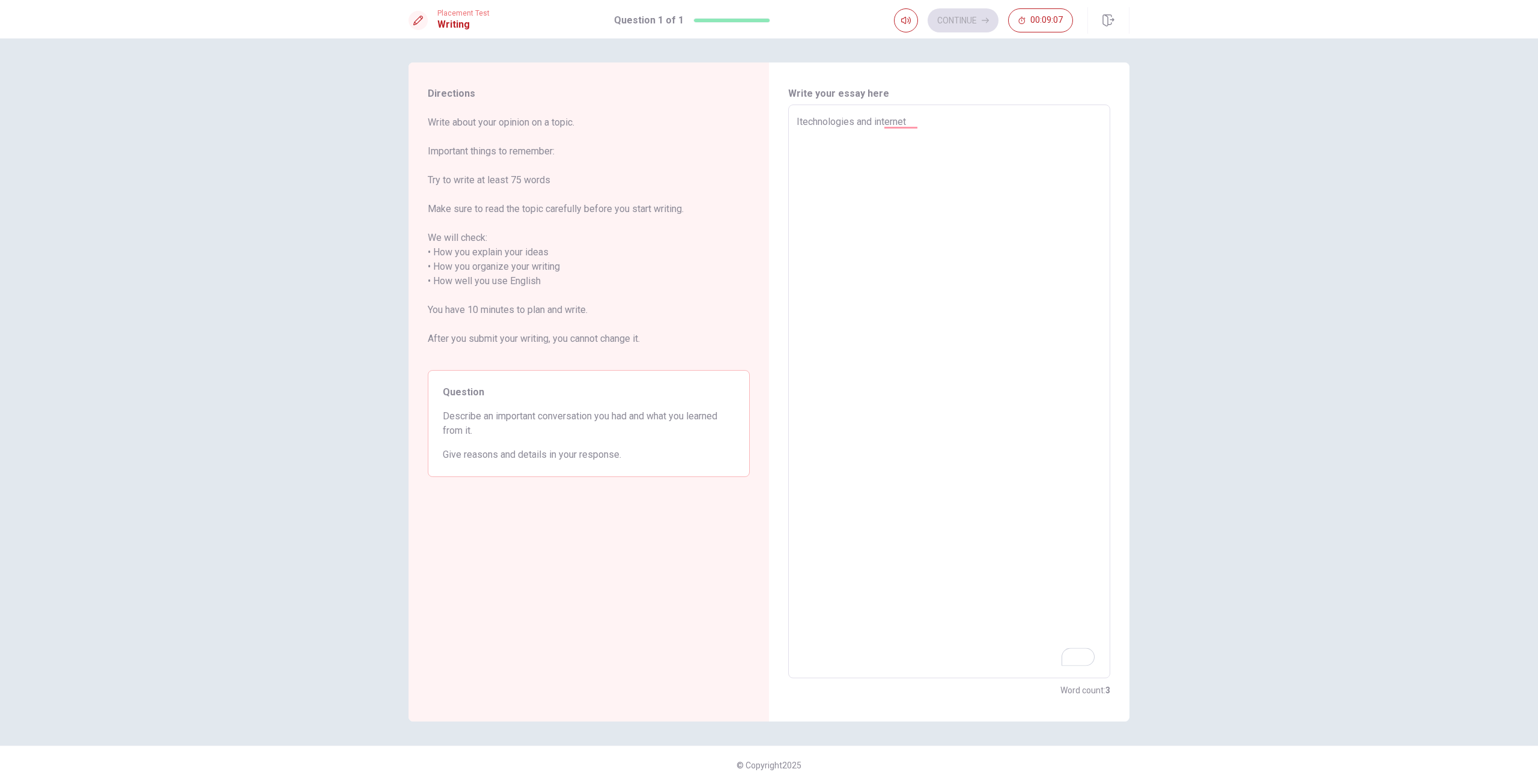
type textarea "Intechnologies and internet"
type textarea "x"
type textarea "In technologies and internet"
type textarea "x"
type textarea "Intechnologies and internet"
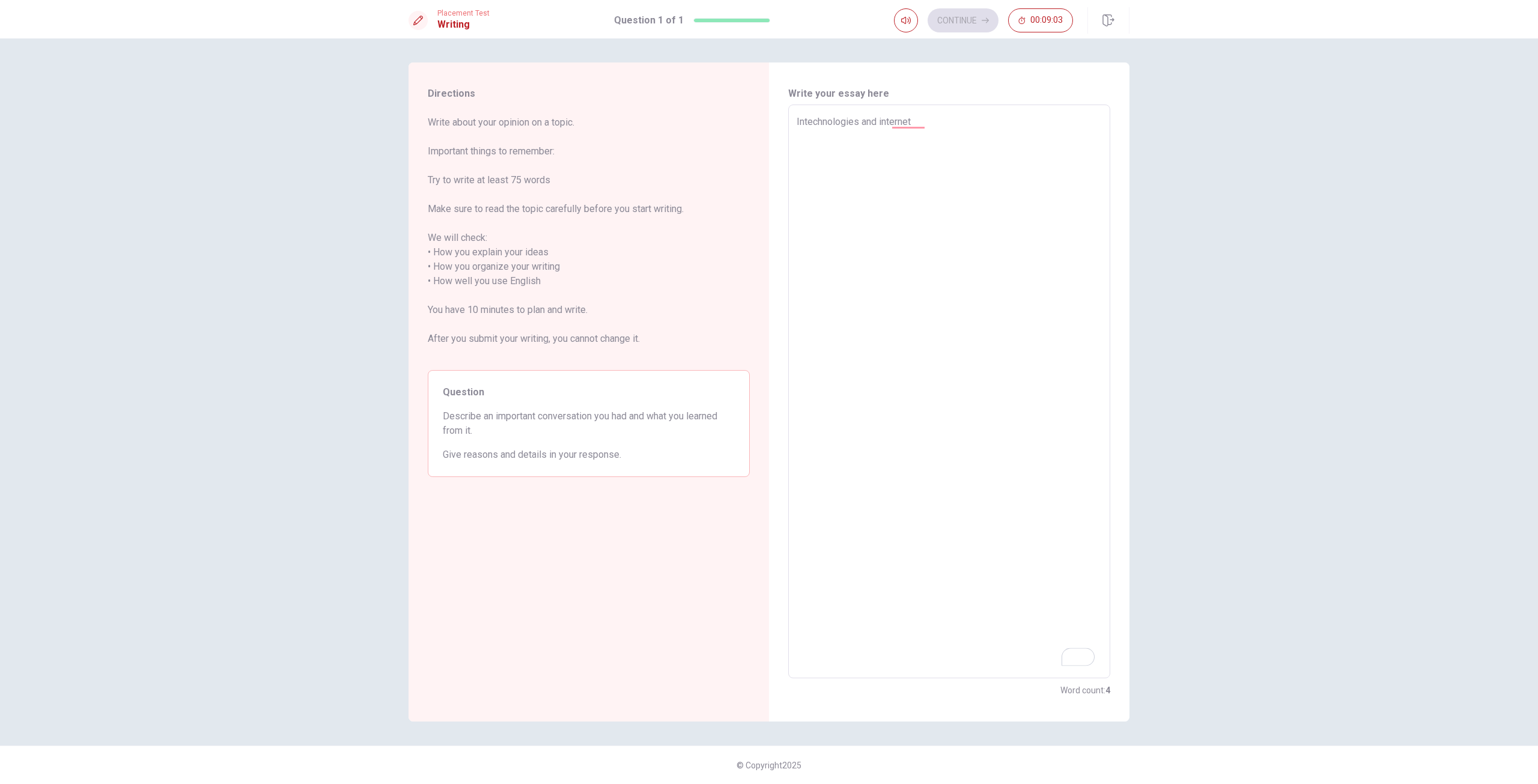
type textarea "x"
type textarea "Itechnologies and internet"
type textarea "x"
type textarea "technologies and internet"
type textarea "x"
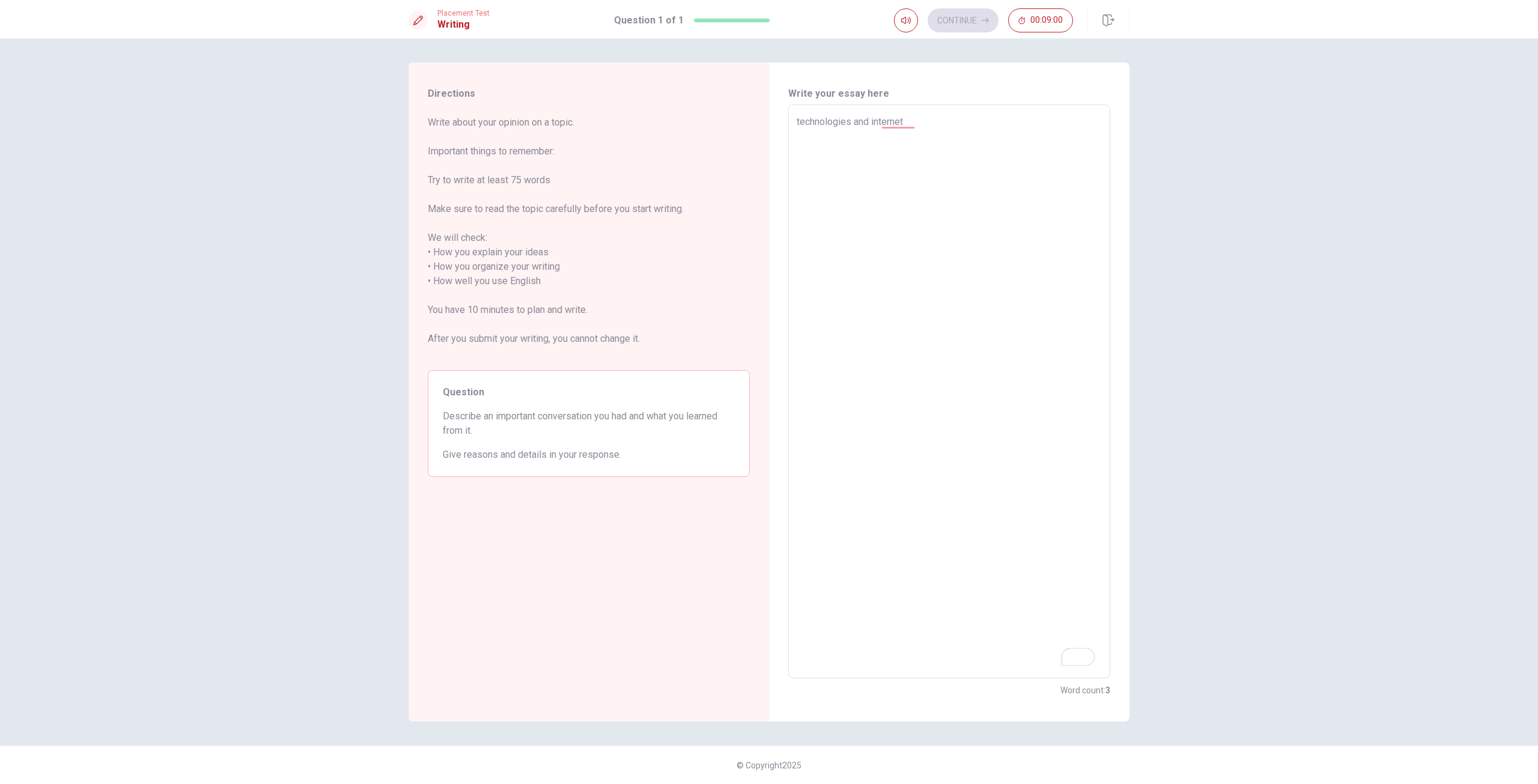
type textarea "Wtechnologies and internet"
type textarea "x"
type textarea "Whtechnologies and internet"
type textarea "x"
type textarea "Wtechnologies and internet"
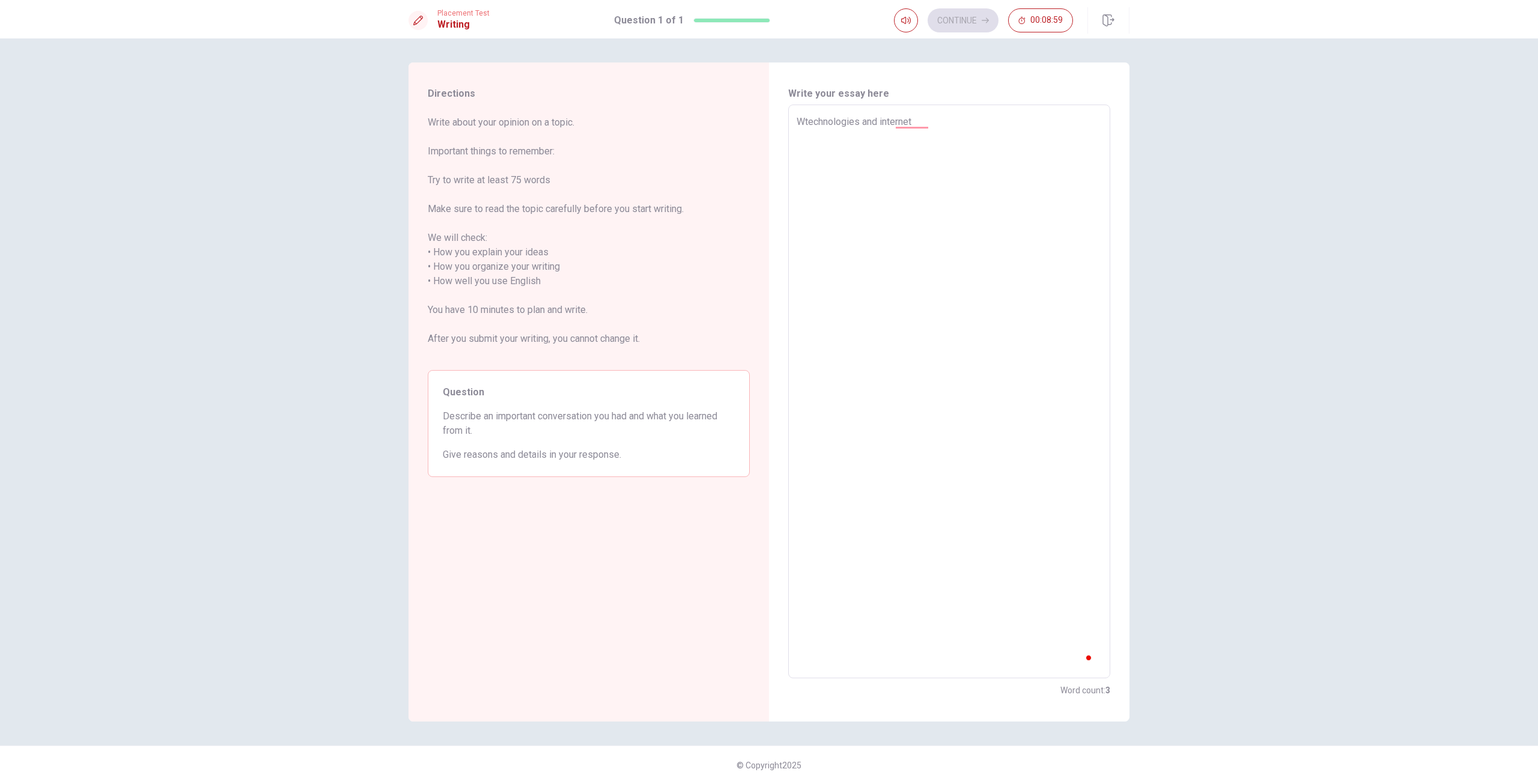
type textarea "x"
type textarea "technologies and internet"
type textarea "x"
type textarea "Wtechnologies and internet"
type textarea "x"
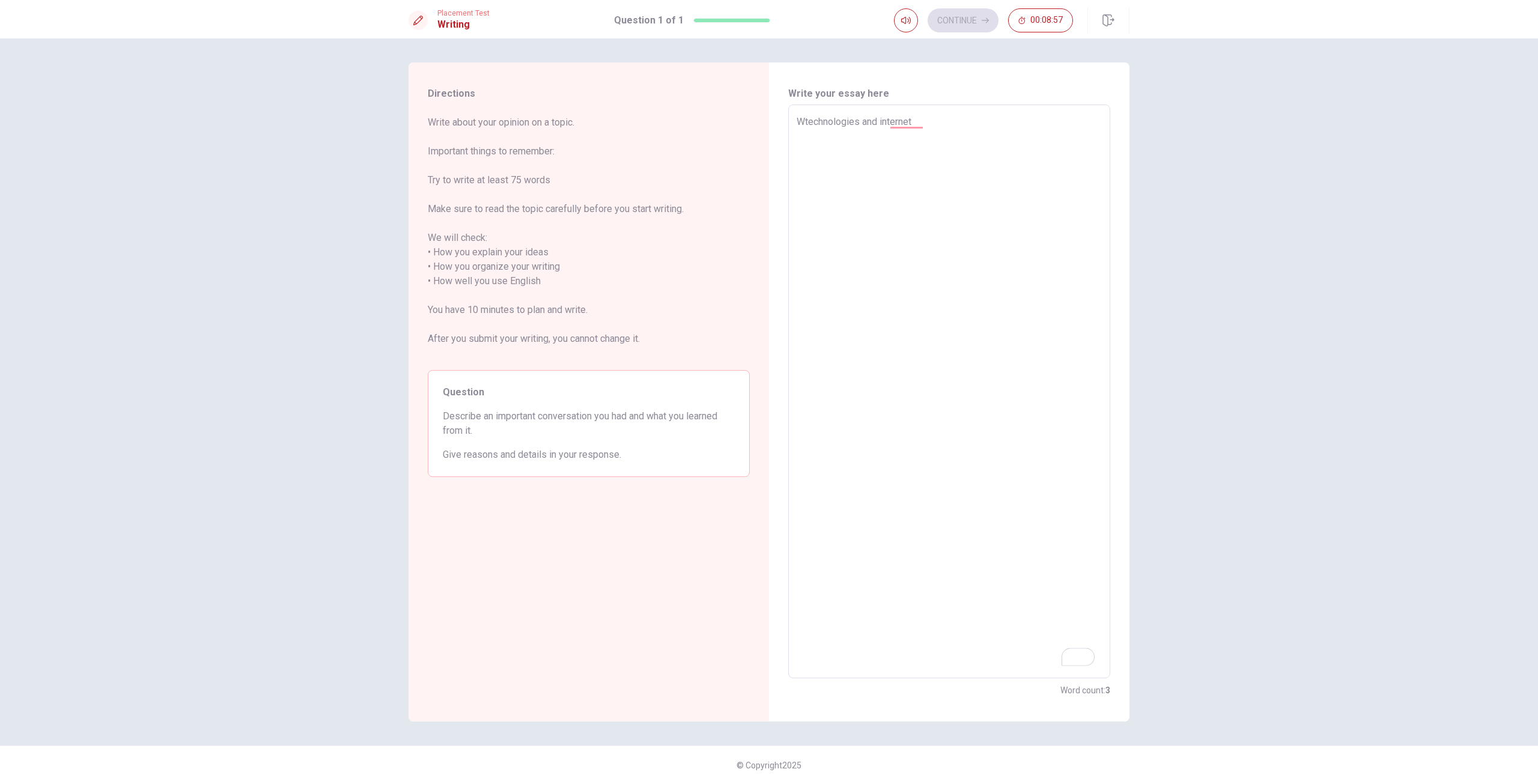
type textarea "Whtechnologies and internet"
type textarea "x"
type textarea "Whetechnologies and internet"
type textarea "x"
type textarea "Whentechnologies and internet"
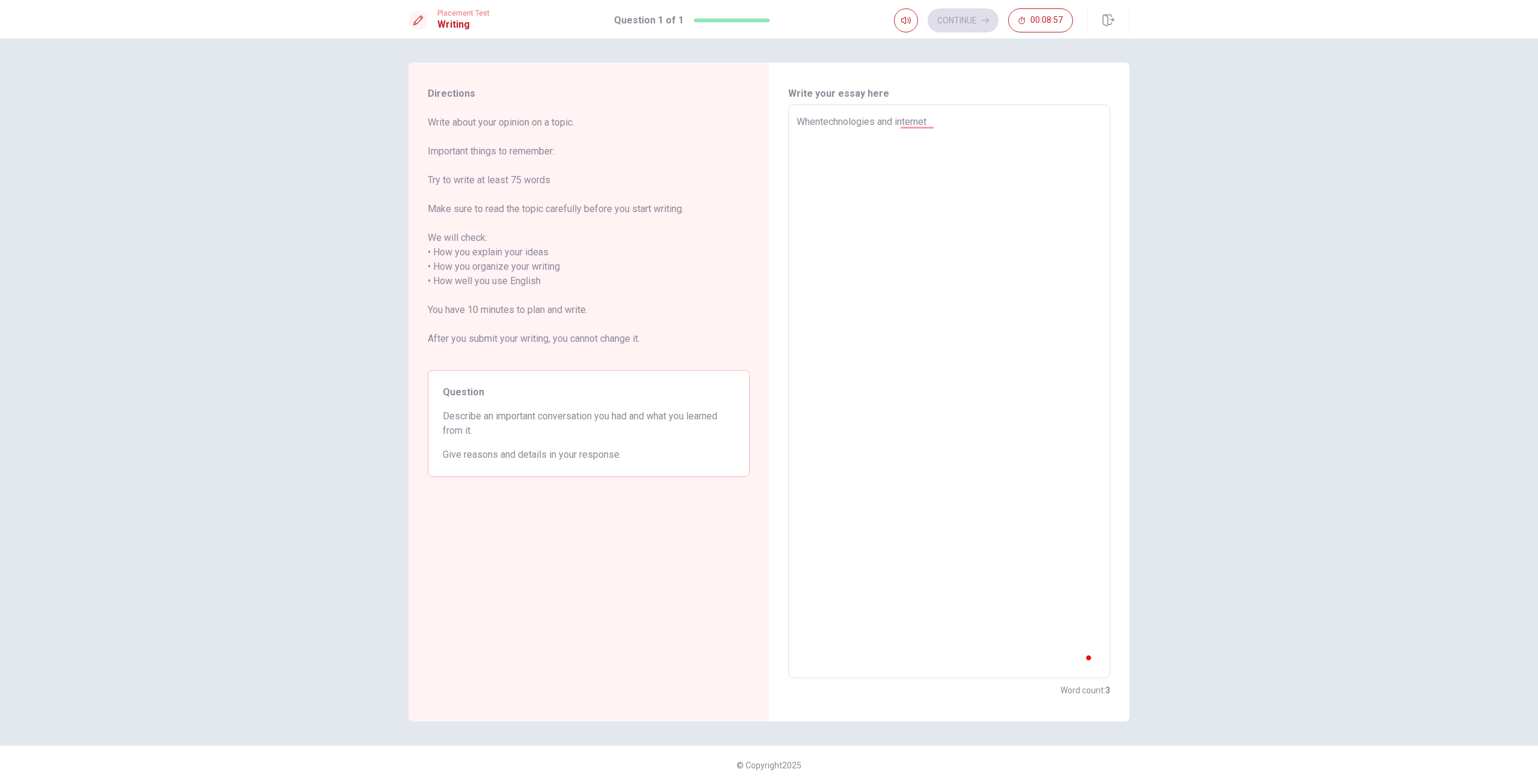
type textarea "x"
type textarea "When technologies and internet"
click at [951, 120] on textarea "When technologies and internet" at bounding box center [949, 391] width 305 height 553
type textarea "x"
type textarea "When technologies and internet"
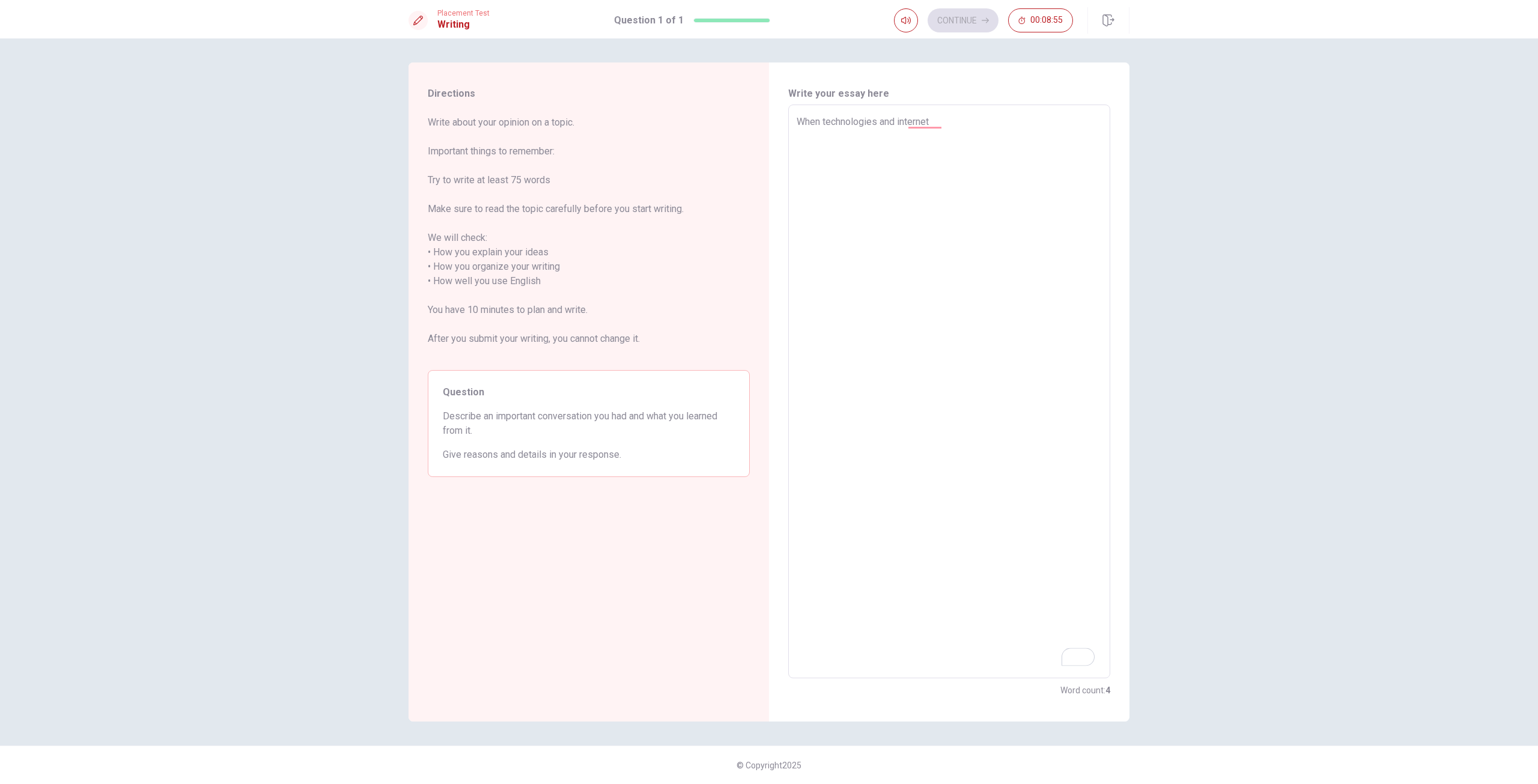
type textarea "x"
type textarea "When technologies and internets"
type textarea "x"
type textarea "When technologies and internets"
type textarea "x"
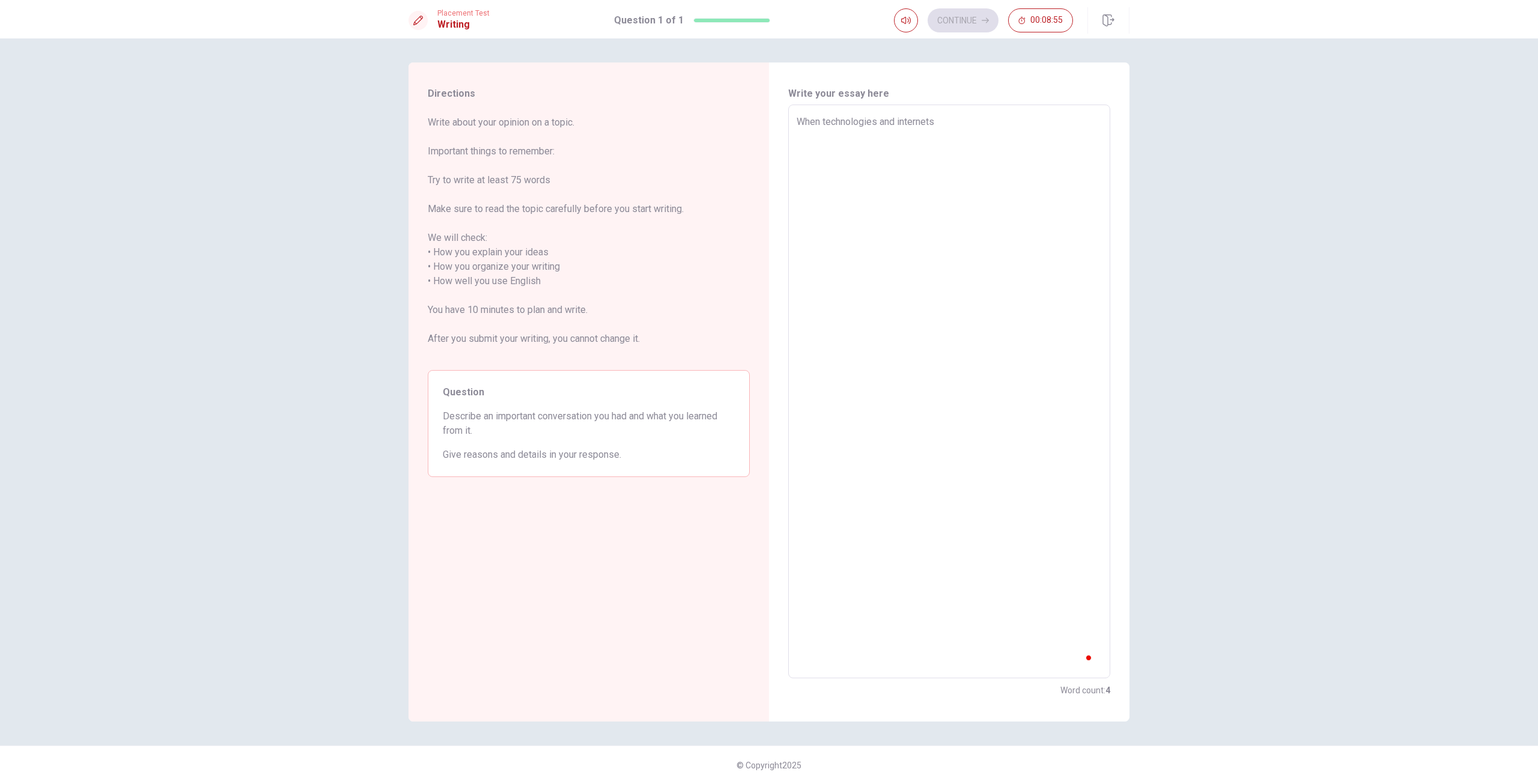
type textarea "When technologies and internets p"
type textarea "x"
type textarea "When technologies and internets pl"
type textarea "x"
drag, startPoint x: 946, startPoint y: 119, endPoint x: 960, endPoint y: 125, distance: 15.2
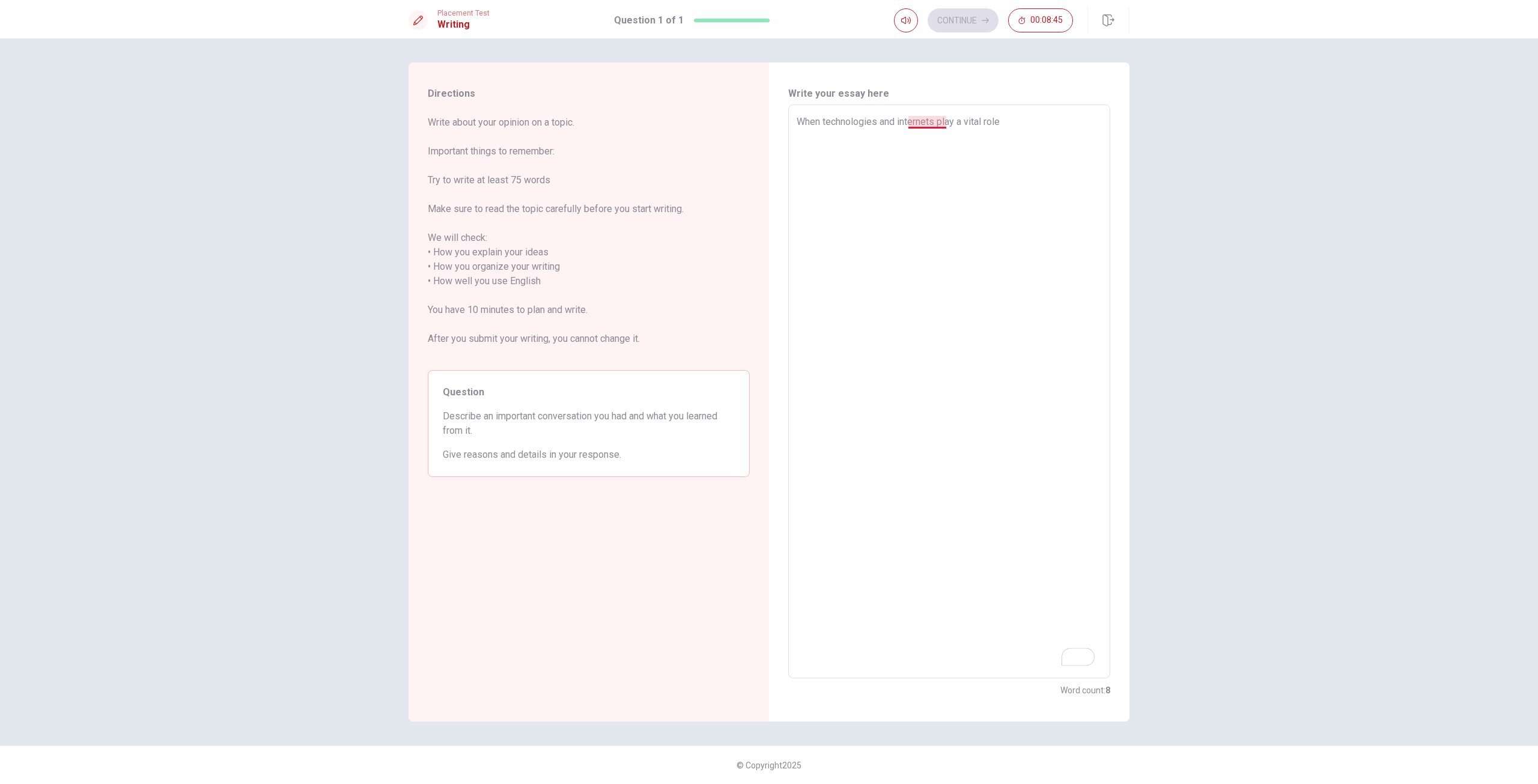
click at [946, 118] on textarea "When technologies and internets play a vital role" at bounding box center [949, 391] width 305 height 553
click at [1048, 132] on textarea "When technologies and internet play a vital role" at bounding box center [949, 391] width 305 height 553
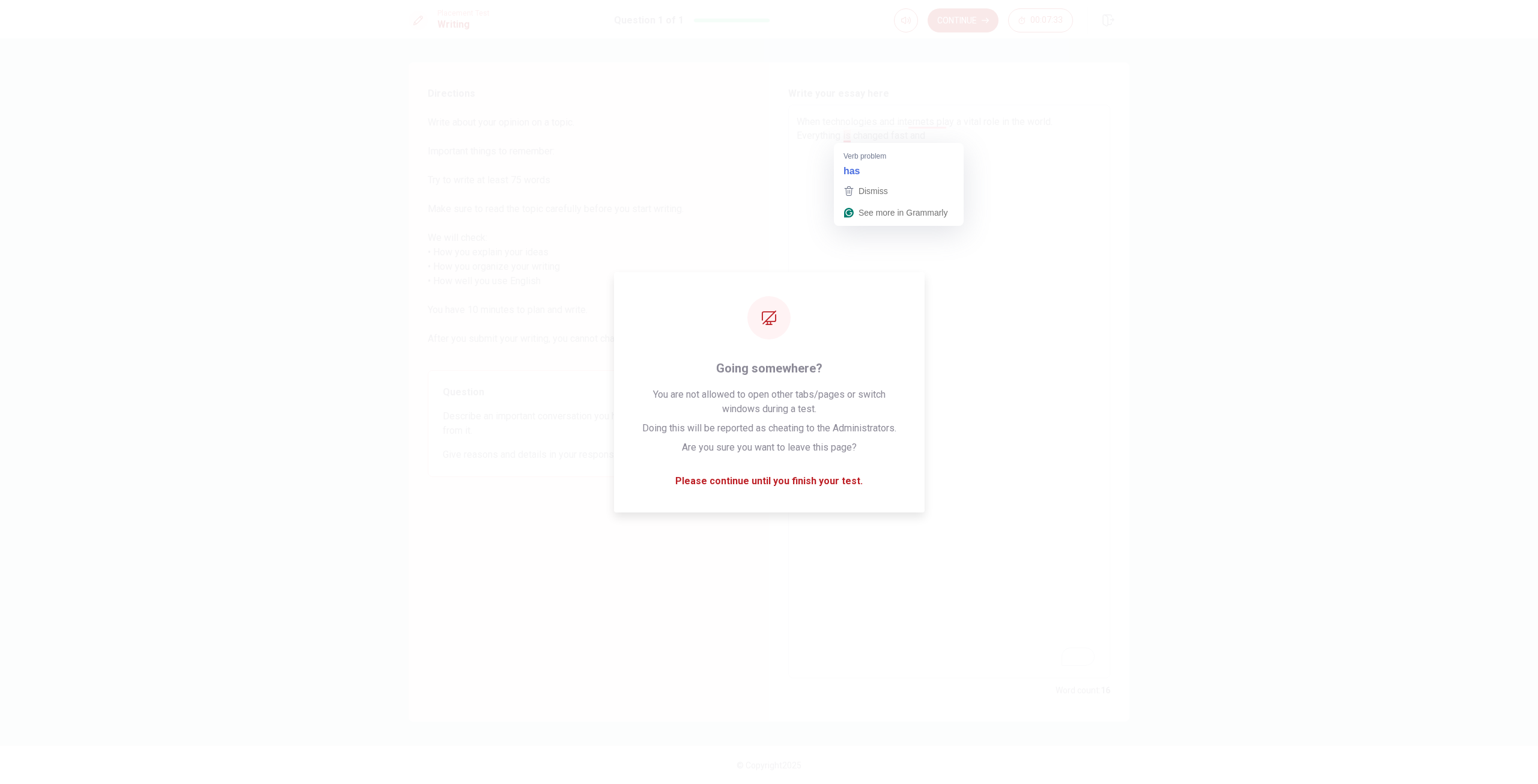
click at [982, 135] on textarea "When technologies and internets play a vital role in the world. Everything is c…" at bounding box center [949, 391] width 305 height 553
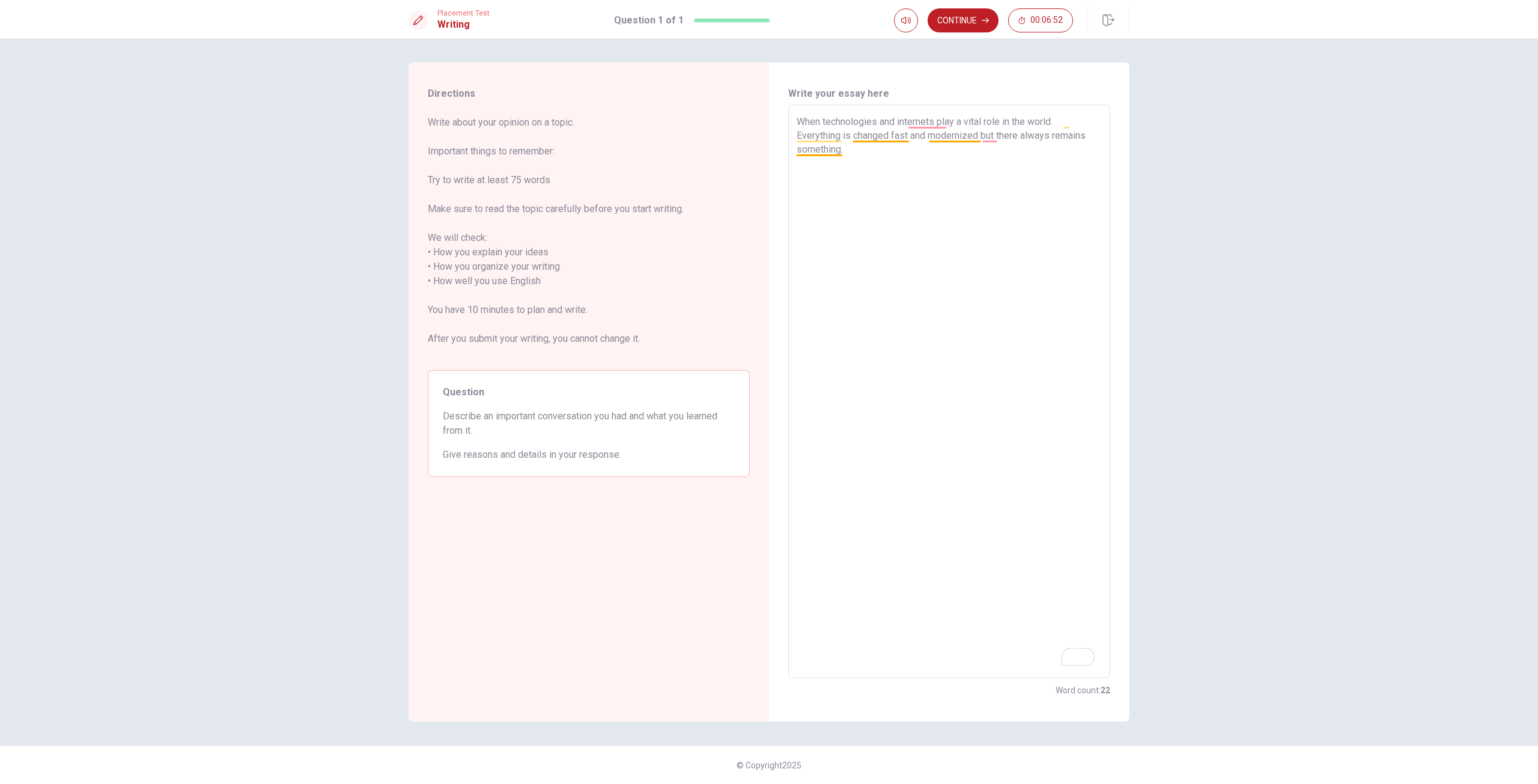
click at [905, 109] on div "When technologies and internets play a vital role in the world. Everything is c…" at bounding box center [948, 390] width 322 height 573
click at [900, 174] on textarea "When technologies and internets play a vital role in the world. Everything is c…" at bounding box center [949, 391] width 305 height 553
drag, startPoint x: 808, startPoint y: 118, endPoint x: 749, endPoint y: 117, distance: 59.0
click at [749, 117] on div "Directions Write about your opinion on a topic. Important things to remember: T…" at bounding box center [768, 392] width 721 height 658
click at [826, 170] on textarea "When technologies and internets play a vital role in the world. Everything is c…" at bounding box center [949, 391] width 305 height 553
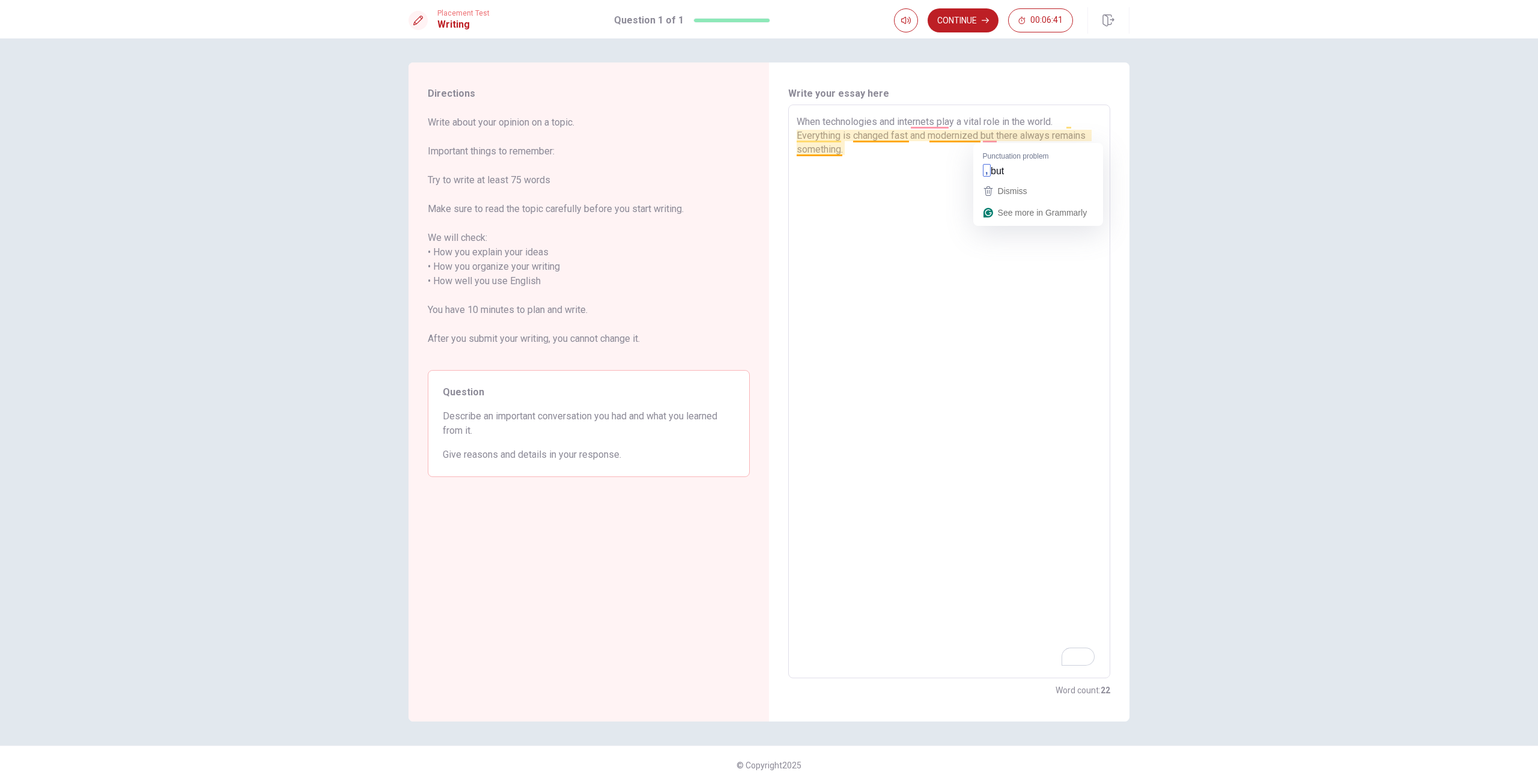
click at [977, 134] on textarea "When technologies and internets play a vital role in the world. Everything is c…" at bounding box center [949, 391] width 305 height 553
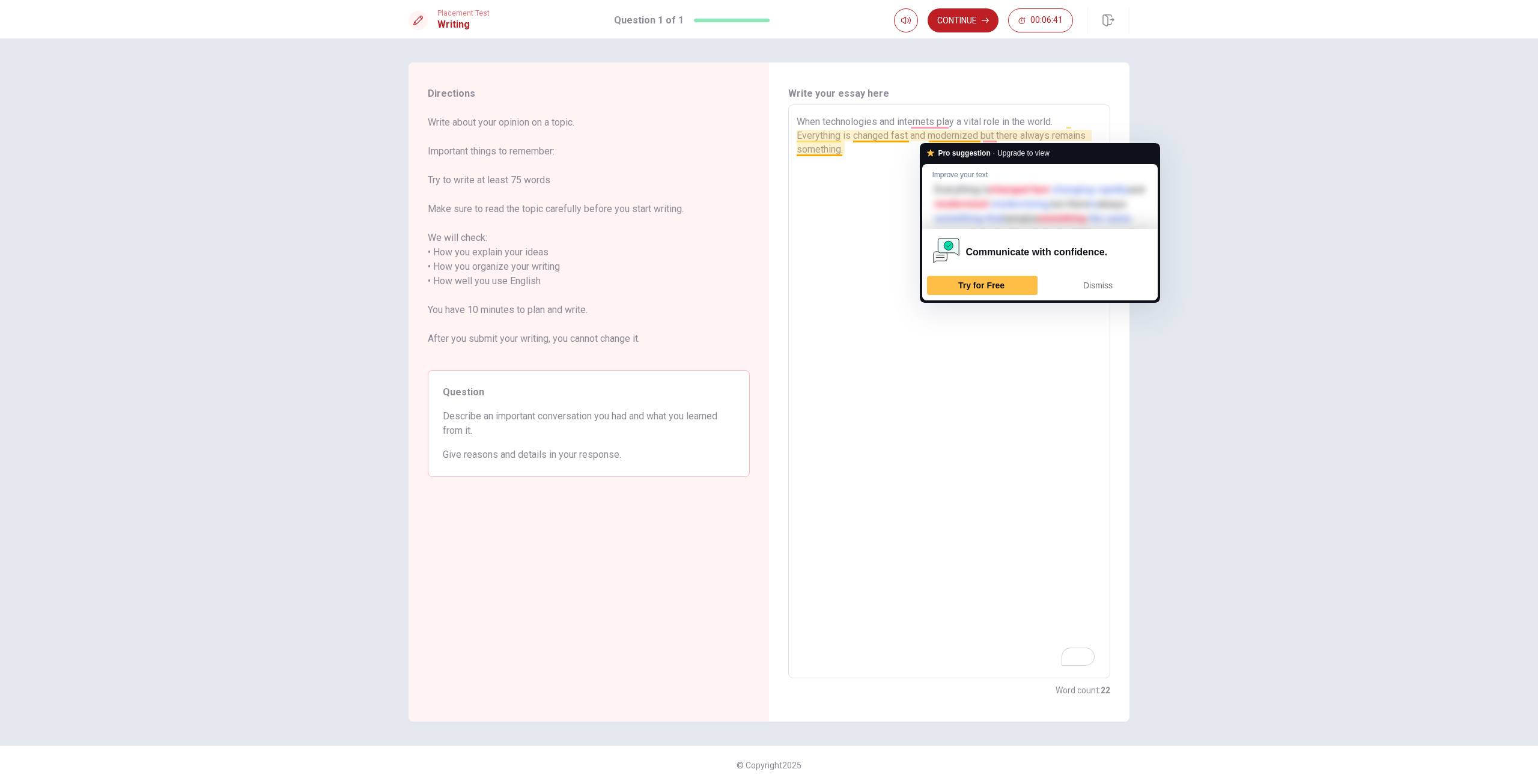
click at [983, 134] on textarea "When technologies and internets play a vital role in the world. Everything is c…" at bounding box center [949, 391] width 305 height 553
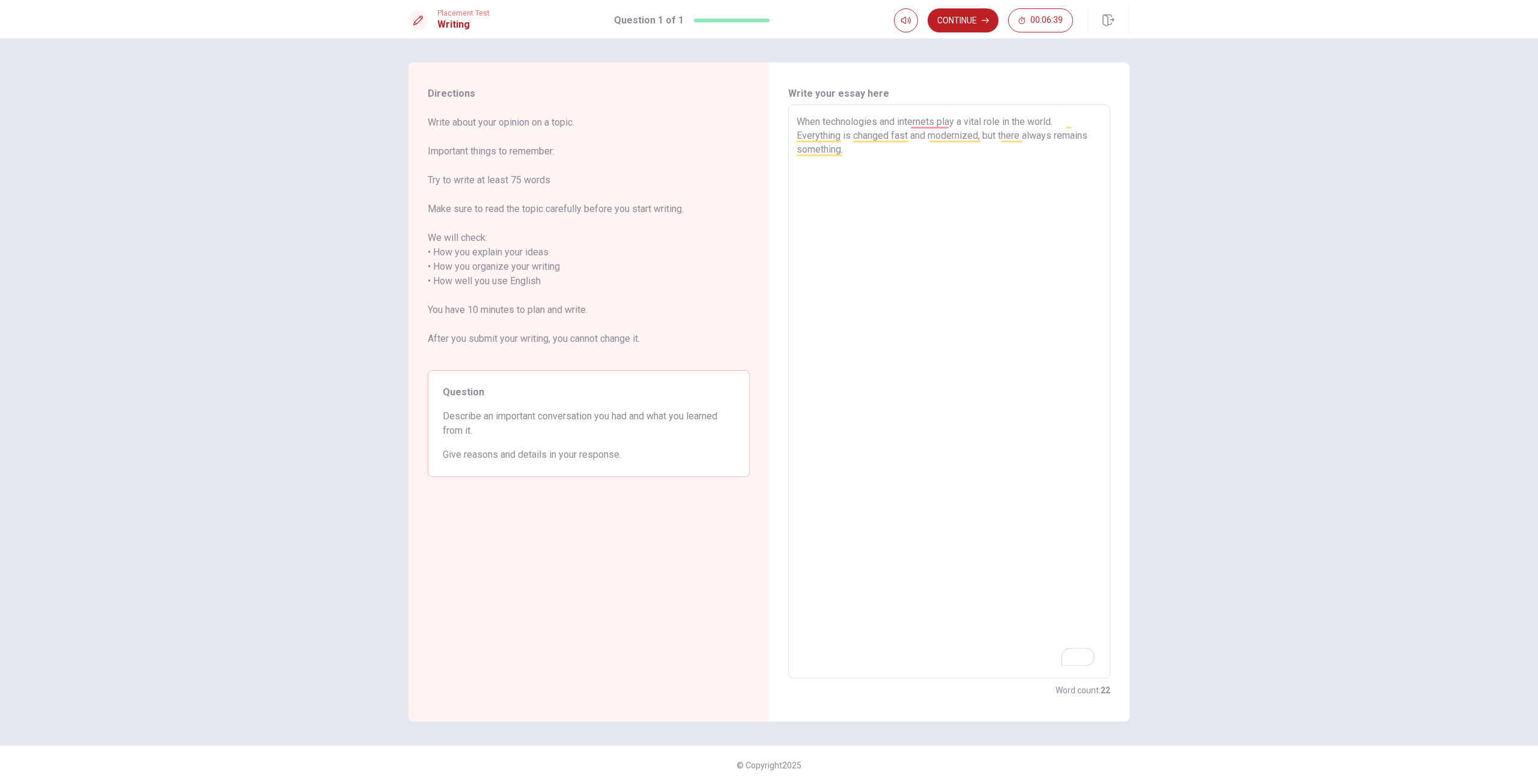
click at [1063, 292] on textarea "When technologies and internets play a vital role in the world. Everything is c…" at bounding box center [949, 391] width 305 height 553
click at [853, 178] on textarea "When technologies and internets play a vital role in the world. Everything is c…" at bounding box center [949, 391] width 305 height 553
click at [919, 123] on textarea "When technologies and internets play a vital role in the world. Everything is c…" at bounding box center [949, 391] width 305 height 553
click at [852, 174] on textarea "When technologies and internets play a vital role in the world. Everything is c…" at bounding box center [949, 391] width 305 height 553
click at [937, 179] on textarea "When technologies and internets play a vital role in the world. Everything is c…" at bounding box center [949, 391] width 305 height 553
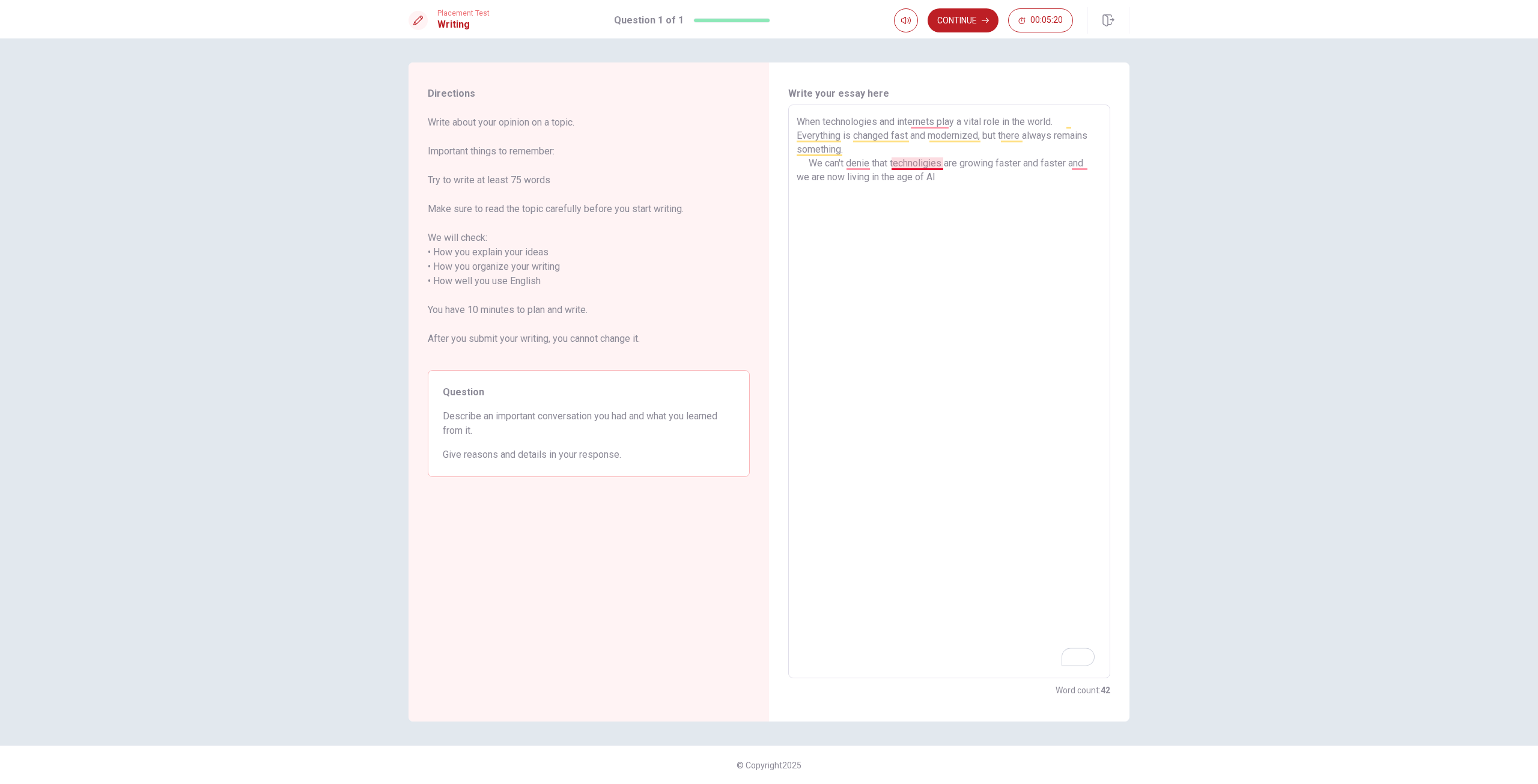
click at [928, 165] on textarea "When technologies and internets play a vital role in the world. Everything is c…" at bounding box center [949, 391] width 305 height 553
click at [1019, 184] on textarea "When technologies and internets play a vital role in the world. Everything is c…" at bounding box center [949, 391] width 305 height 553
click at [1018, 175] on textarea "When technologies and internets play a vital role in the world. Everything is c…" at bounding box center [949, 391] width 305 height 553
click at [1091, 179] on textarea "When technologies and internets play a vital role in the world. Everything is c…" at bounding box center [949, 391] width 305 height 553
drag, startPoint x: 1027, startPoint y: 176, endPoint x: 1010, endPoint y: 177, distance: 17.0
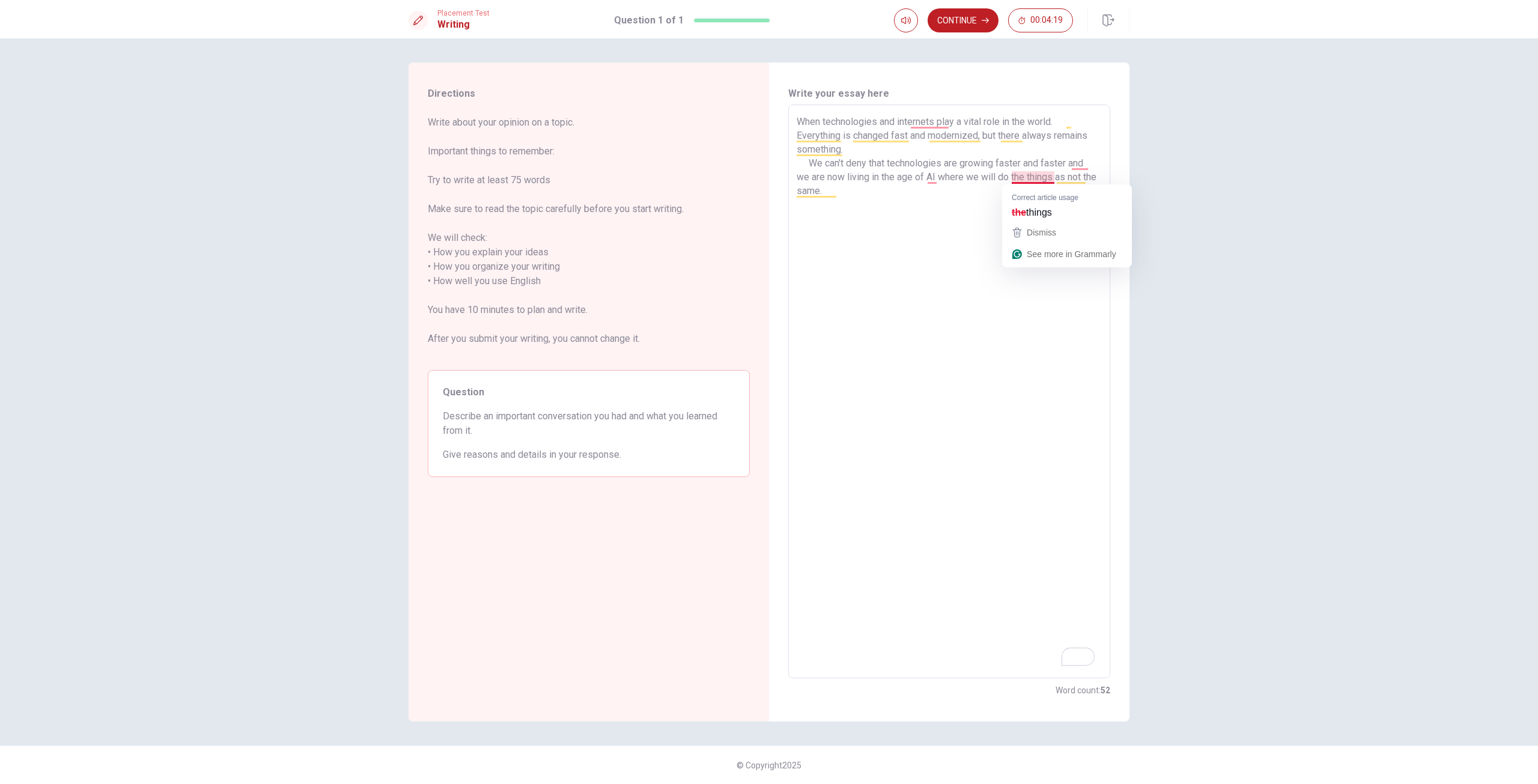
click at [1010, 177] on textarea "When technologies and internets play a vital role in the world. Everything is c…" at bounding box center [949, 391] width 305 height 553
click at [974, 221] on textarea "When technologies and internets play a vital role in the world. Everything is c…" at bounding box center [949, 391] width 305 height 553
click at [973, 190] on textarea "When technologies and internets play a vital role in the world. Everything is c…" at bounding box center [949, 391] width 305 height 553
click at [931, 192] on textarea "When technologies and internets play a vital role in the world. Everything is c…" at bounding box center [949, 391] width 305 height 553
click at [1029, 205] on textarea "When technologies and internets play a vital role in the world. Everything is c…" at bounding box center [949, 391] width 305 height 553
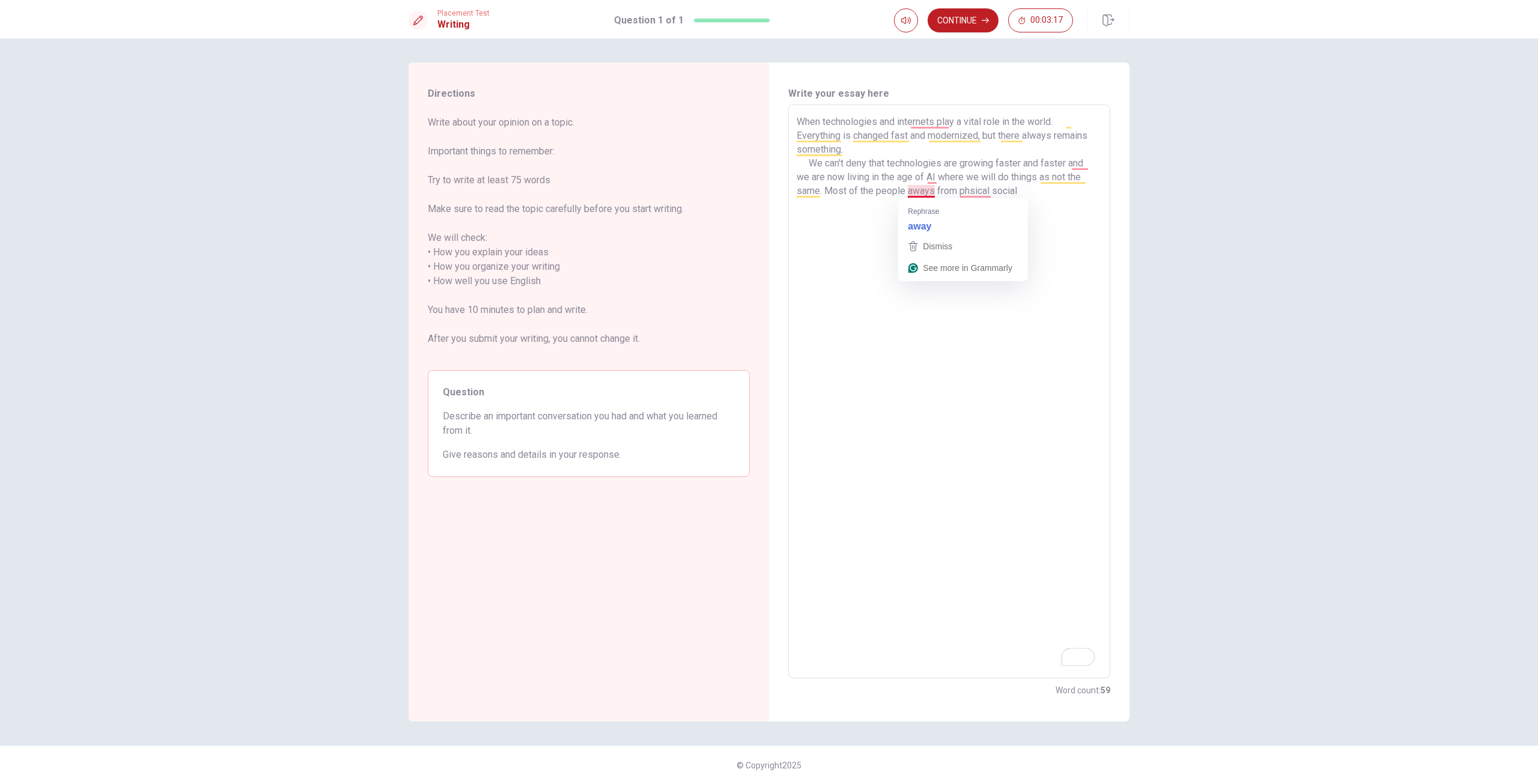
click at [933, 190] on textarea "When technologies and internets play a vital role in the world. Everything is c…" at bounding box center [949, 391] width 305 height 553
drag, startPoint x: 1018, startPoint y: 188, endPoint x: 1028, endPoint y: 190, distance: 10.2
click at [1018, 188] on textarea "When technologies and internets play a vital role in the world. Everything is c…" at bounding box center [949, 391] width 305 height 553
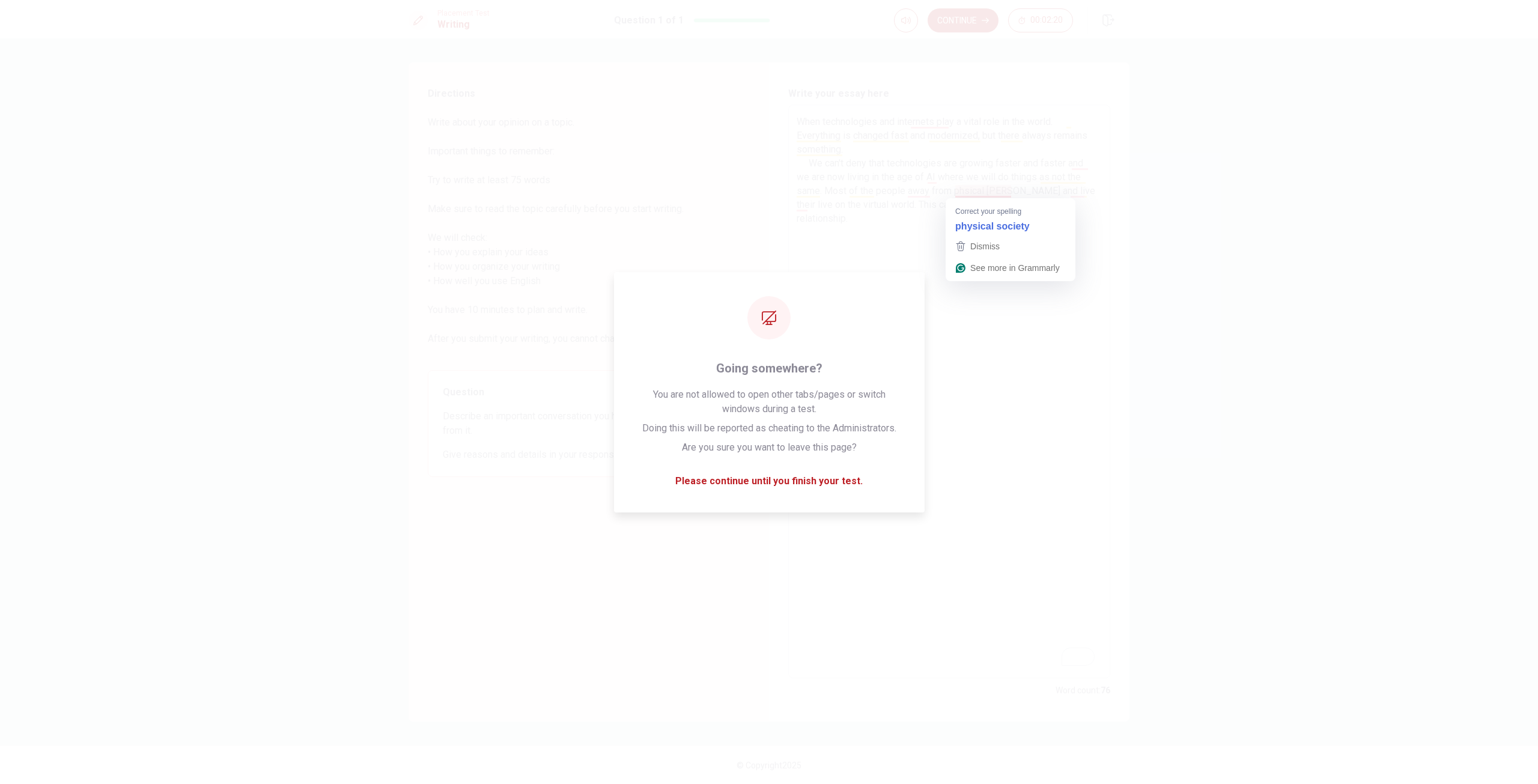
click at [1144, 207] on div "Directions Write about your opinion on a topic. Important things to remember: T…" at bounding box center [769, 392] width 759 height 658
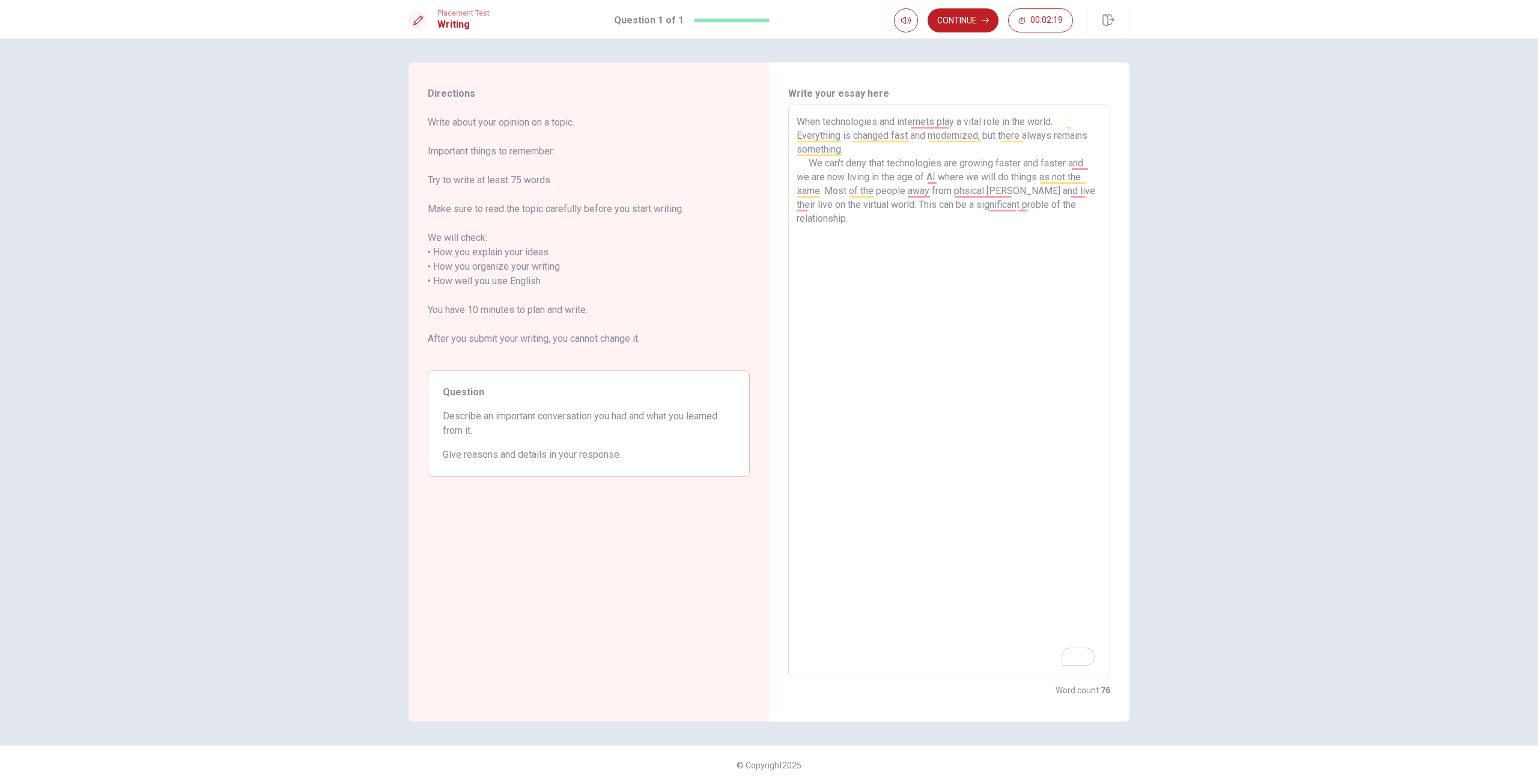
click at [1016, 212] on textarea "When technologies and internets play a vital role in the world. Everything is c…" at bounding box center [949, 391] width 305 height 553
click at [1014, 201] on textarea "When technologies and internets play a vital role in the world. Everything is c…" at bounding box center [949, 391] width 305 height 553
click at [967, 233] on textarea "When technologies and internets play a vital role in the world. Everything is c…" at bounding box center [949, 391] width 305 height 553
click at [1039, 203] on textarea "When technologies and internets play a vital role in the world. Everything is c…" at bounding box center [949, 391] width 305 height 553
click at [972, 190] on textarea "When technologies and internets play a vital role in the world. Everything is c…" at bounding box center [949, 391] width 305 height 553
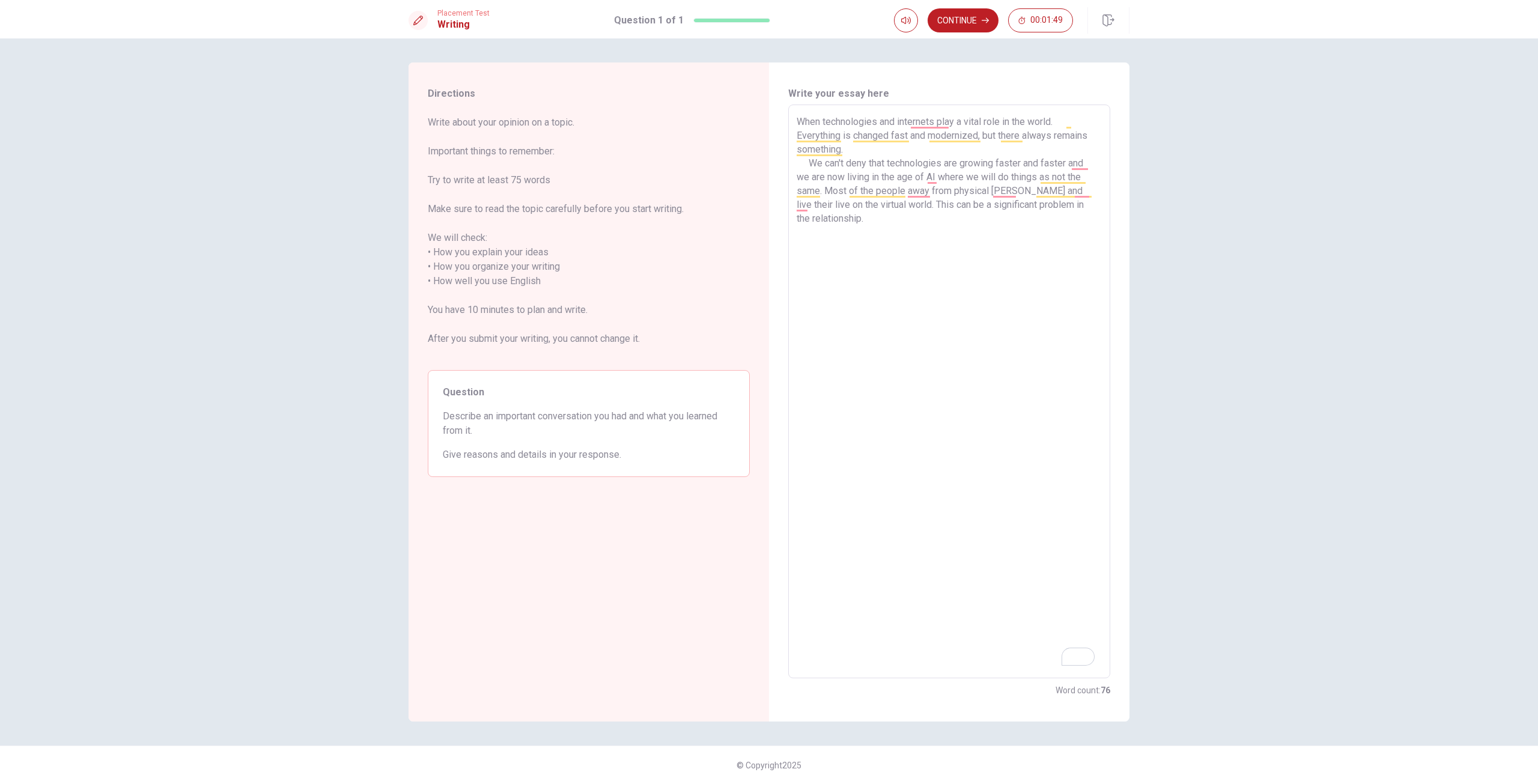
click at [939, 201] on textarea "When technologies and internets play a vital role in the world. Everything is c…" at bounding box center [949, 391] width 305 height 553
click at [1014, 188] on textarea "When technologies and internets play a vital role in the world. Everything is c…" at bounding box center [949, 391] width 305 height 553
click at [1046, 240] on textarea "When technologies and internets play a vital role in the world. Everything is c…" at bounding box center [949, 391] width 305 height 553
click at [1082, 191] on textarea "When technologies and internets play a vital role in the world. Everything is c…" at bounding box center [949, 391] width 305 height 553
click at [1031, 234] on textarea "When technologies and internets play a vital role in the world. Everything is c…" at bounding box center [949, 391] width 305 height 553
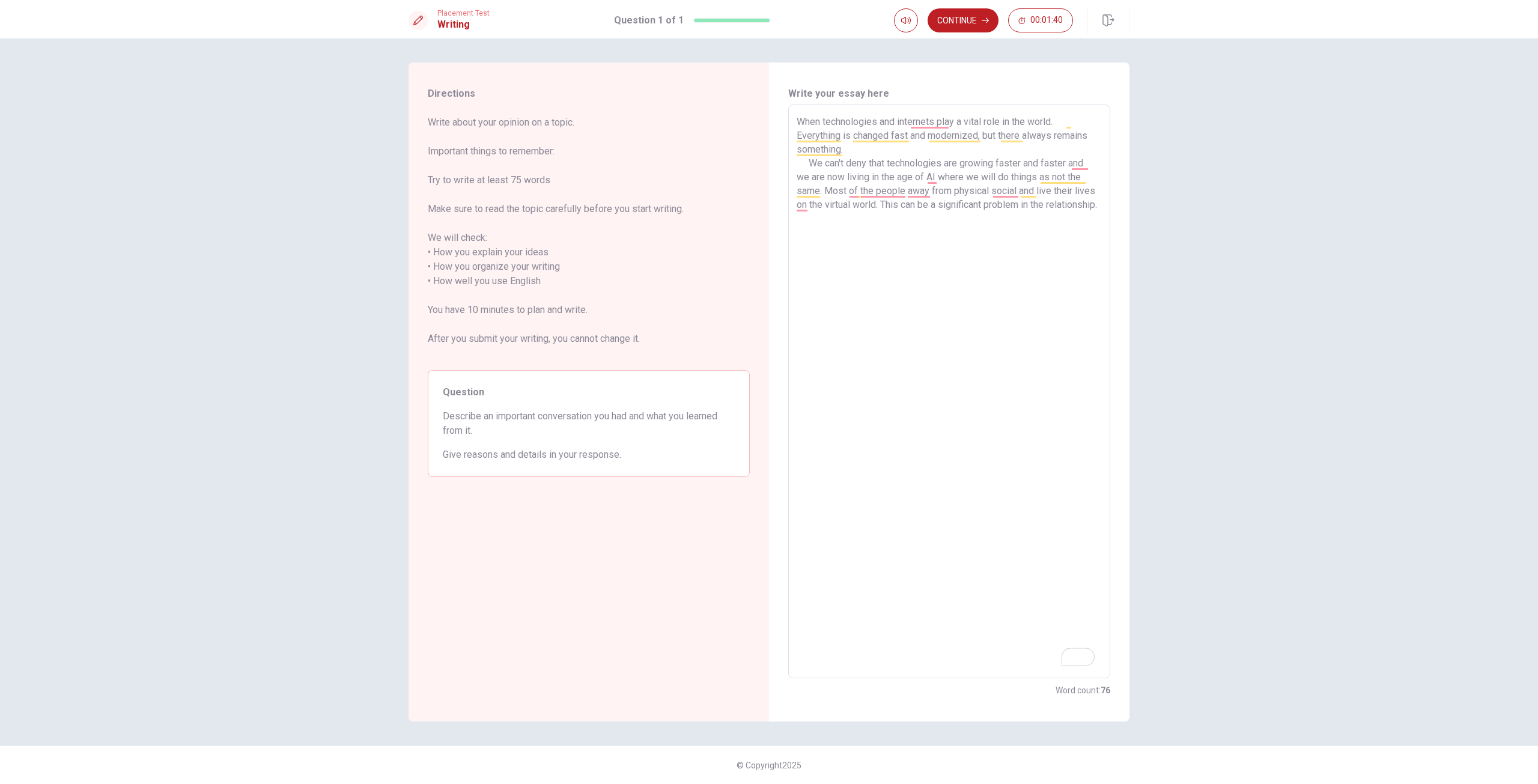
click at [939, 222] on textarea "When technologies and internets play a vital role in the world. Everything is c…" at bounding box center [949, 391] width 305 height 553
click at [879, 204] on textarea "When technologies and internets play a vital role in the world. Everything is c…" at bounding box center [949, 391] width 305 height 553
click at [937, 217] on textarea "When technologies and internets play a vital role in the world. Everything is c…" at bounding box center [949, 391] width 305 height 553
click at [852, 215] on textarea "When technologies and internets play a vital role in the world. Everything is c…" at bounding box center [949, 391] width 305 height 553
type textarea "When technologies and internets play a vital role in the world. Everything is c…"
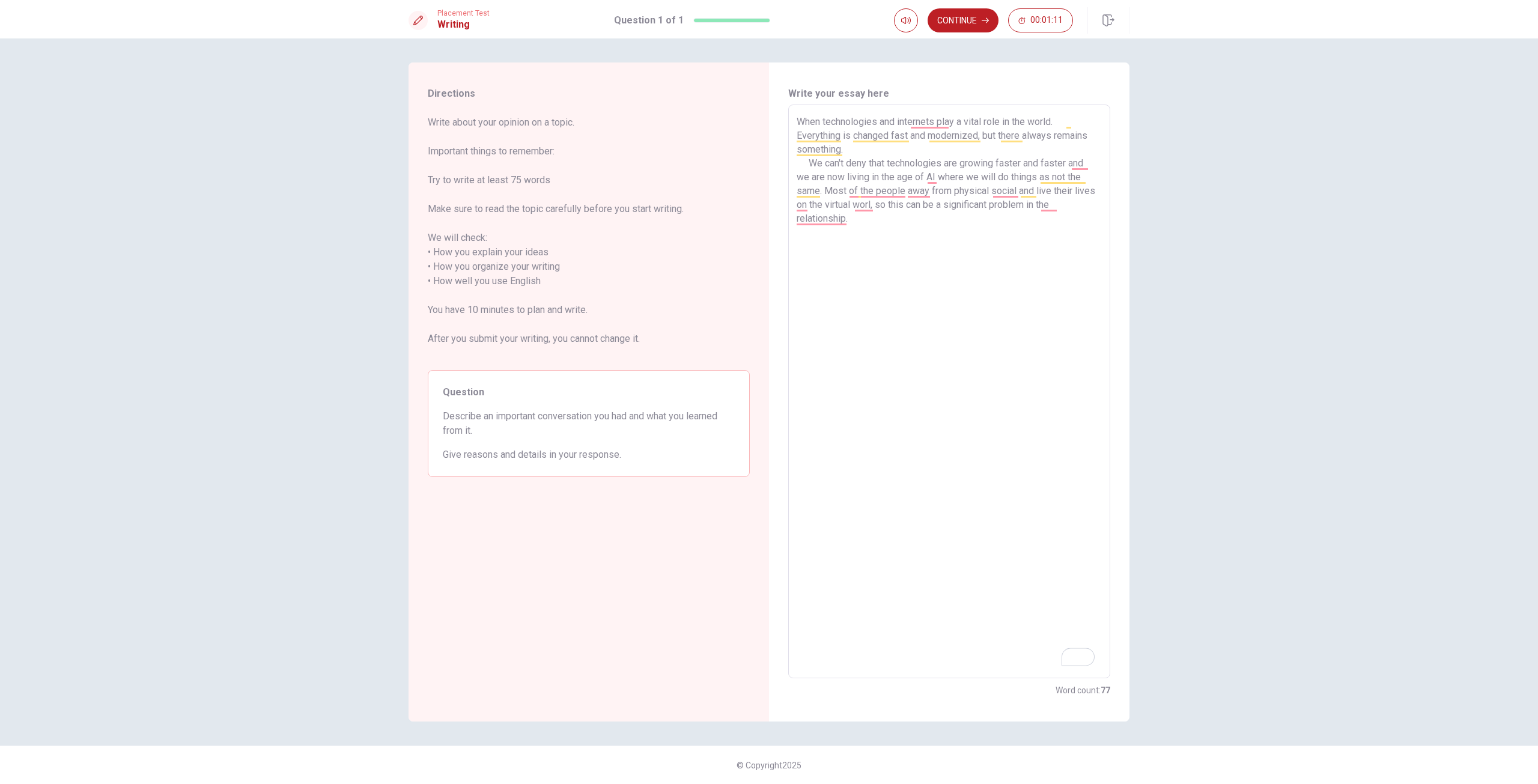
click at [811, 403] on button "Click to reconnect" at bounding box center [856, 414] width 91 height 24
click at [958, 260] on textarea "When technologies and internets play a vital role in the world. Everything is c…" at bounding box center [949, 391] width 305 height 553
click at [841, 164] on textarea "When technologies and internets play a vital role in the world. Everything is c…" at bounding box center [949, 391] width 305 height 553
click at [896, 206] on textarea "When technologies and internets play a vital role in the world. Everything is c…" at bounding box center [949, 391] width 305 height 553
click at [1035, 237] on textarea "When technologies and internets play a vital role in the world. Everything is c…" at bounding box center [949, 391] width 305 height 553
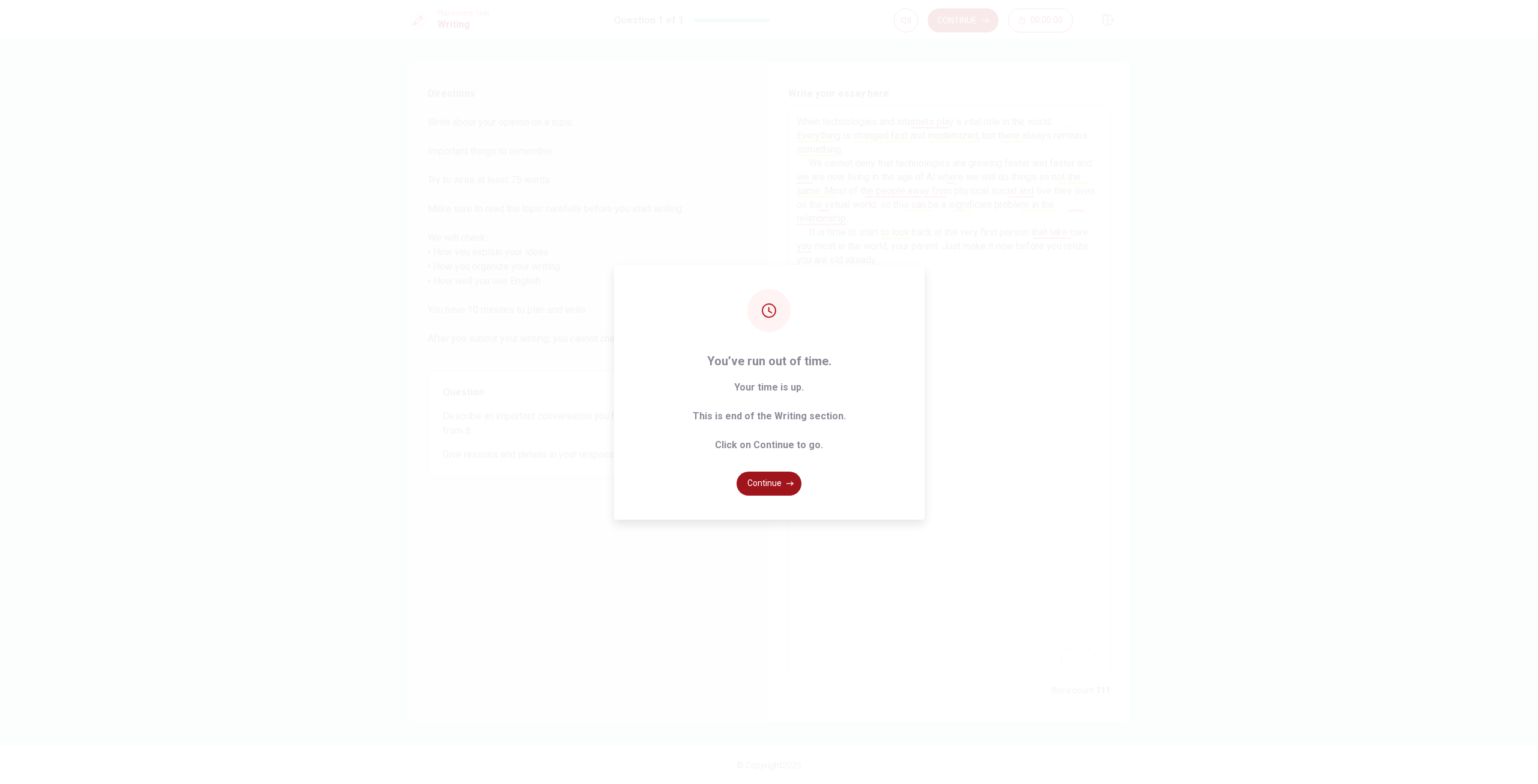
type textarea "When technologies and internets play a vital role in the world. Everything is c…"
click at [769, 481] on button "Continue" at bounding box center [769, 483] width 65 height 24
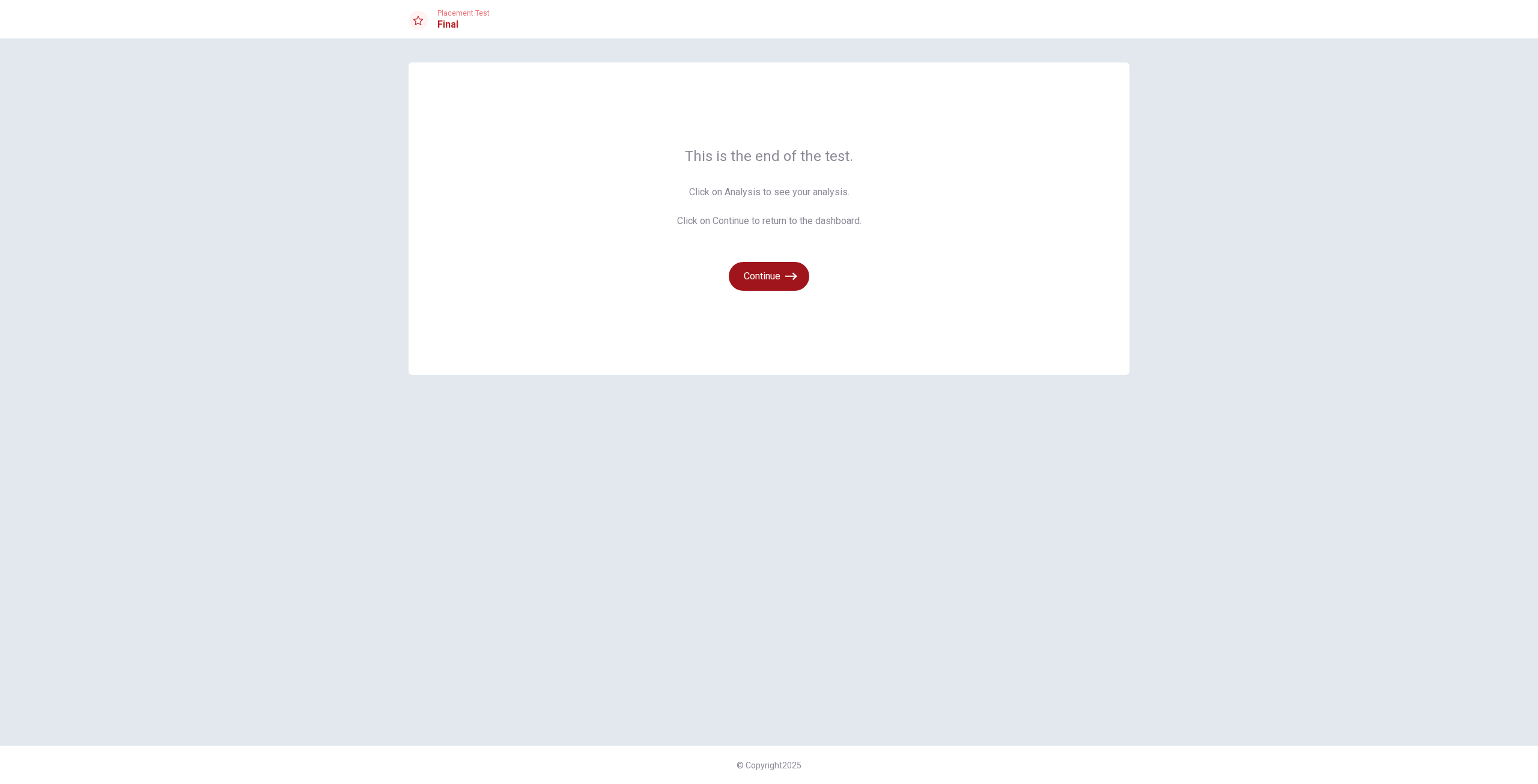
click at [780, 276] on button "Continue" at bounding box center [769, 276] width 81 height 29
